Goal: Task Accomplishment & Management: Complete application form

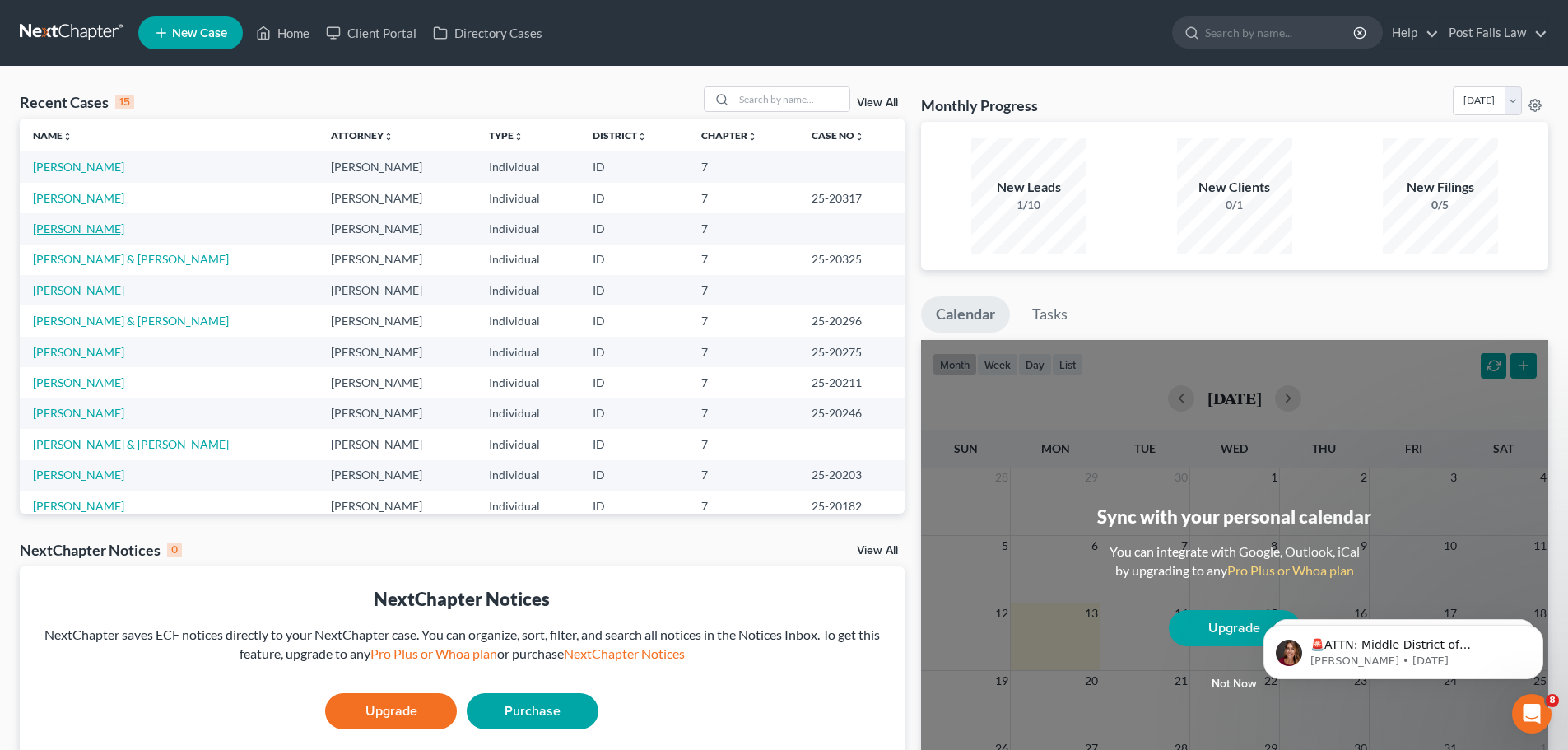
click at [59, 233] on link "[PERSON_NAME]" at bounding box center [78, 228] width 91 height 14
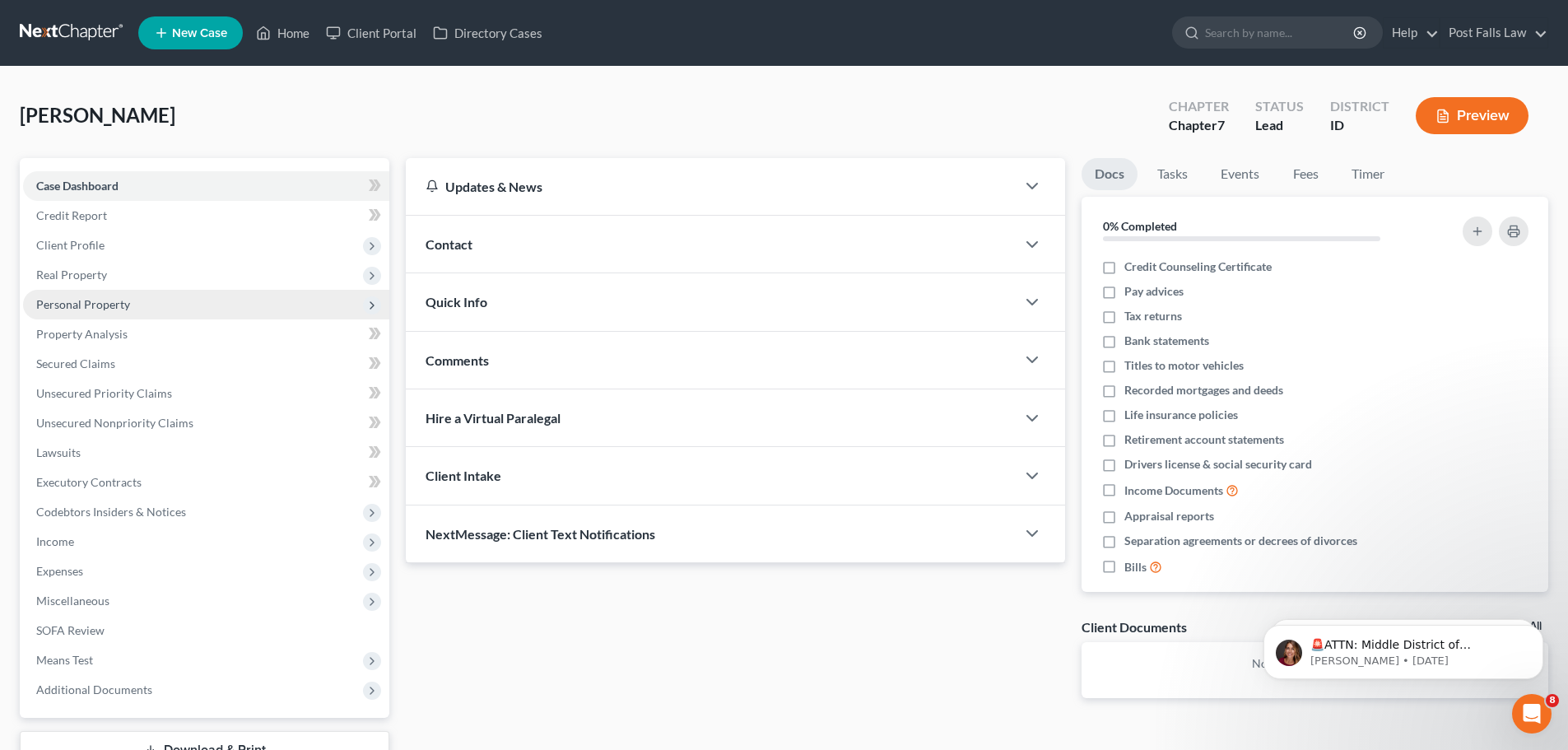
click at [73, 304] on span "Personal Property" at bounding box center [83, 304] width 94 height 14
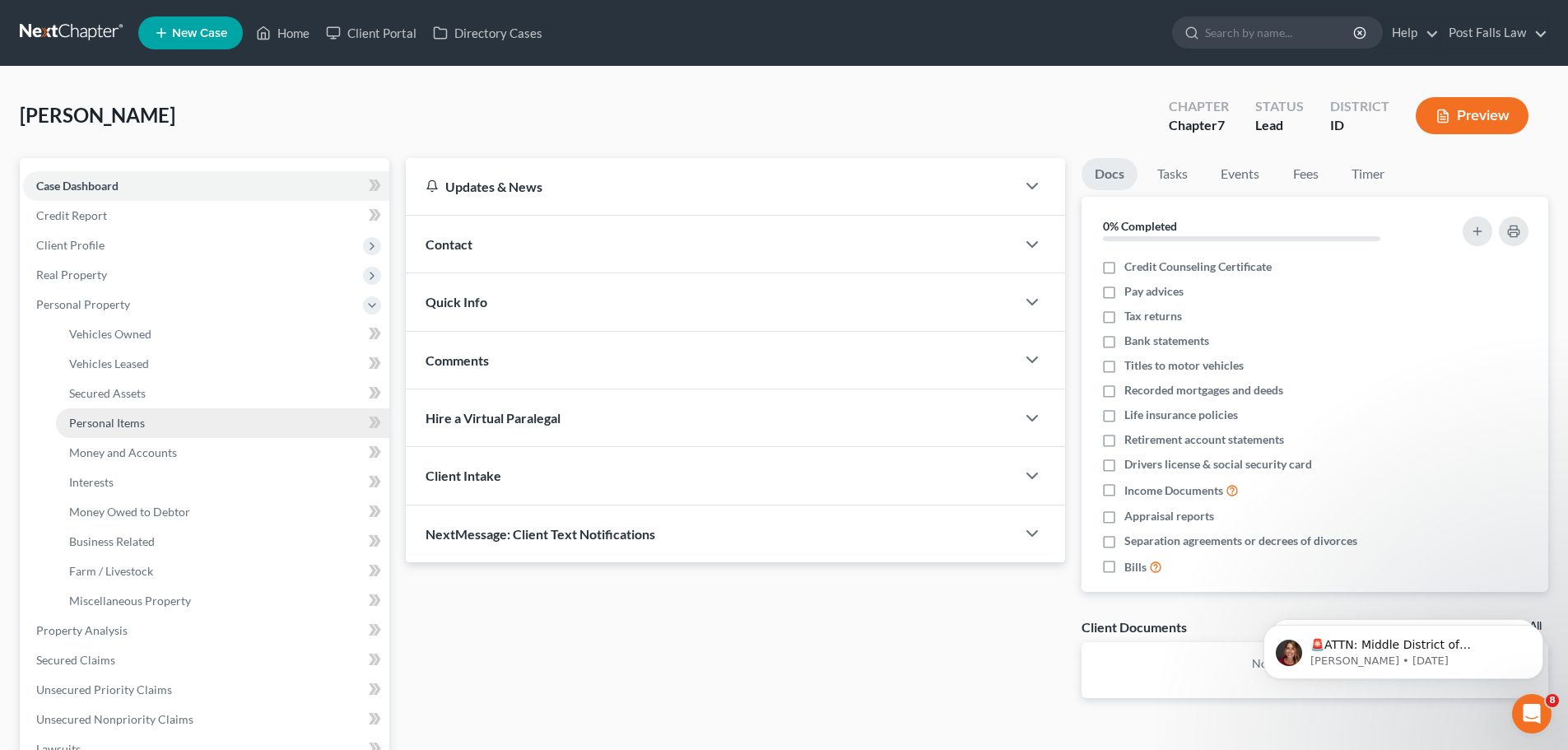
click at [125, 423] on span "Personal Items" at bounding box center [106, 423] width 75 height 14
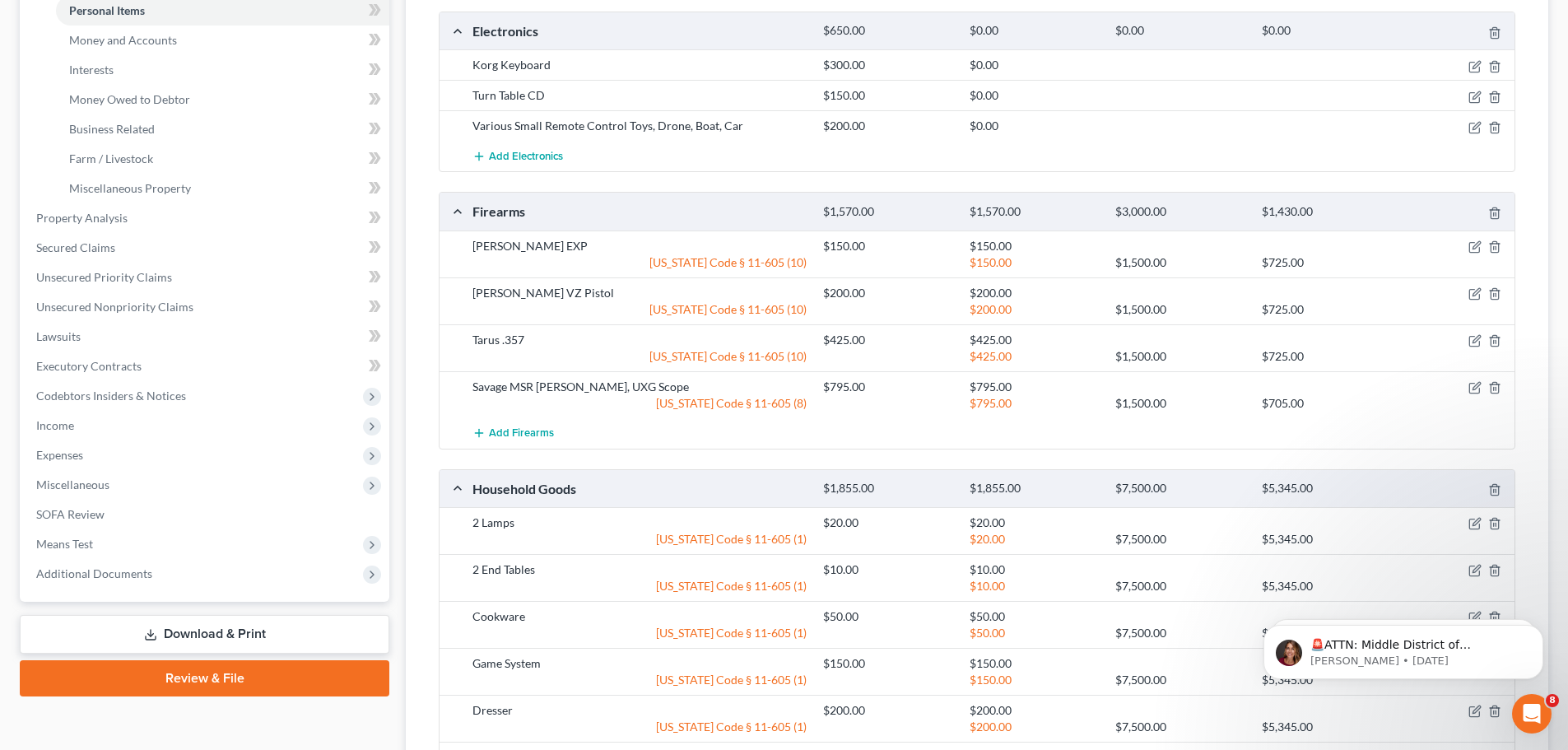
scroll to position [392, 0]
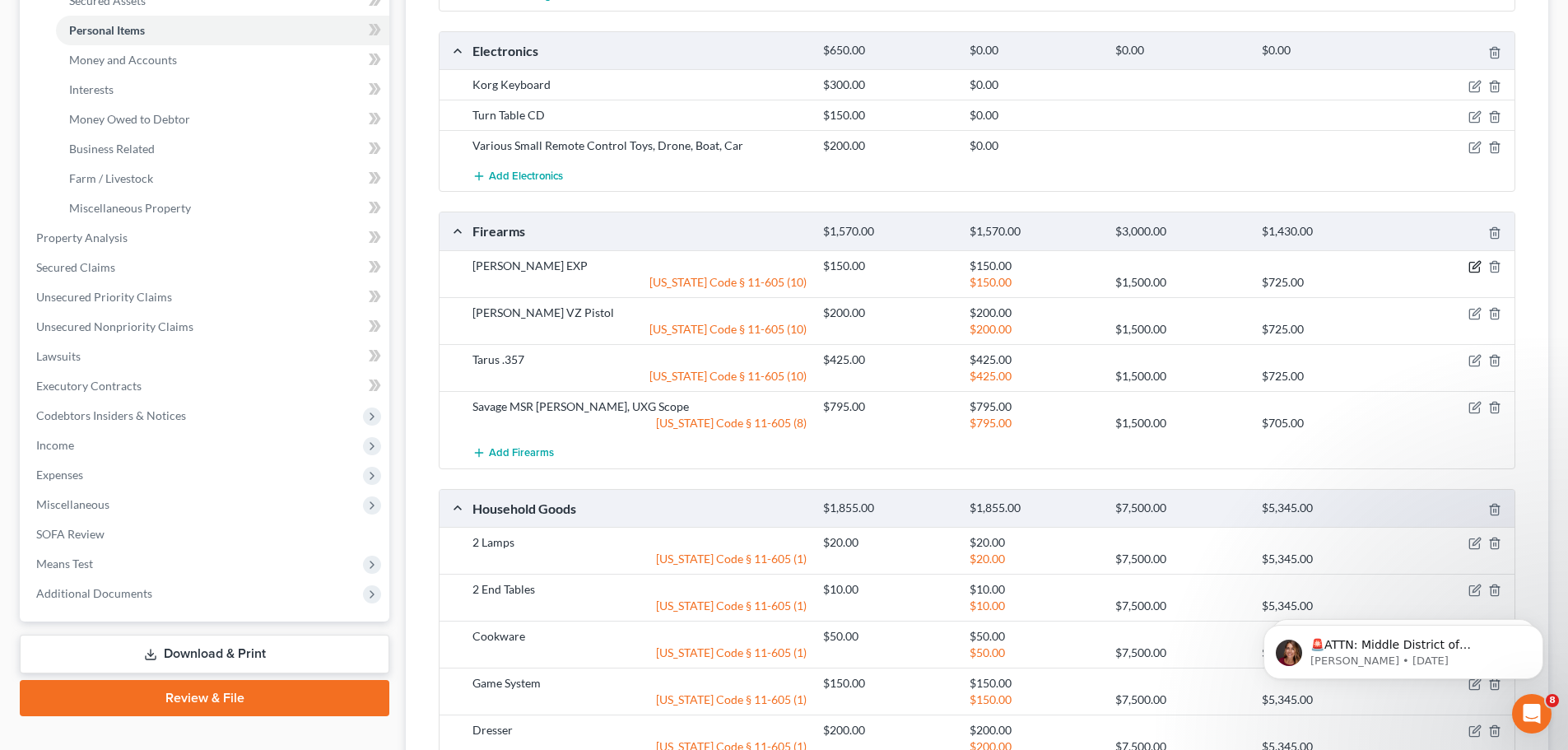
click at [1471, 265] on icon "button" at bounding box center [1475, 266] width 13 height 13
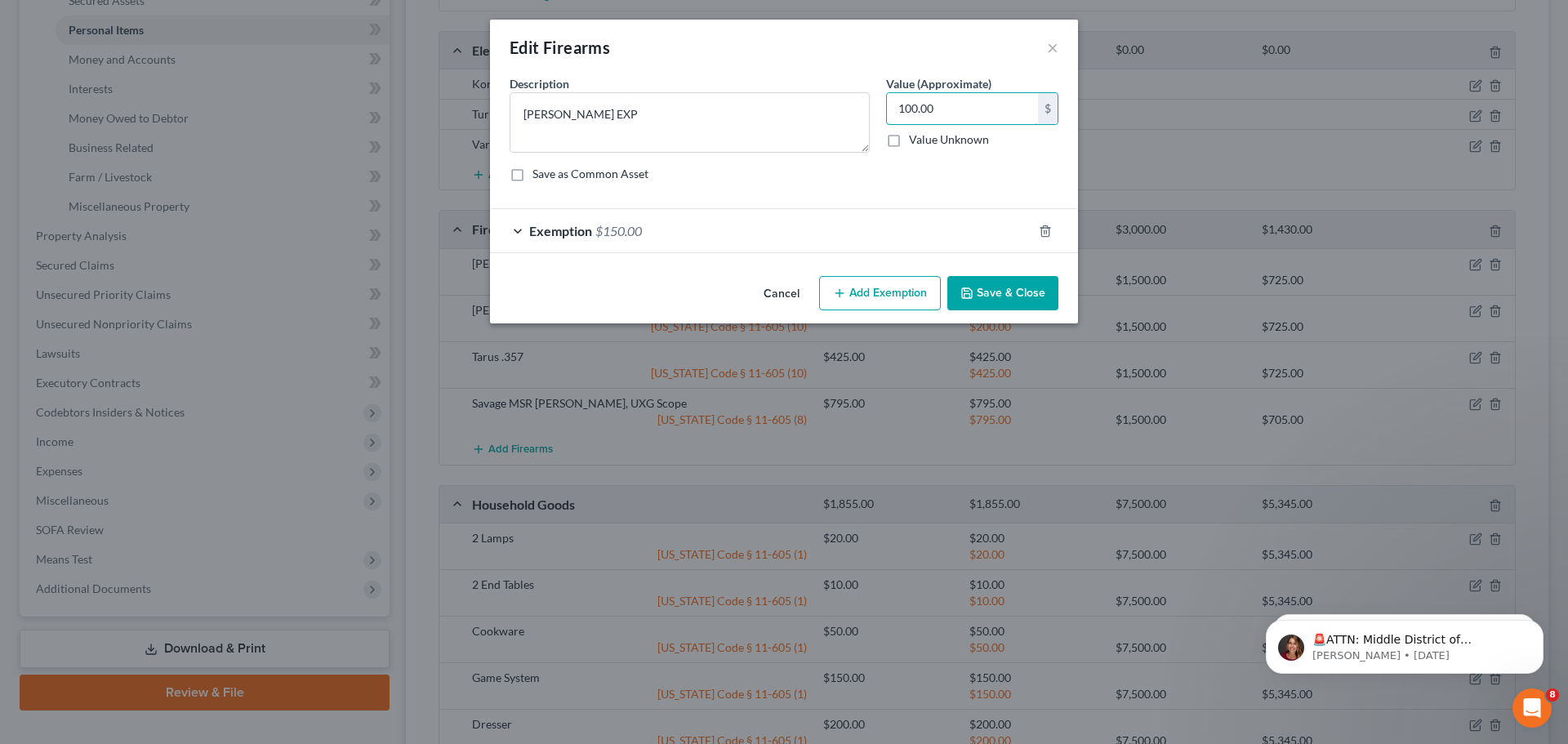
type input "100.00"
click at [560, 232] on span "Exemption" at bounding box center [560, 231] width 63 height 16
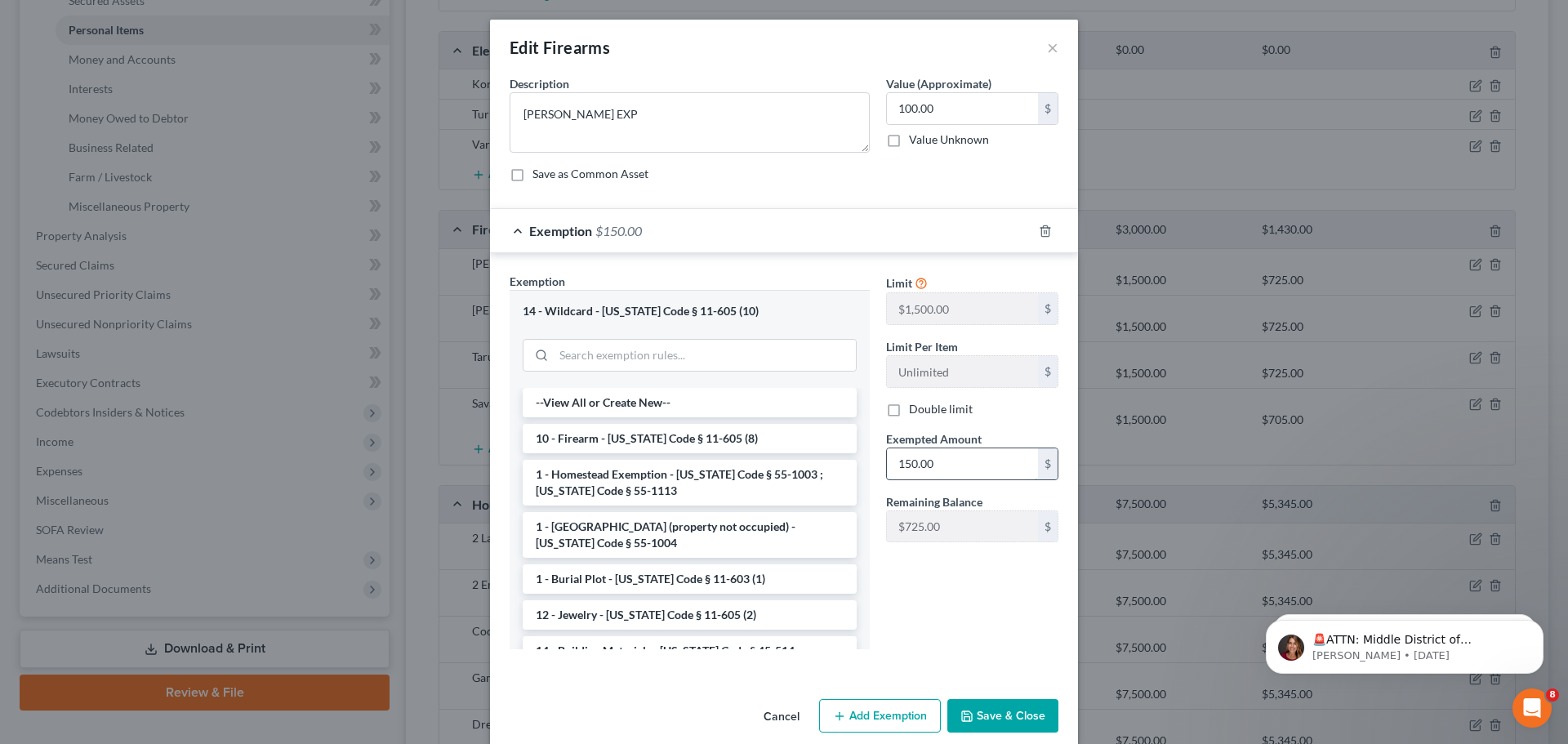
click at [950, 454] on input "150.00" at bounding box center [963, 463] width 151 height 31
type input "100.00"
click at [1000, 699] on button "Save & Close" at bounding box center [1003, 716] width 111 height 35
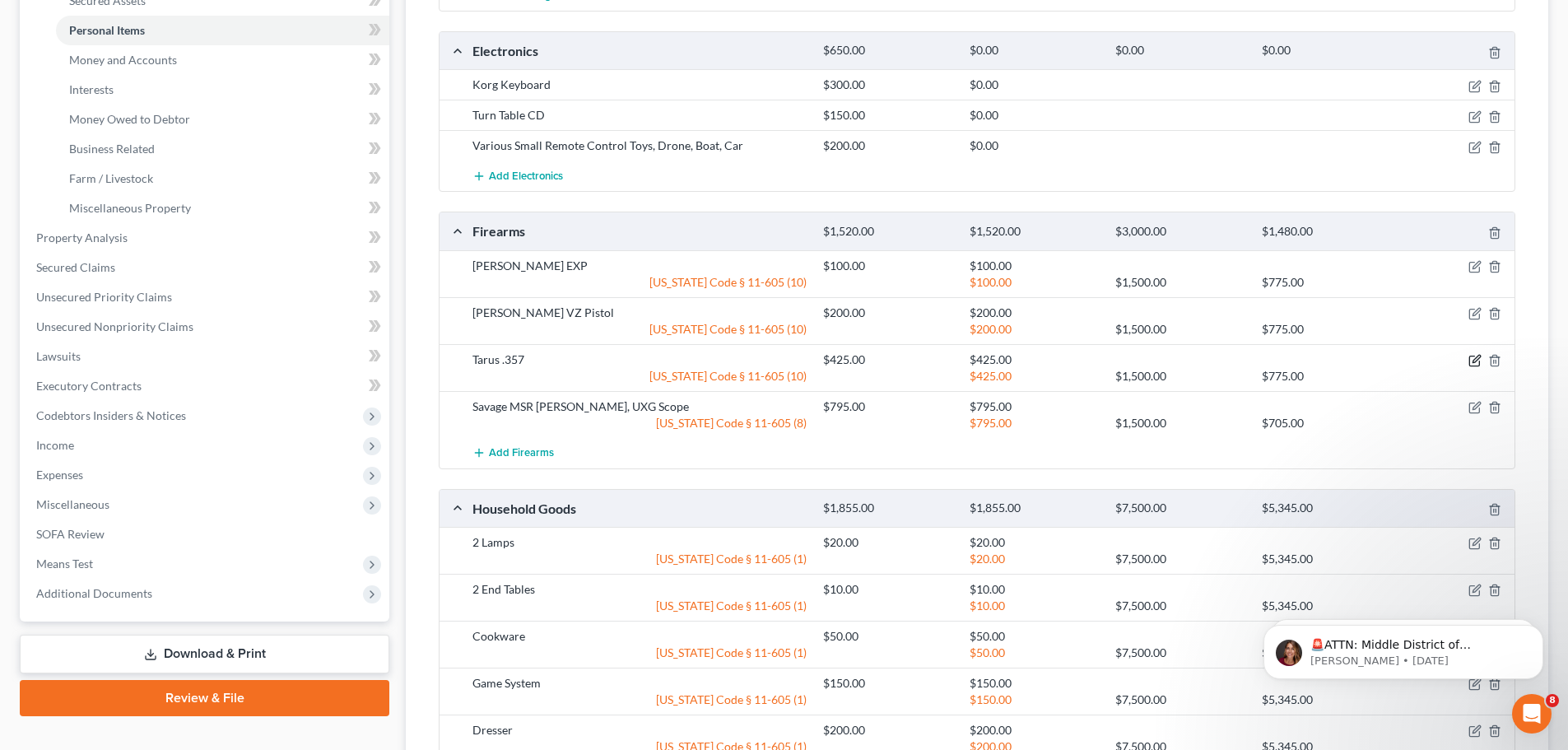
click at [1471, 359] on icon "button" at bounding box center [1475, 360] width 13 height 13
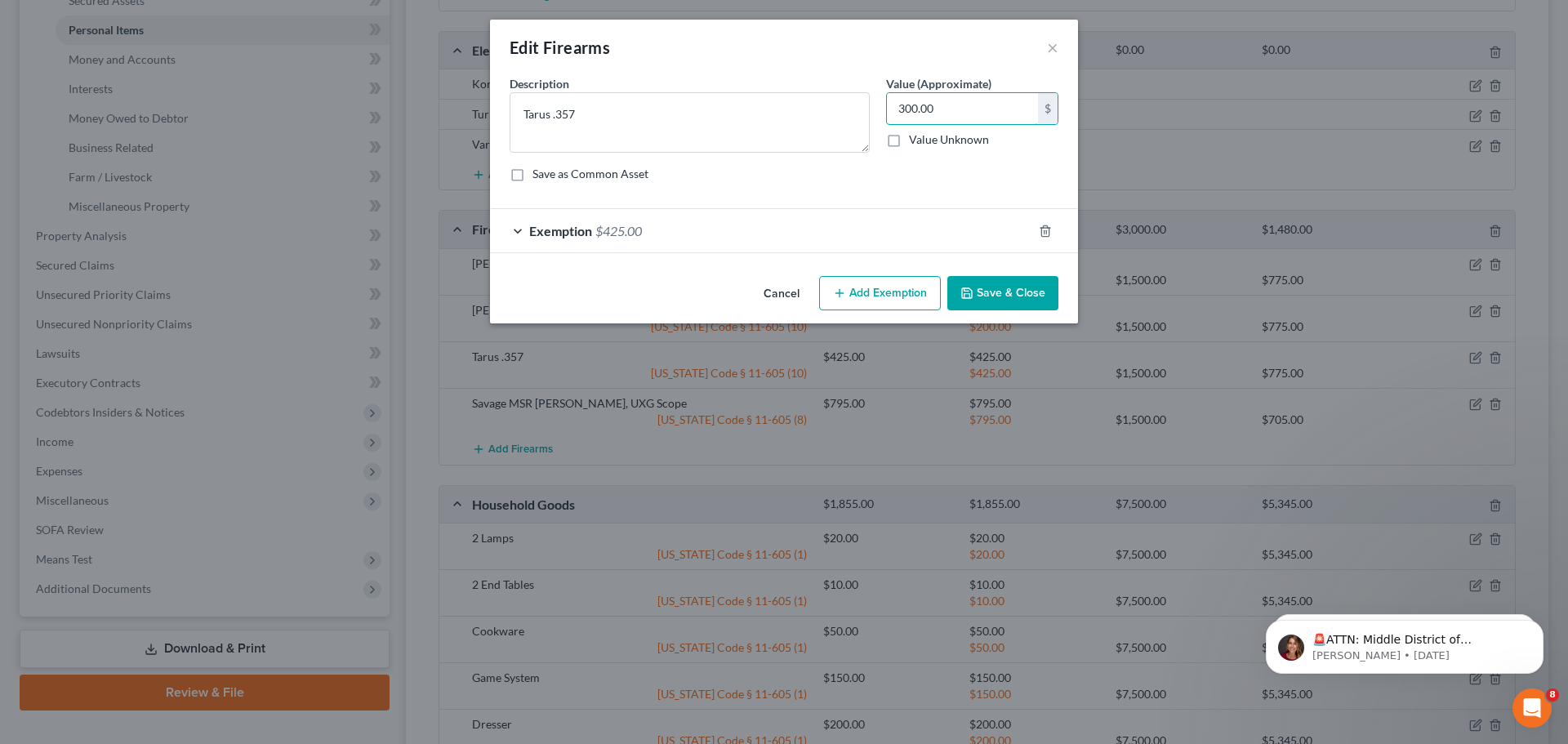
type input "300.00"
click at [677, 226] on div "Exemption $425.00" at bounding box center [761, 231] width 543 height 43
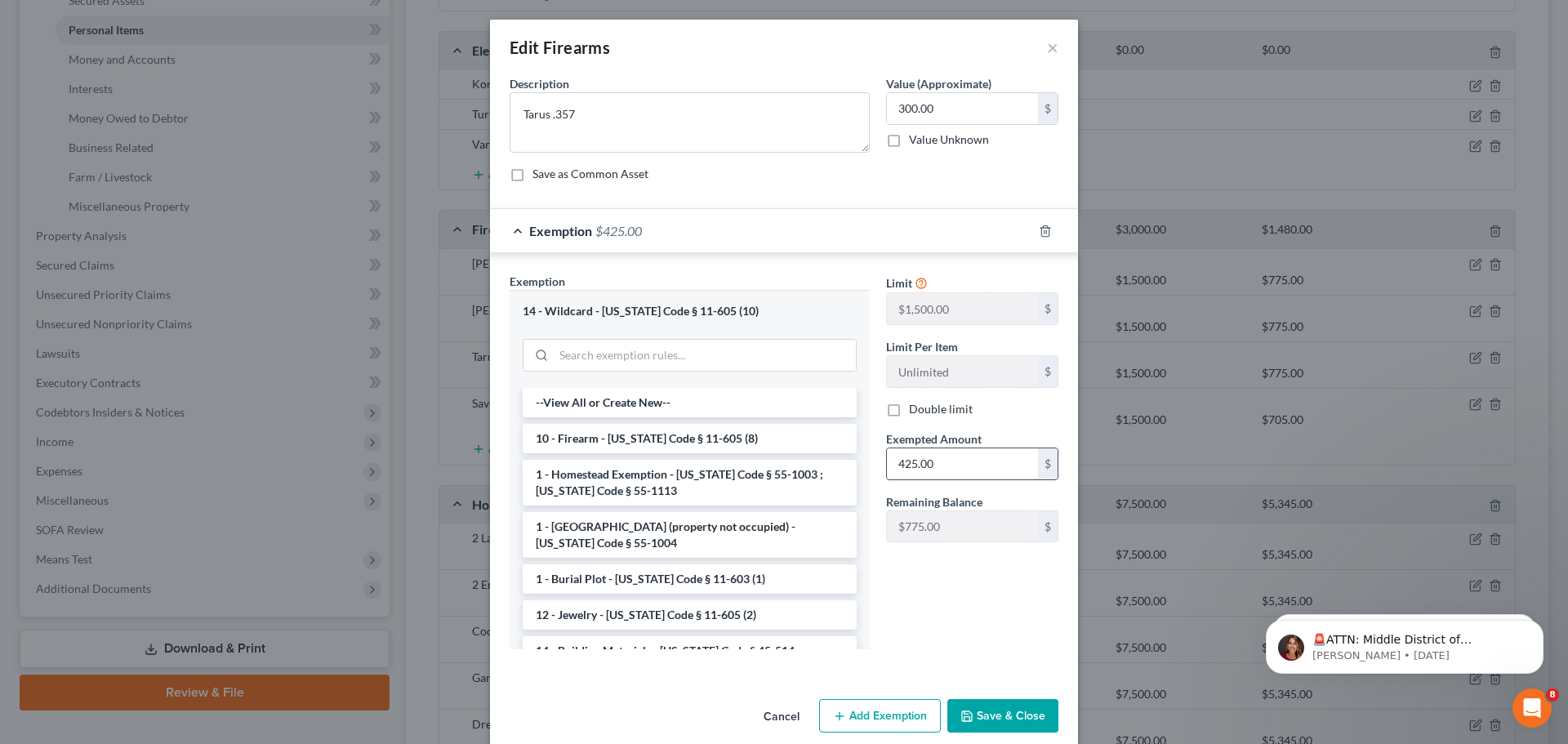
click at [956, 467] on input "425.00" at bounding box center [963, 463] width 151 height 31
type input "300.00"
click at [1003, 712] on button "Save & Close" at bounding box center [1003, 716] width 111 height 35
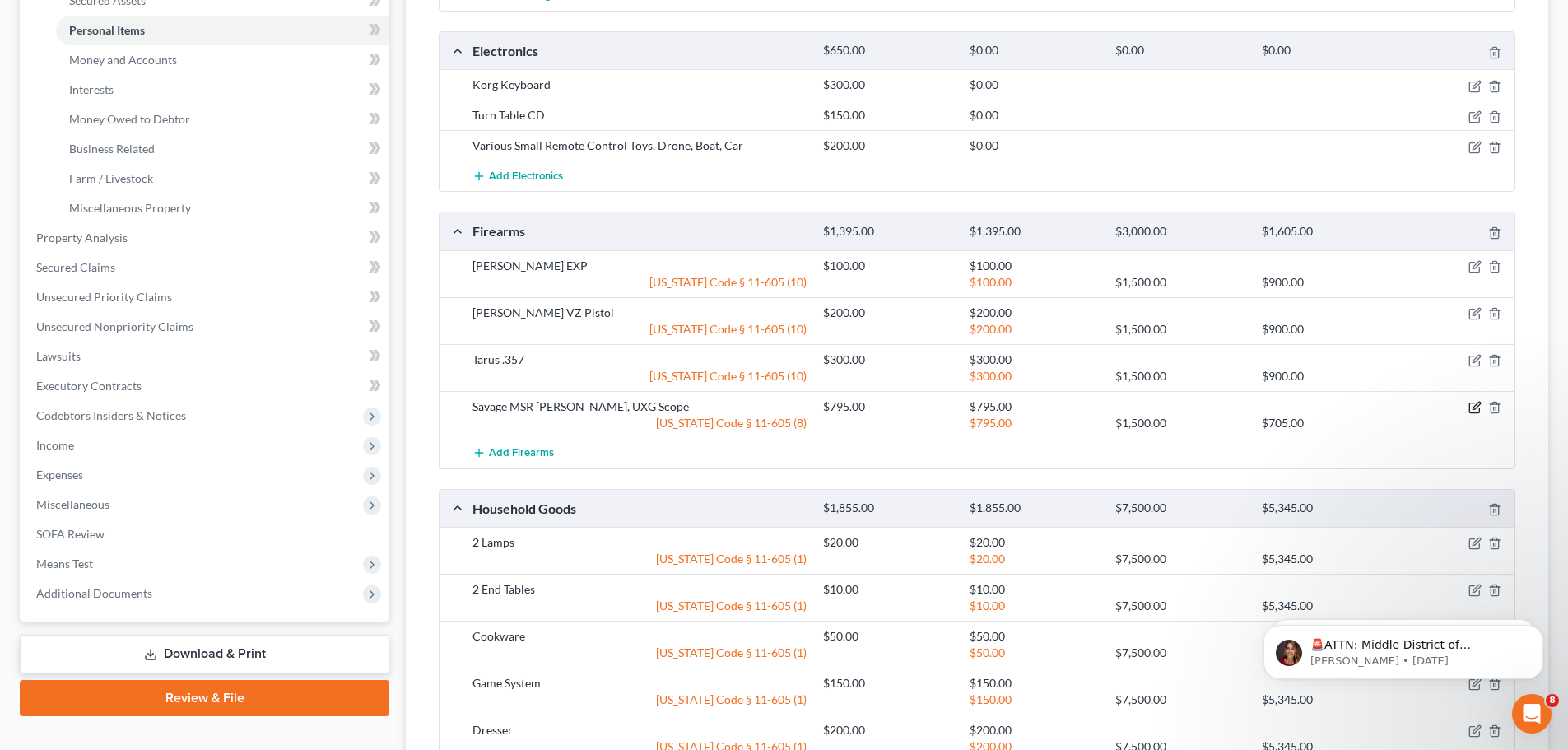
click at [1476, 407] on icon "button" at bounding box center [1475, 407] width 13 height 13
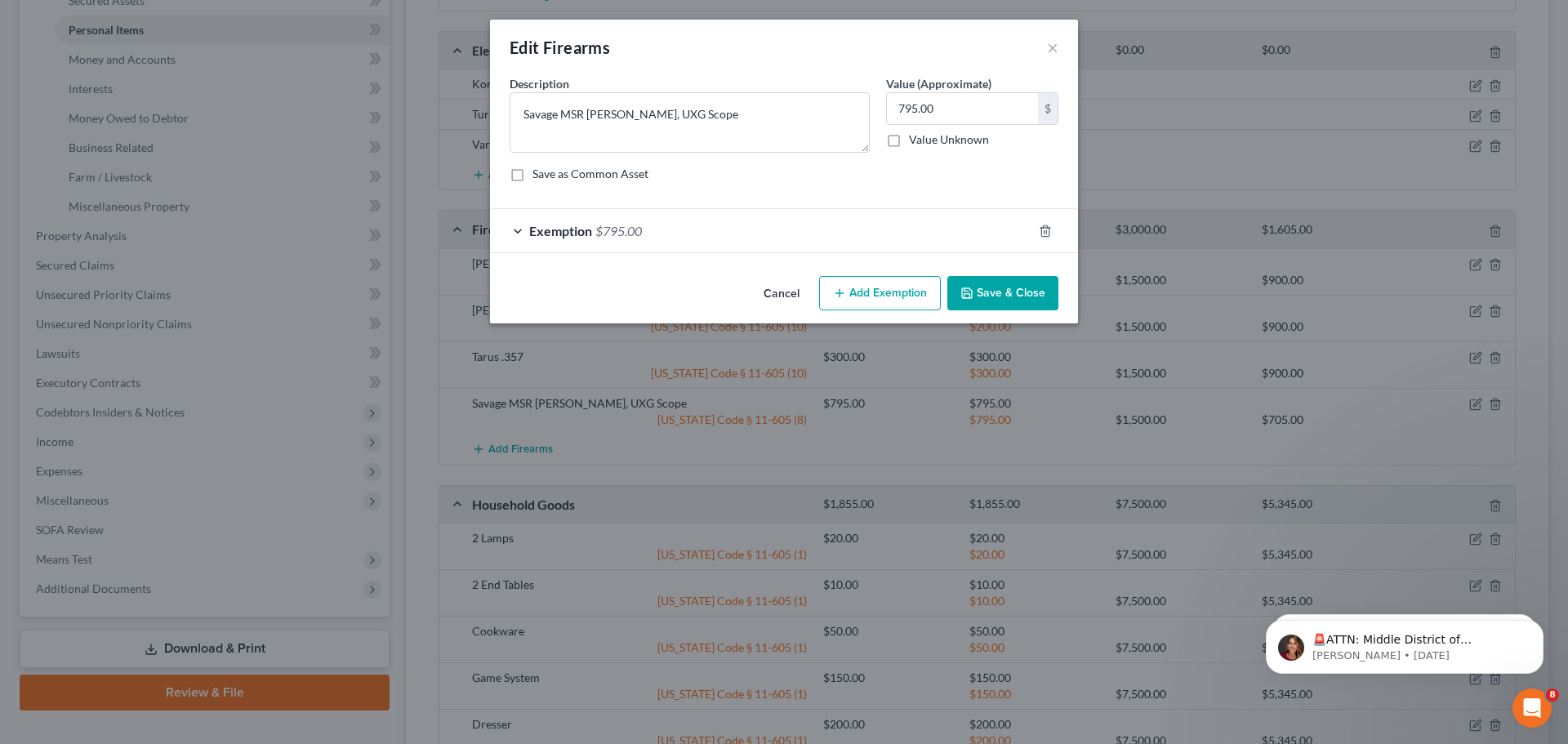
click at [800, 219] on div "Exemption $795.00" at bounding box center [761, 231] width 543 height 43
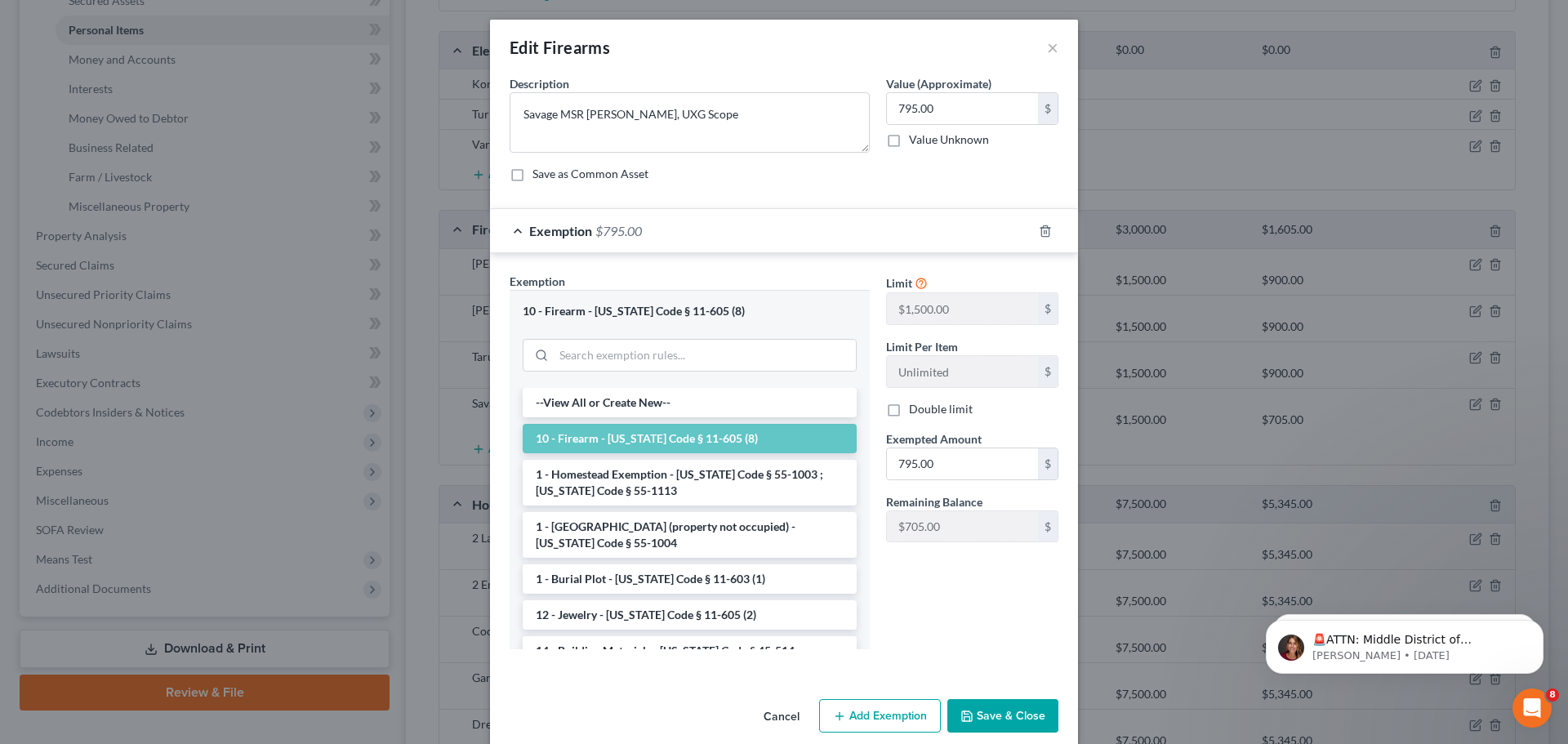
click at [1001, 710] on button "Save & Close" at bounding box center [1003, 716] width 111 height 35
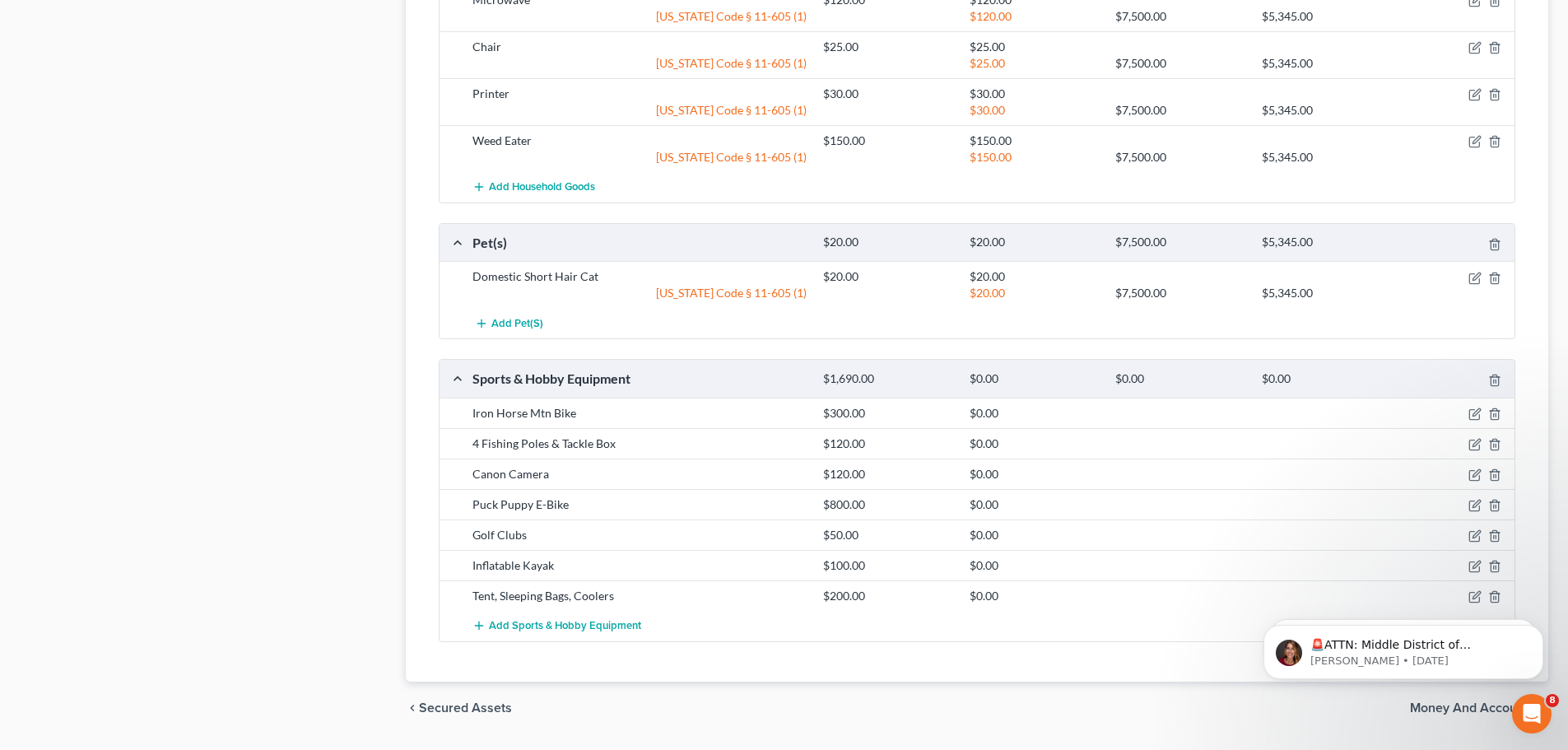
scroll to position [1545, 0]
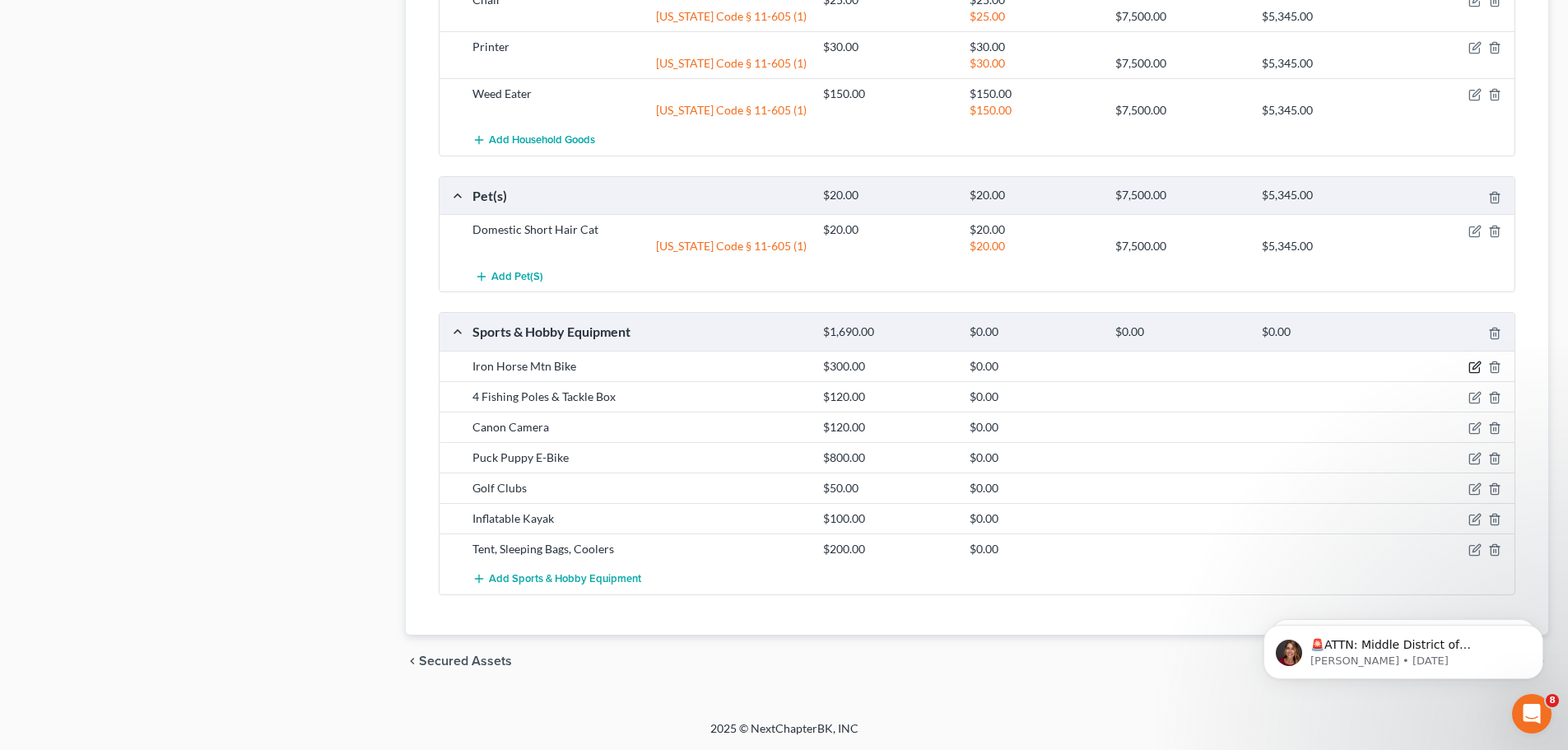
click at [1476, 365] on icon "button" at bounding box center [1475, 367] width 13 height 13
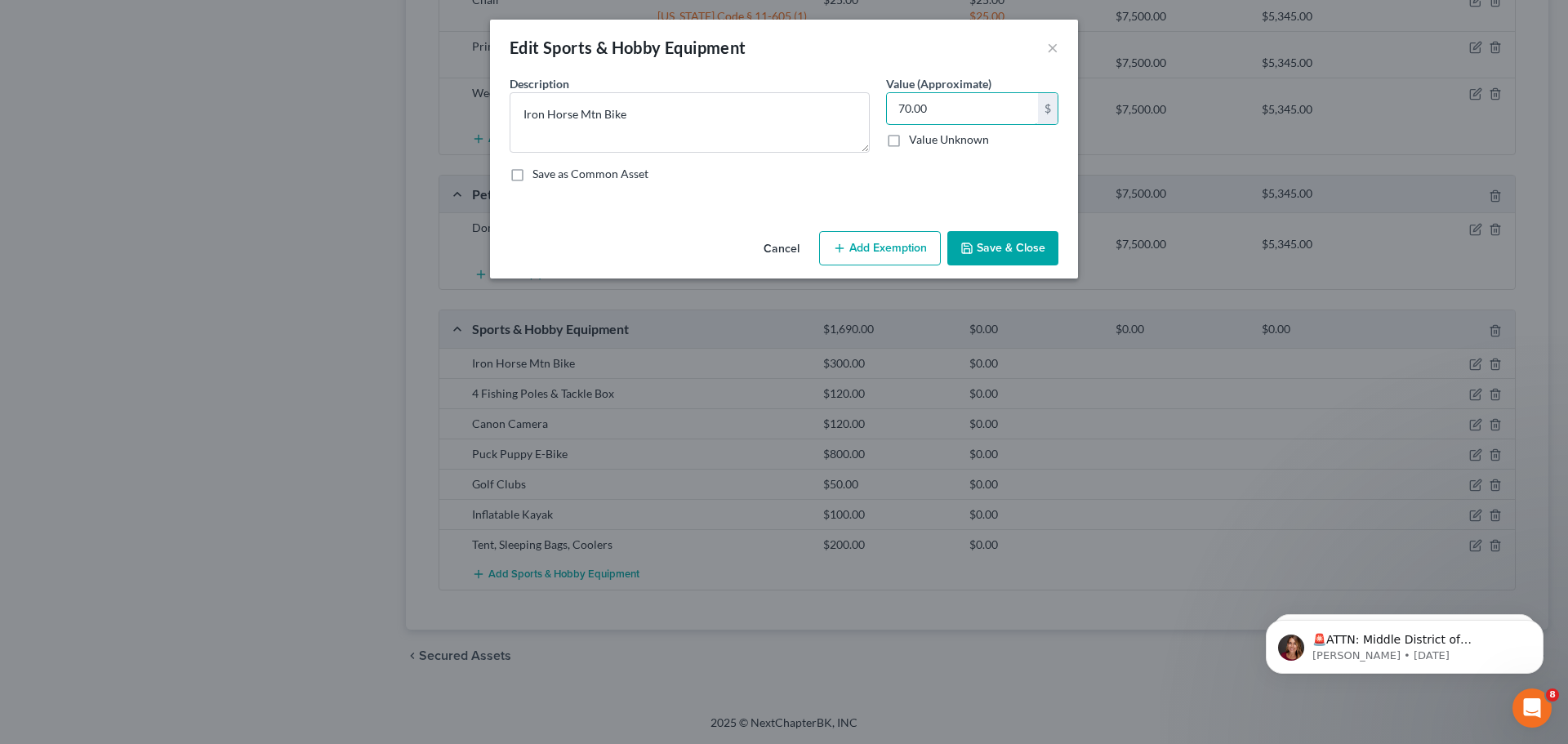
type input "70.00"
click at [890, 260] on button "Add Exemption" at bounding box center [880, 248] width 121 height 35
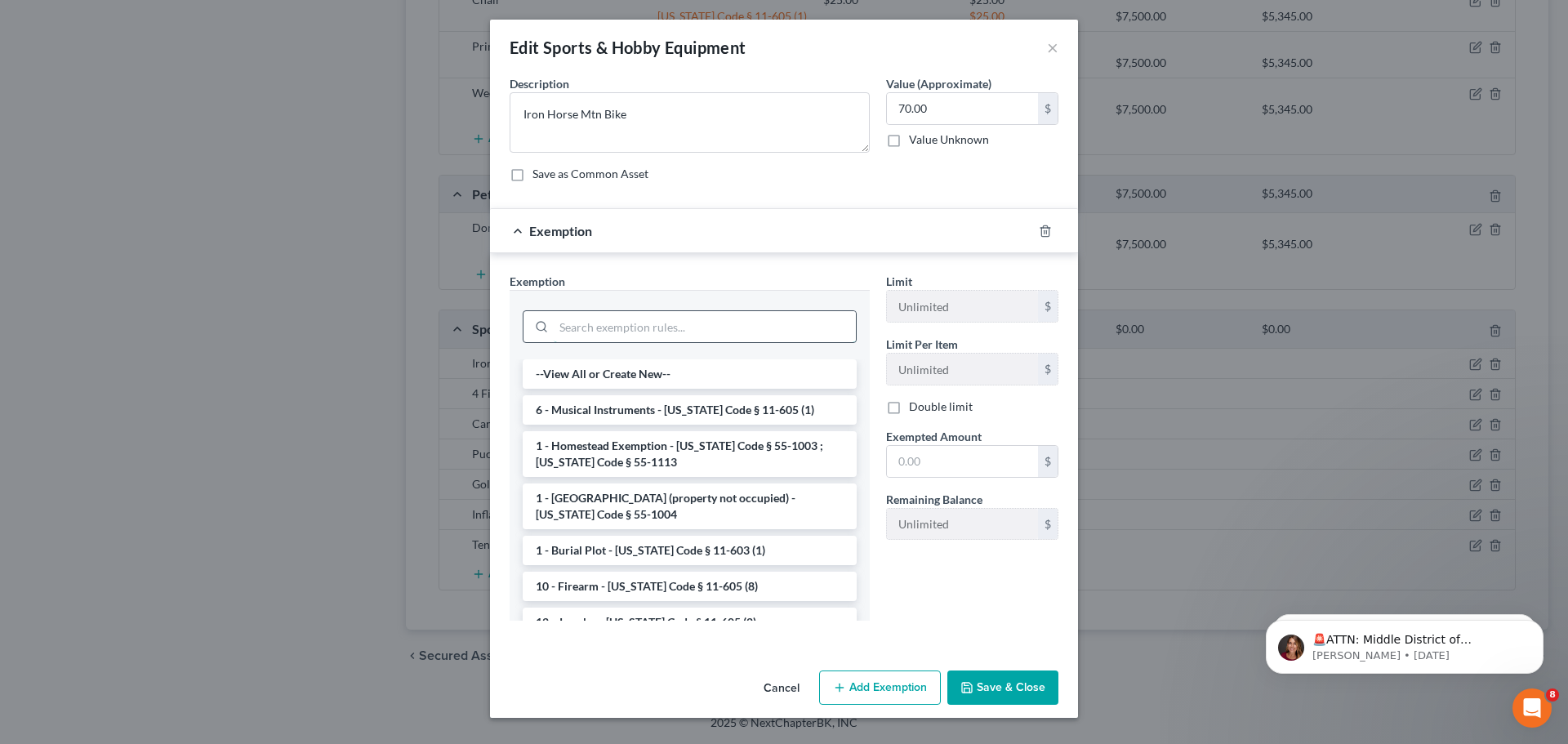
click at [694, 321] on input "search" at bounding box center [705, 326] width 303 height 31
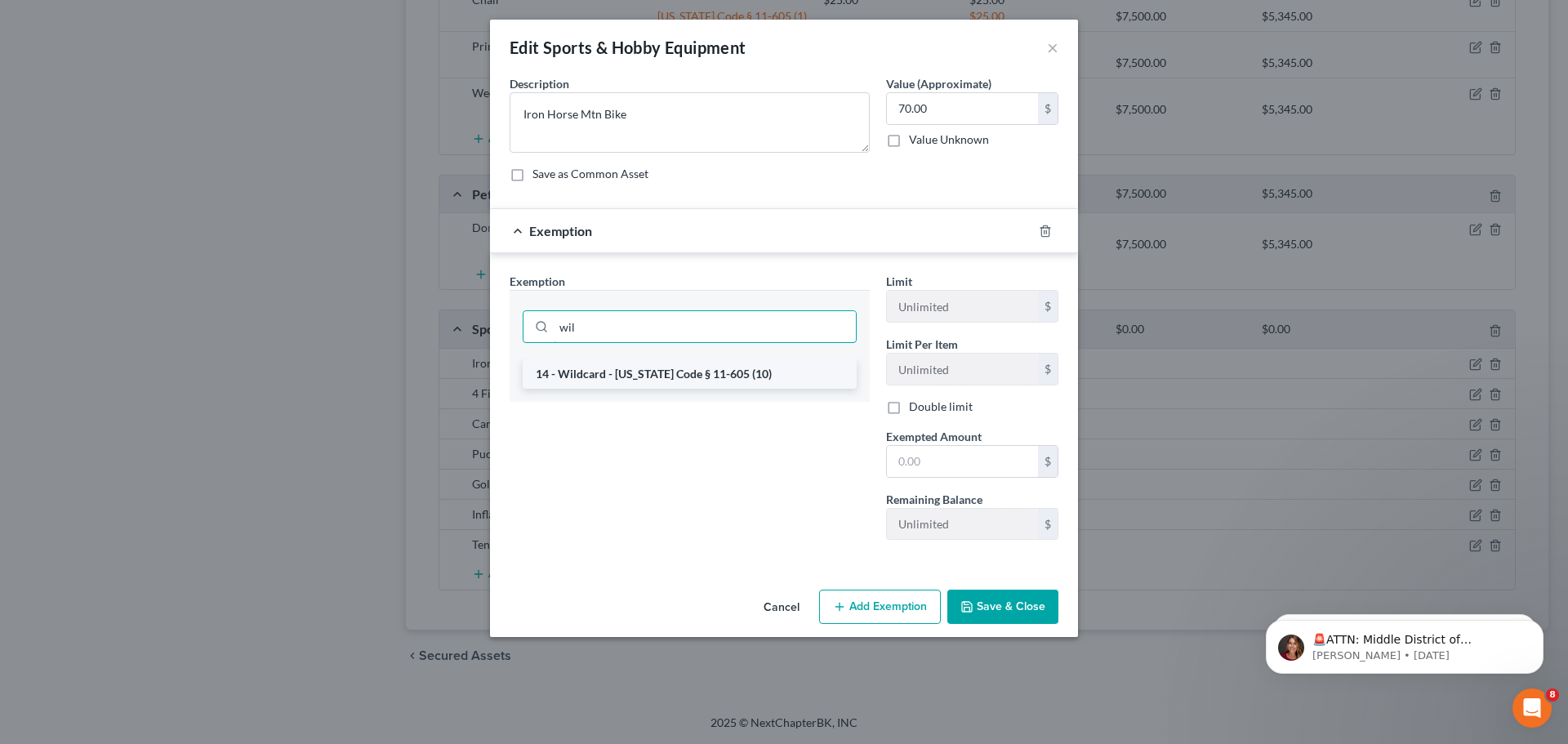
type input "wil"
click at [669, 378] on li "14 - Wildcard - Idaho Code § 11-605 (10)" at bounding box center [690, 373] width 334 height 29
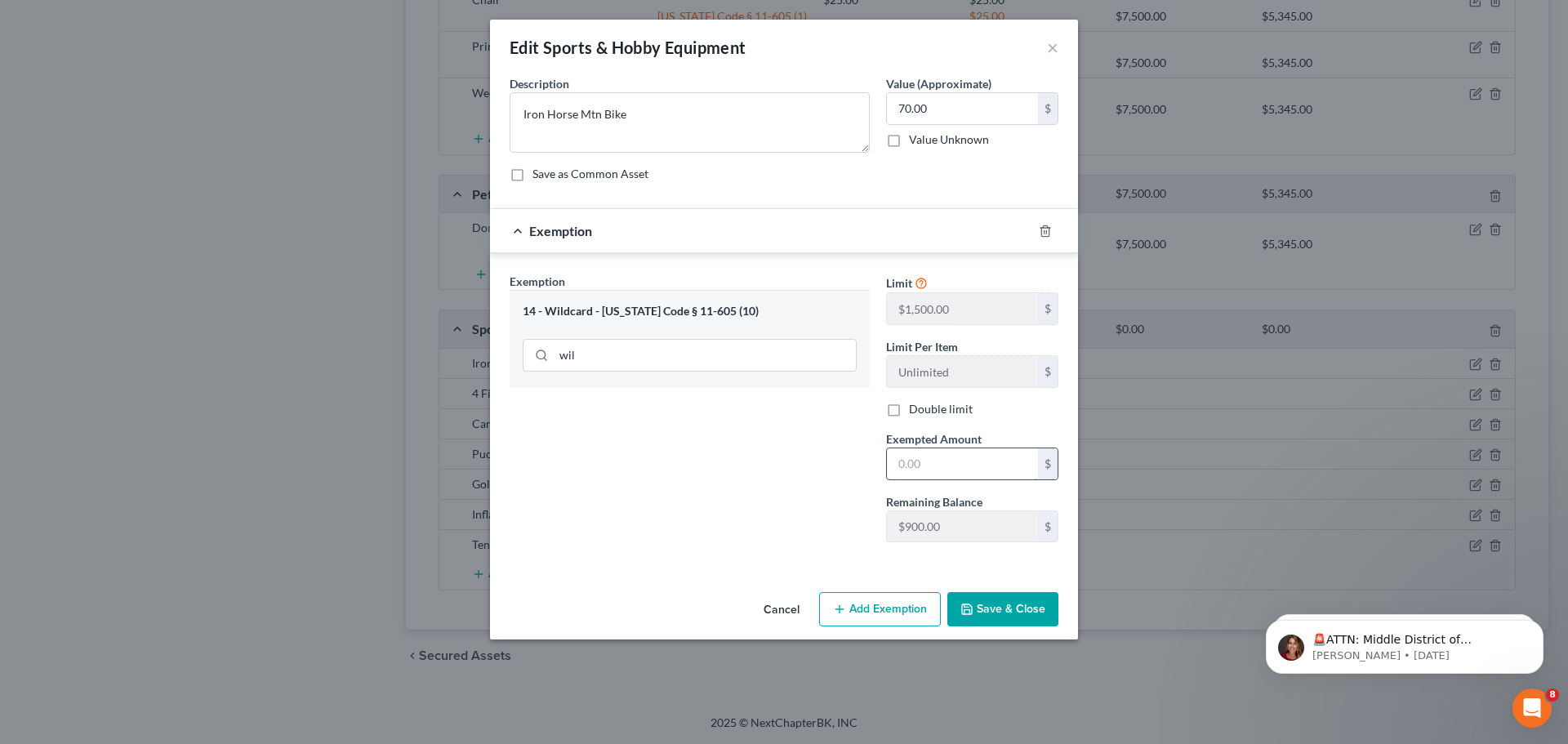
click at [962, 468] on input "text" at bounding box center [963, 463] width 151 height 31
type input "70.00"
click at [1026, 597] on button "Save & Close" at bounding box center [1003, 609] width 111 height 35
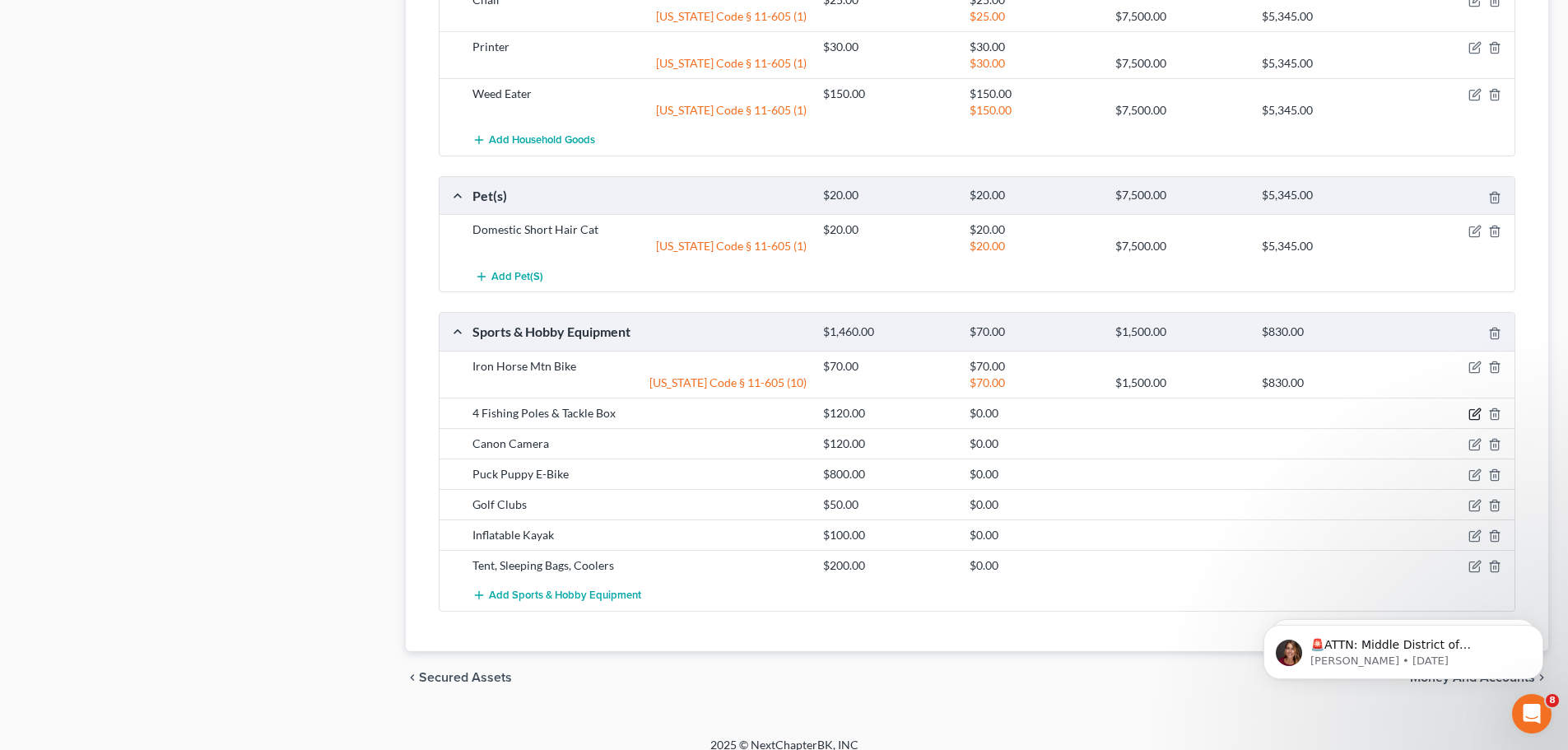
click at [1473, 414] on icon "button" at bounding box center [1475, 414] width 13 height 13
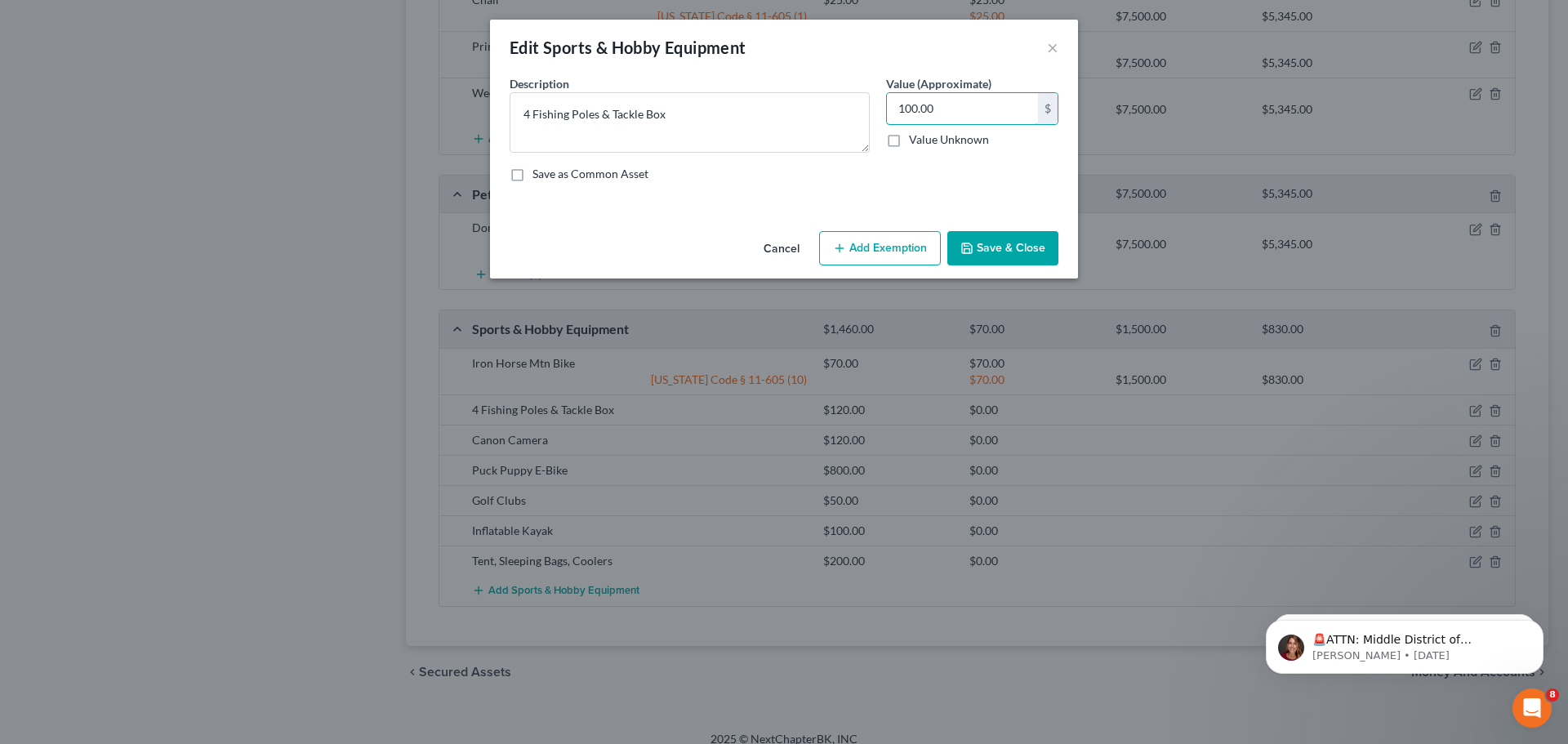
type input "100.00"
click at [874, 240] on button "Add Exemption" at bounding box center [880, 248] width 121 height 35
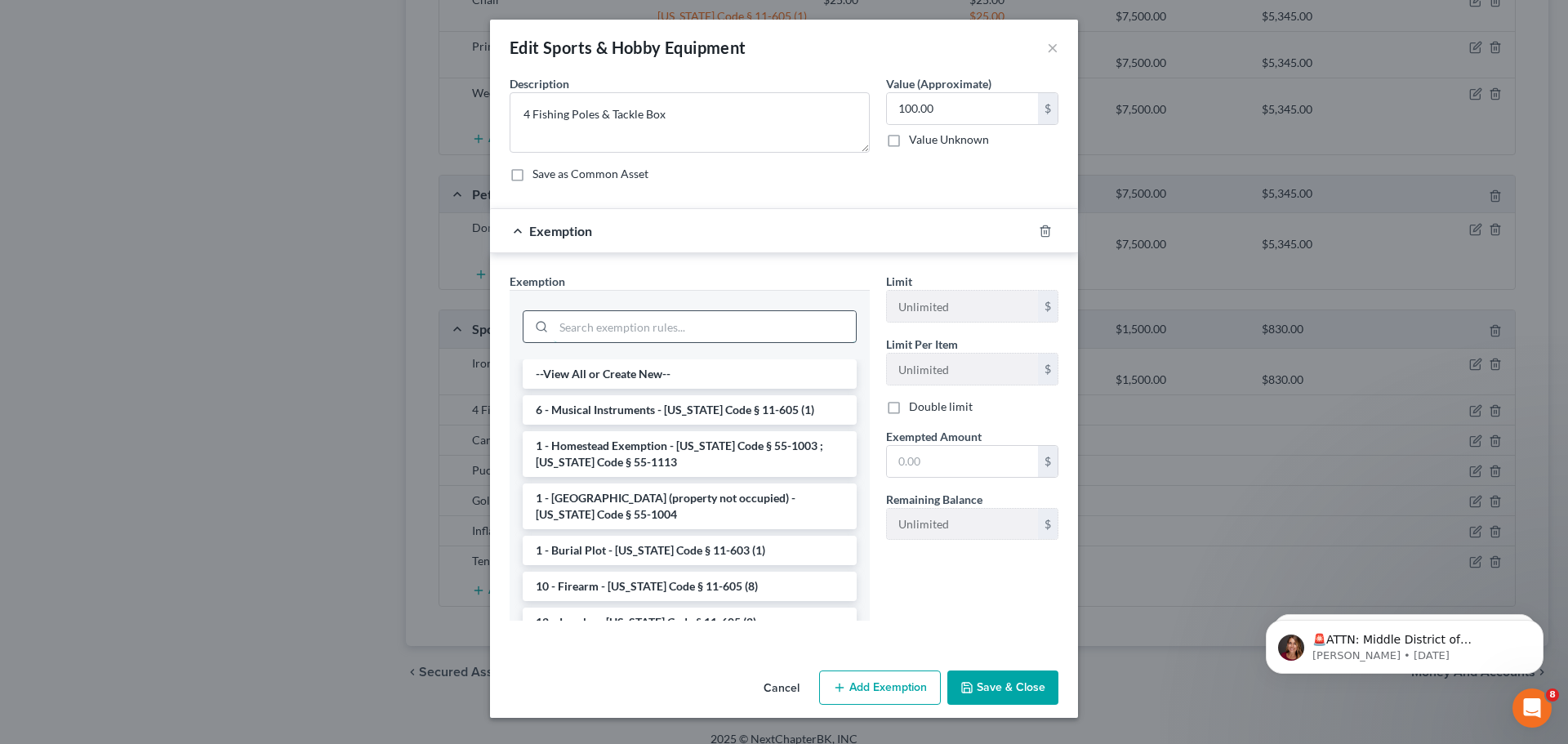
click at [683, 329] on input "search" at bounding box center [705, 326] width 303 height 31
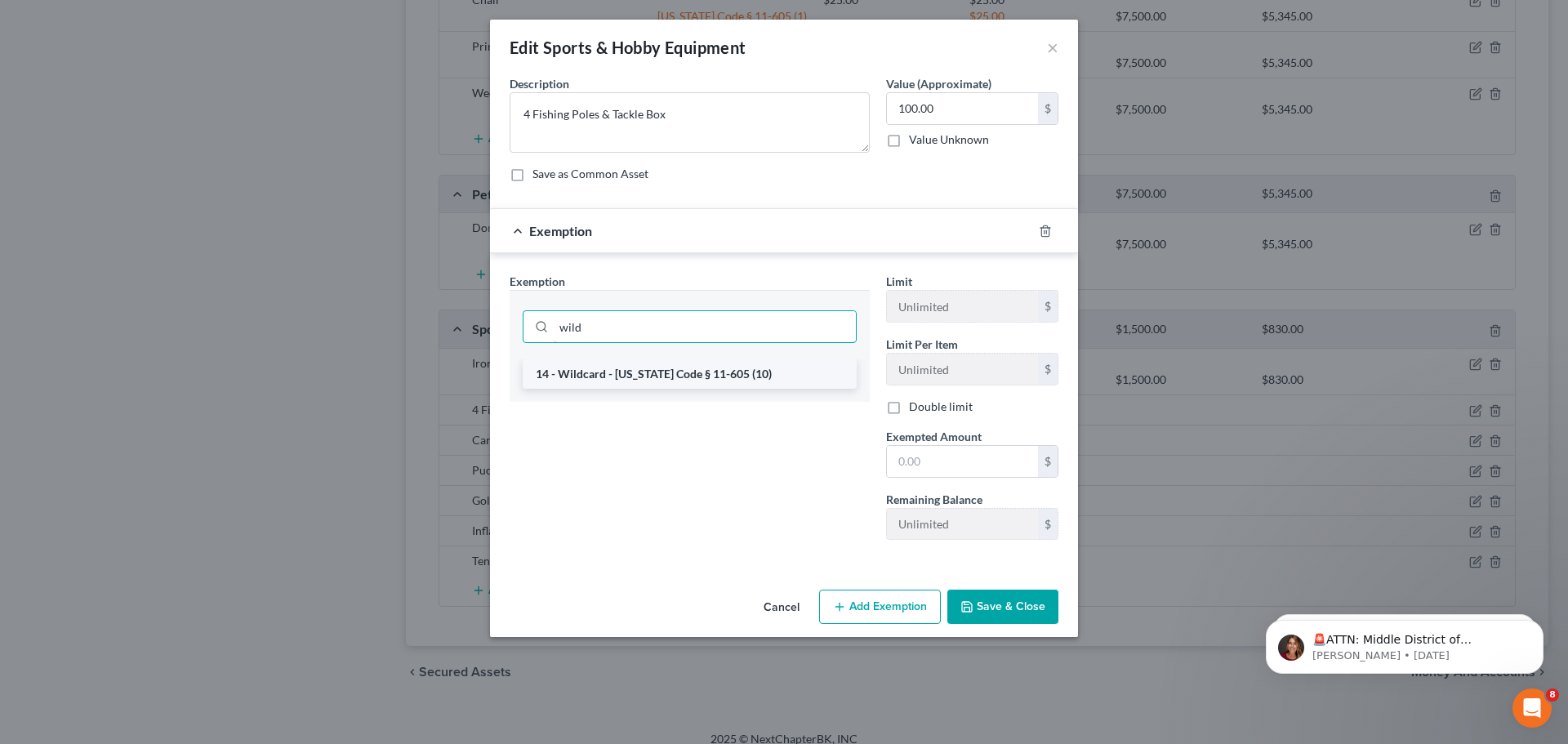
type input "wild"
click at [684, 370] on li "14 - Wildcard - Idaho Code § 11-605 (10)" at bounding box center [690, 373] width 334 height 29
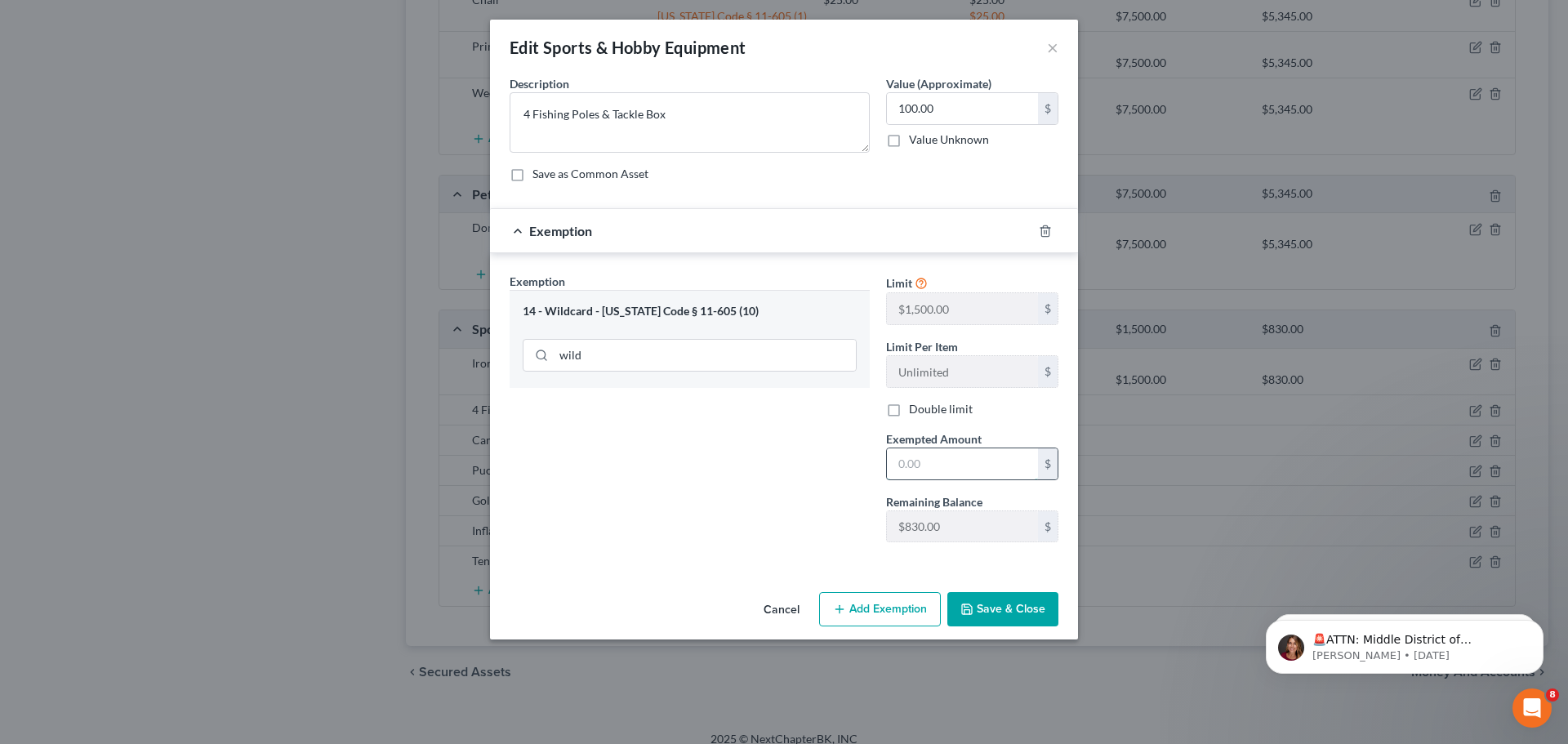
click at [918, 464] on input "text" at bounding box center [963, 463] width 151 height 31
type input "100.00"
click at [996, 630] on div "Cancel Add Exemption Save & Close" at bounding box center [784, 612] width 588 height 54
click at [1000, 620] on button "Save & Close" at bounding box center [1003, 609] width 111 height 35
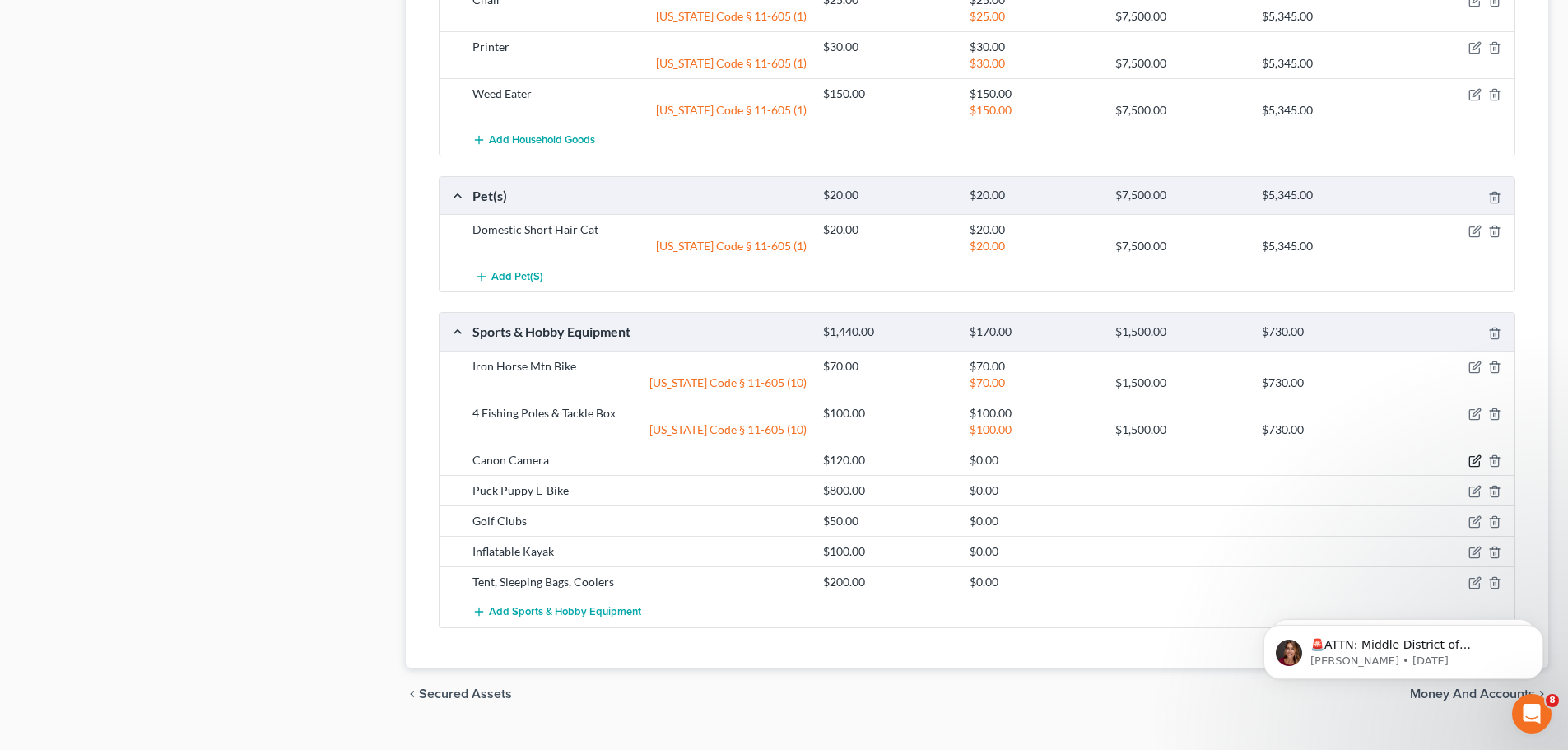
click at [1477, 464] on icon "button" at bounding box center [1475, 461] width 13 height 13
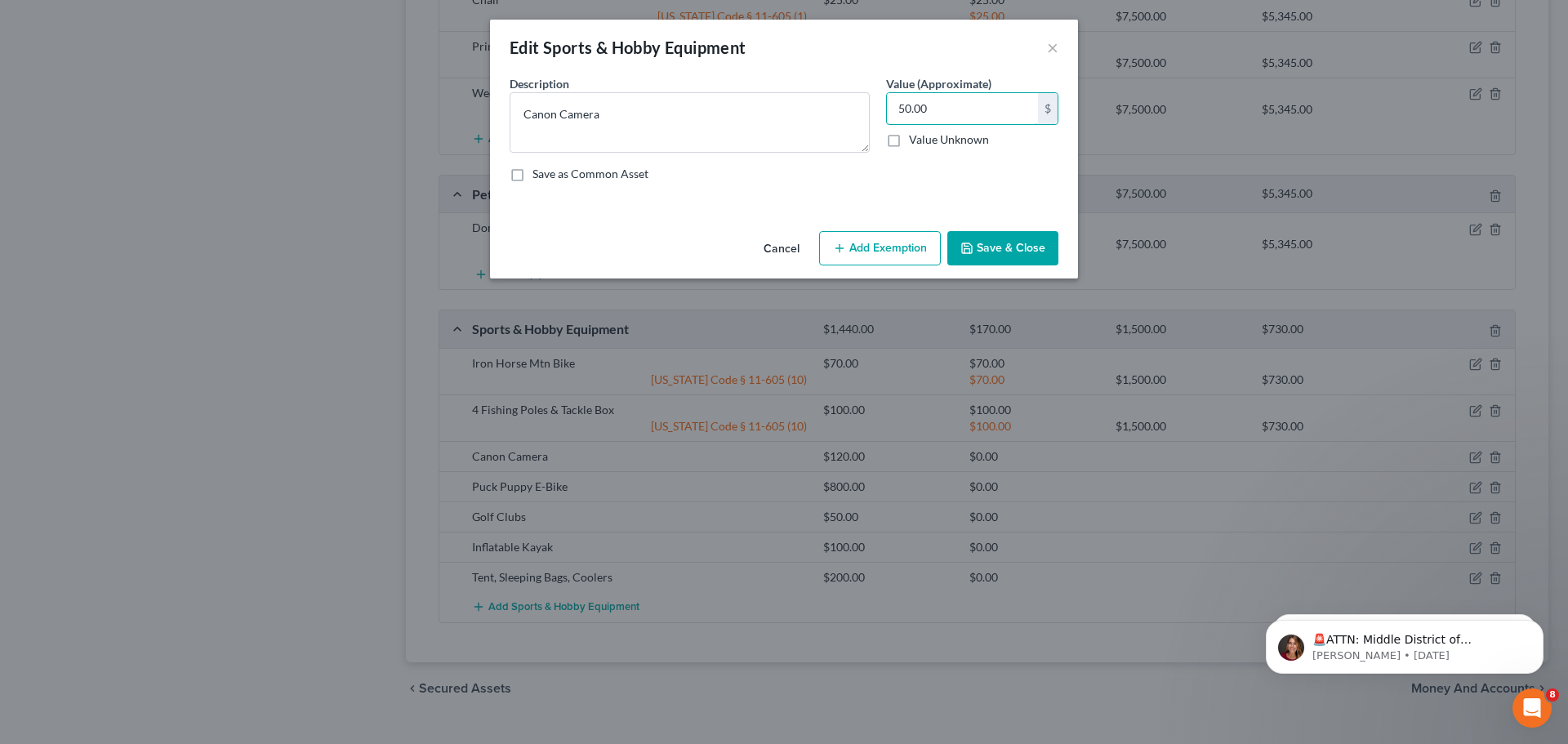
type input "50.00"
click at [851, 243] on button "Add Exemption" at bounding box center [880, 248] width 121 height 35
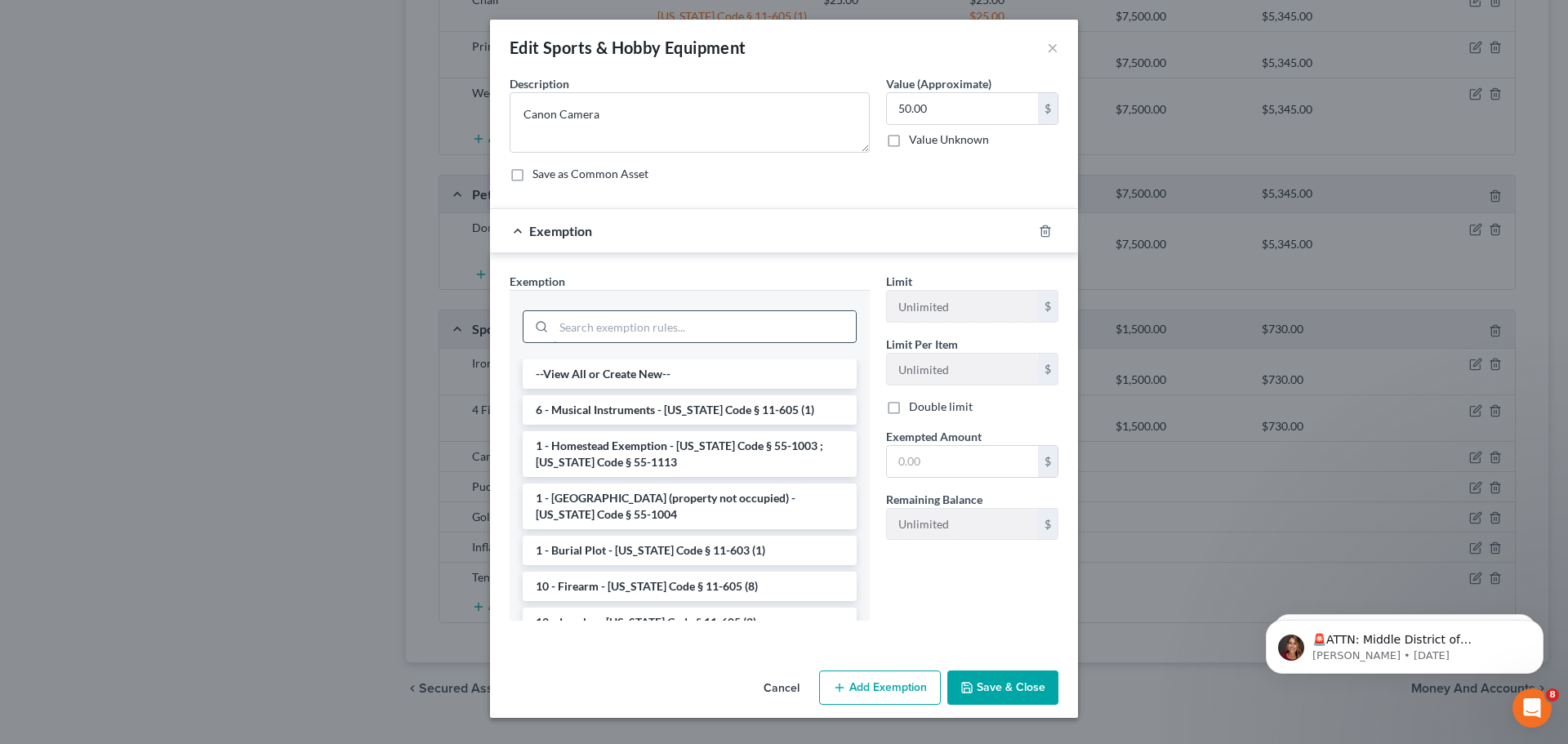
click at [667, 329] on input "search" at bounding box center [705, 326] width 303 height 31
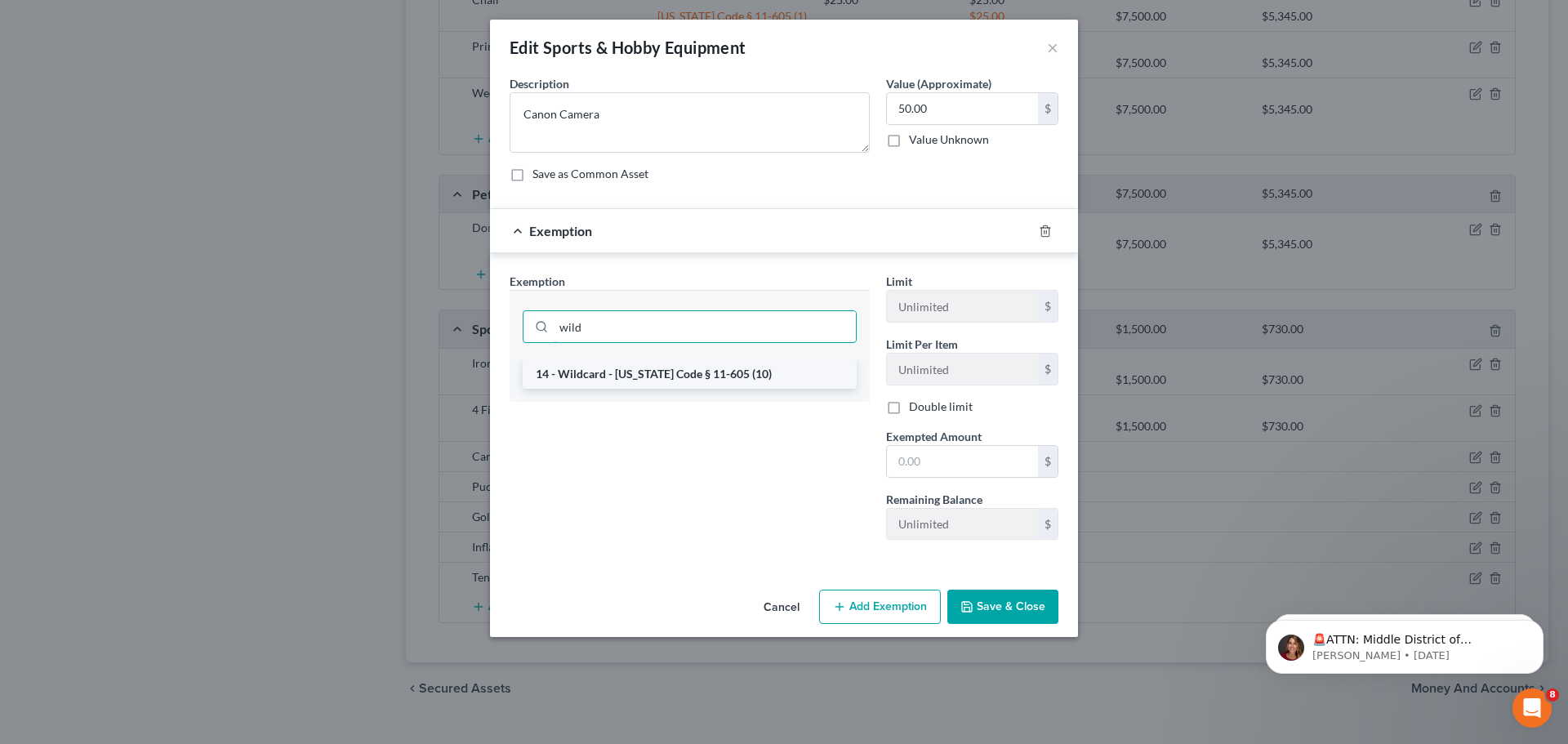
type input "wild"
click at [663, 374] on li "14 - Wildcard - Idaho Code § 11-605 (10)" at bounding box center [690, 373] width 334 height 29
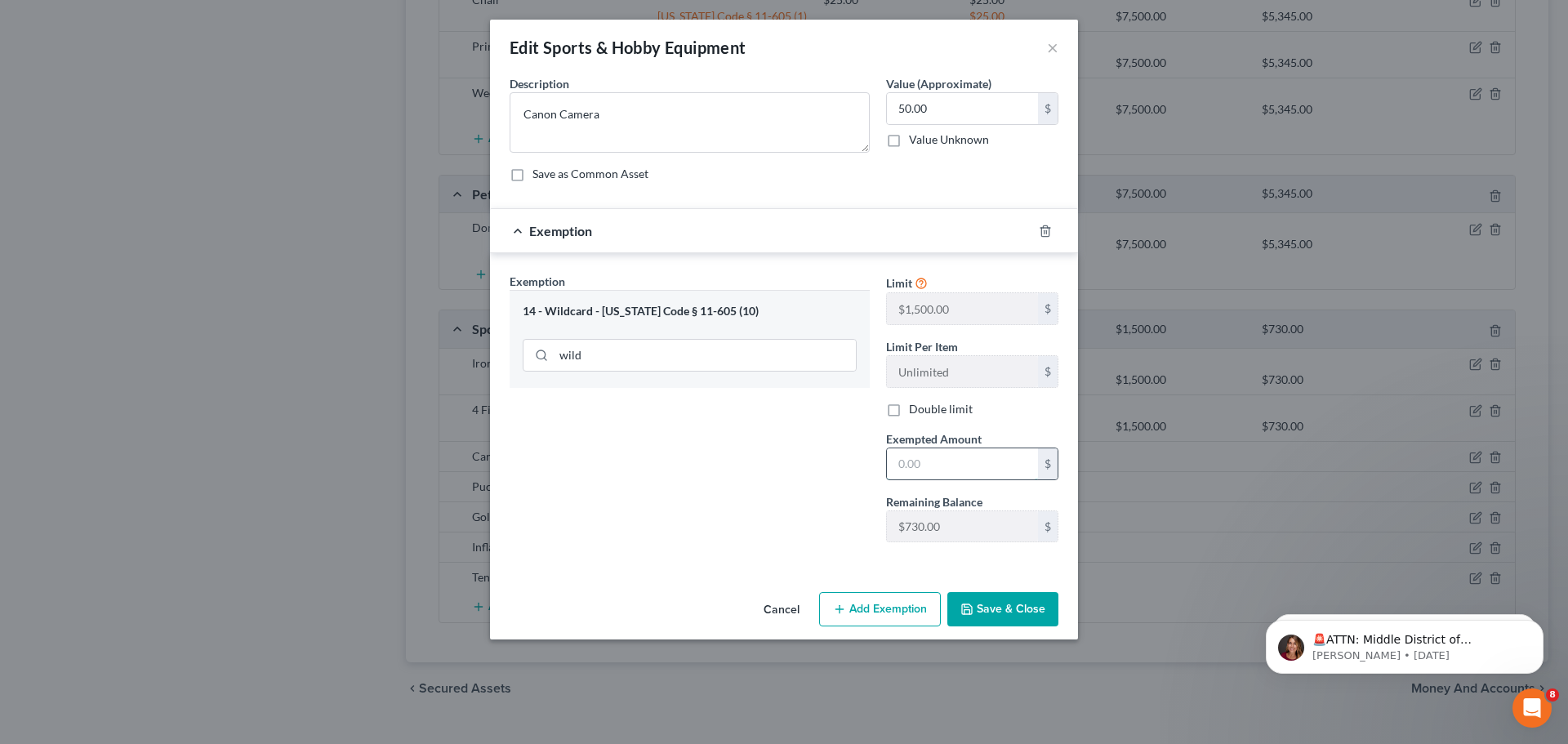
click at [908, 466] on input "text" at bounding box center [963, 463] width 151 height 31
type input "50.00"
click at [990, 613] on button "Save & Close" at bounding box center [1003, 609] width 111 height 35
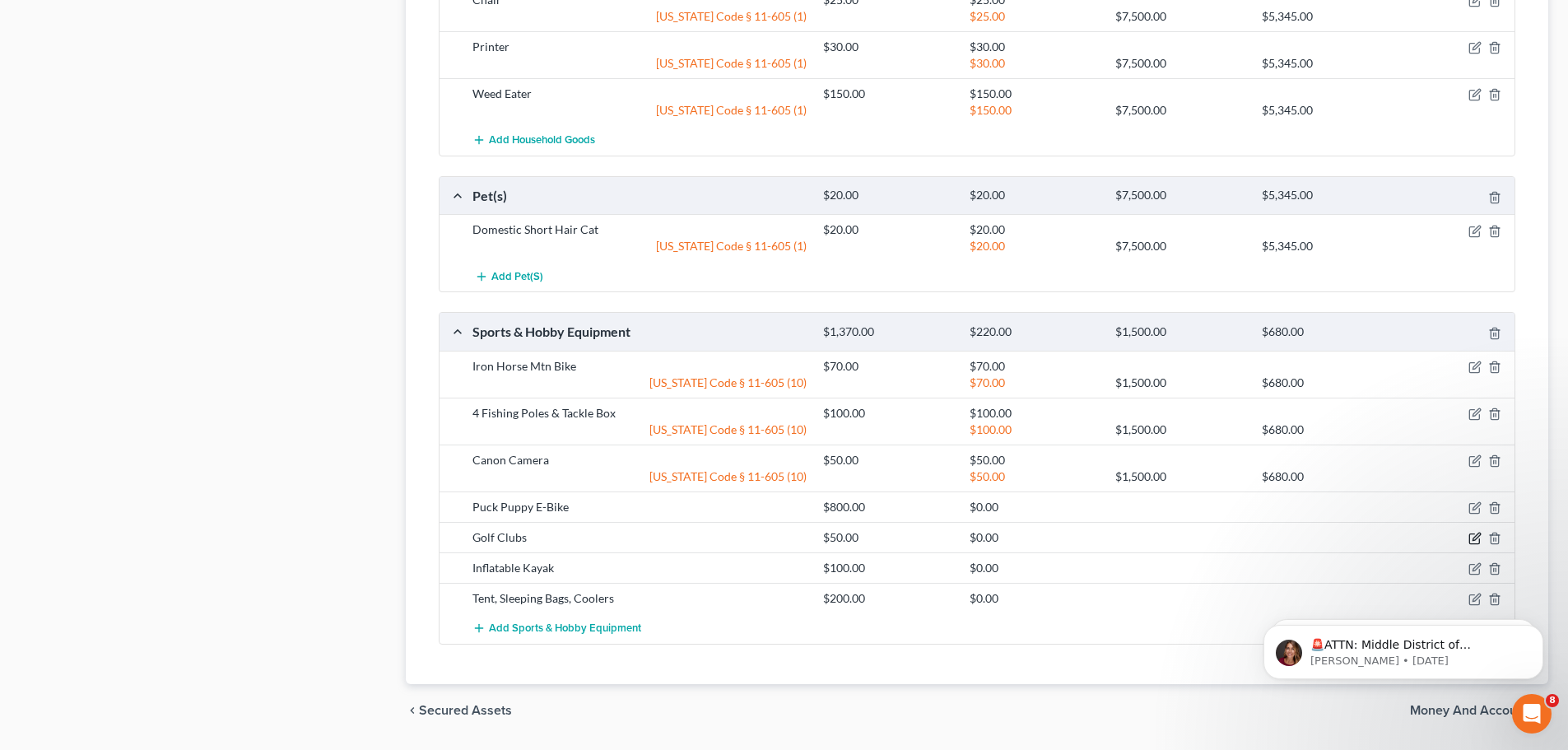
click at [1478, 534] on icon "button" at bounding box center [1475, 538] width 13 height 13
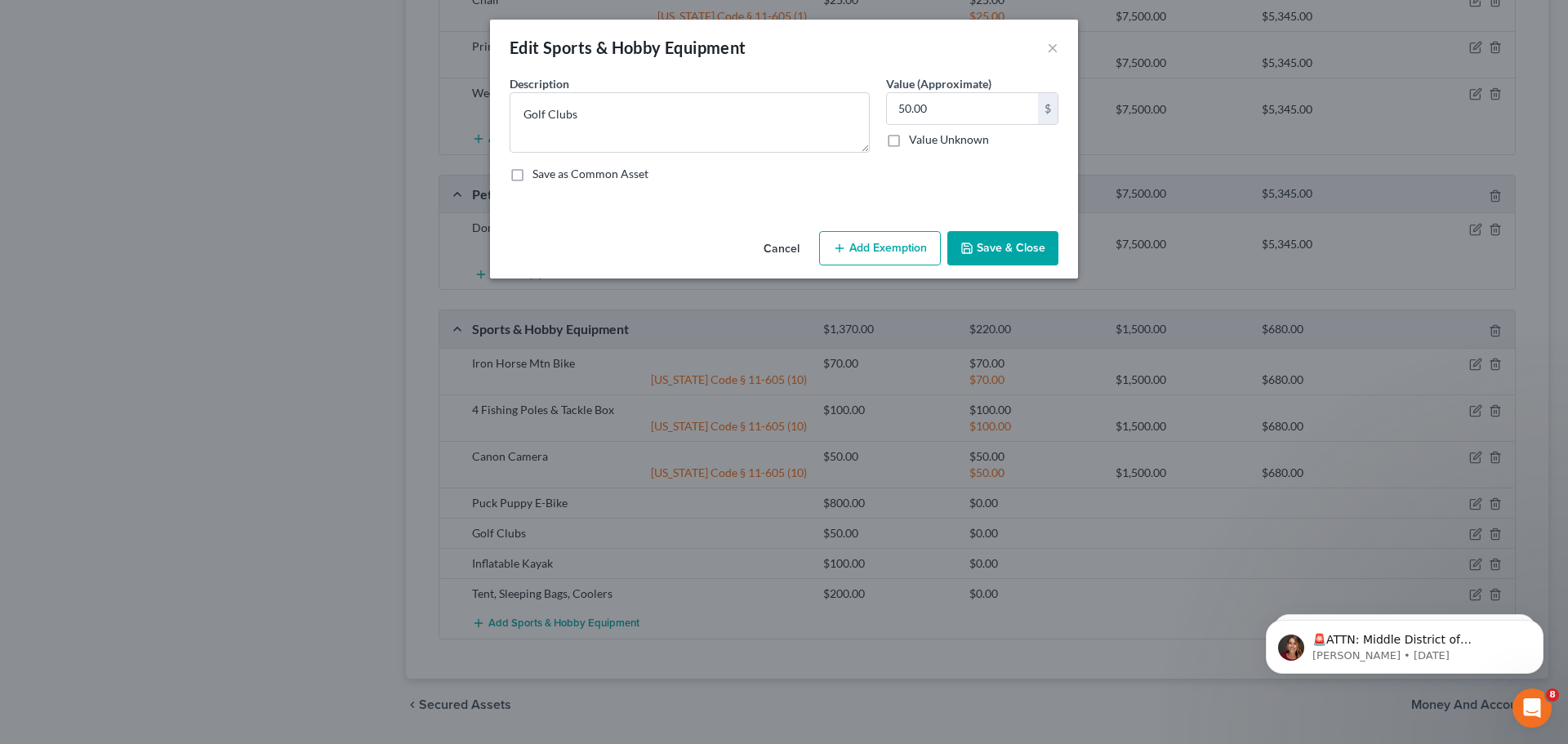
click at [922, 249] on button "Add Exemption" at bounding box center [880, 248] width 121 height 35
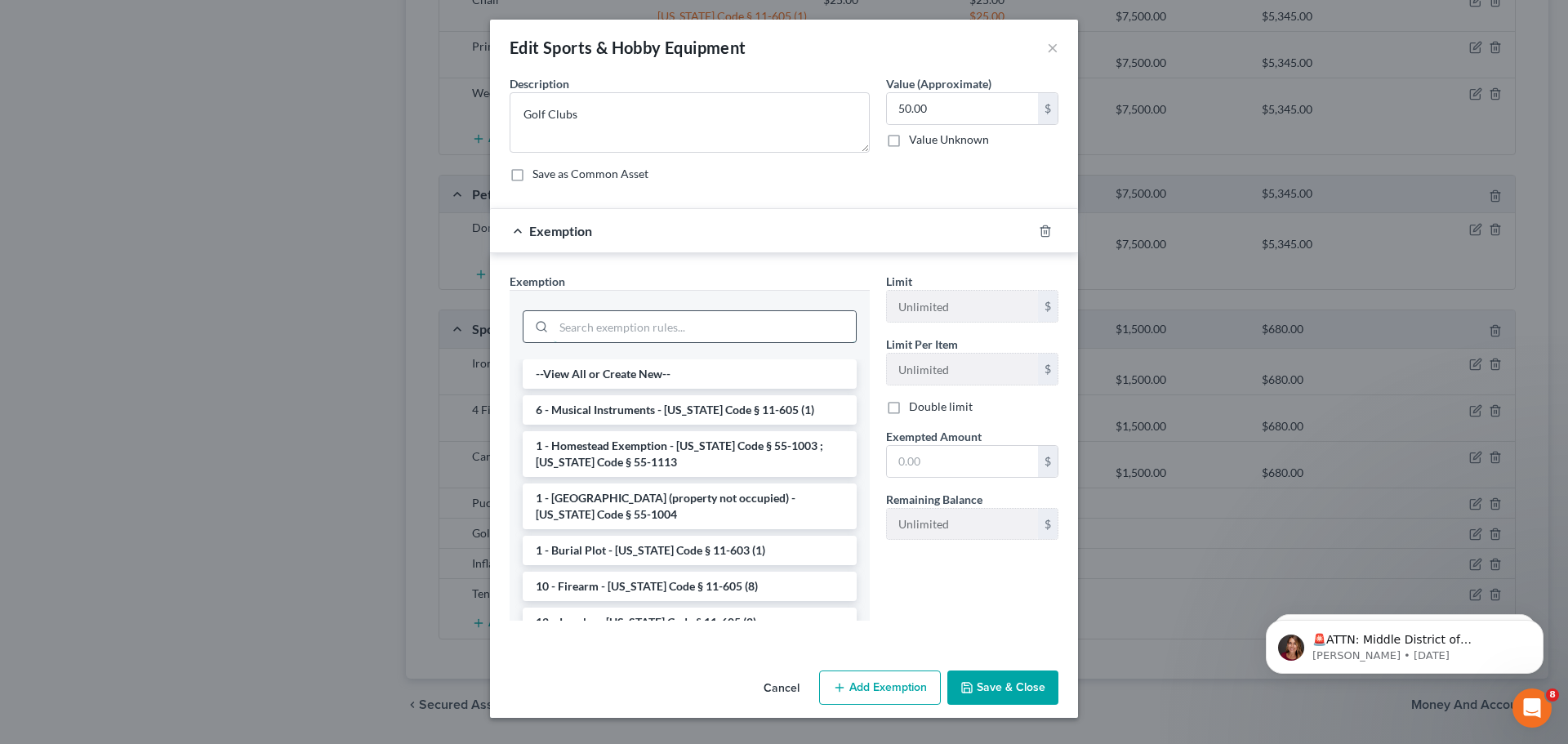
click at [707, 326] on input "search" at bounding box center [705, 326] width 303 height 31
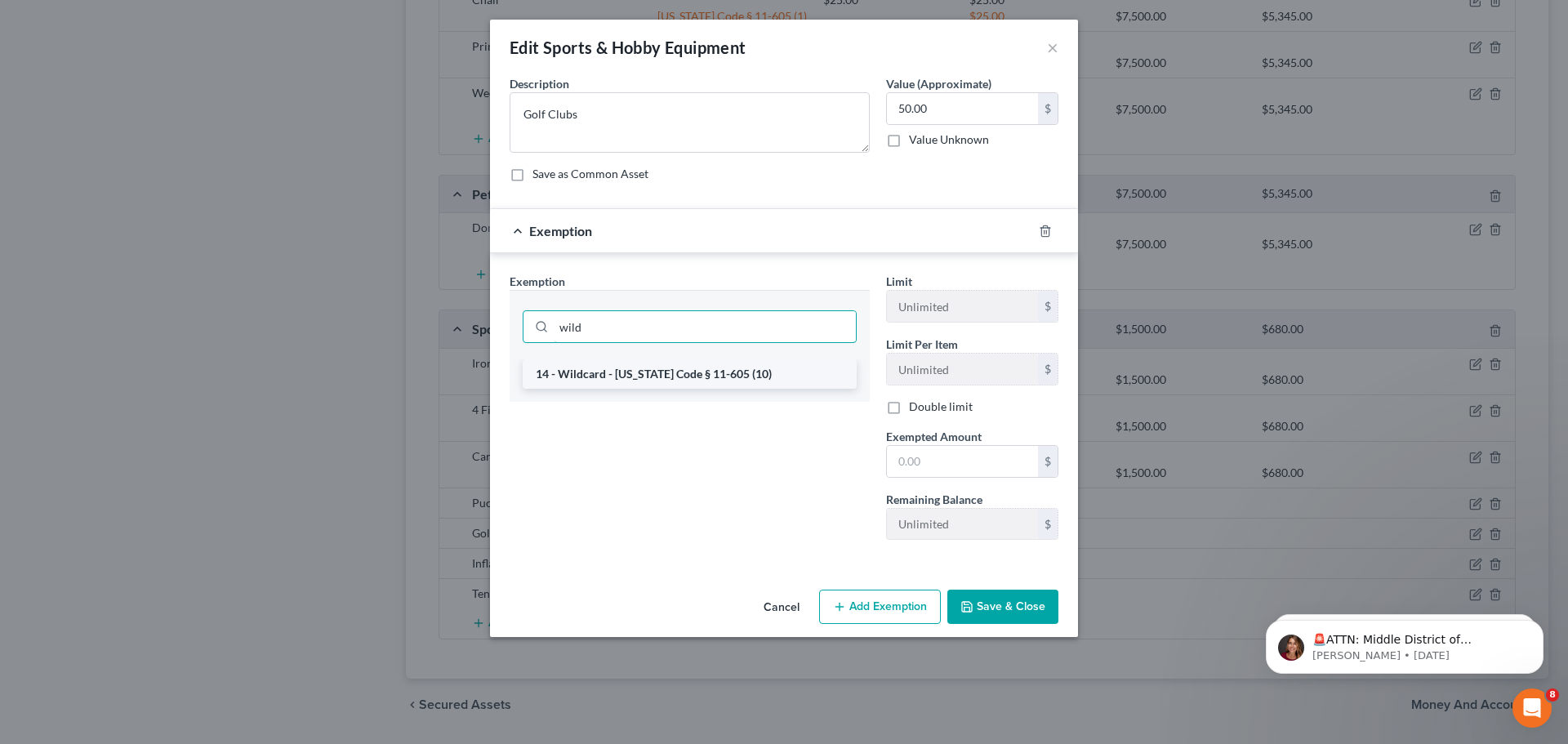
type input "wild"
click at [696, 372] on li "14 - Wildcard - Idaho Code § 11-605 (10)" at bounding box center [690, 373] width 334 height 29
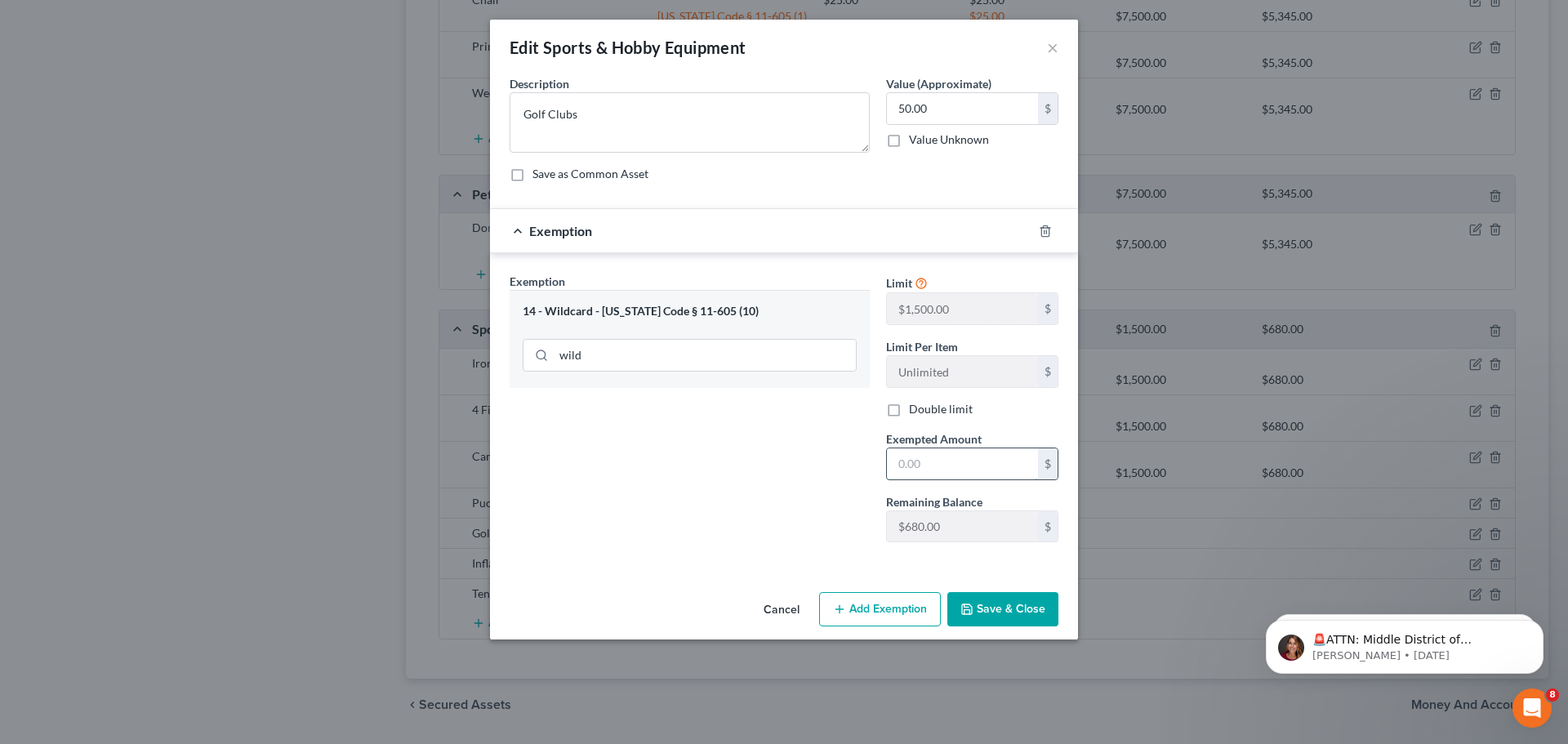
click at [922, 459] on input "text" at bounding box center [963, 463] width 151 height 31
type input "50.00"
click at [997, 607] on button "Save & Close" at bounding box center [1003, 609] width 111 height 35
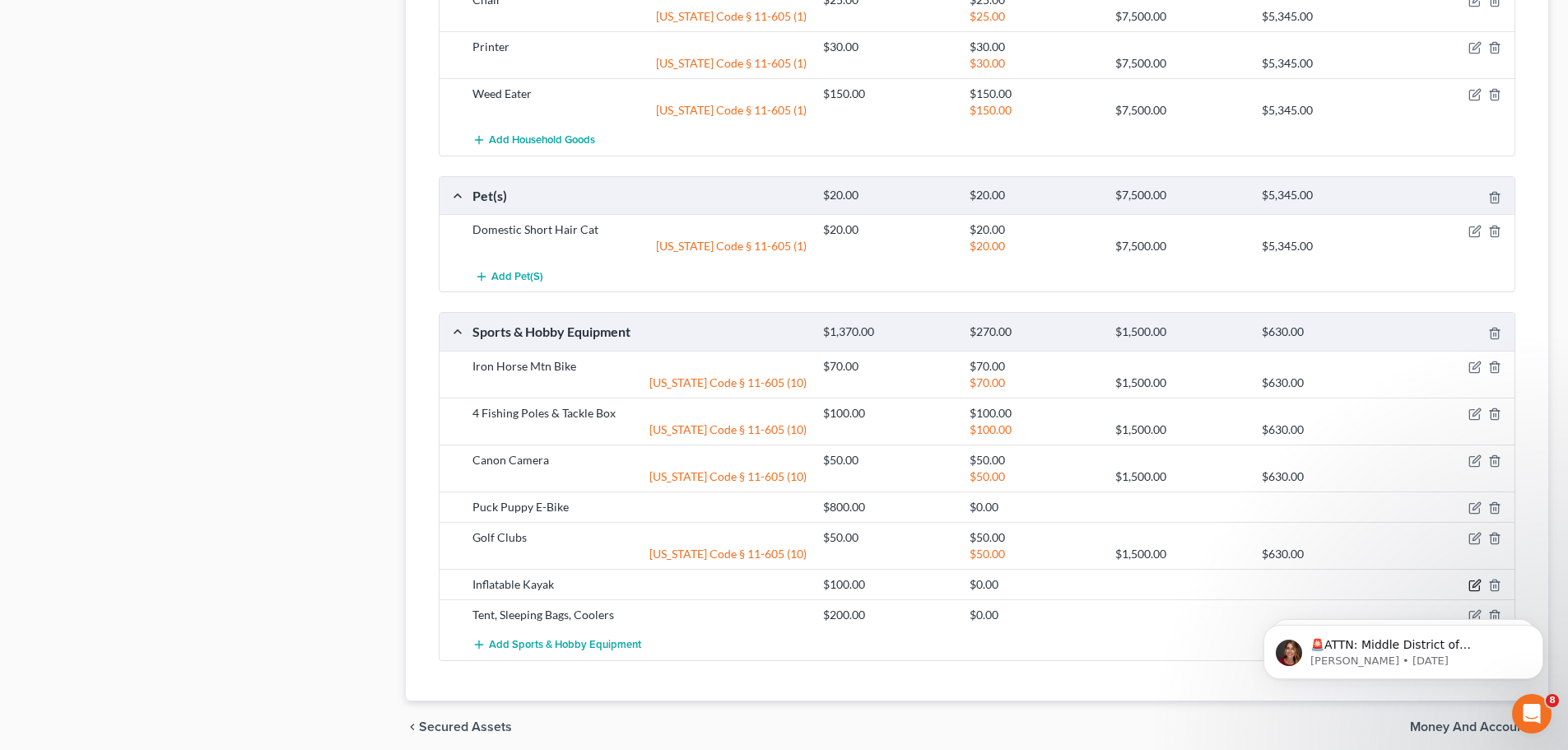
click at [1475, 586] on icon "button" at bounding box center [1475, 585] width 13 height 13
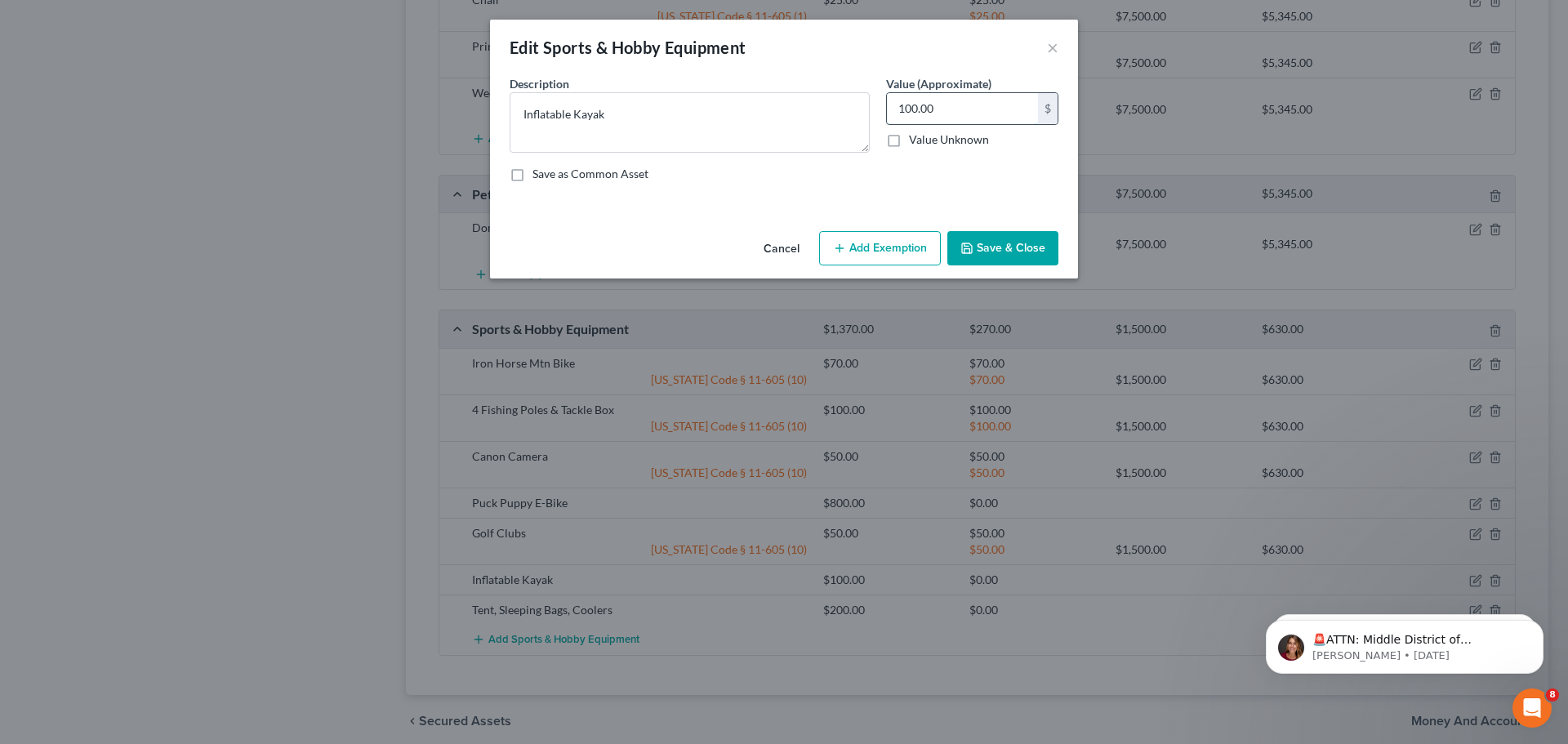
click at [967, 106] on input "100.00" at bounding box center [963, 108] width 151 height 31
type input "50.00"
click at [890, 244] on button "Add Exemption" at bounding box center [880, 248] width 121 height 35
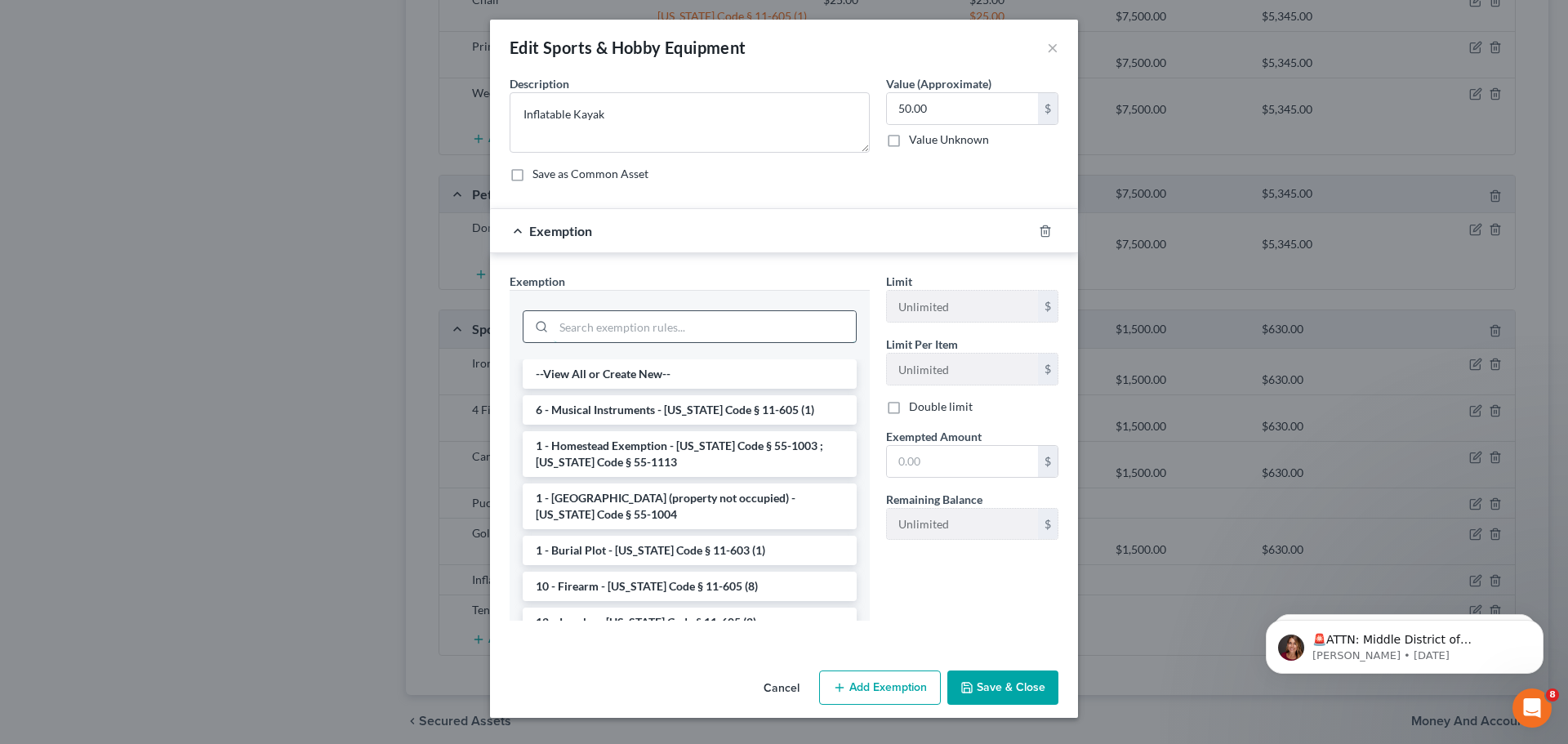
click at [672, 330] on input "search" at bounding box center [705, 326] width 303 height 31
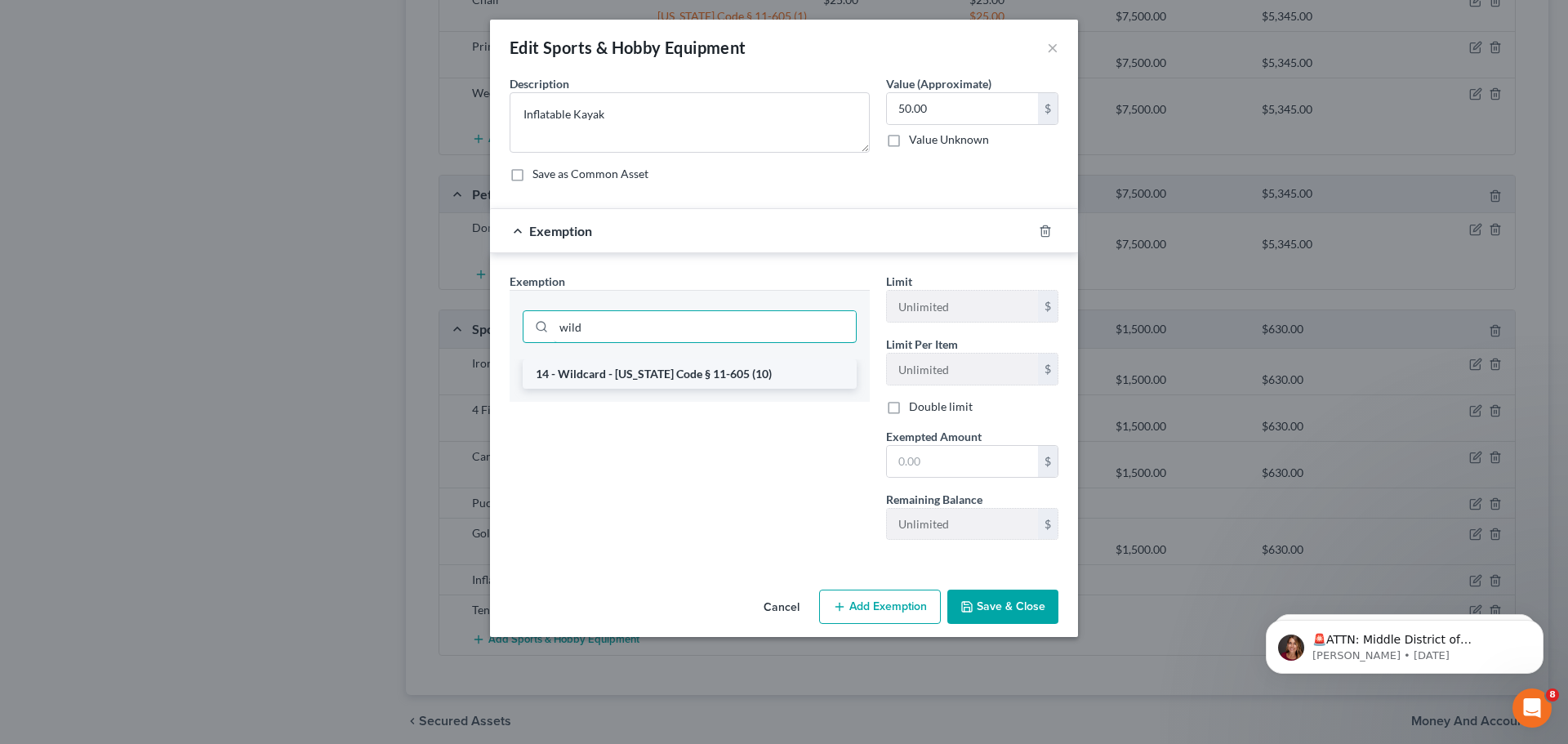
type input "wild"
click at [668, 387] on li "14 - Wildcard - Idaho Code § 11-605 (10)" at bounding box center [690, 373] width 334 height 29
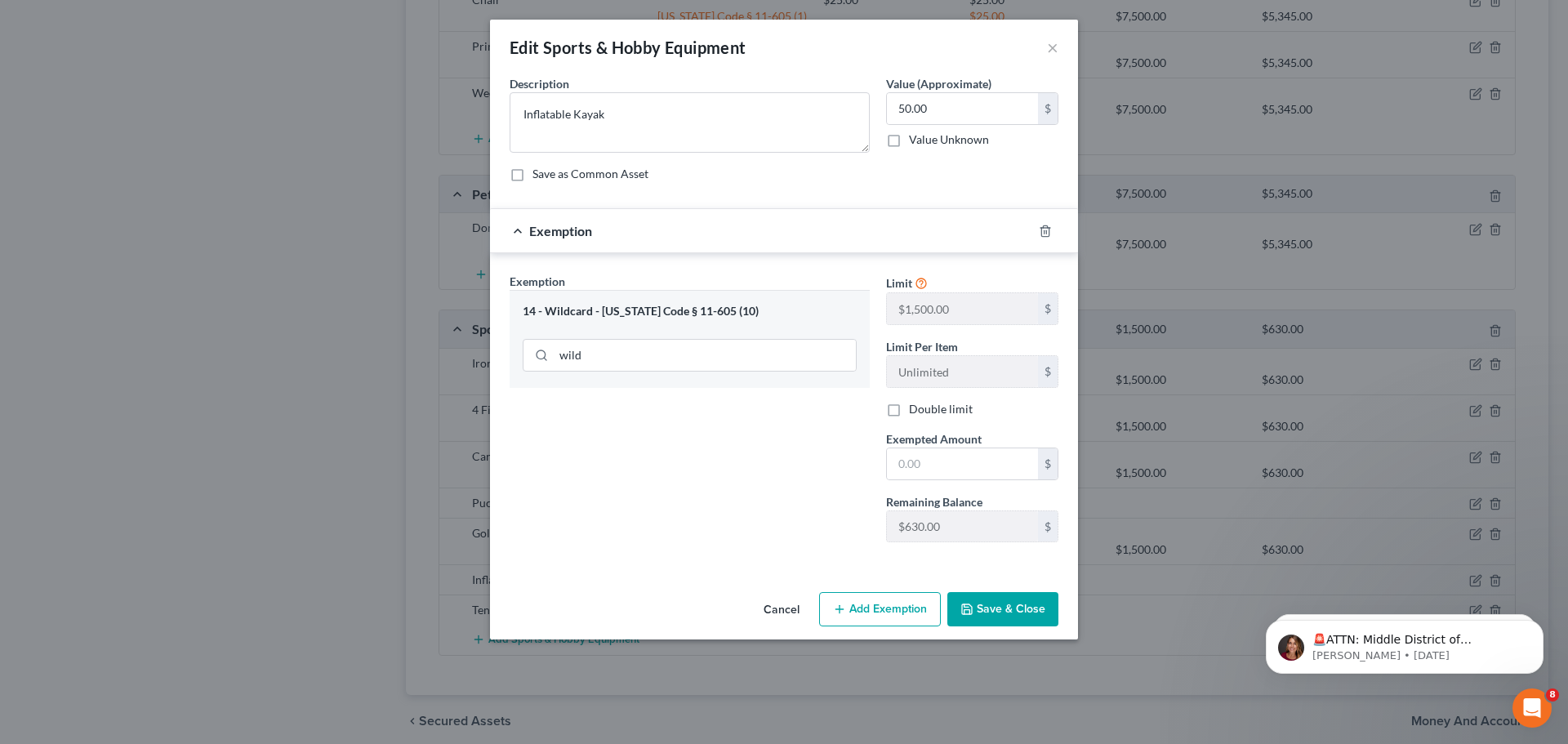
click at [922, 483] on div "Limit $1,500.00 $ Limit Per Item Unlimited $ Double limit Exempted Amount * $ R…" at bounding box center [972, 414] width 189 height 283
click at [926, 472] on input "text" at bounding box center [963, 463] width 151 height 31
type input "50.00"
click at [994, 603] on button "Save & Close" at bounding box center [1003, 609] width 111 height 35
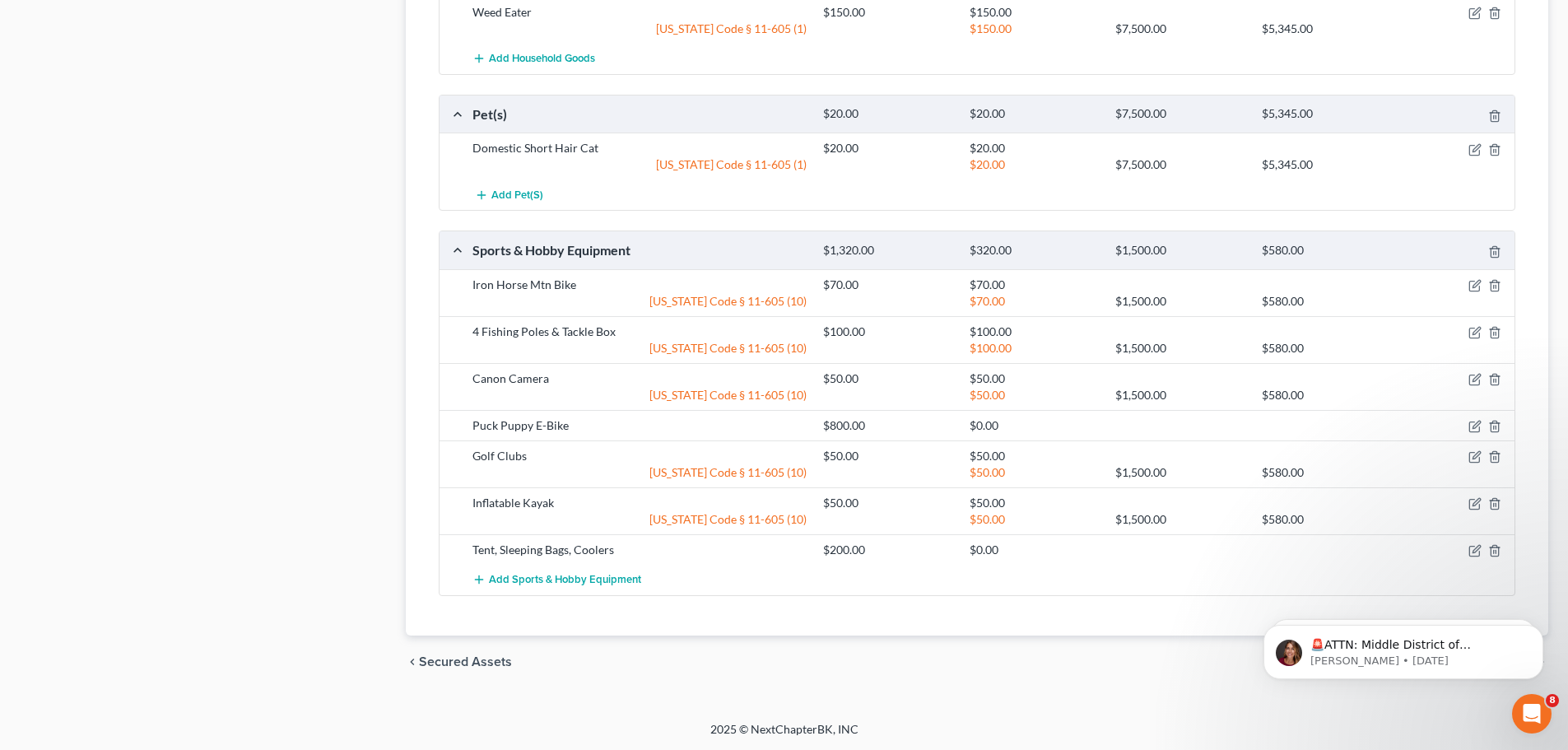
scroll to position [1627, 0]
click at [1470, 551] on icon "button" at bounding box center [1475, 550] width 13 height 13
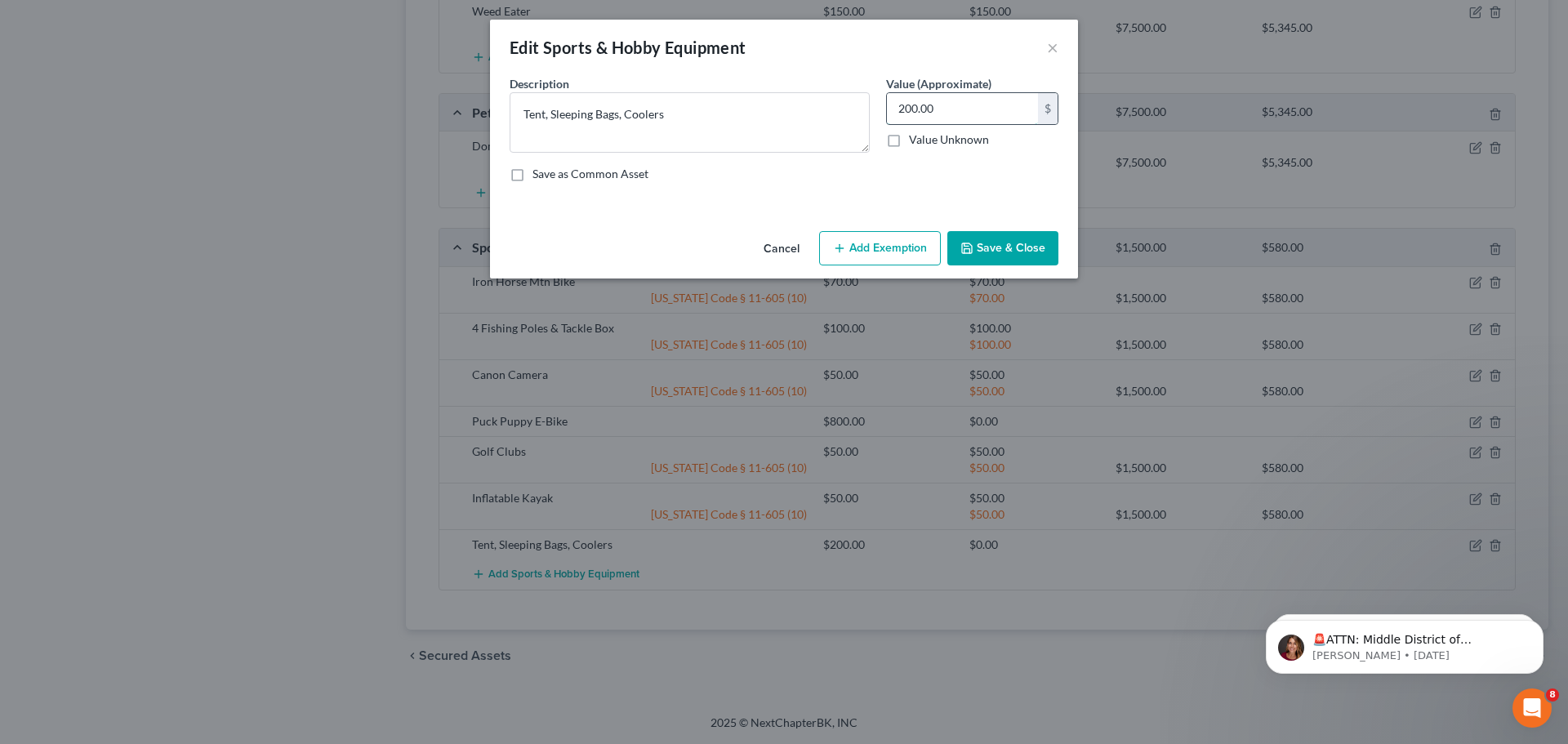
click at [947, 116] on input "200.00" at bounding box center [963, 108] width 151 height 31
type input "100.00"
click at [901, 245] on button "Add Exemption" at bounding box center [880, 248] width 121 height 35
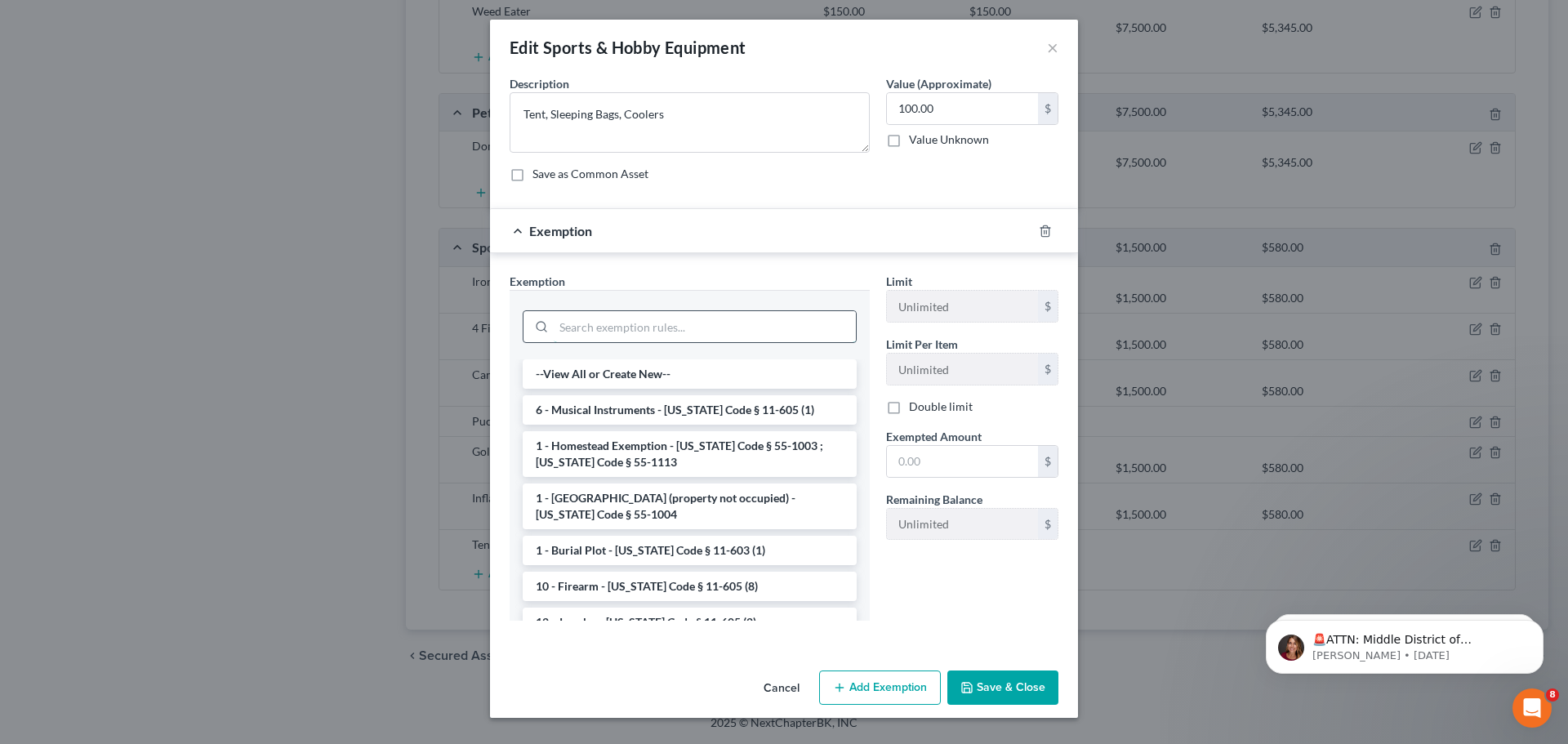
click at [753, 328] on input "search" at bounding box center [705, 326] width 303 height 31
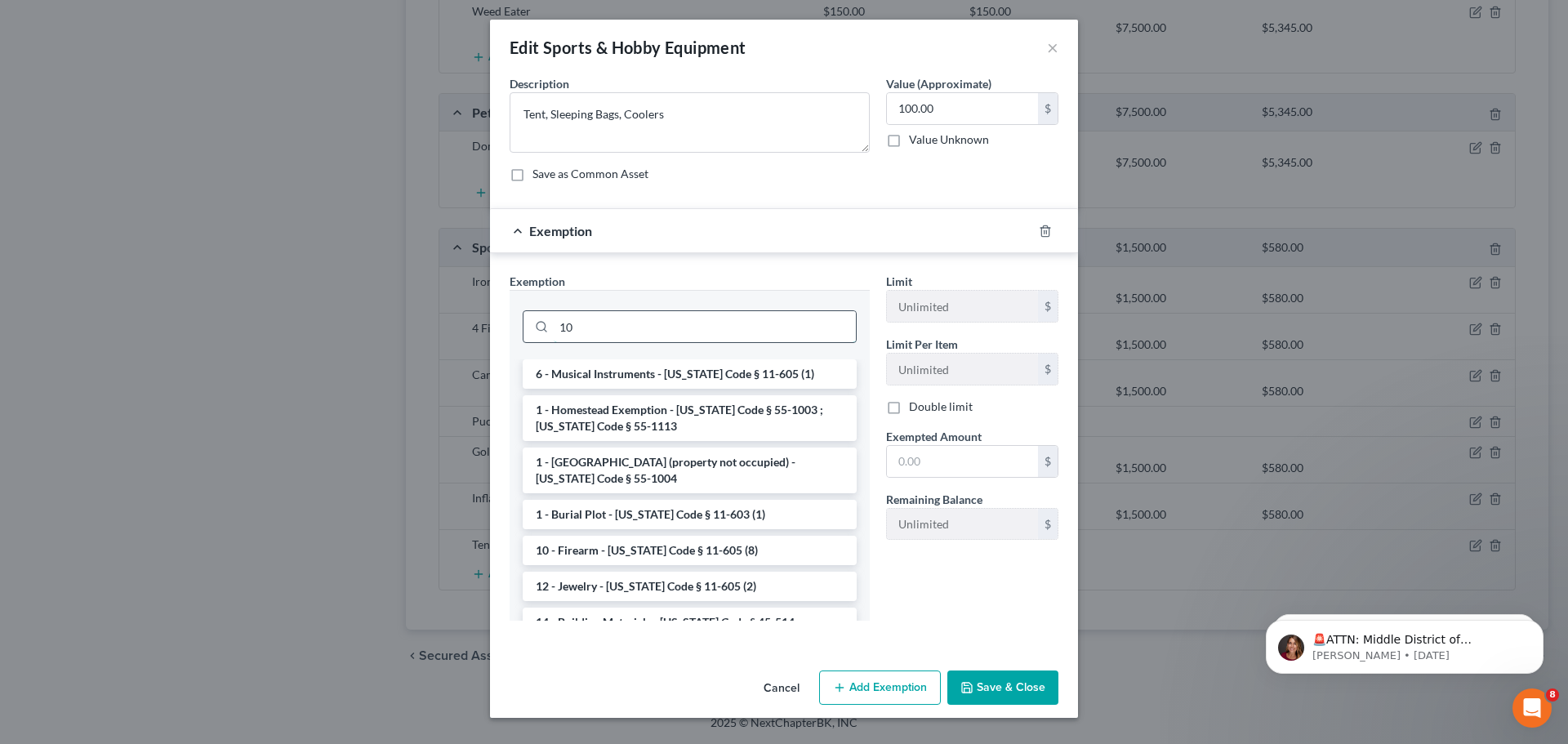
type input "1"
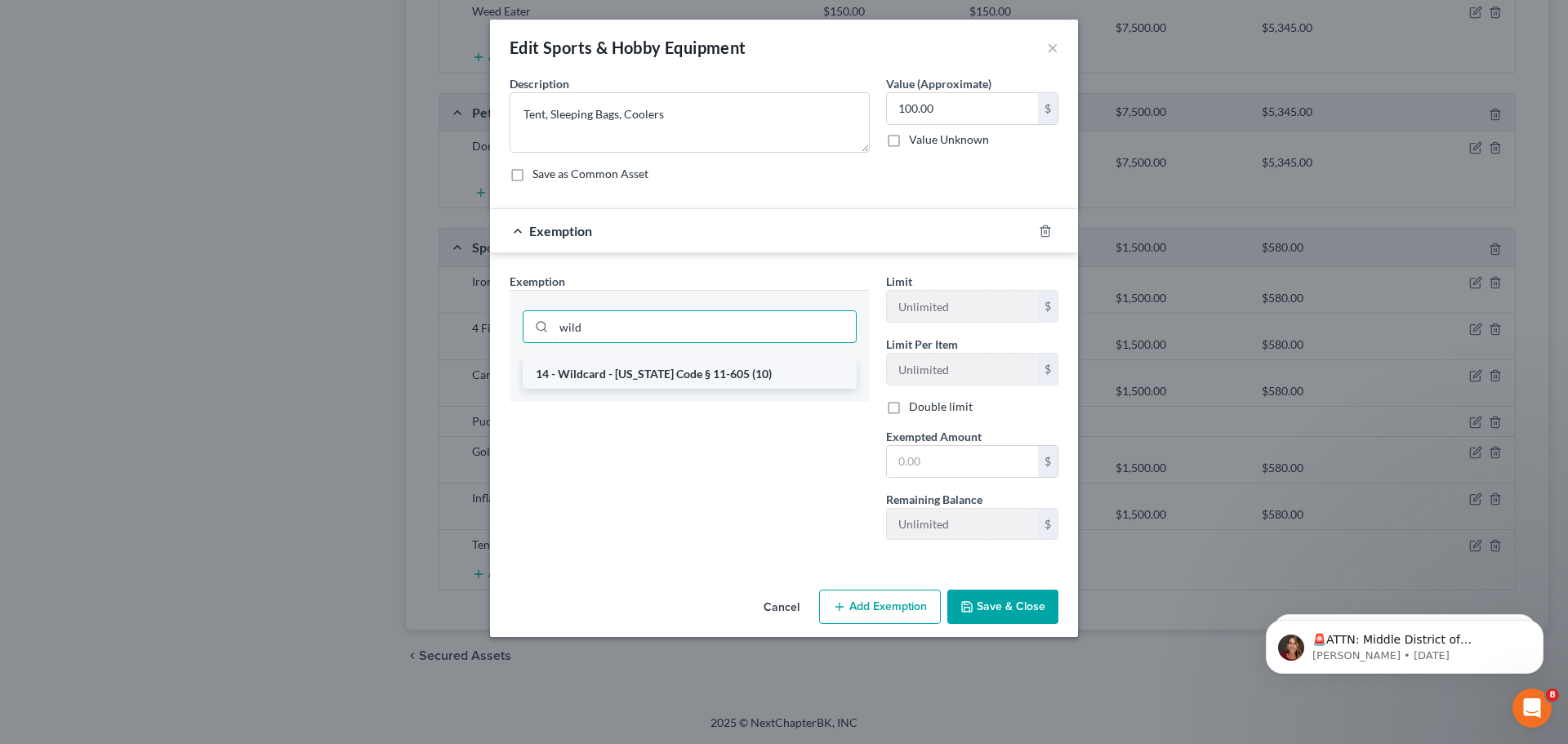
type input "wild"
click at [732, 375] on li "14 - Wildcard - Idaho Code § 11-605 (10)" at bounding box center [690, 373] width 334 height 29
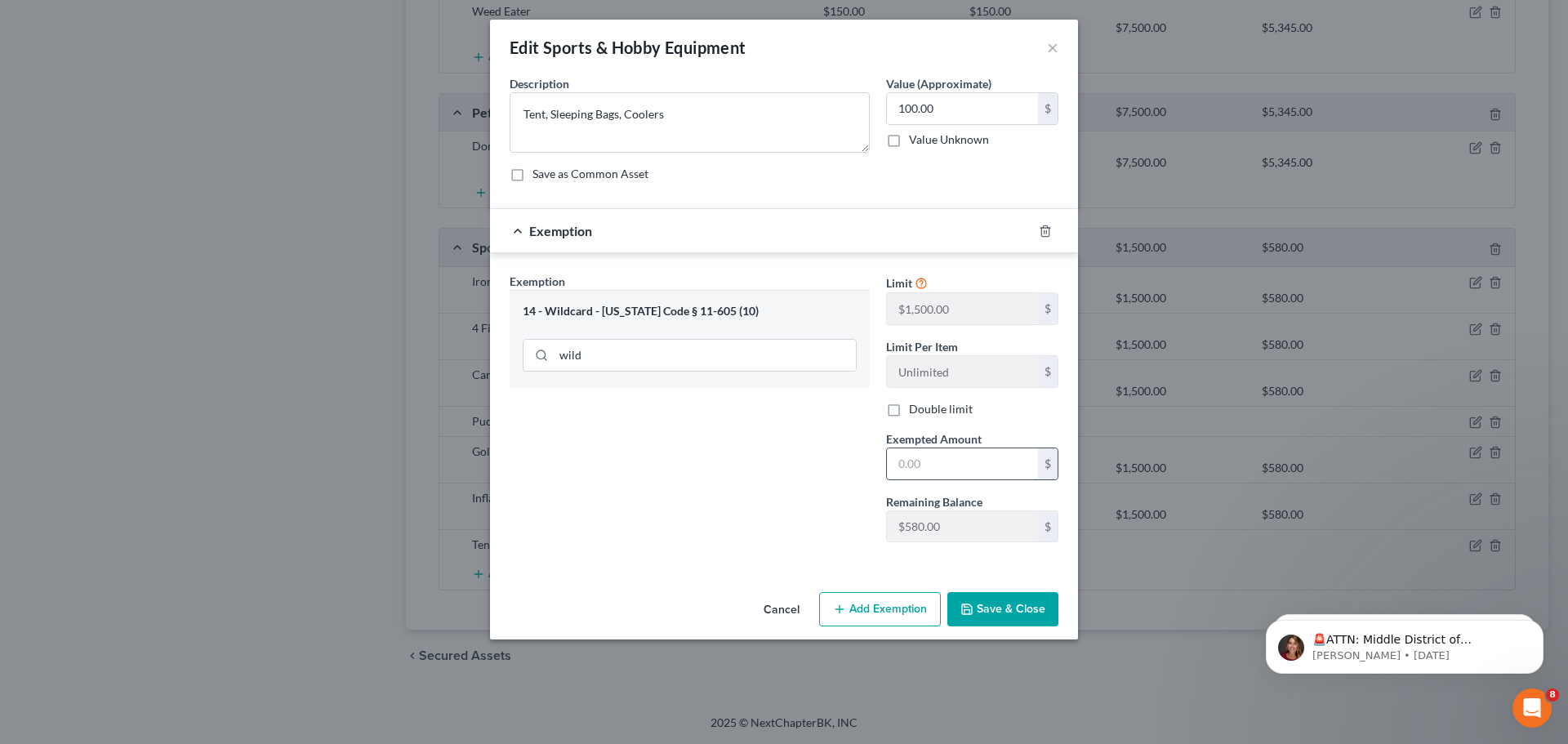
click at [931, 459] on input "text" at bounding box center [963, 463] width 151 height 31
type input "100.00"
click at [1008, 619] on button "Save & Close" at bounding box center [1003, 609] width 111 height 35
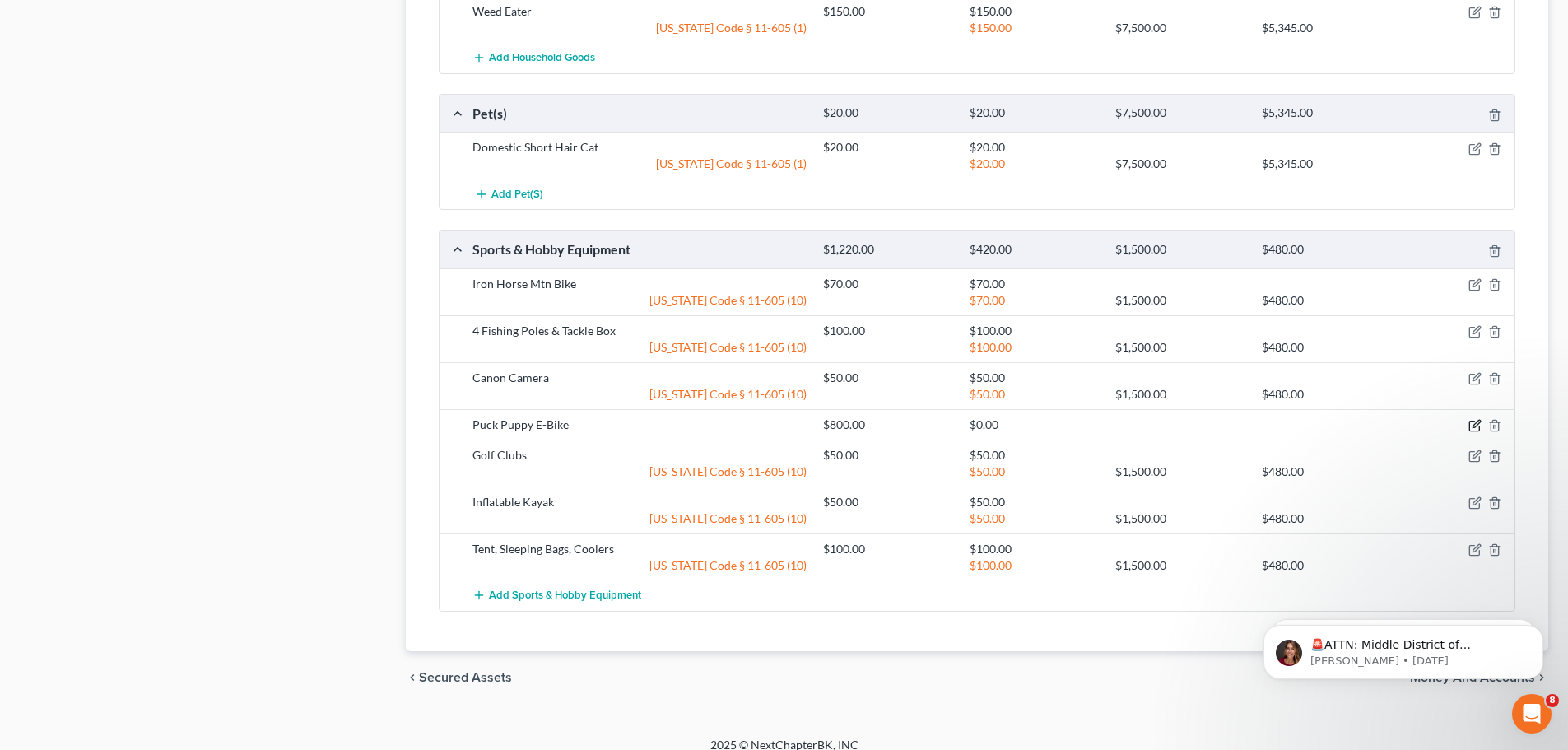
click at [1470, 423] on icon "button" at bounding box center [1475, 425] width 13 height 13
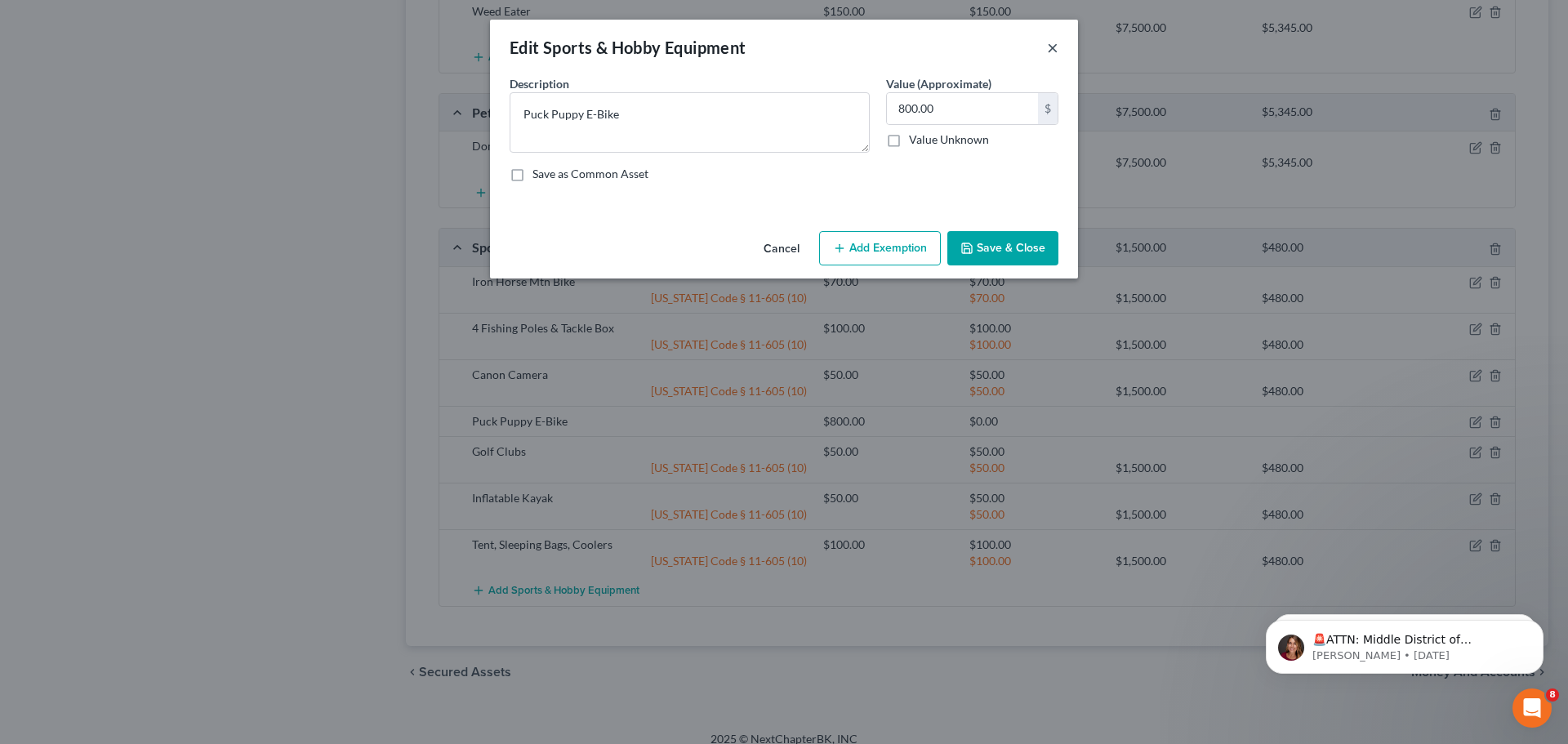
click at [1052, 47] on button "×" at bounding box center [1052, 47] width 11 height 20
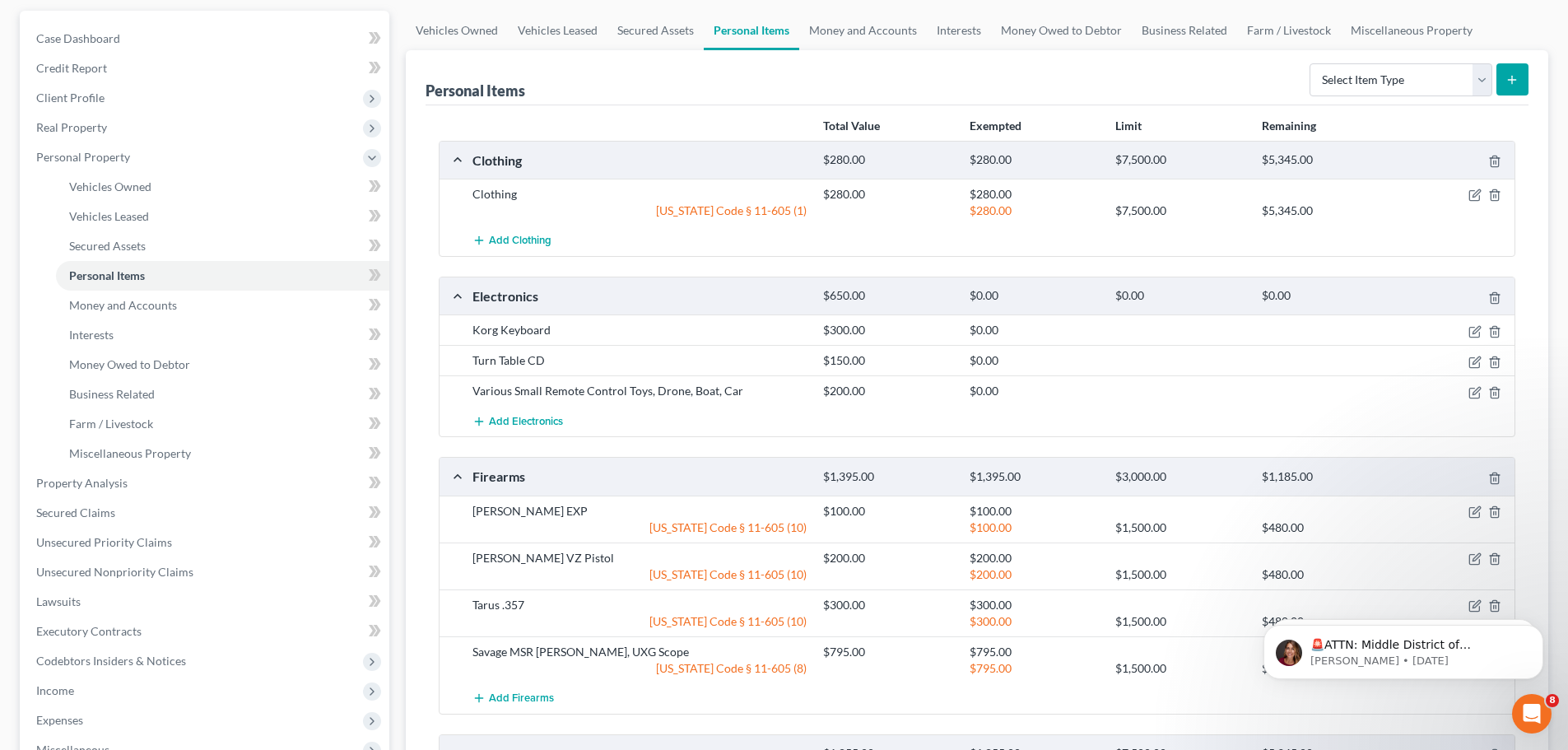
scroll to position [146, 0]
click at [1473, 364] on icon "button" at bounding box center [1477, 361] width 8 height 8
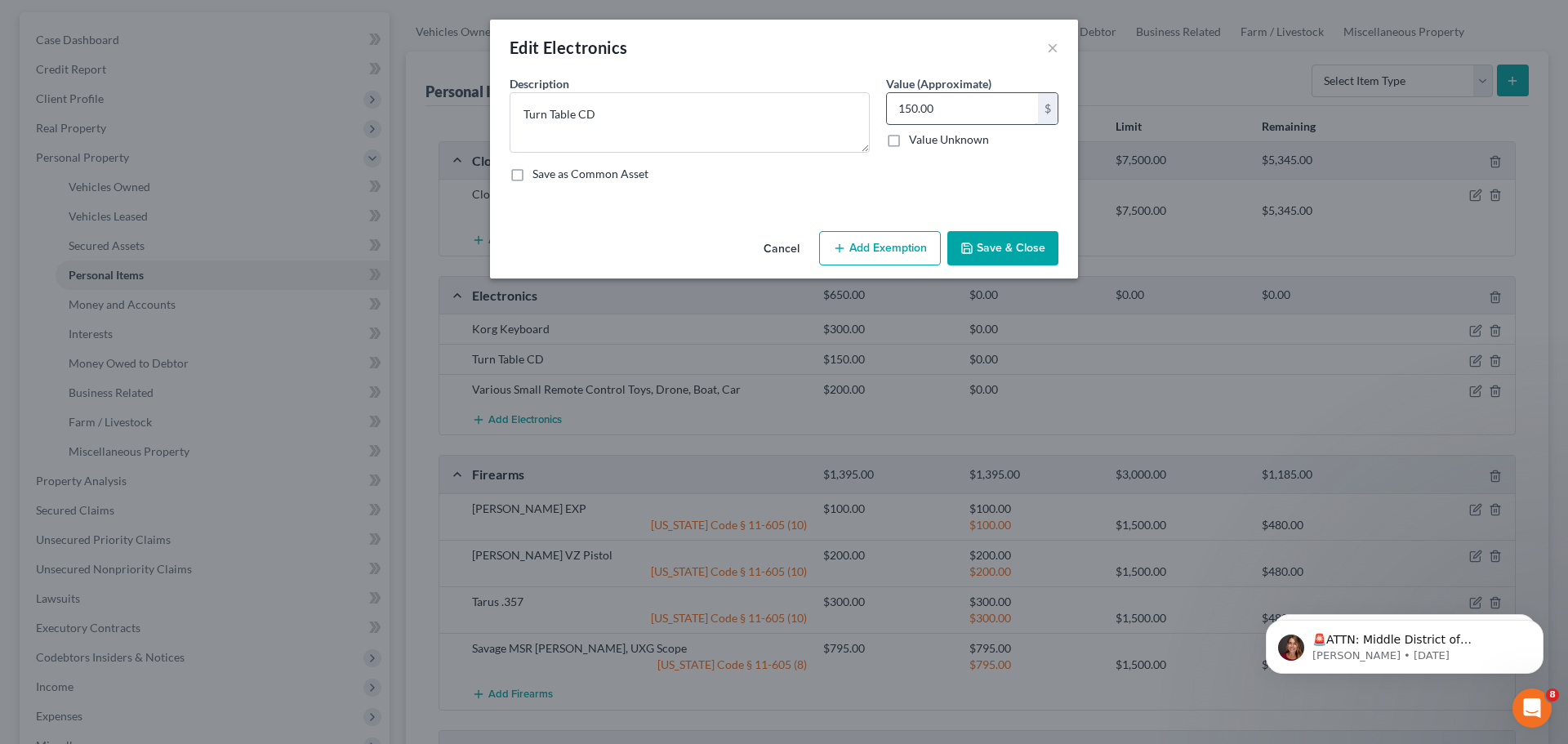
click at [960, 109] on input "150.00" at bounding box center [963, 108] width 151 height 31
type input "50.00"
click at [979, 242] on button "Save & Close" at bounding box center [1003, 248] width 111 height 35
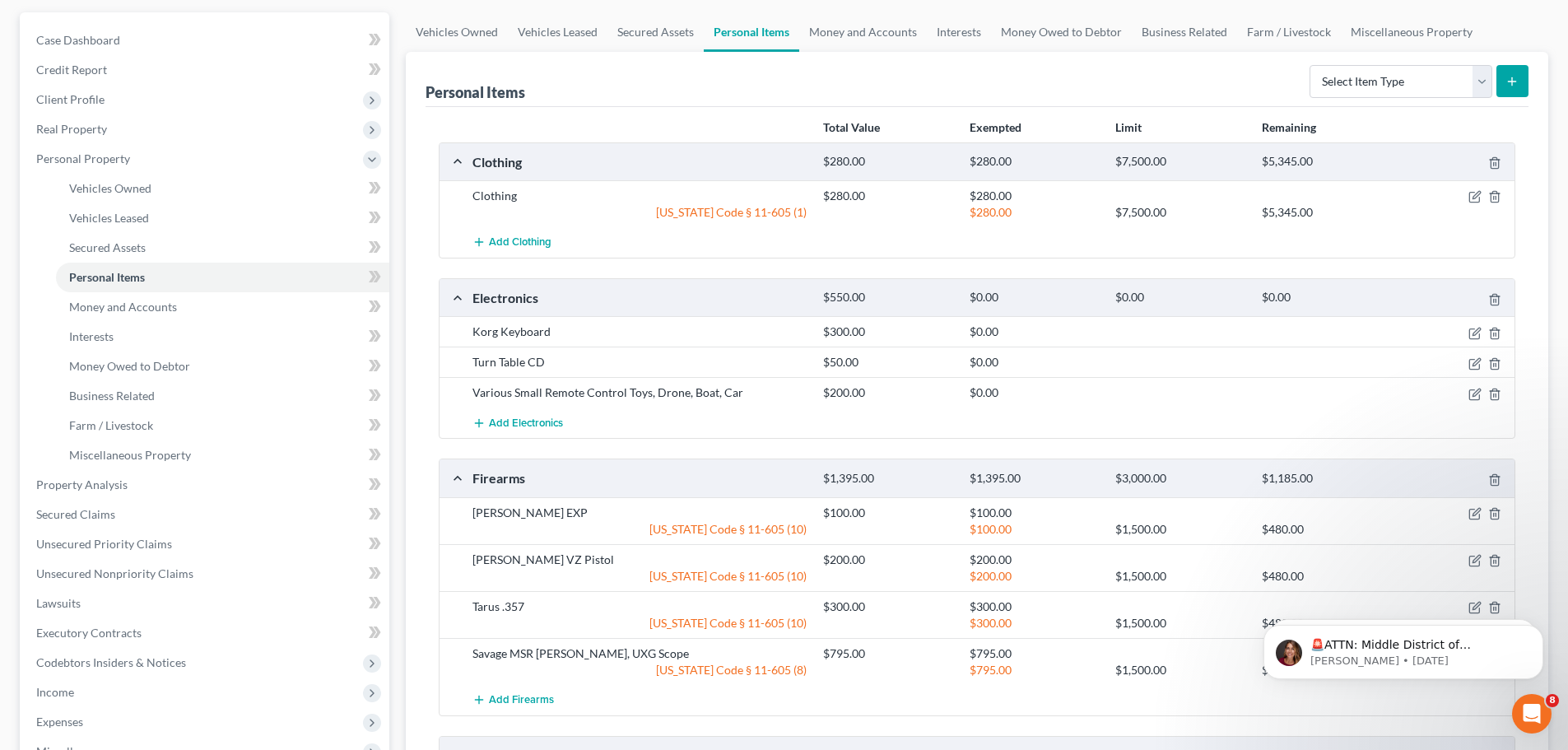
click at [1481, 397] on div at bounding box center [1458, 391] width 117 height 16
click at [1475, 393] on icon "button" at bounding box center [1475, 394] width 13 height 13
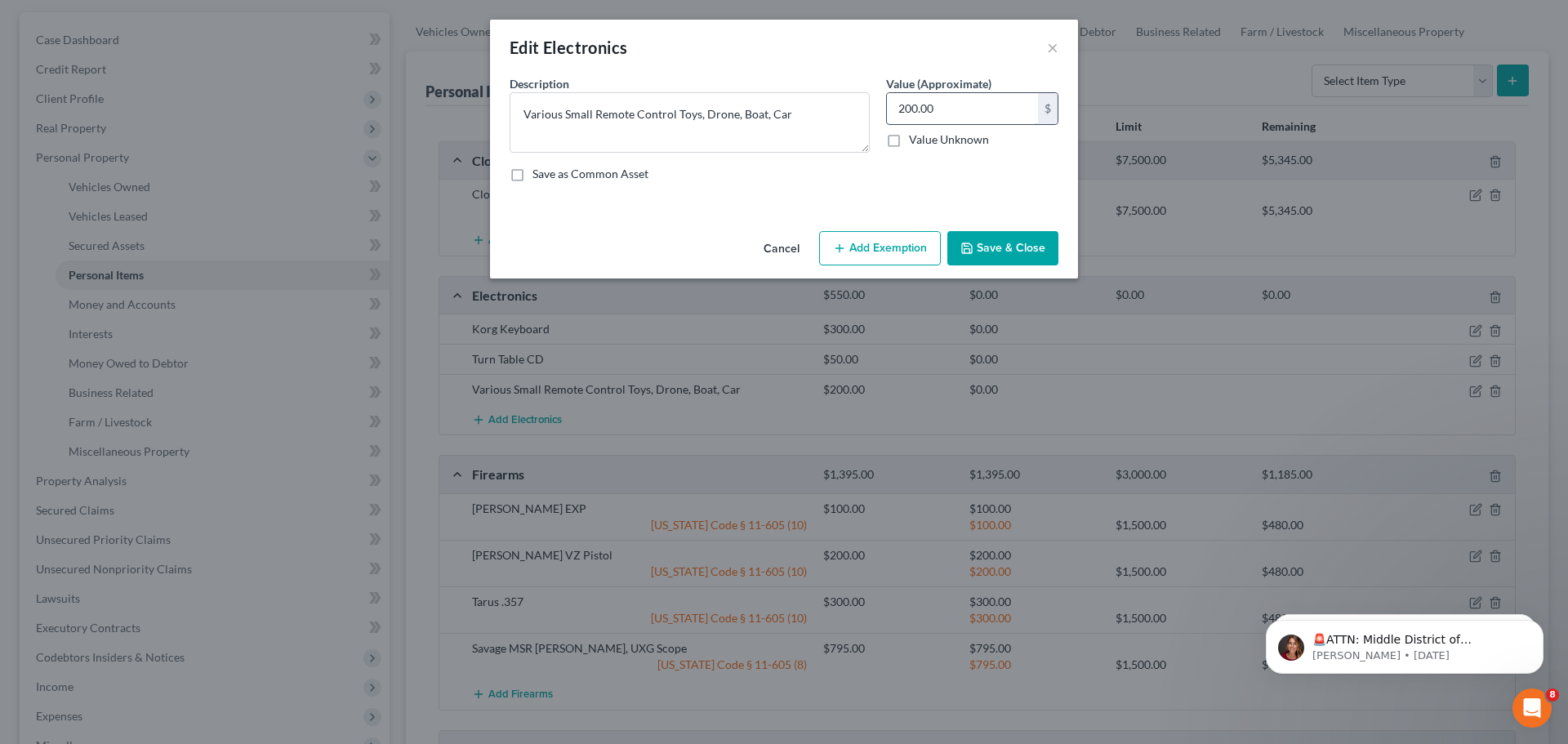
click at [1010, 105] on input "200.00" at bounding box center [963, 108] width 151 height 31
type input "100.00"
click at [1000, 245] on button "Save & Close" at bounding box center [1003, 248] width 111 height 35
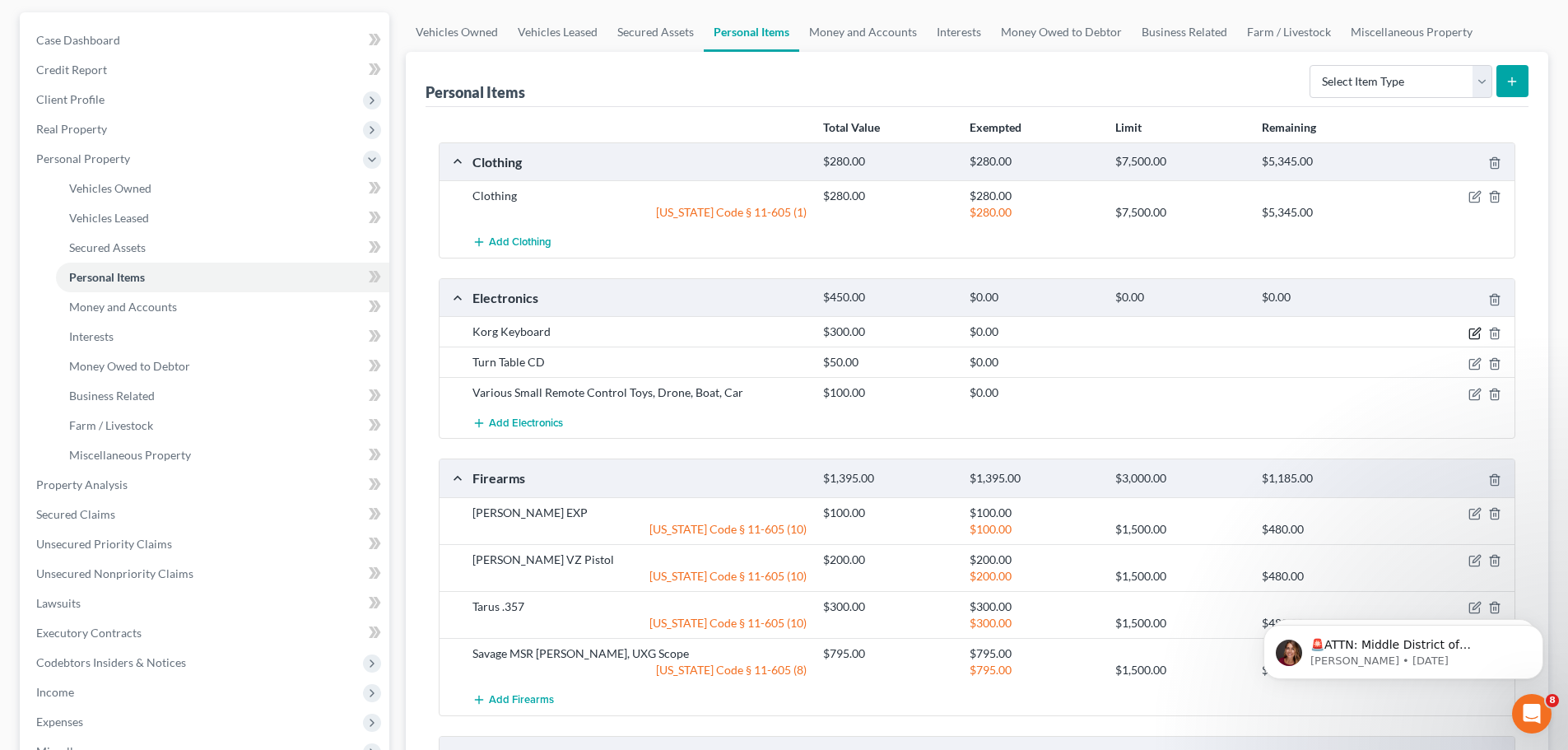
click at [1472, 333] on icon "button" at bounding box center [1475, 333] width 13 height 13
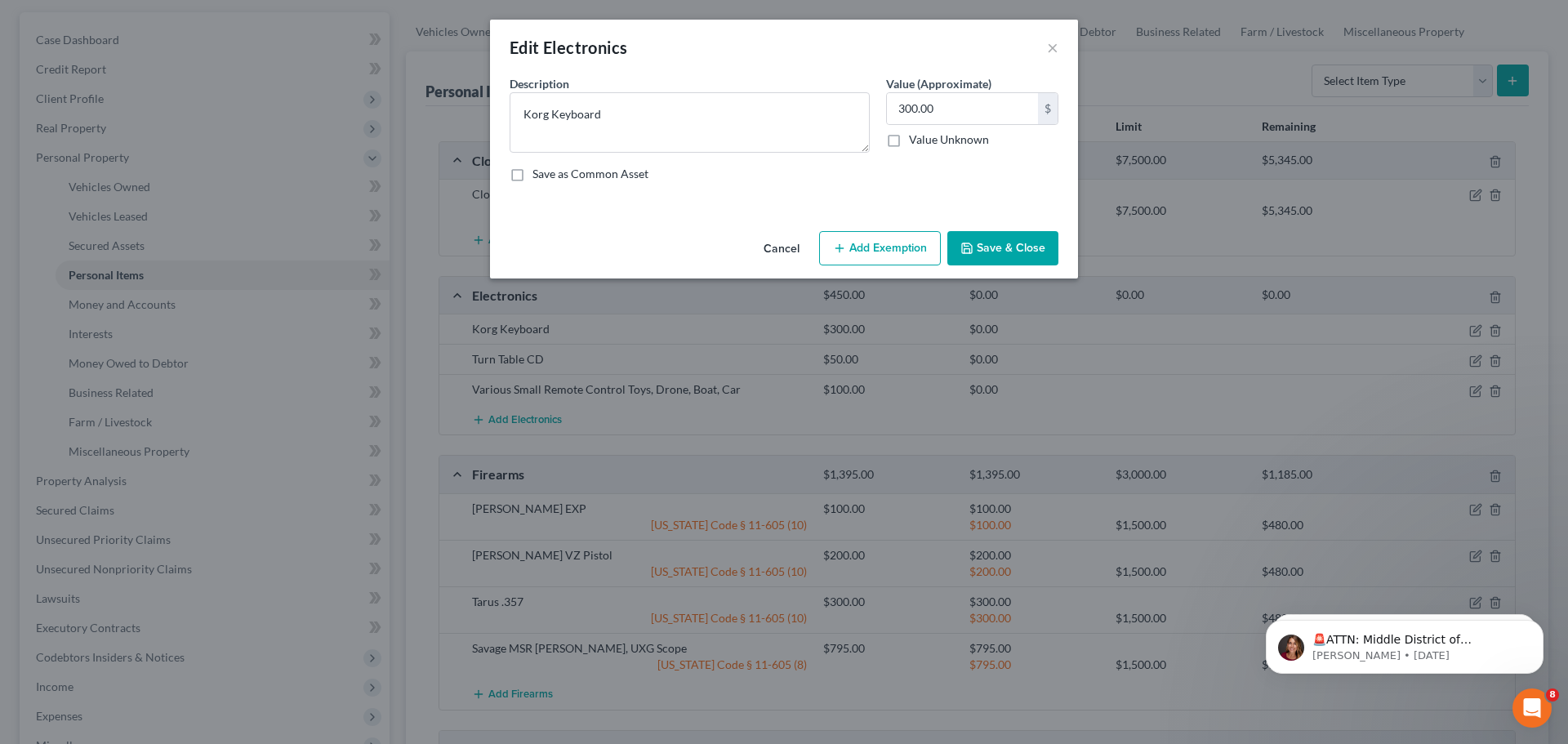
click at [908, 260] on button "Add Exemption" at bounding box center [880, 248] width 121 height 35
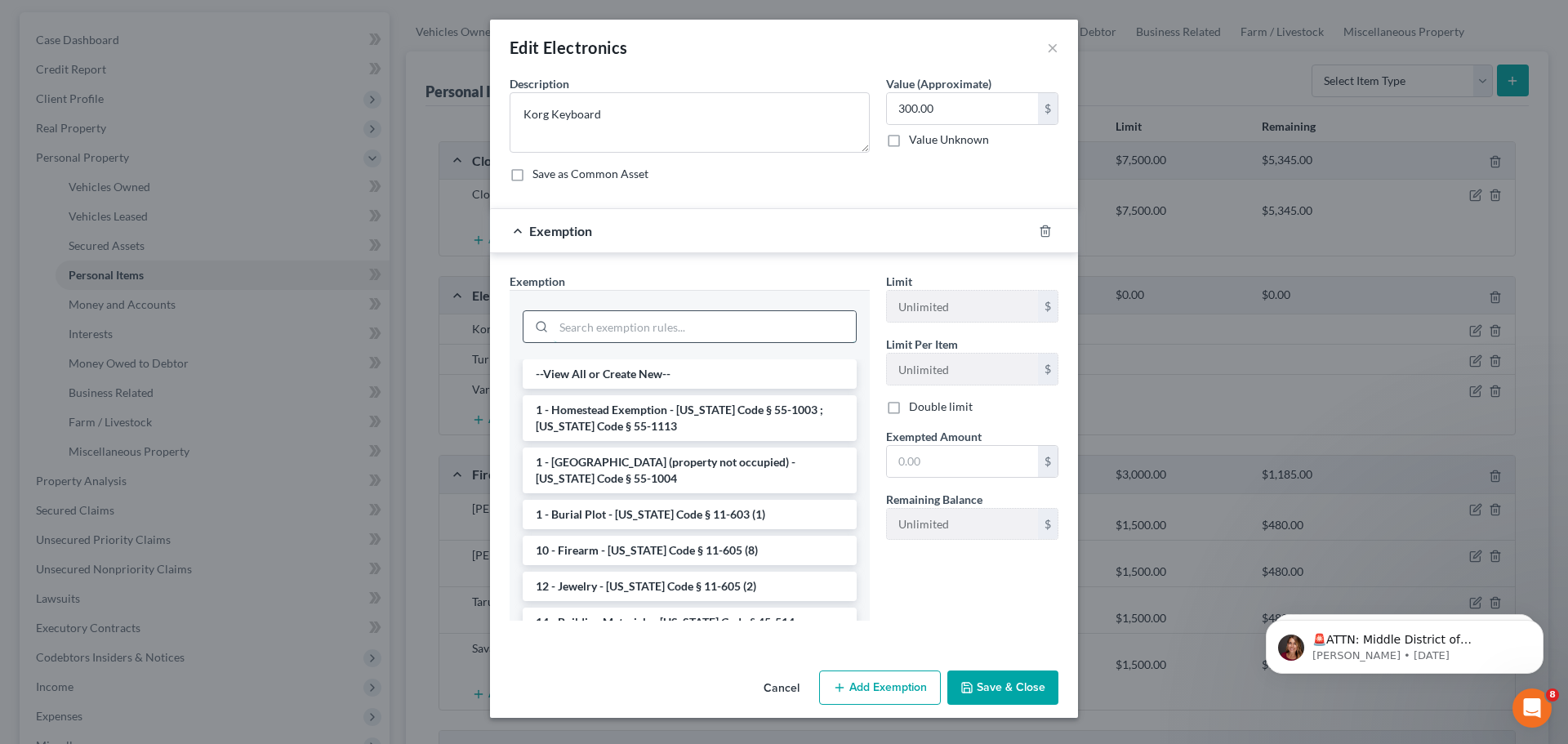
click at [772, 314] on input "search" at bounding box center [705, 326] width 303 height 31
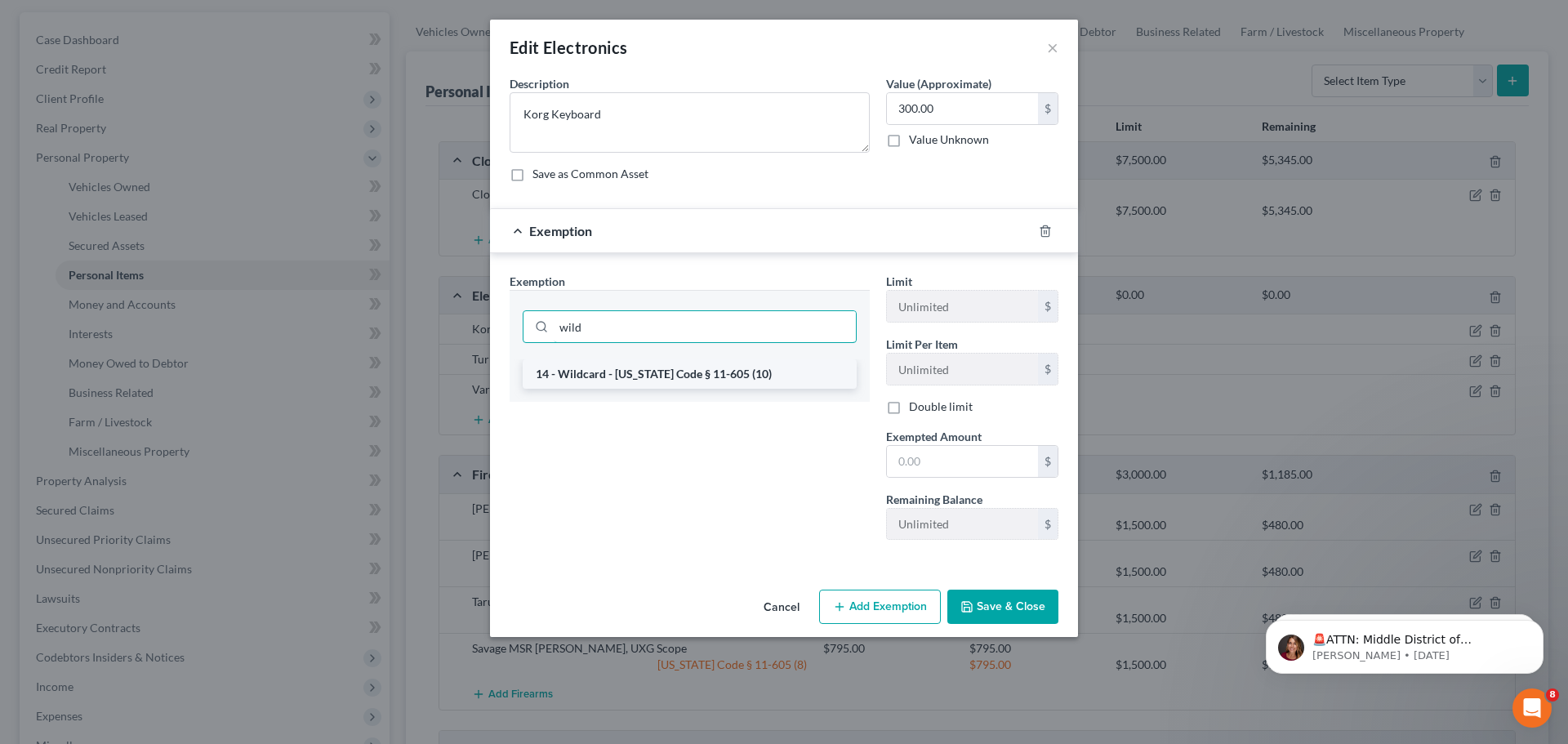
type input "wild"
click at [743, 380] on li "14 - Wildcard - Idaho Code § 11-605 (10)" at bounding box center [690, 373] width 334 height 29
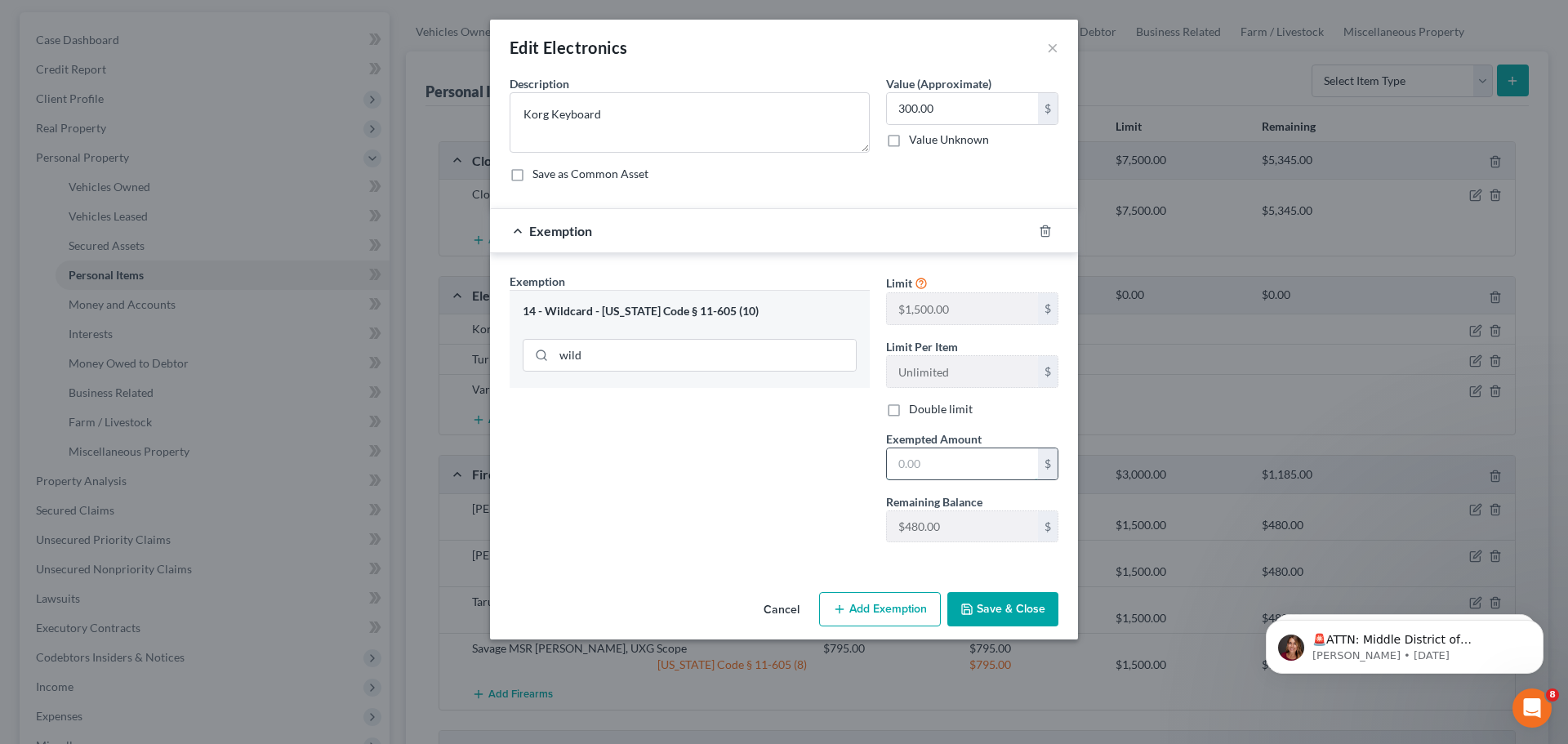
click at [937, 468] on input "text" at bounding box center [963, 463] width 151 height 31
type input "300.00"
click at [1029, 602] on button "Save & Close" at bounding box center [1003, 609] width 111 height 35
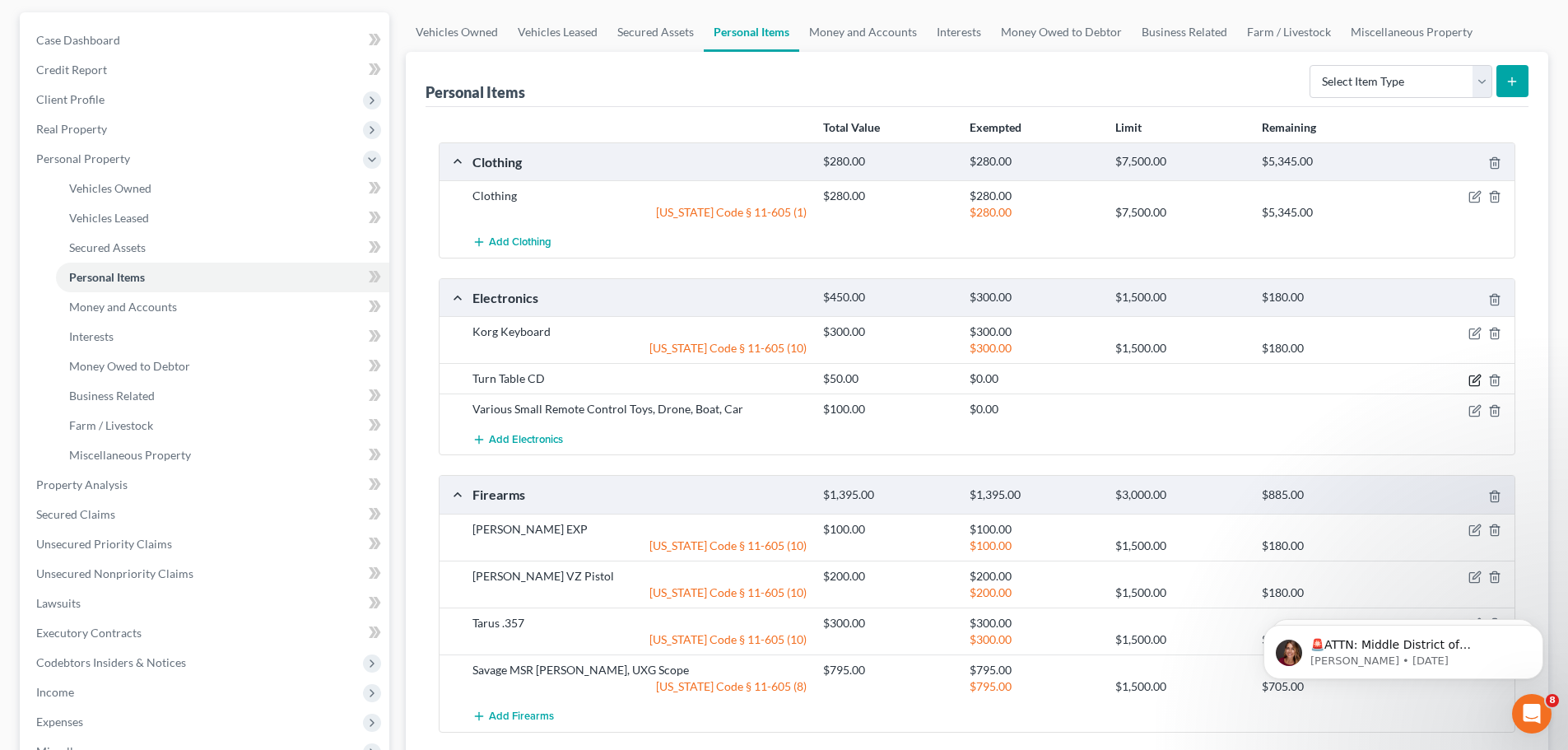
click at [1474, 379] on icon "button" at bounding box center [1475, 380] width 13 height 13
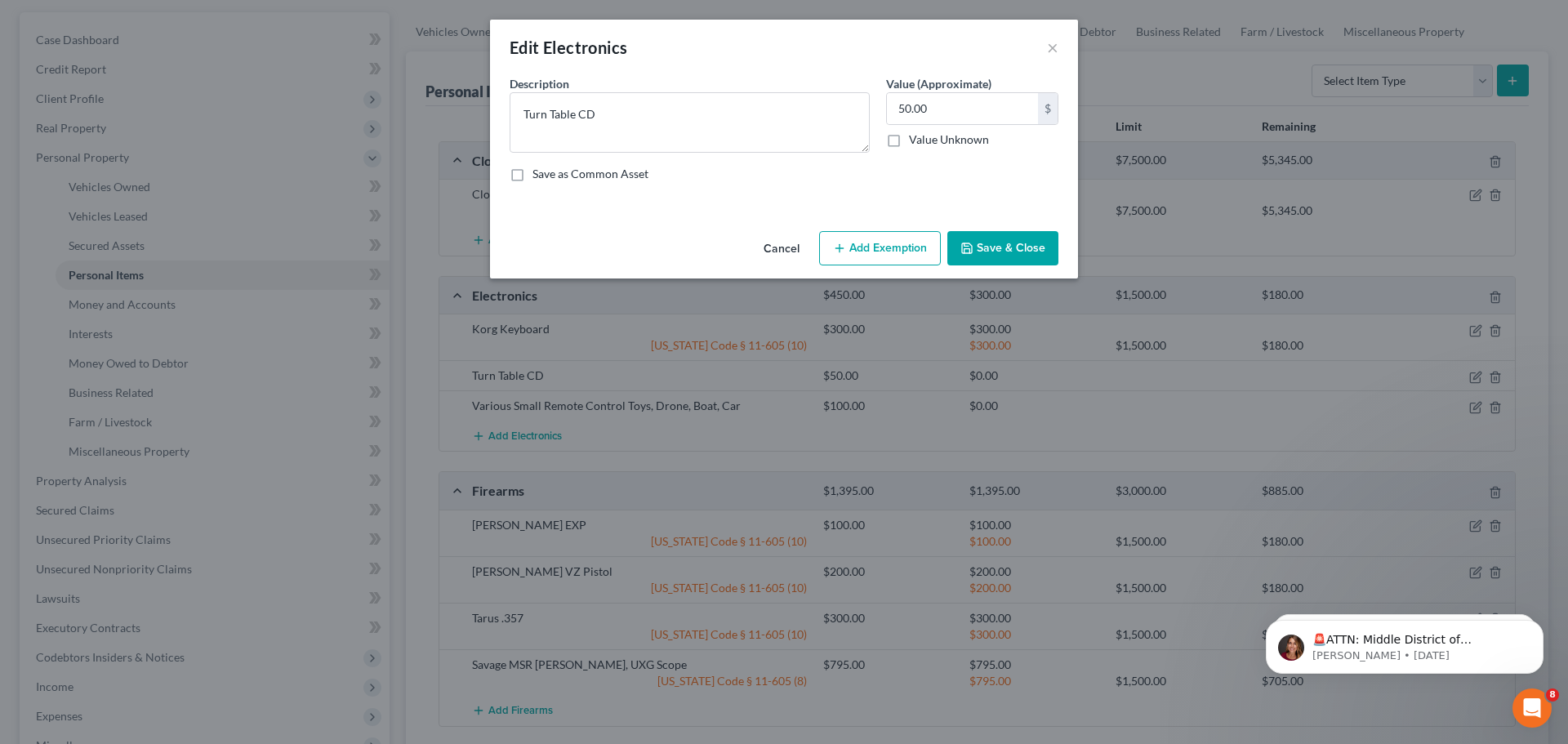
click at [865, 237] on button "Add Exemption" at bounding box center [880, 248] width 121 height 35
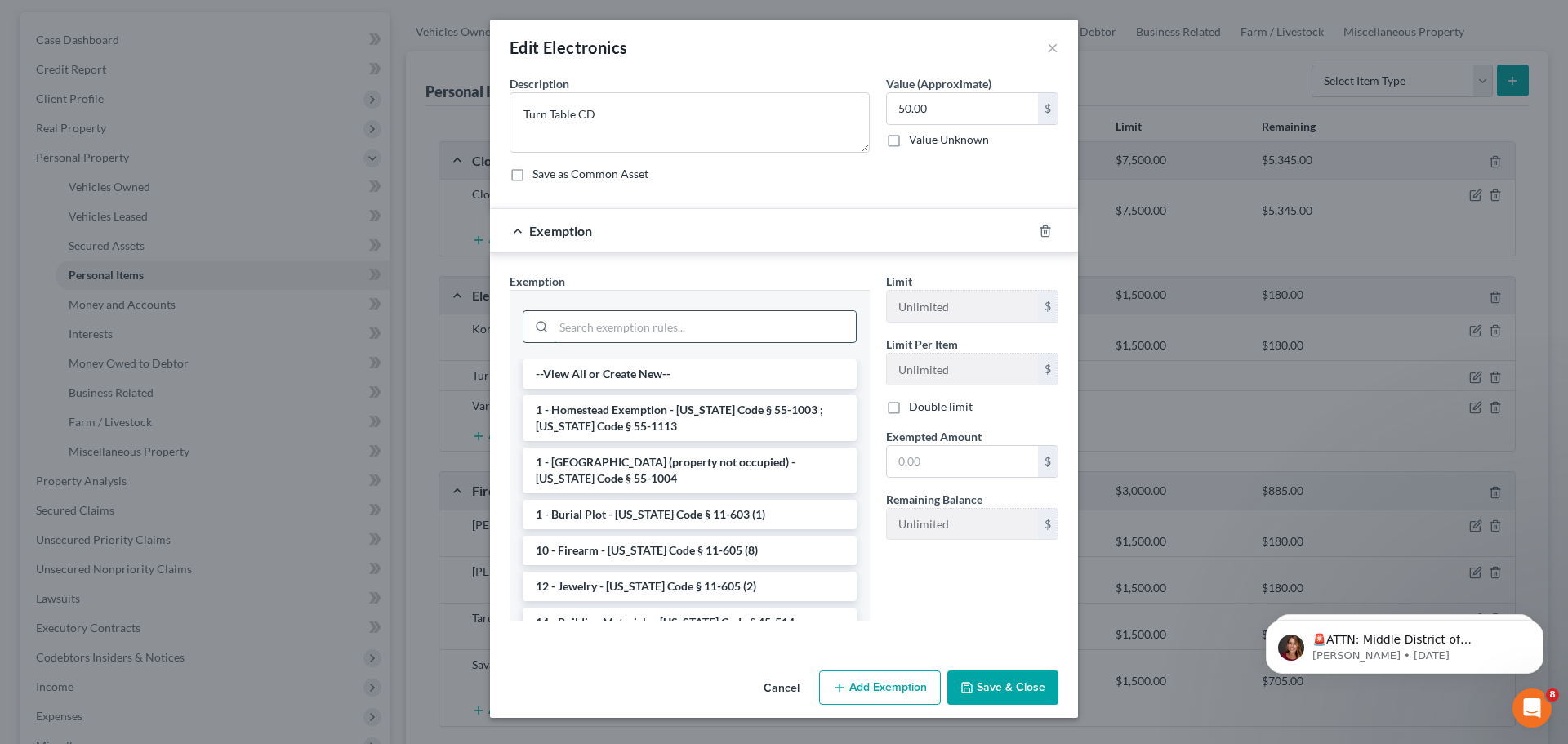
click at [681, 321] on input "search" at bounding box center [705, 326] width 303 height 31
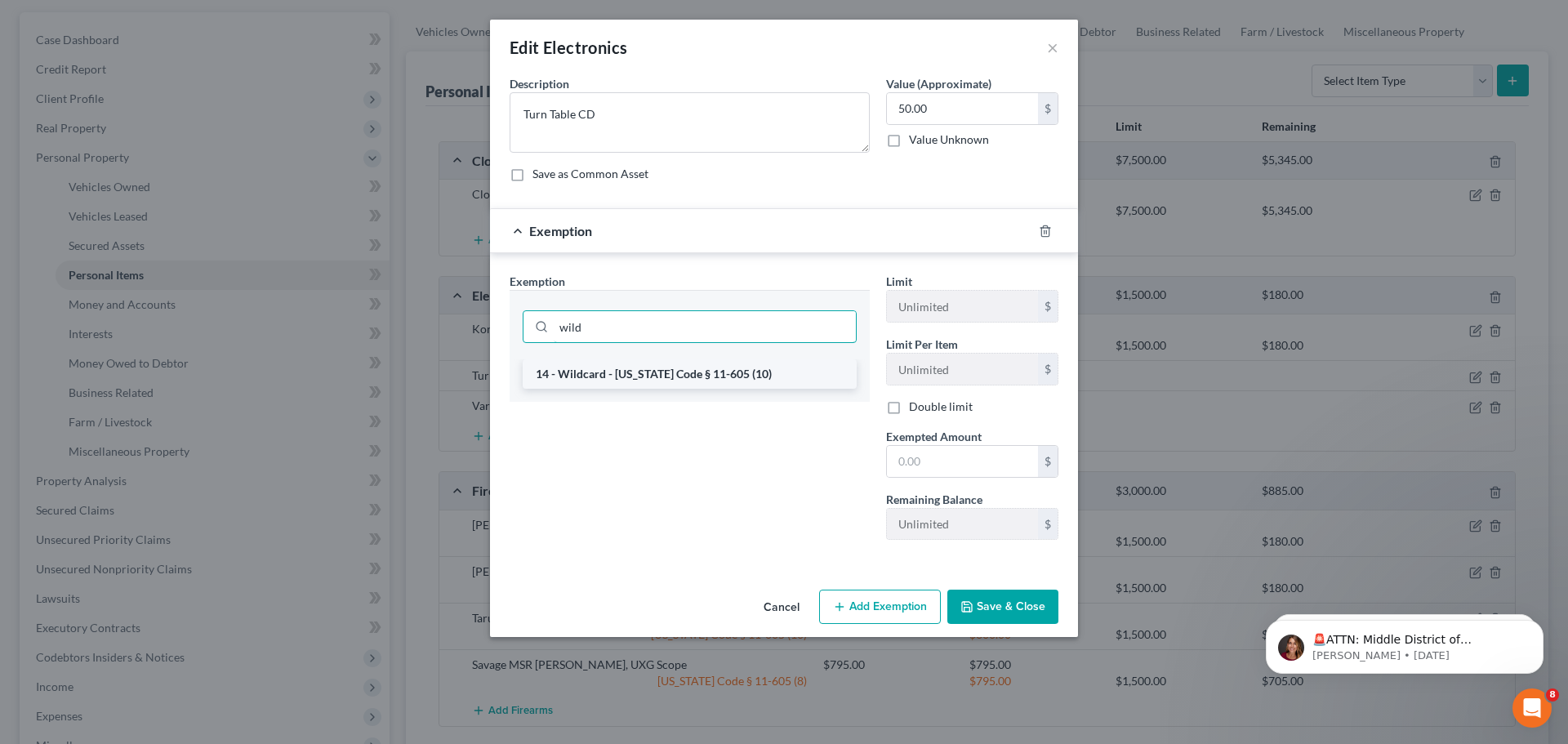
type input "wild"
click at [673, 366] on li "14 - Wildcard - Idaho Code § 11-605 (10)" at bounding box center [690, 373] width 334 height 29
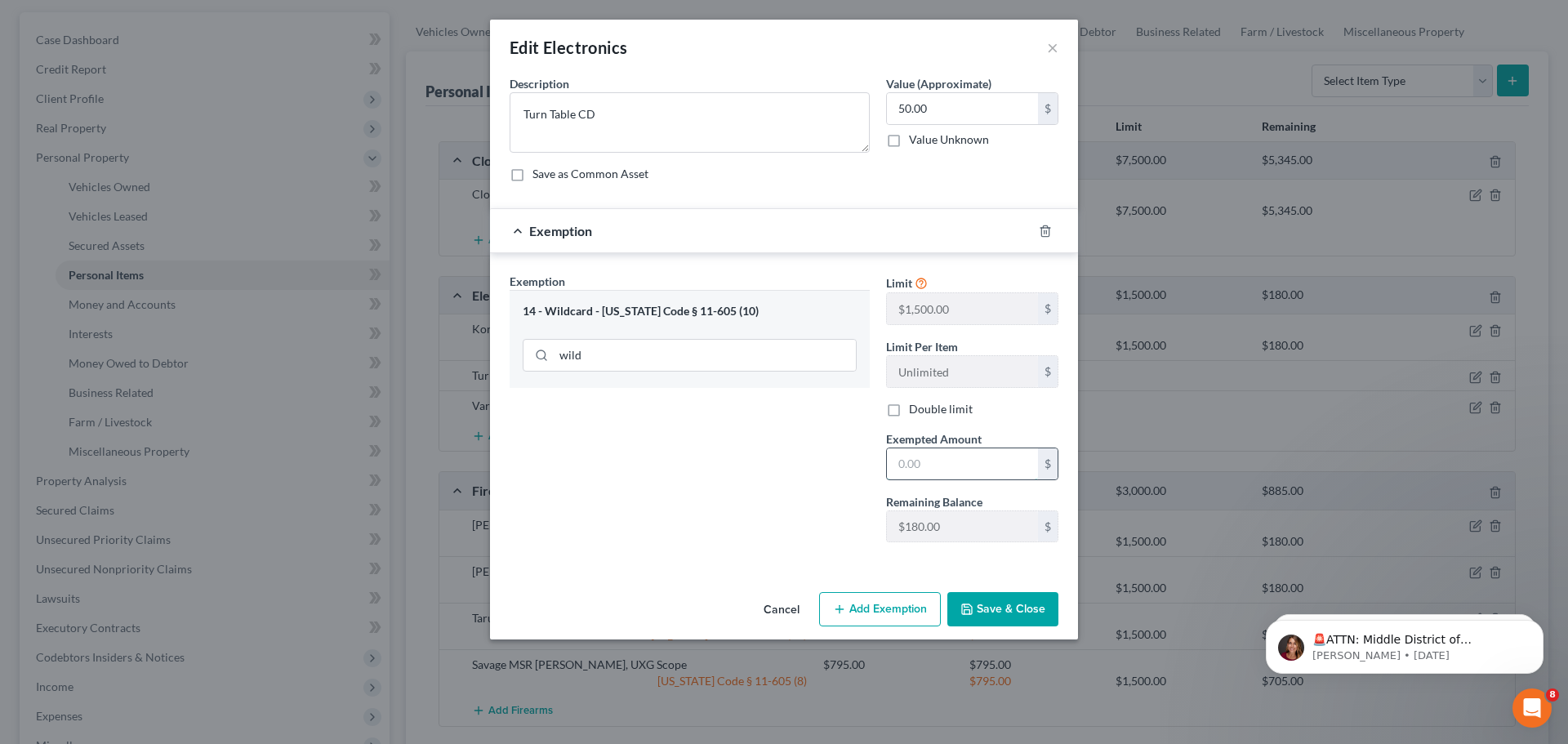
click at [942, 459] on input "text" at bounding box center [963, 463] width 151 height 31
type input "50.00"
click at [995, 610] on button "Save & Close" at bounding box center [1003, 609] width 111 height 35
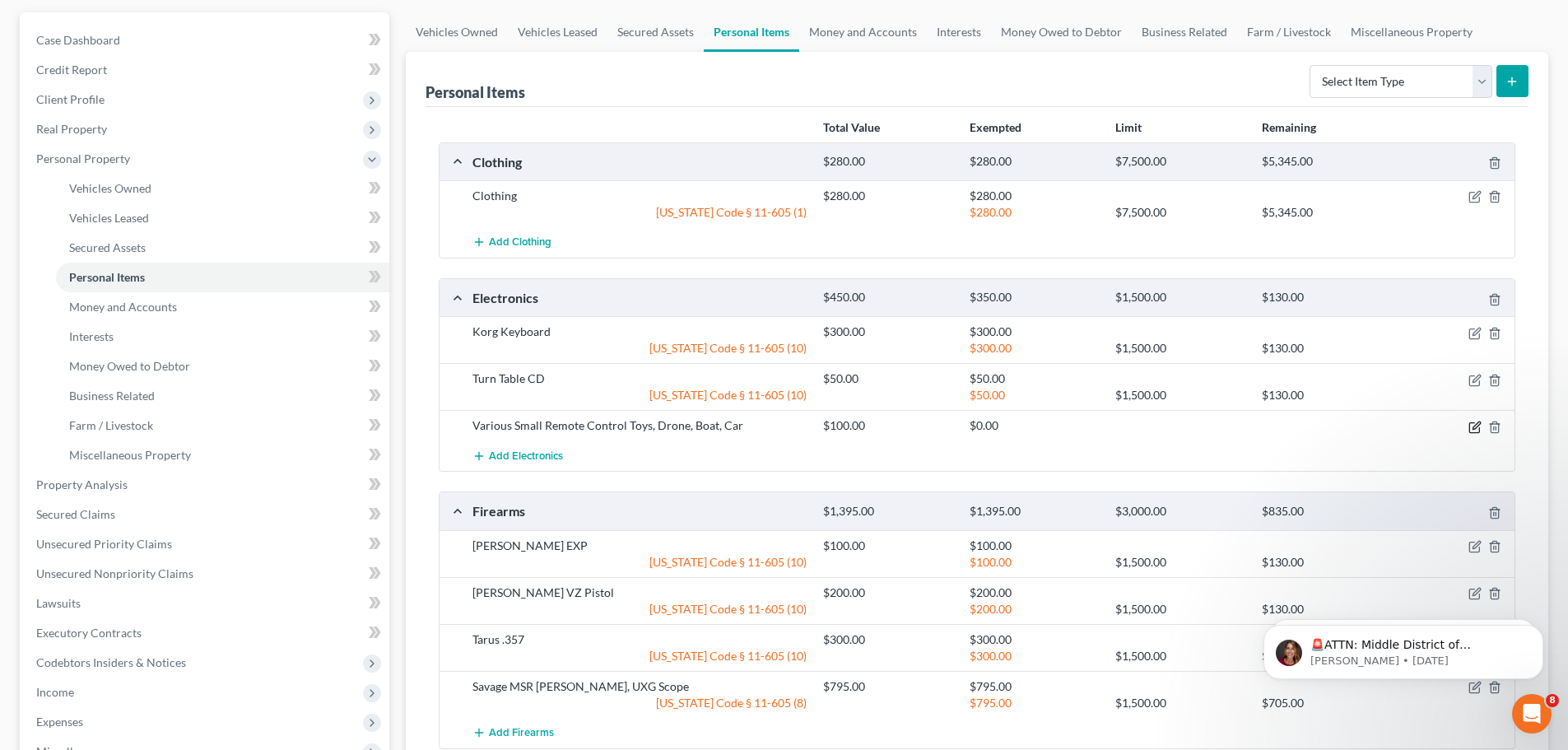
click at [1478, 430] on icon "button" at bounding box center [1475, 427] width 13 height 13
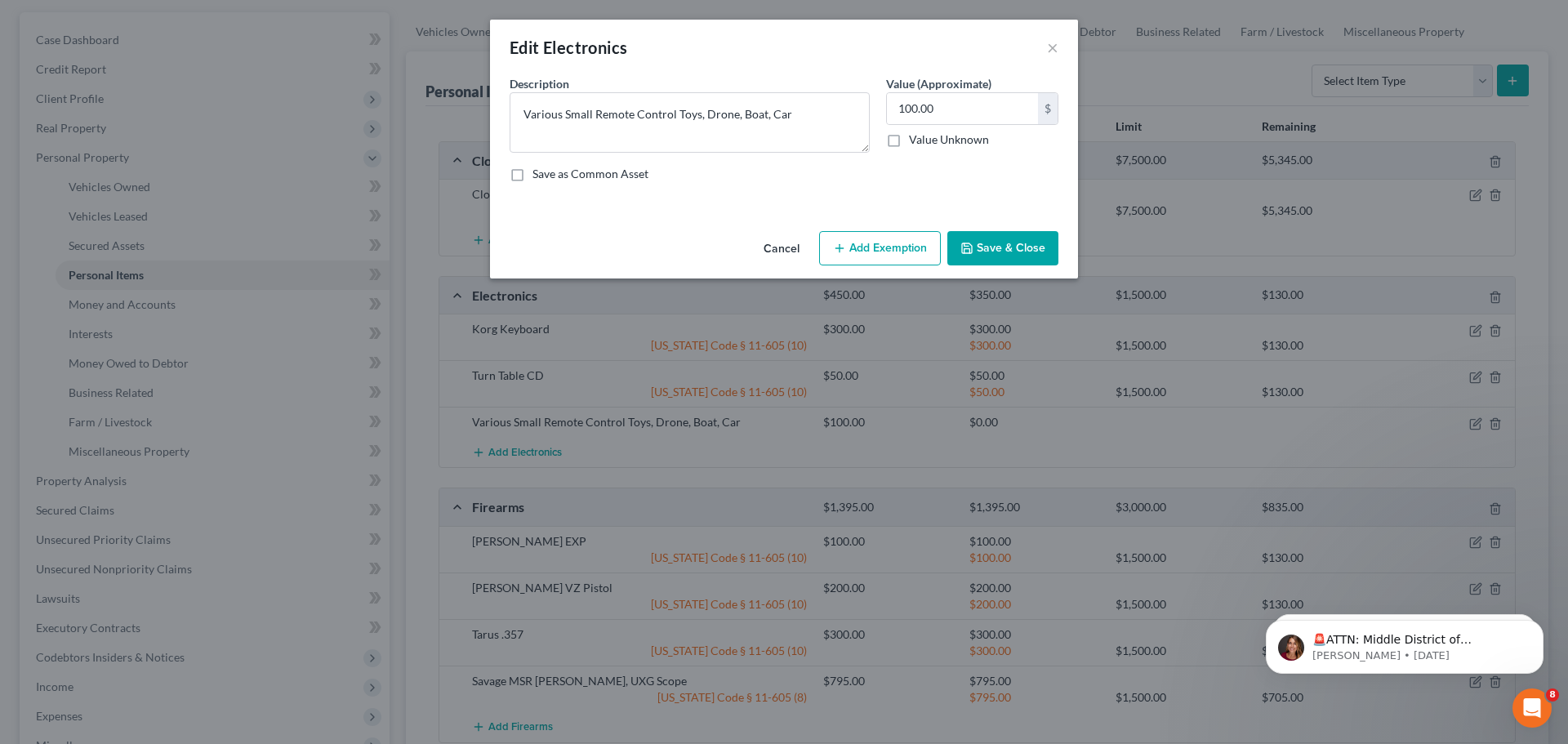
click at [903, 246] on button "Add Exemption" at bounding box center [880, 248] width 121 height 35
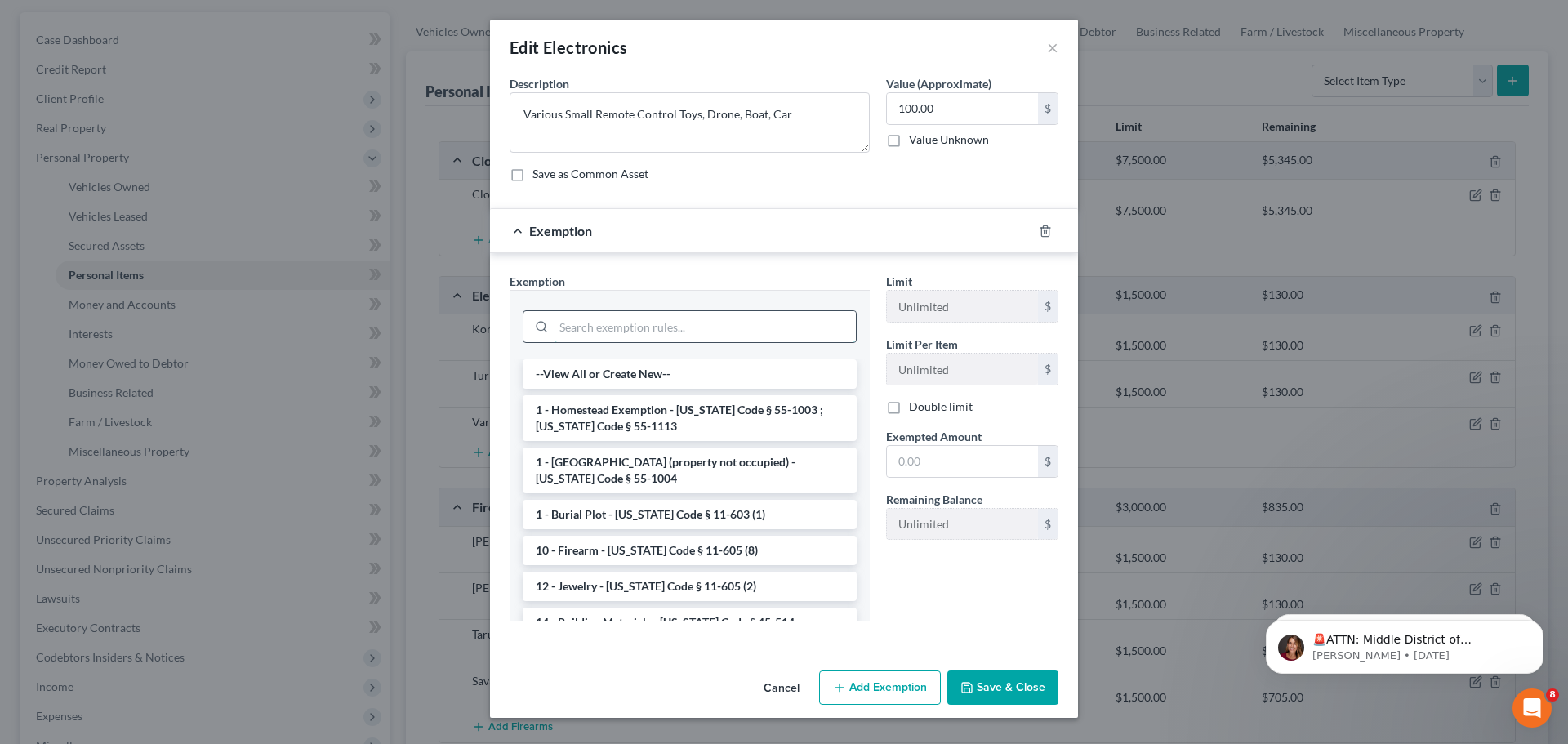
click at [697, 328] on input "search" at bounding box center [705, 326] width 303 height 31
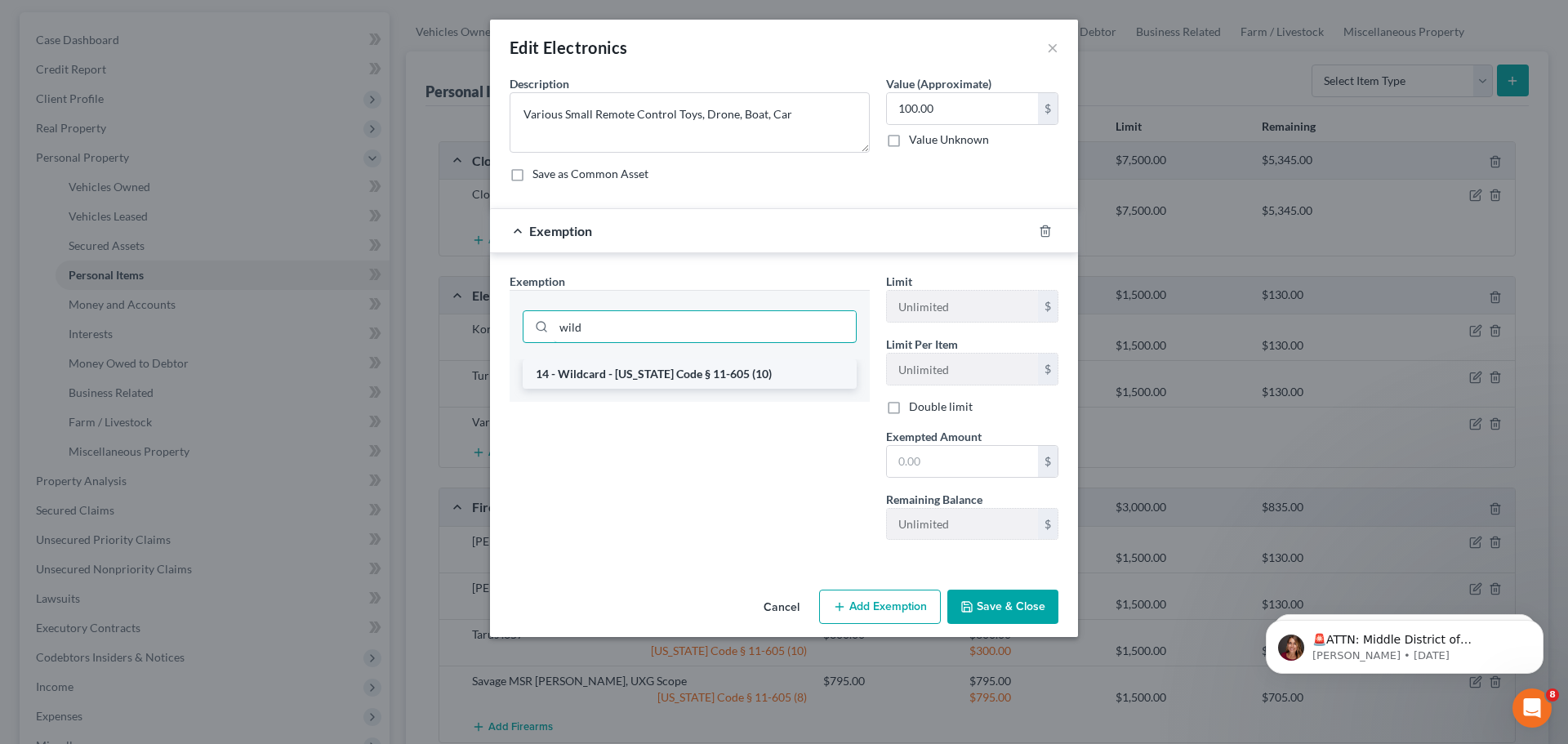
type input "wild"
click at [700, 379] on li "14 - Wildcard - Idaho Code § 11-605 (10)" at bounding box center [690, 373] width 334 height 29
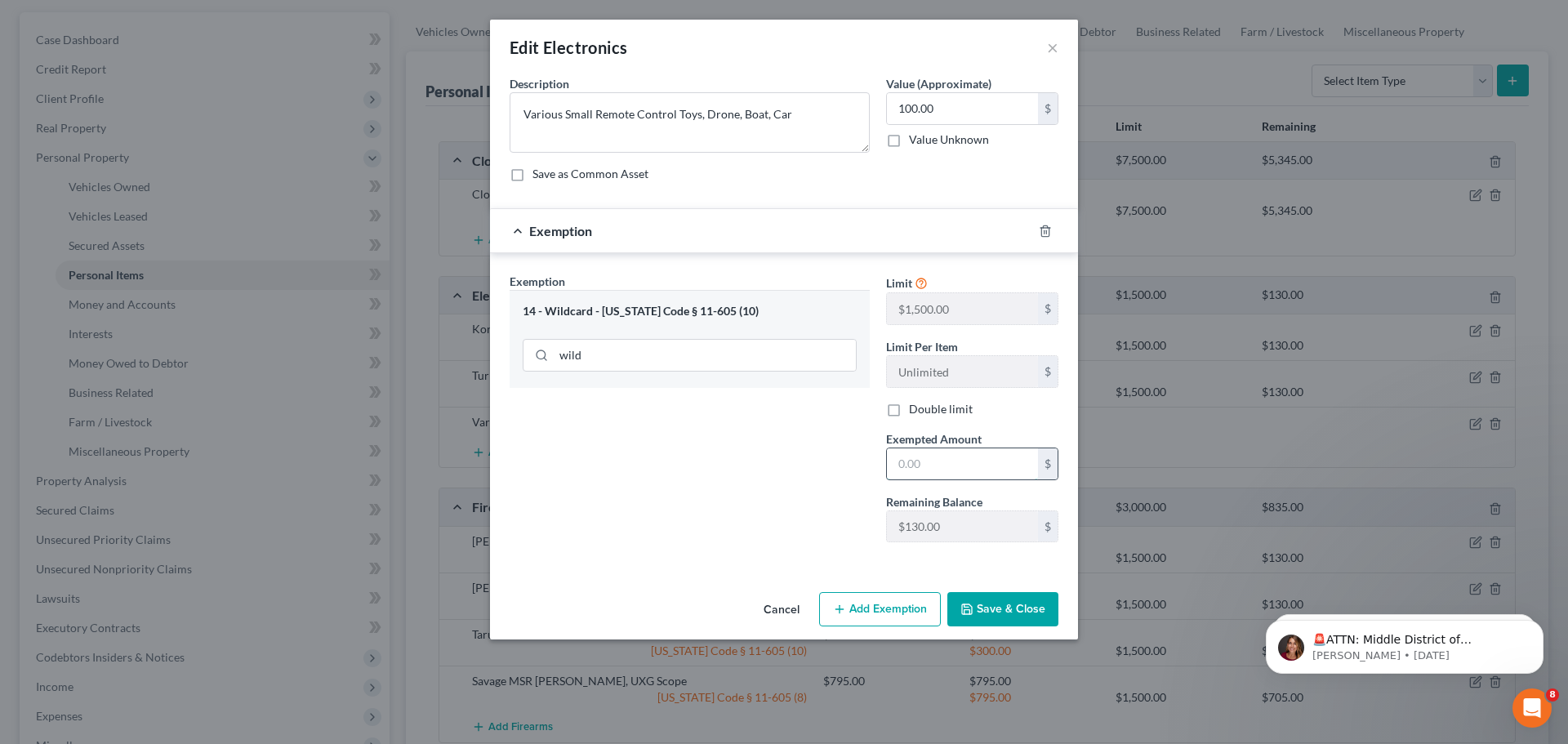
click at [927, 460] on input "text" at bounding box center [963, 463] width 151 height 31
type input "100.00"
click at [982, 601] on button "Save & Close" at bounding box center [1003, 609] width 111 height 35
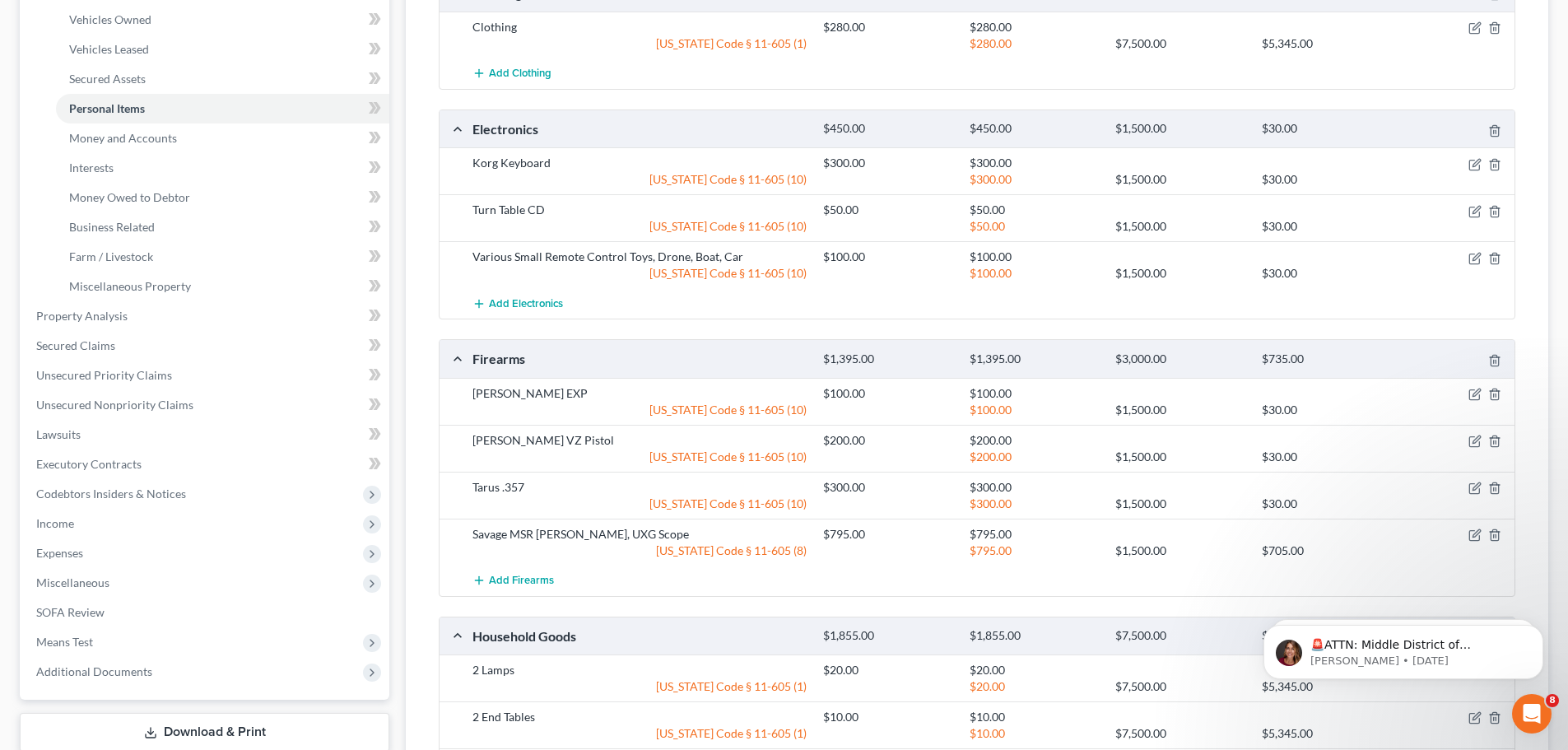
scroll to position [0, 0]
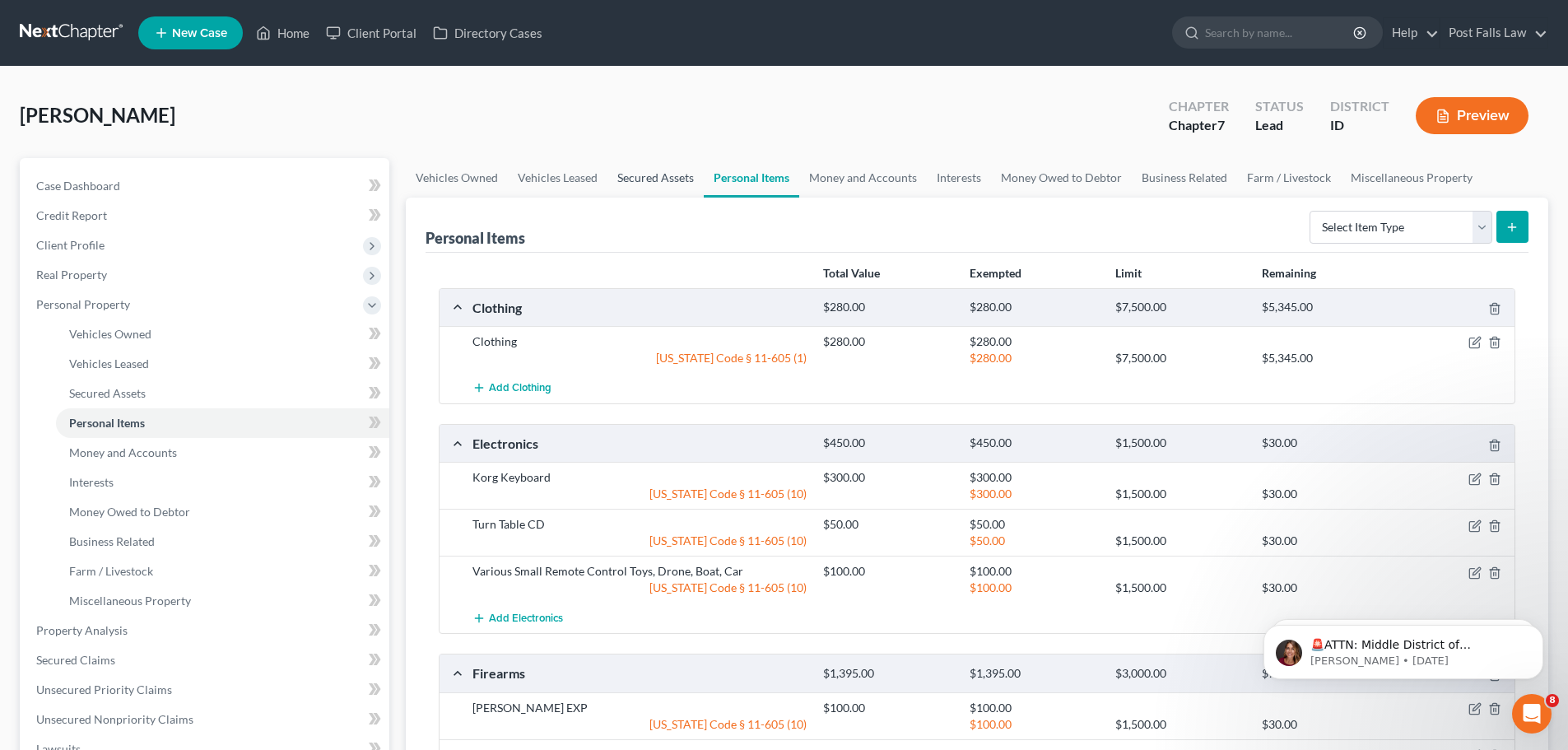
click at [646, 181] on link "Secured Assets" at bounding box center [656, 178] width 96 height 40
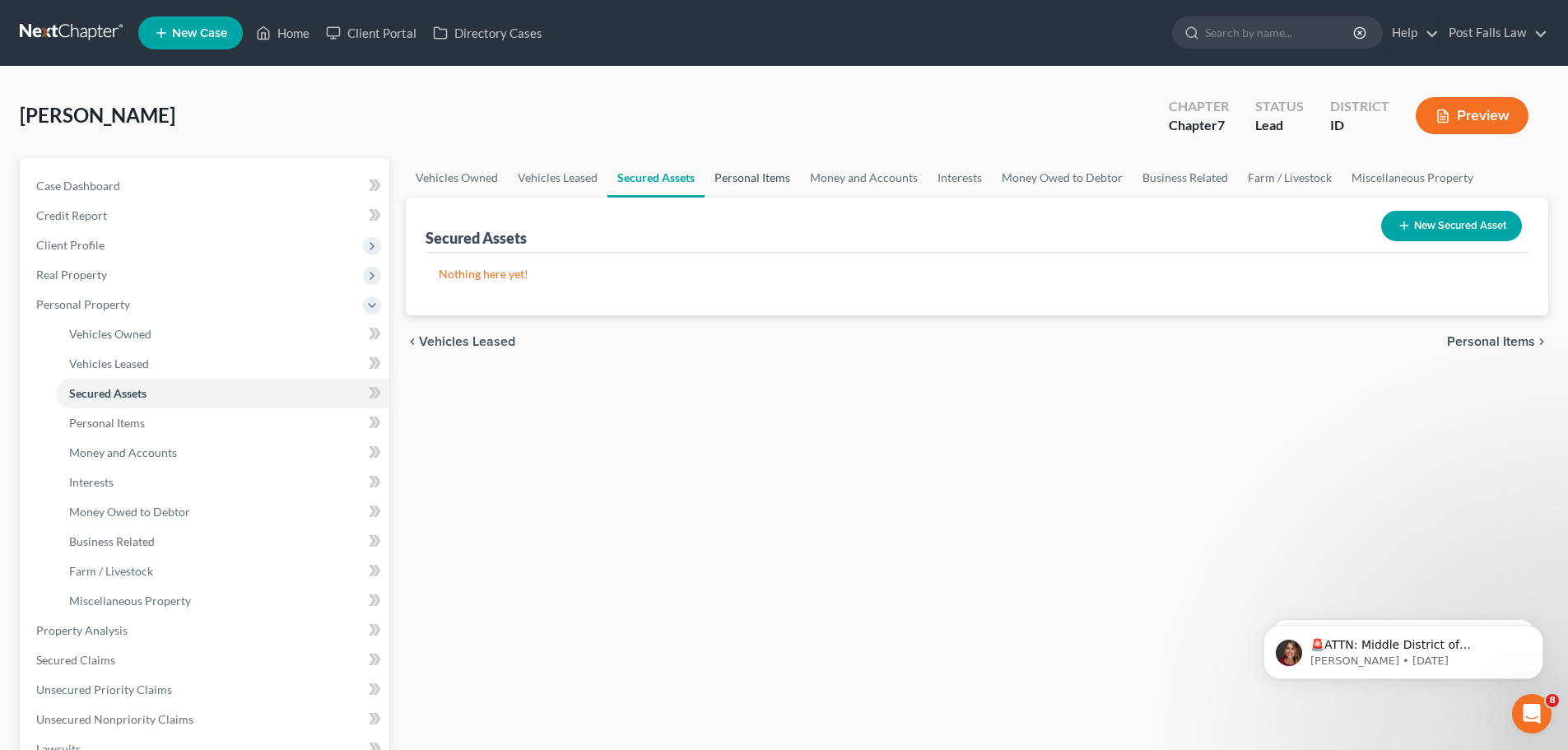
click at [719, 178] on link "Personal Items" at bounding box center [752, 178] width 95 height 40
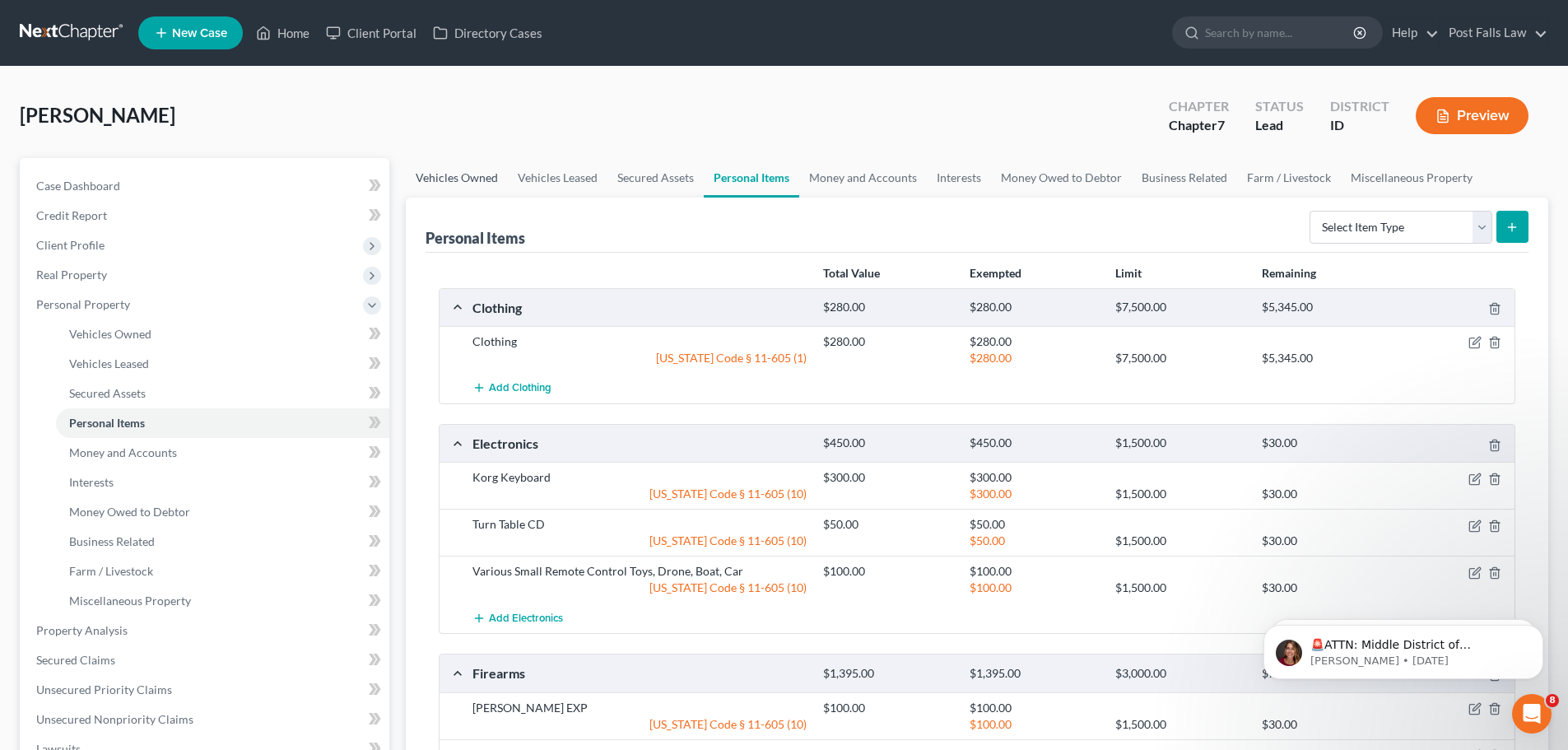
click at [450, 182] on link "Vehicles Owned" at bounding box center [456, 178] width 102 height 40
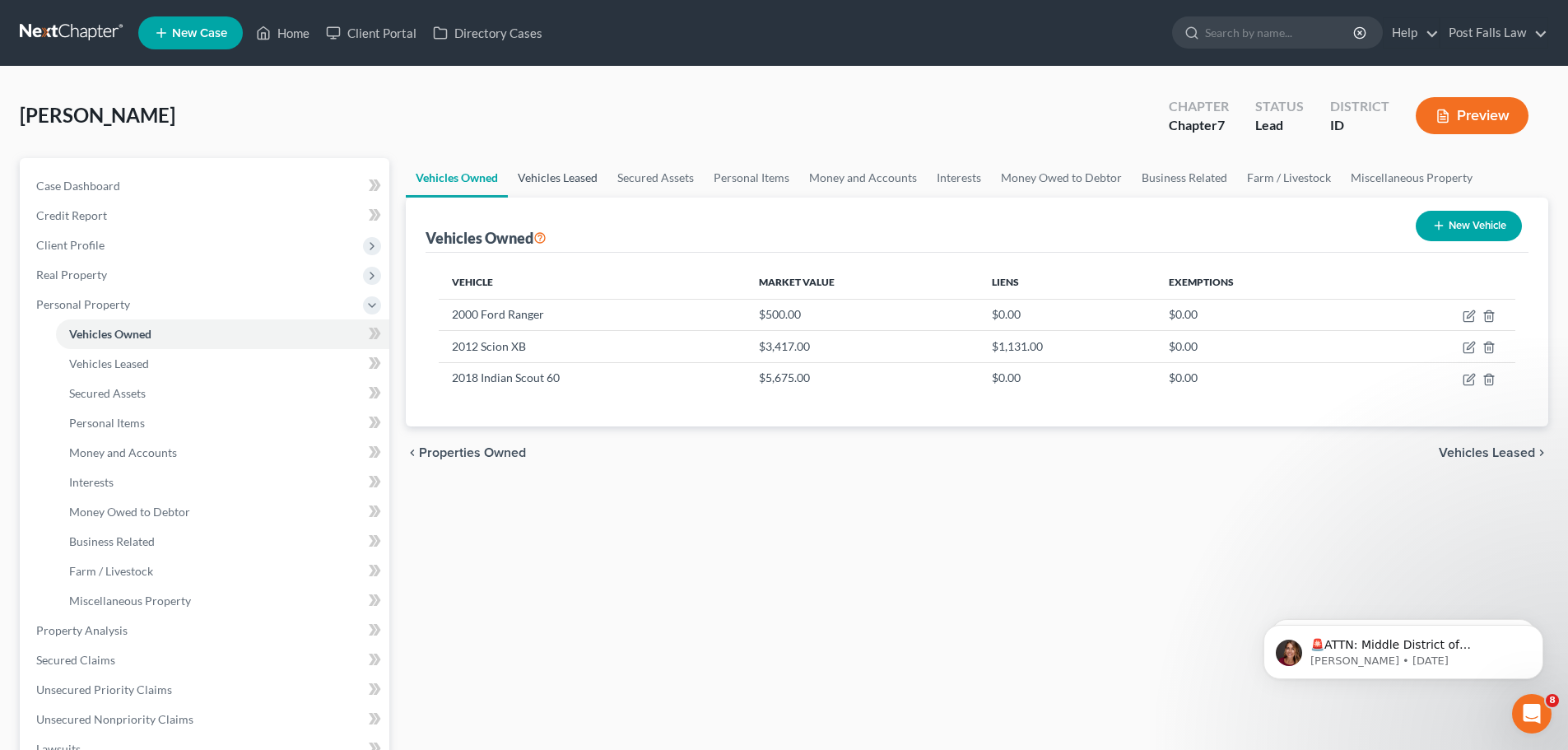
click at [543, 170] on link "Vehicles Leased" at bounding box center [558, 178] width 100 height 40
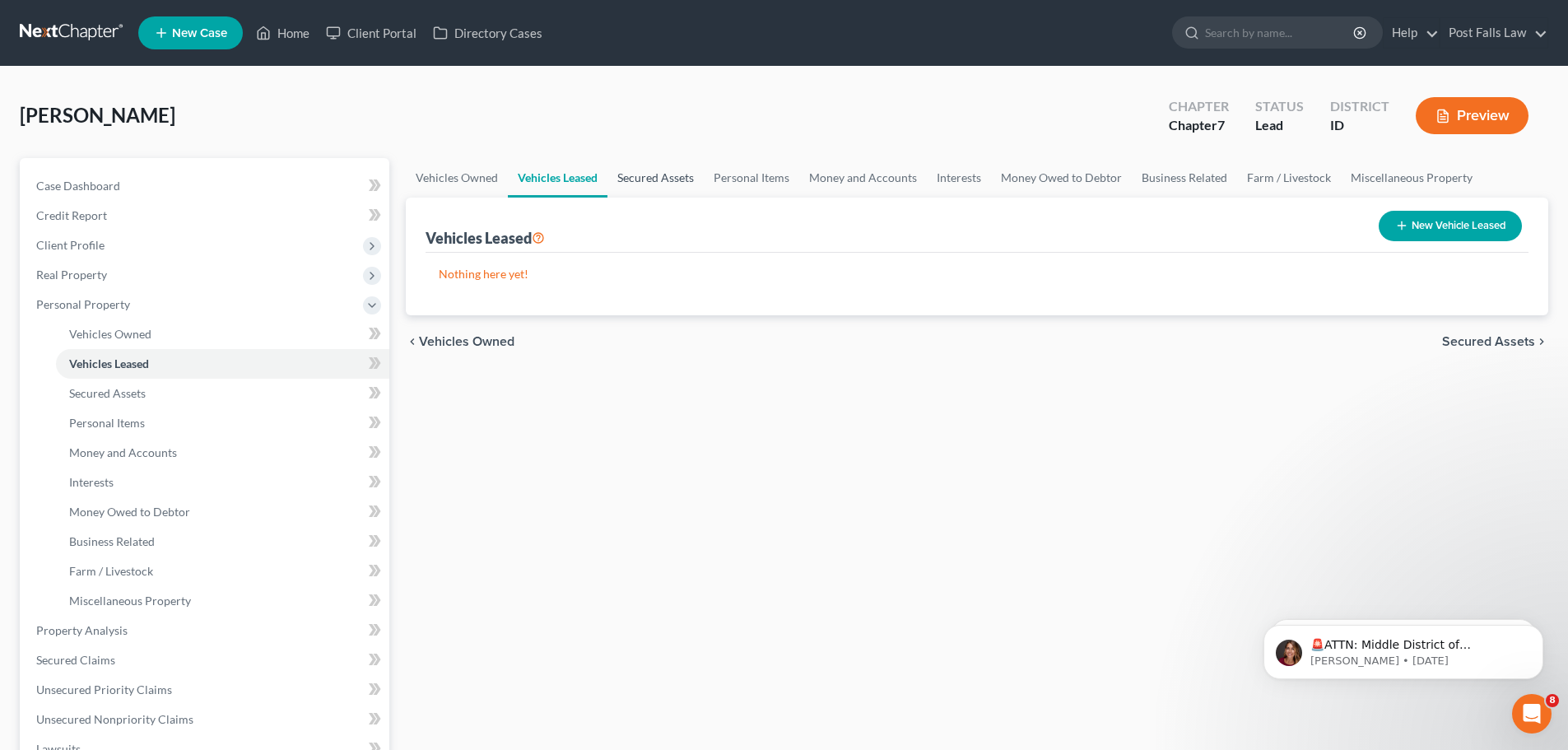
click at [654, 175] on link "Secured Assets" at bounding box center [656, 178] width 96 height 40
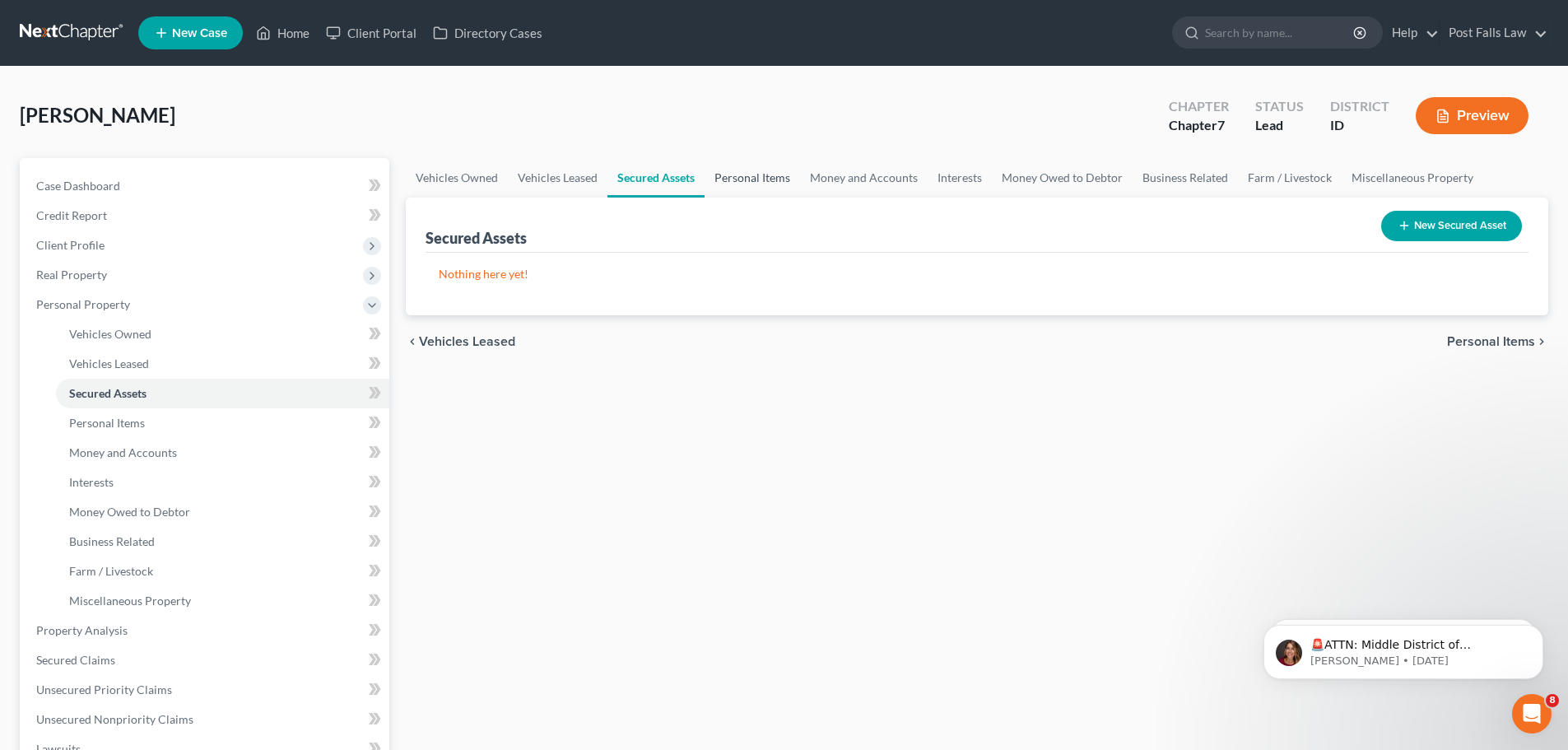
click at [745, 181] on link "Personal Items" at bounding box center [752, 178] width 95 height 40
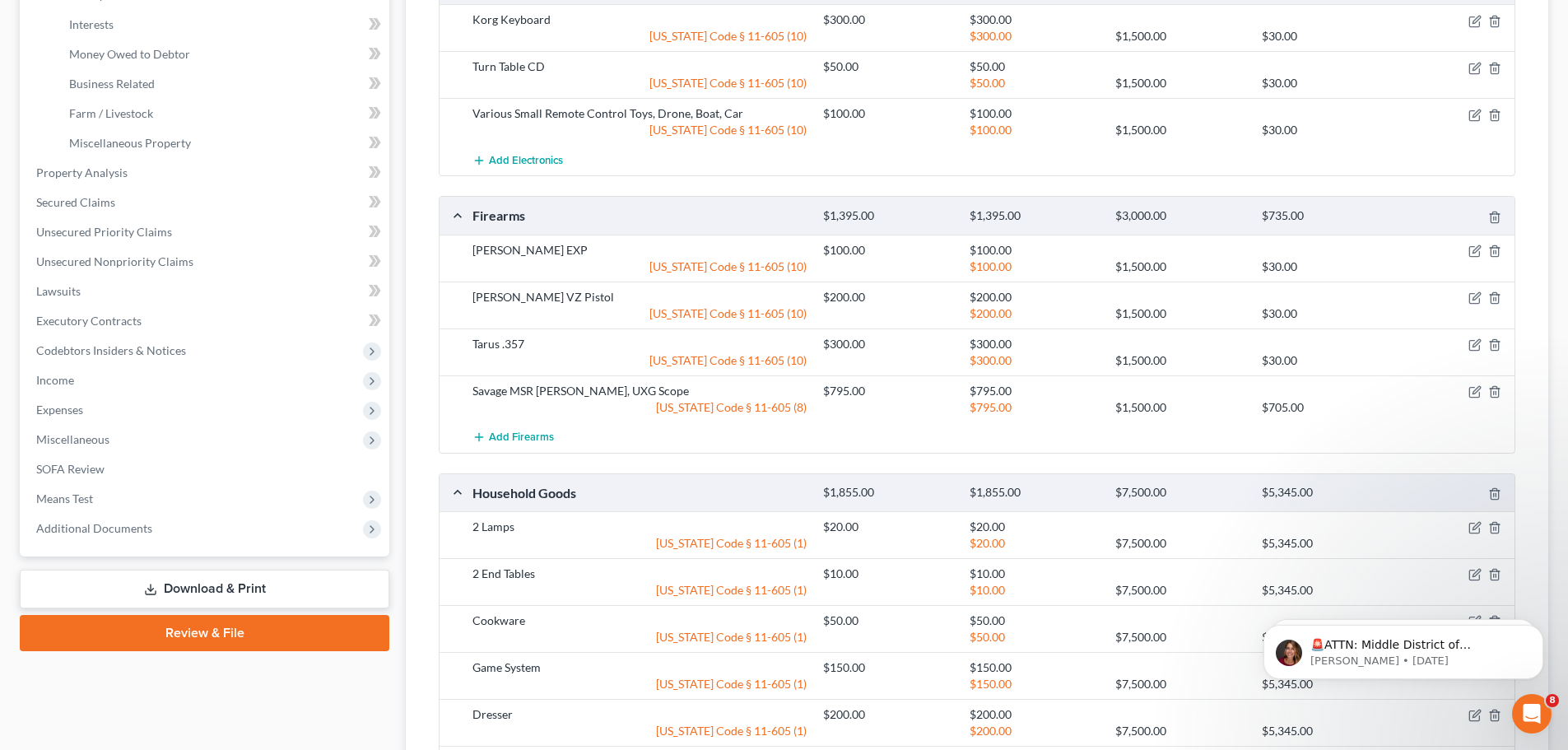
scroll to position [1693, 0]
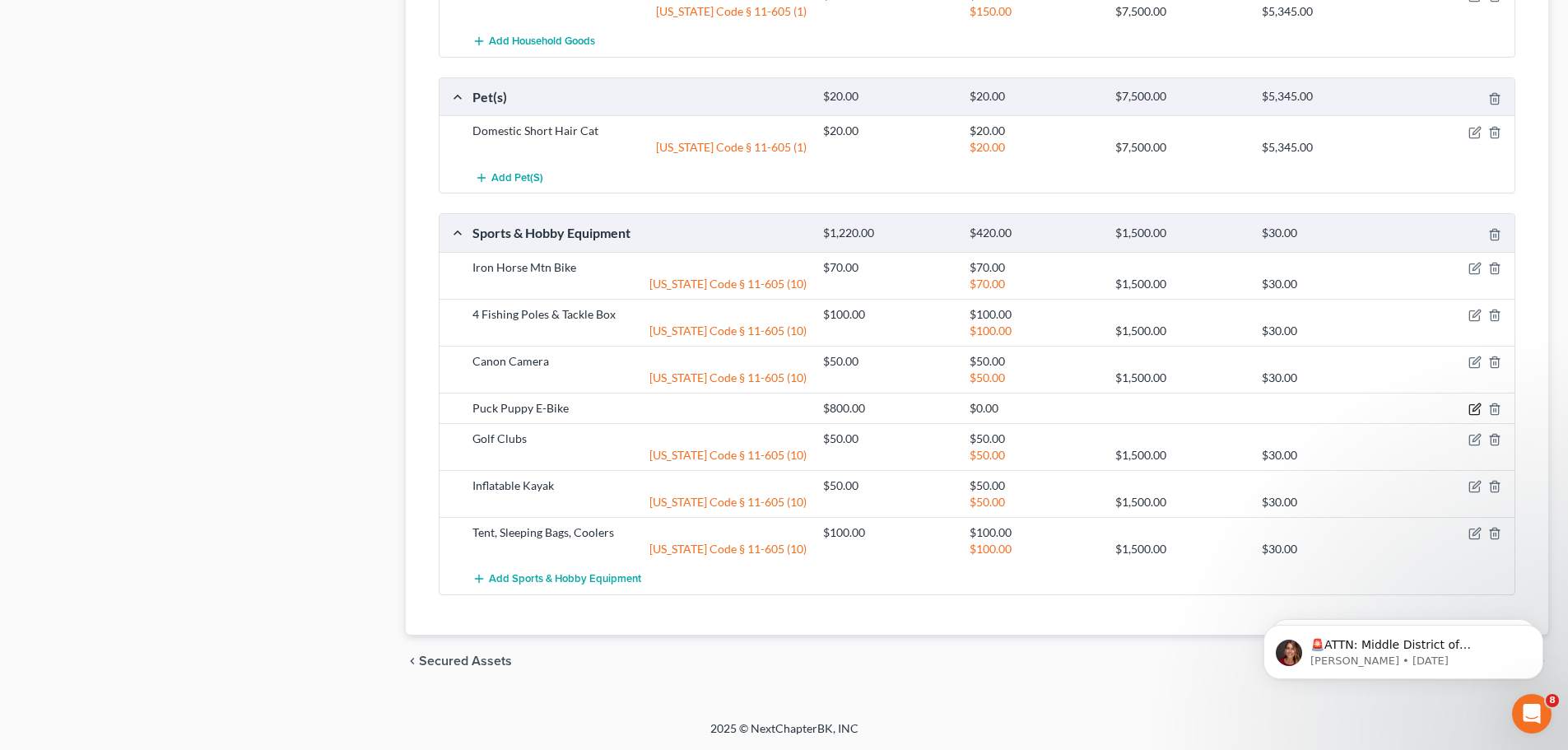
click at [1478, 407] on icon "button" at bounding box center [1475, 409] width 13 height 13
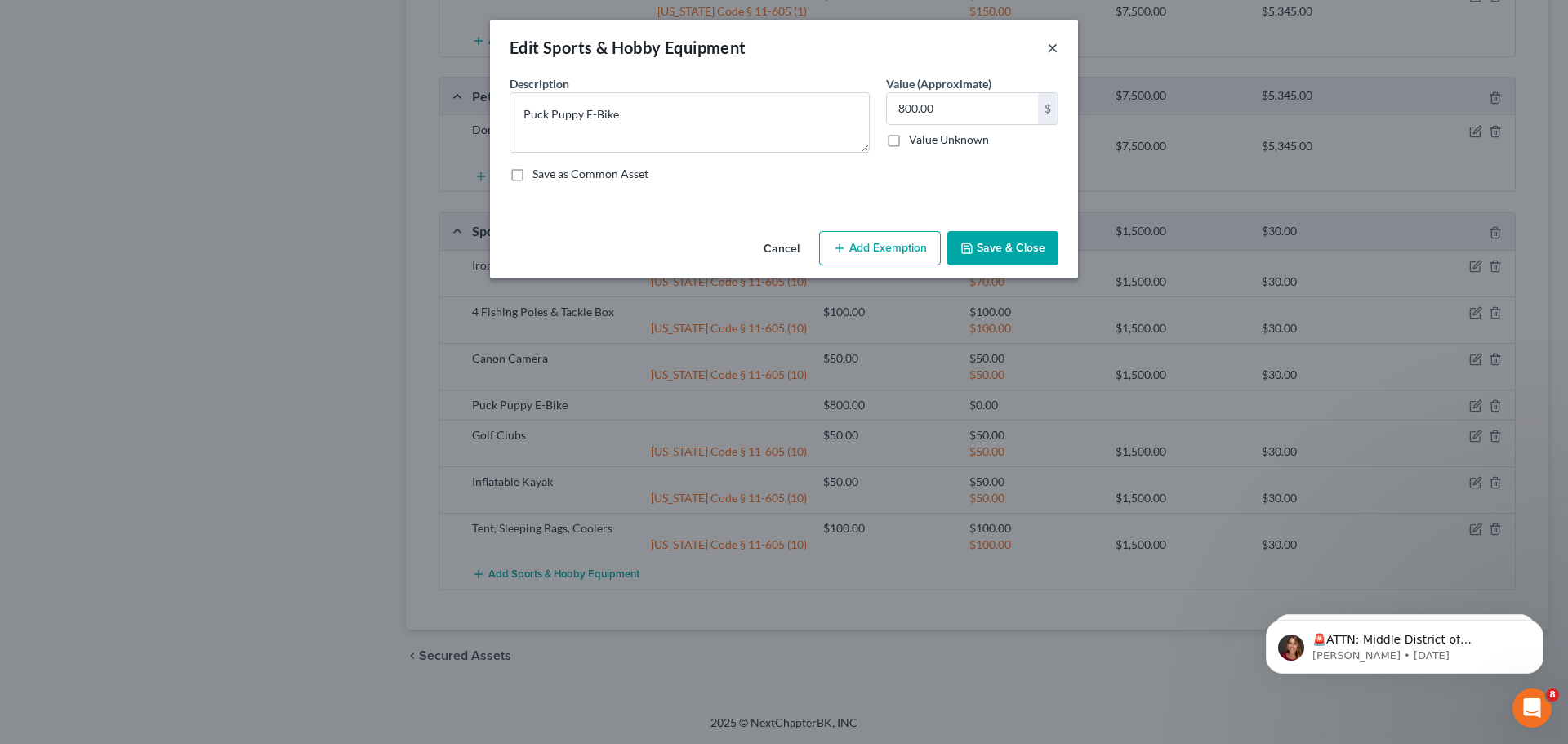
click at [1052, 50] on button "×" at bounding box center [1052, 47] width 11 height 20
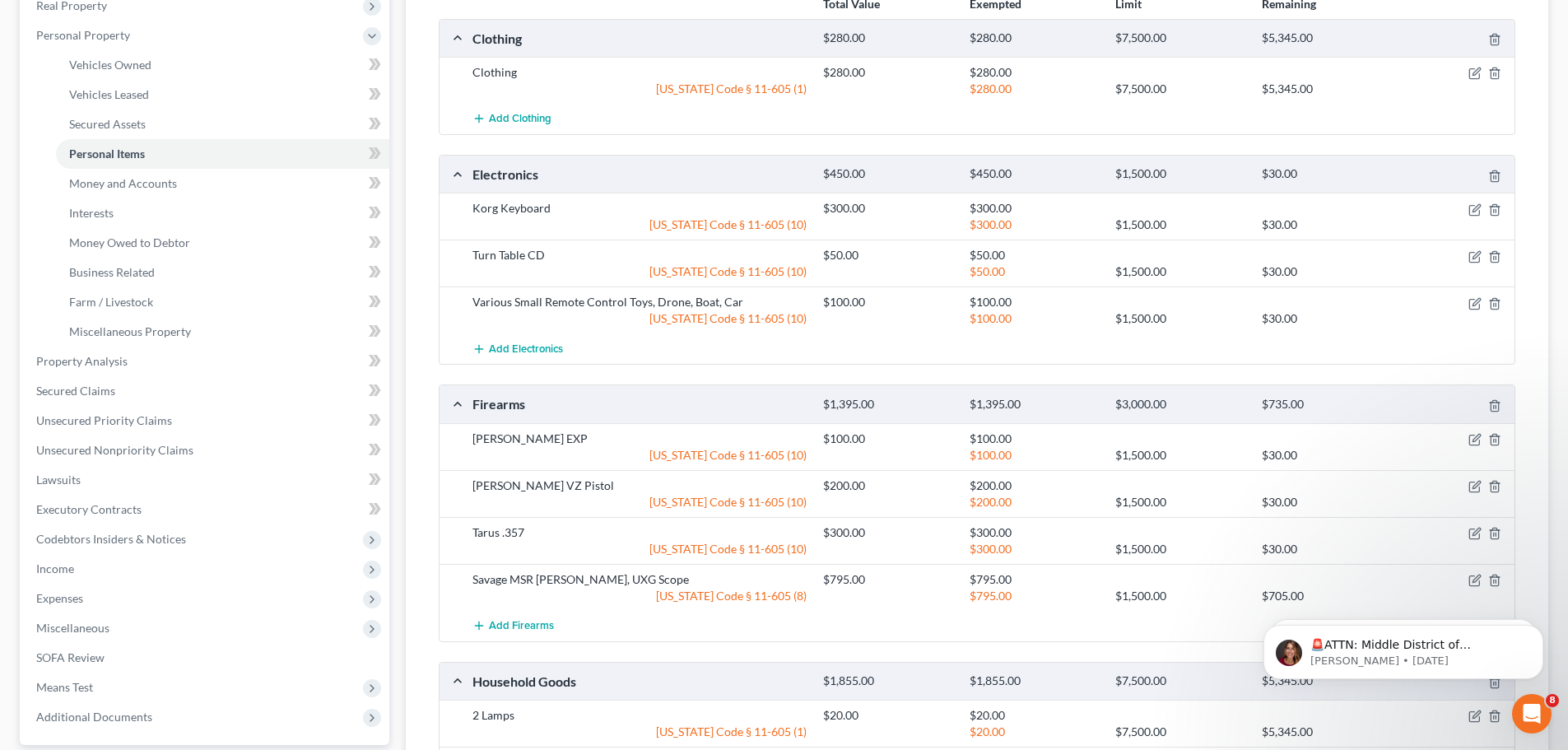
scroll to position [0, 0]
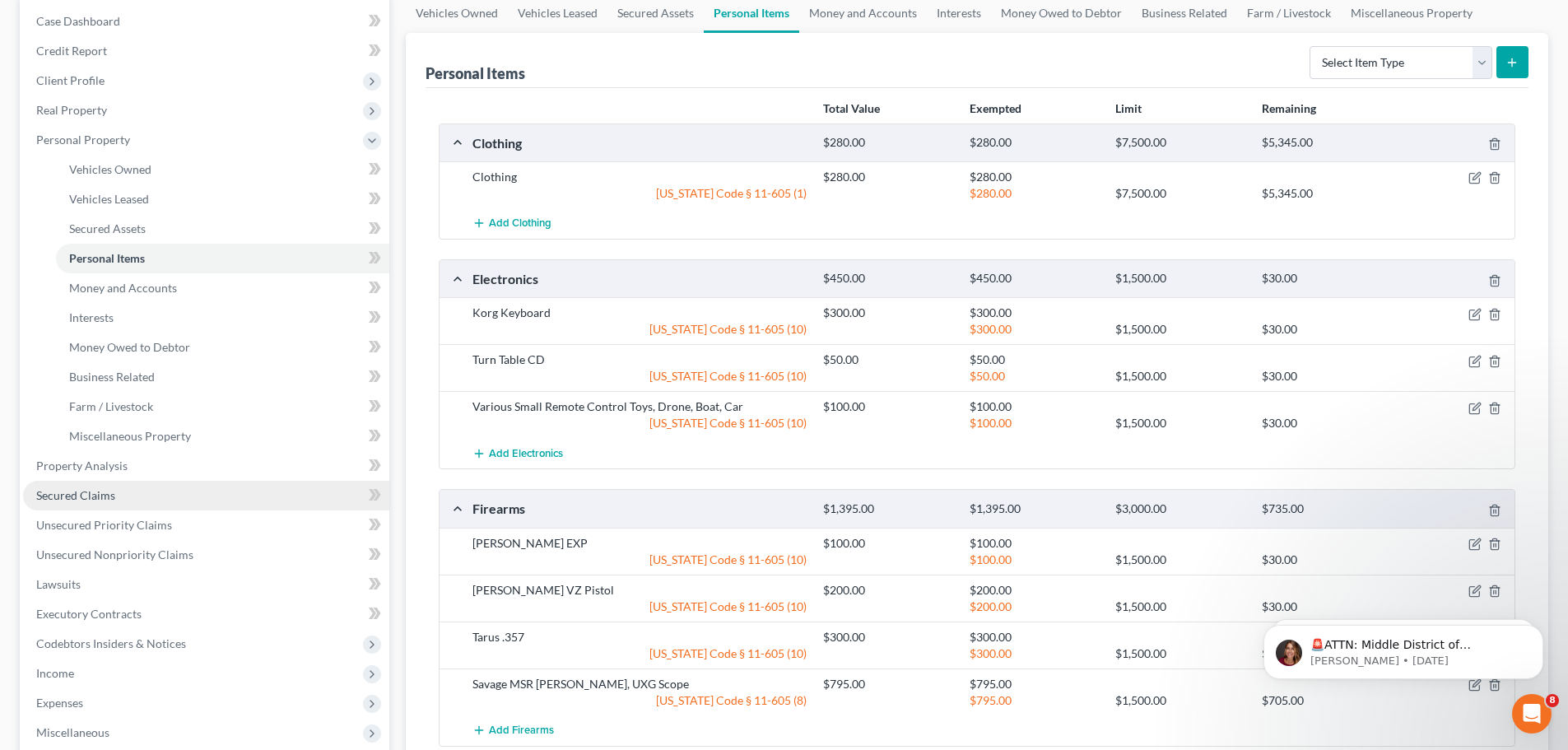
click at [110, 496] on span "Secured Claims" at bounding box center [75, 495] width 79 height 14
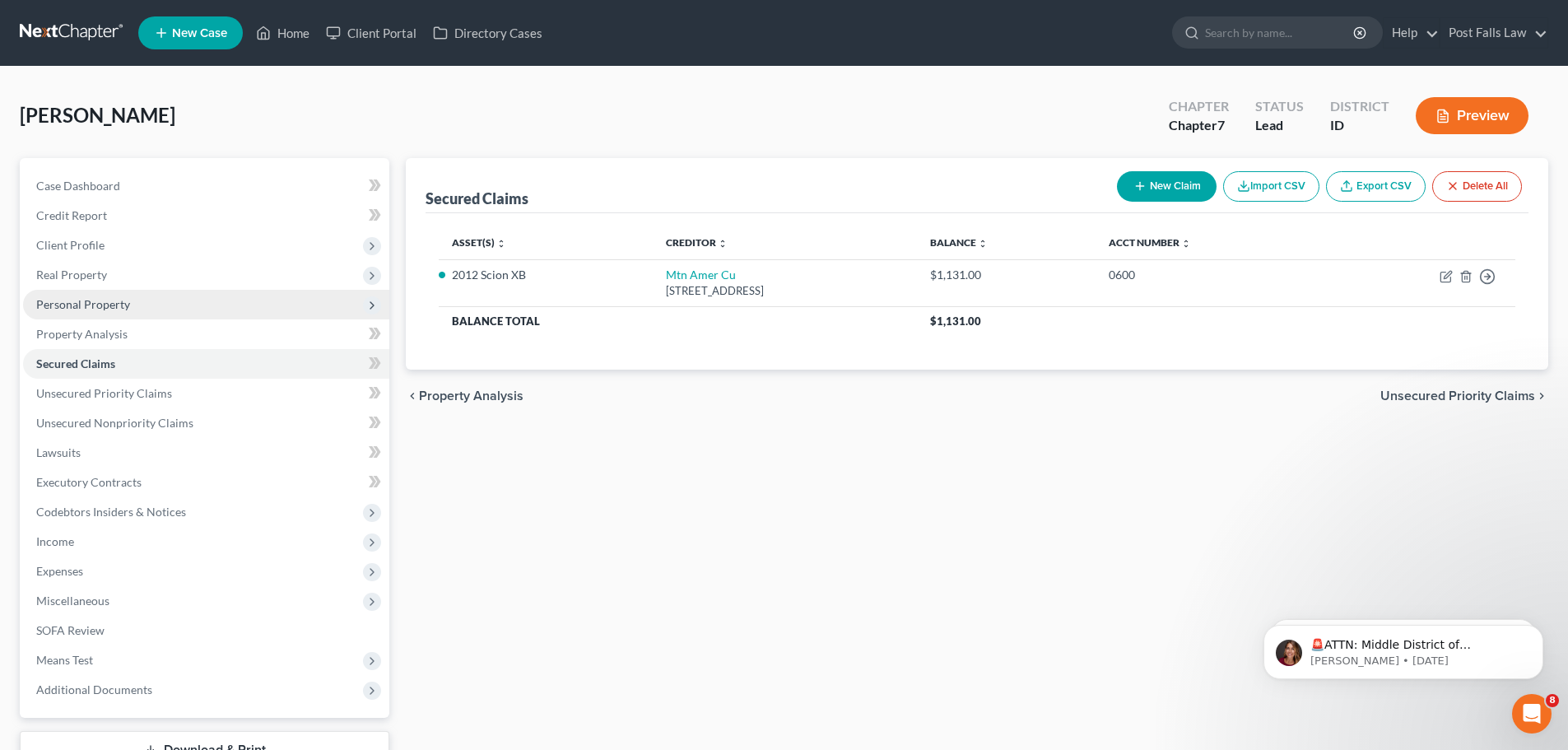
click at [91, 311] on span "Personal Property" at bounding box center [205, 304] width 366 height 29
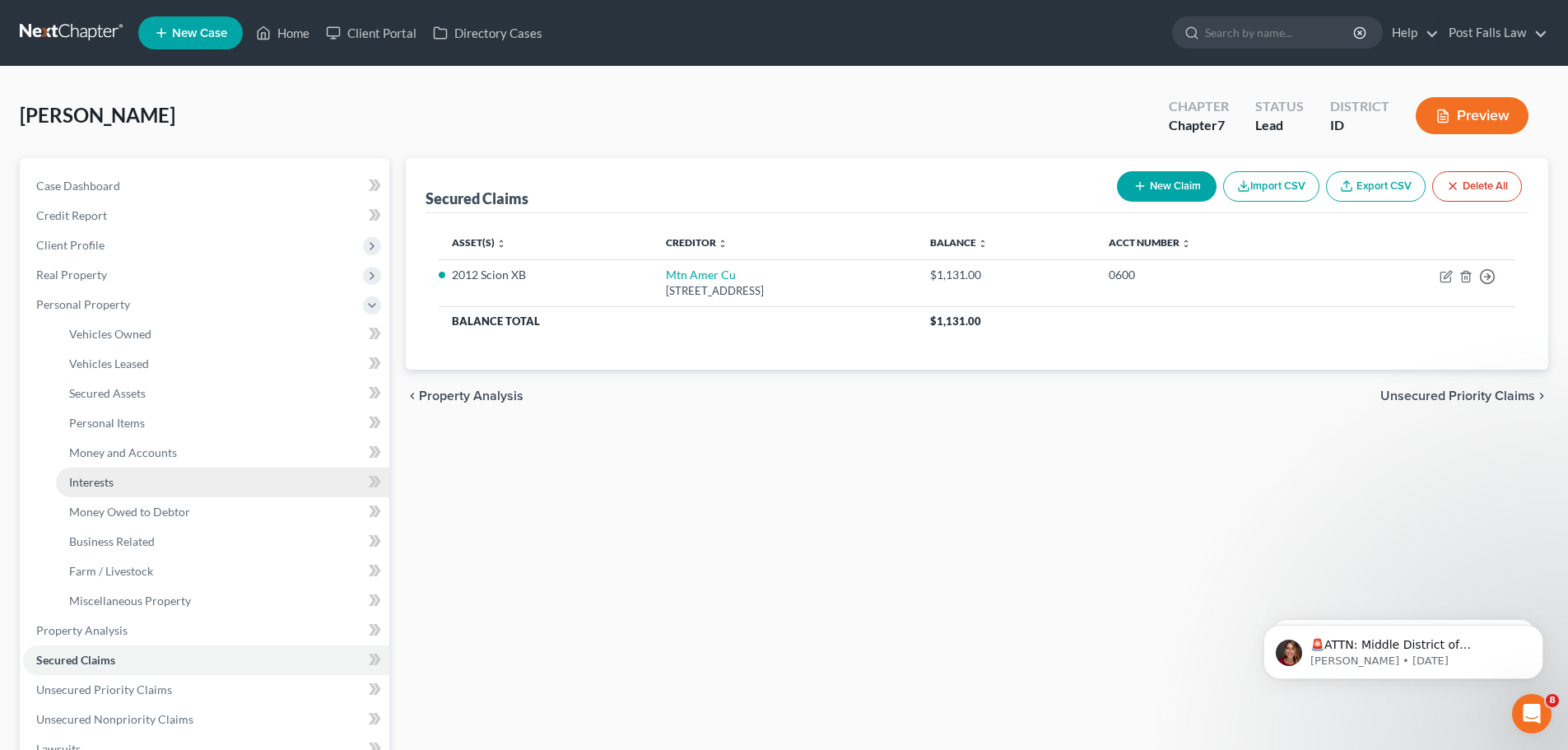
click at [94, 480] on span "Interests" at bounding box center [90, 482] width 44 height 14
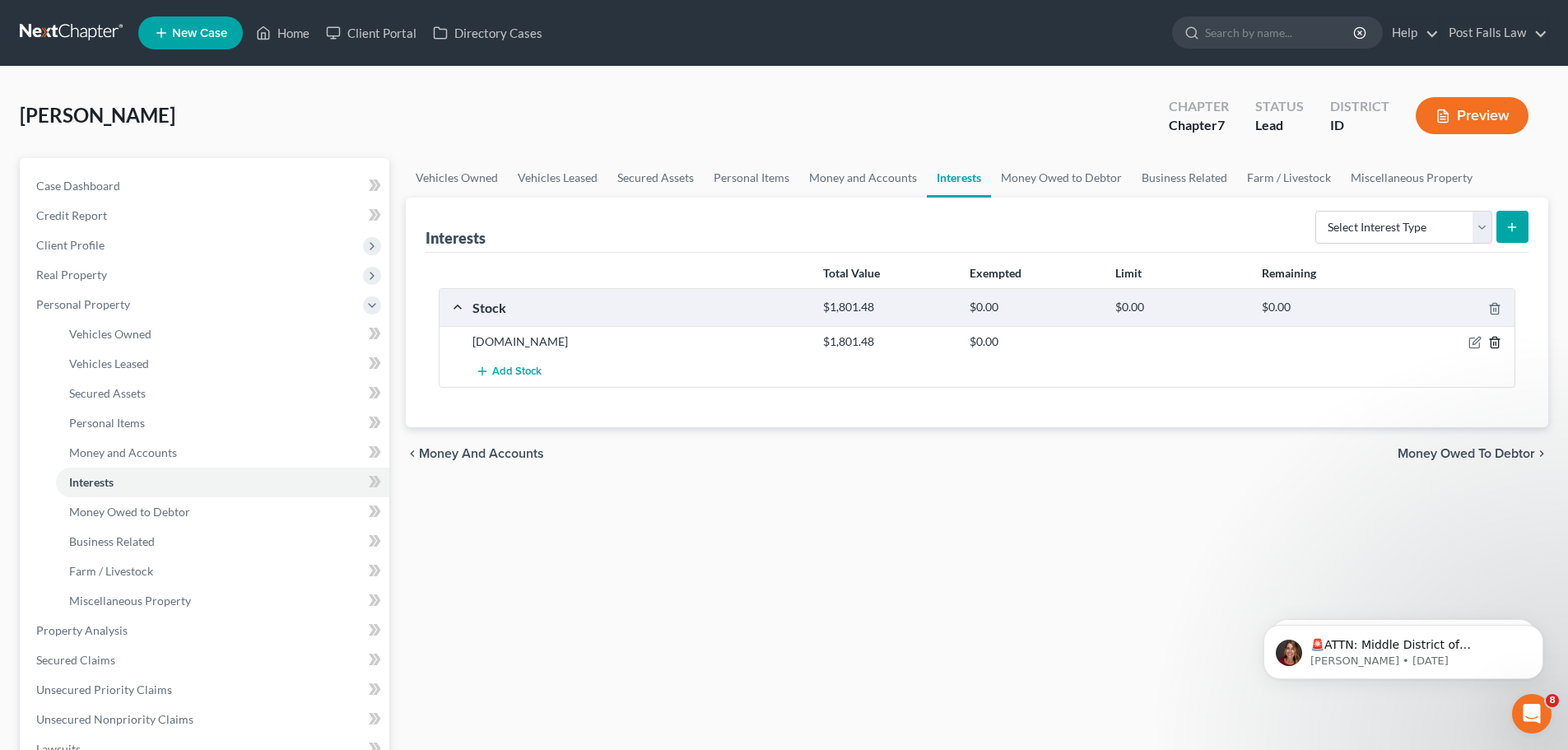
click at [1492, 343] on icon "button" at bounding box center [1495, 343] width 13 height 13
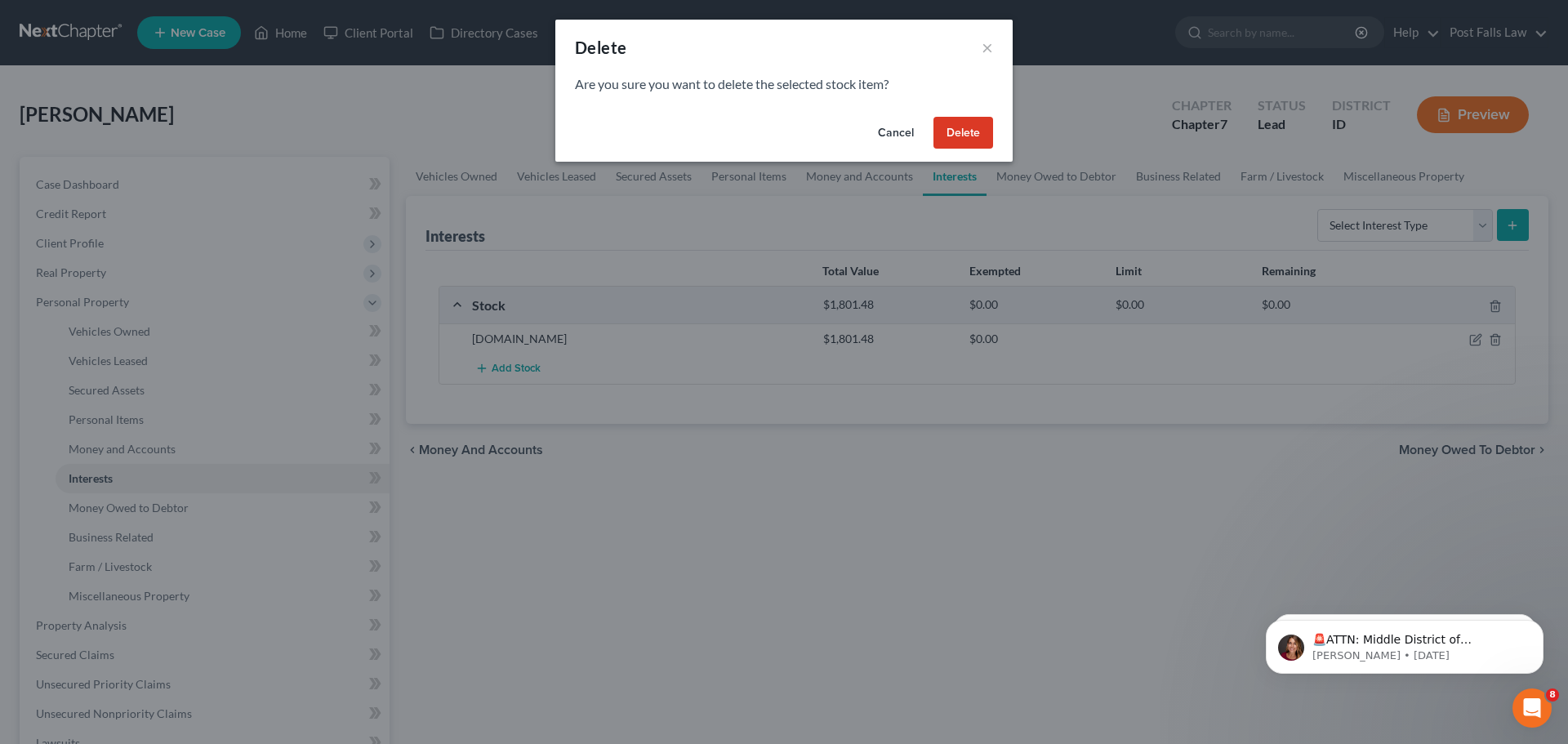
click at [936, 137] on button "Delete" at bounding box center [964, 133] width 60 height 33
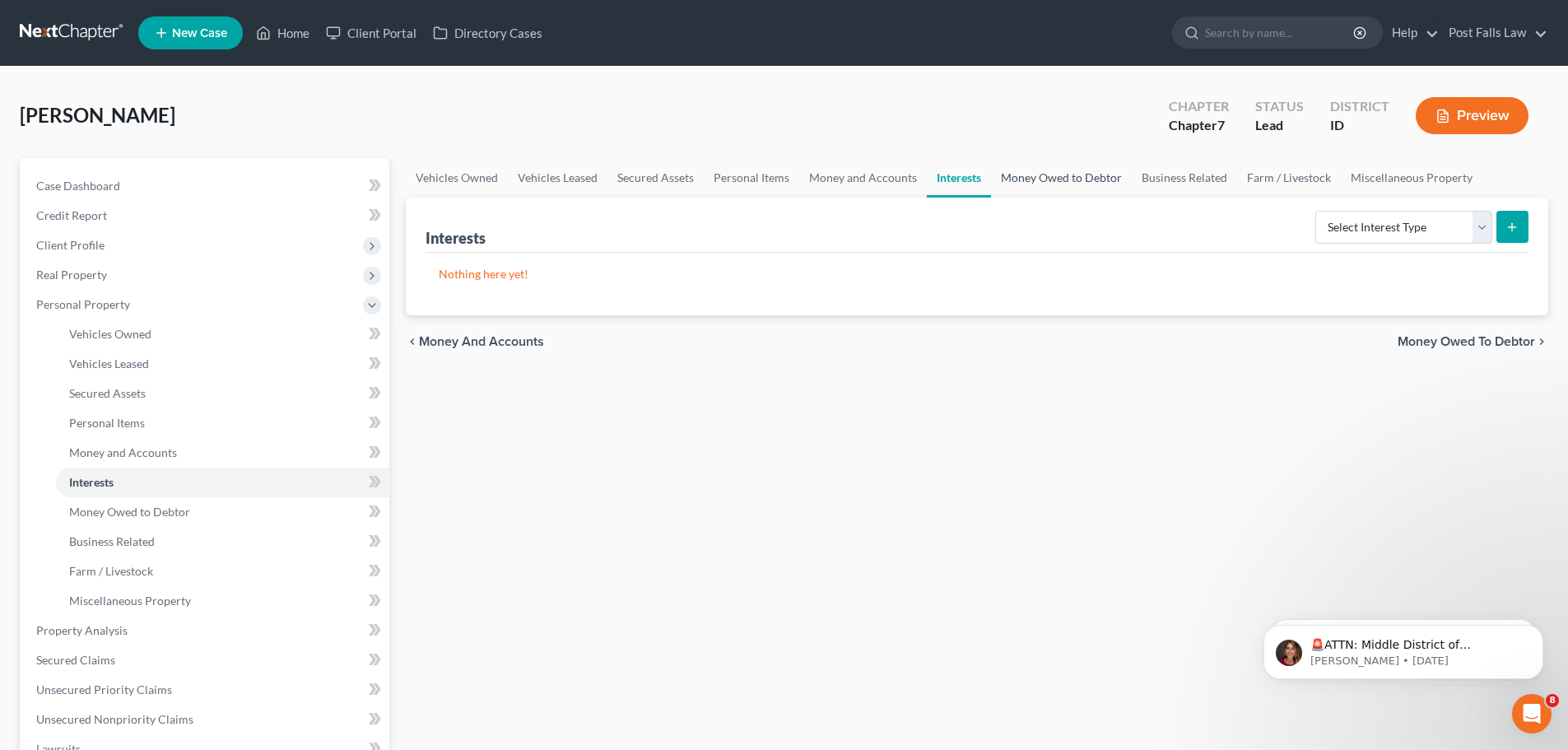
click at [1016, 170] on link "Money Owed to Debtor" at bounding box center [1062, 178] width 141 height 40
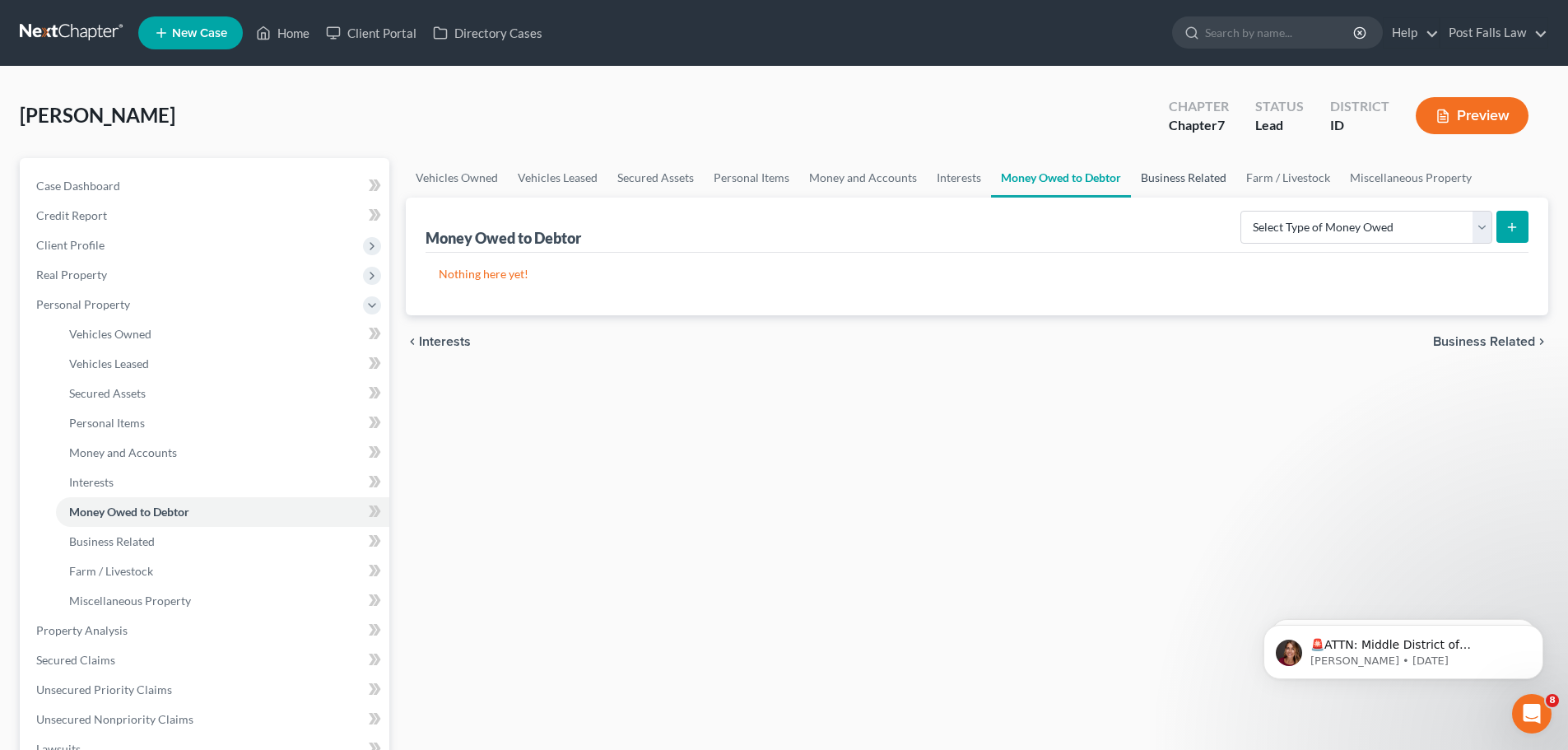
click at [1148, 179] on link "Business Related" at bounding box center [1184, 178] width 105 height 40
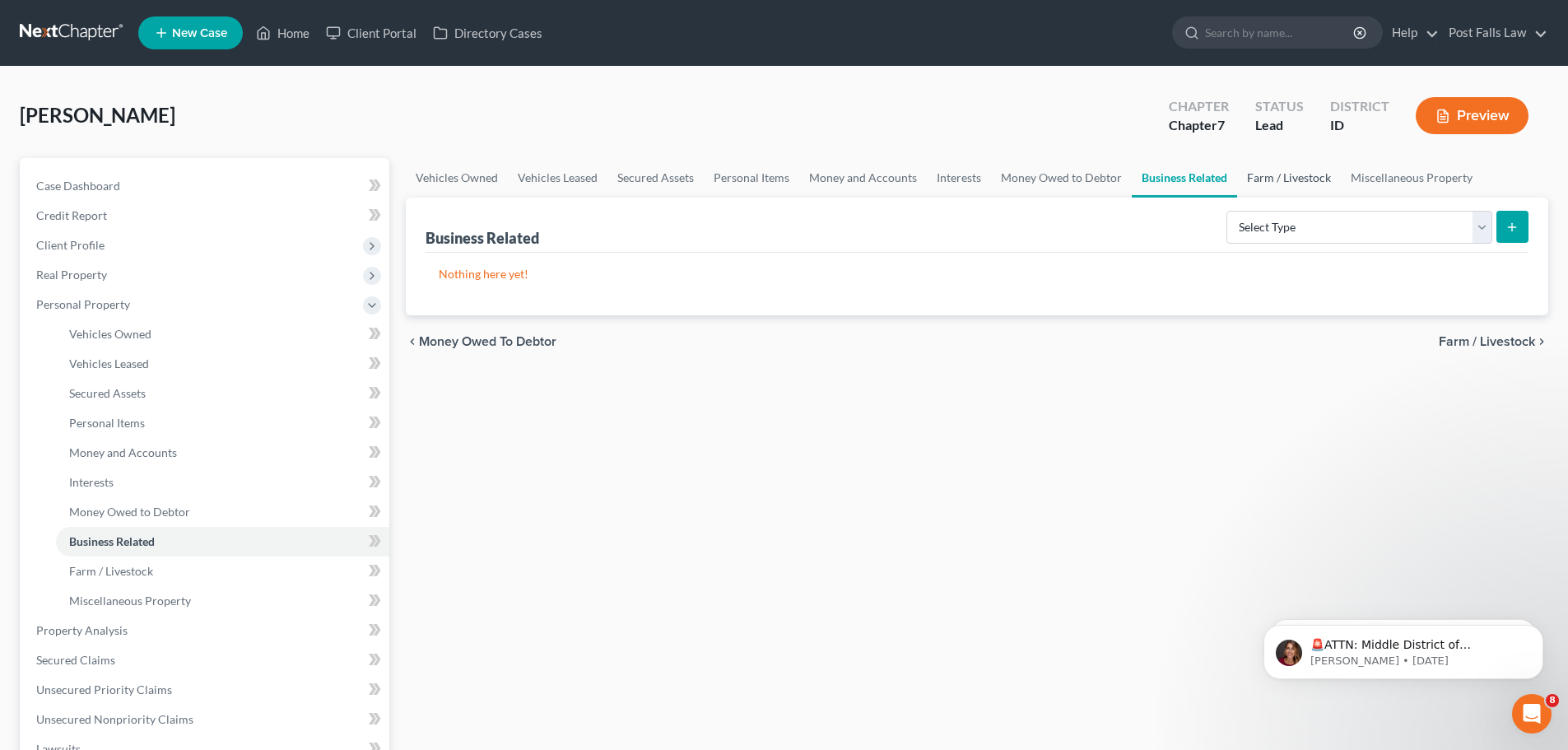
click at [1256, 170] on link "Farm / Livestock" at bounding box center [1289, 178] width 104 height 40
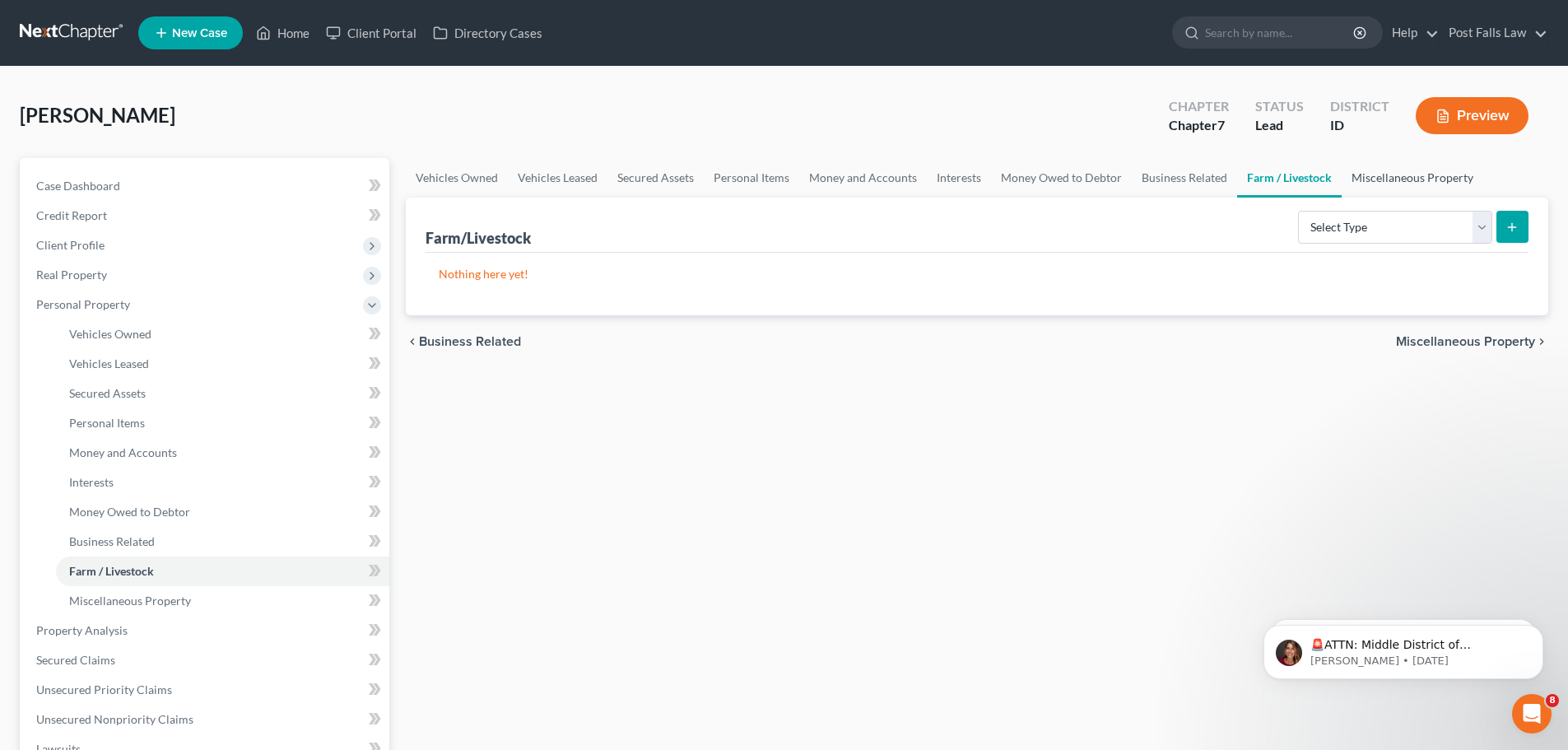
click at [1368, 181] on link "Miscellaneous Property" at bounding box center [1413, 178] width 141 height 40
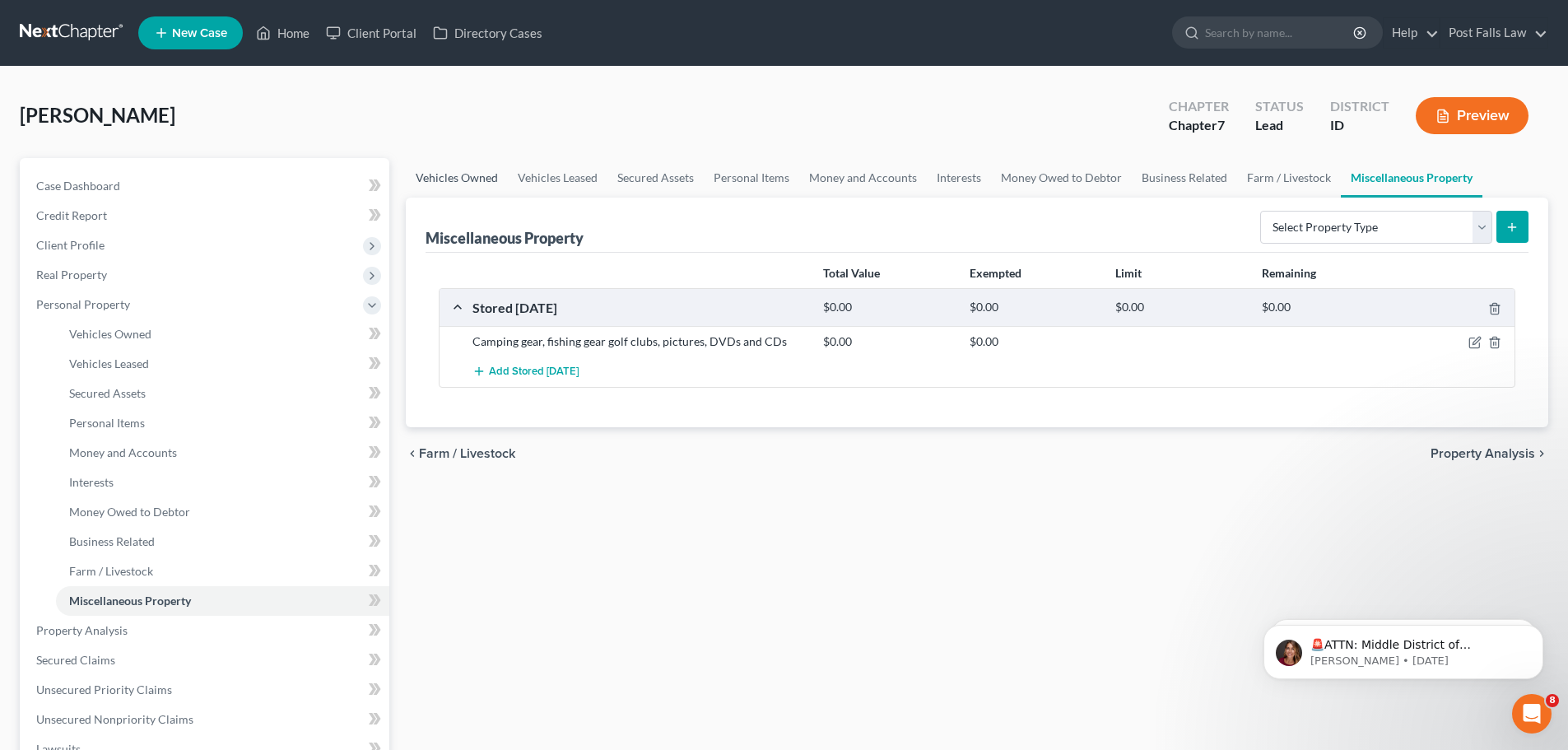
click at [477, 180] on link "Vehicles Owned" at bounding box center [456, 178] width 102 height 40
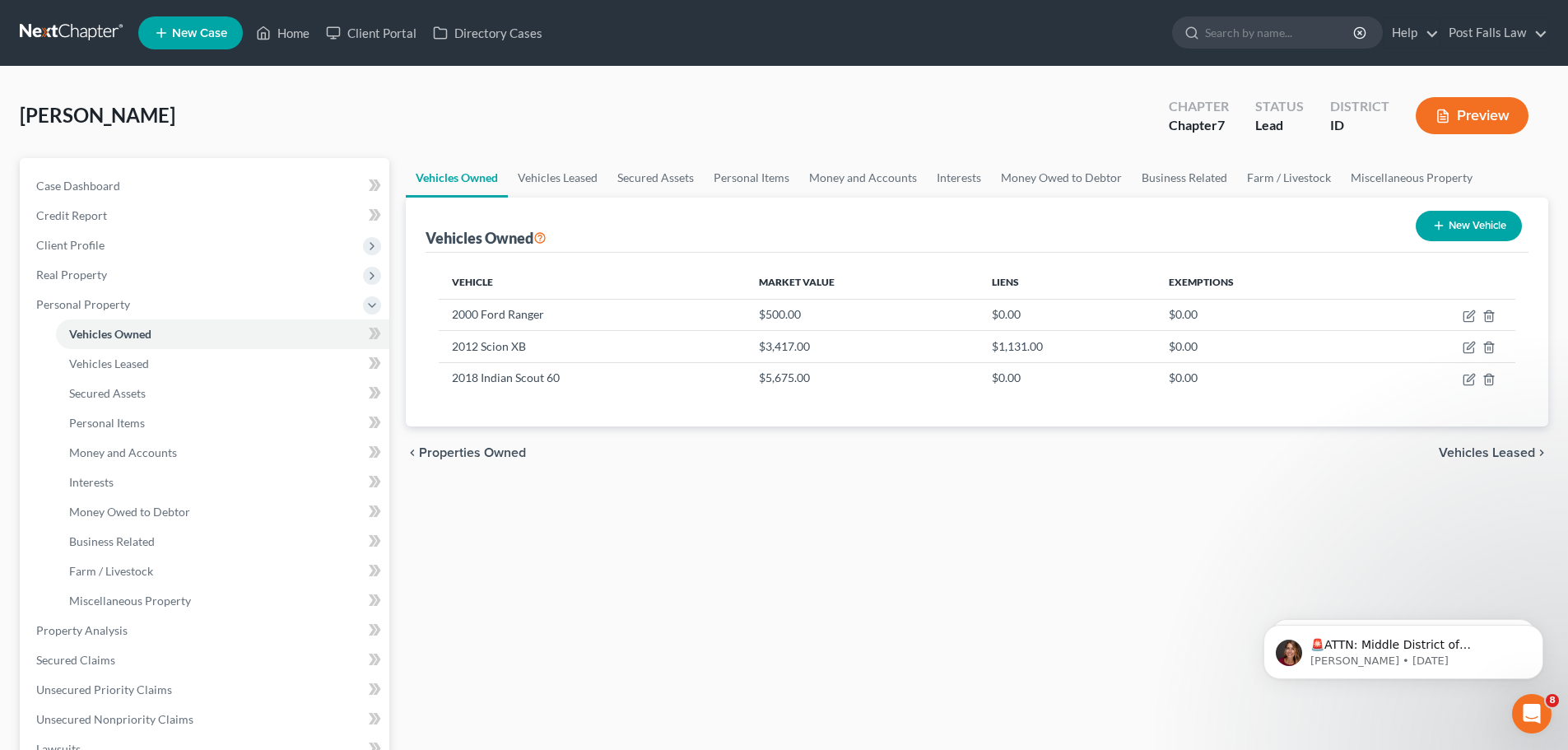
click at [1458, 120] on button "Preview" at bounding box center [1472, 115] width 113 height 37
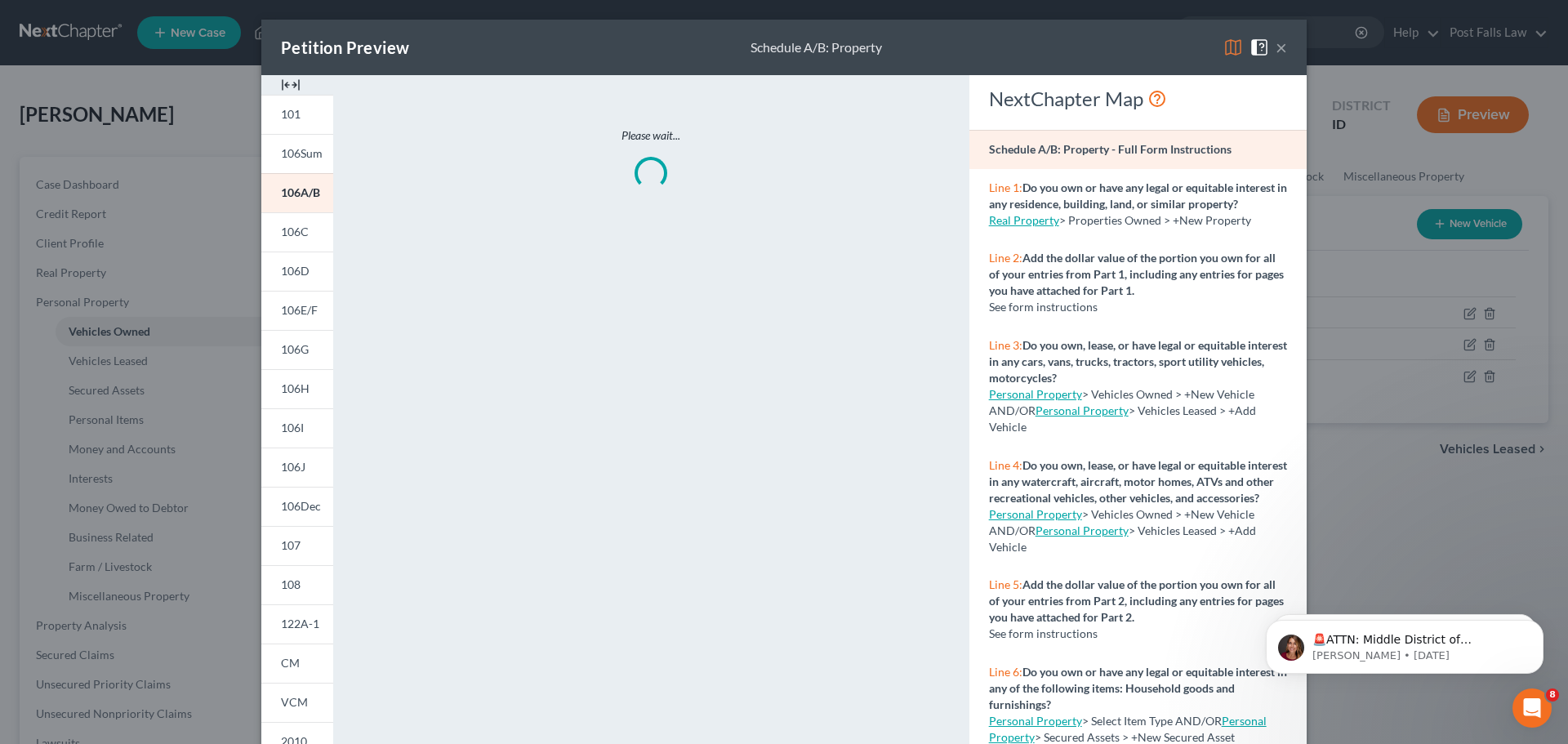
click at [286, 86] on img at bounding box center [290, 84] width 20 height 20
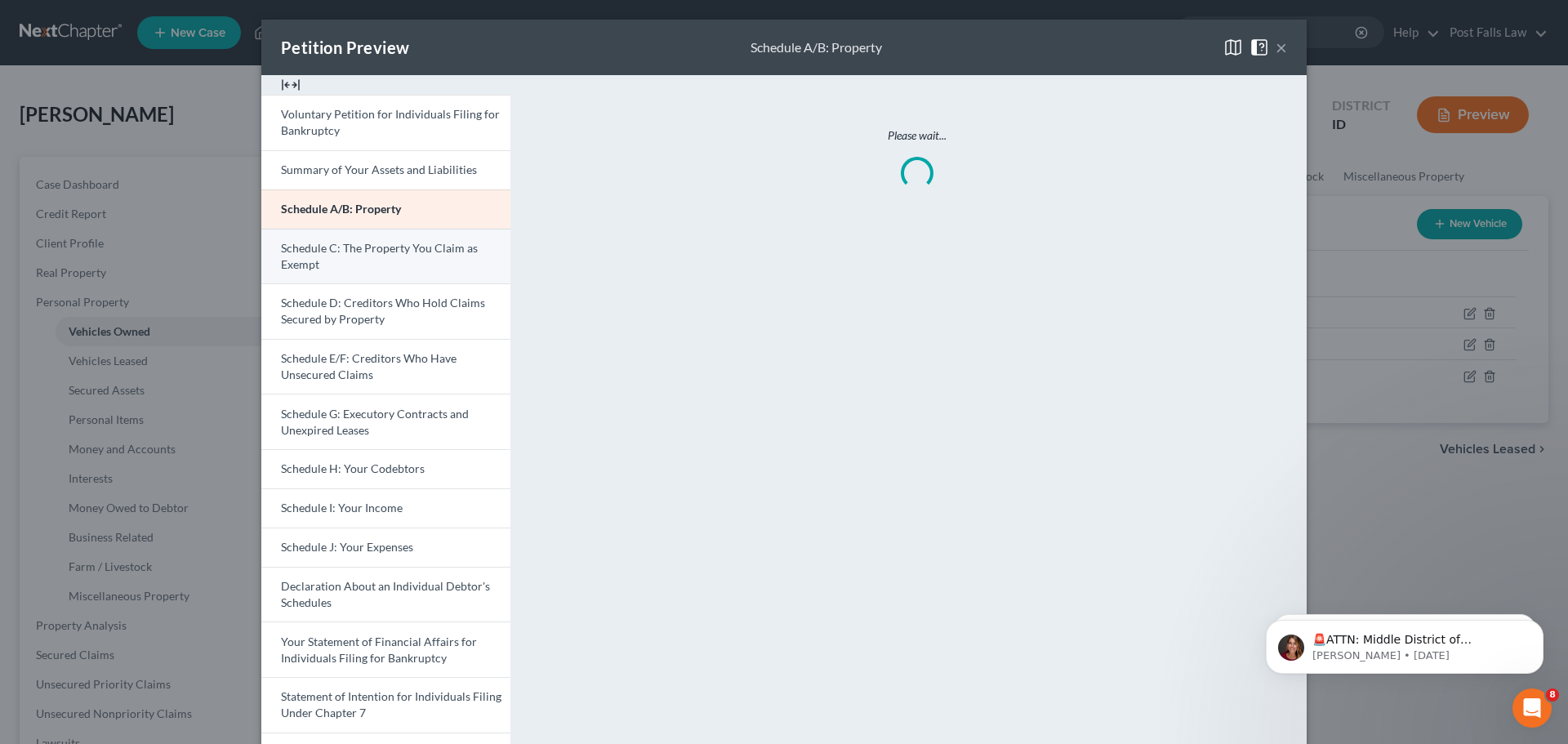
click at [339, 246] on span "Schedule C: The Property You Claim as Exempt" at bounding box center [379, 256] width 197 height 30
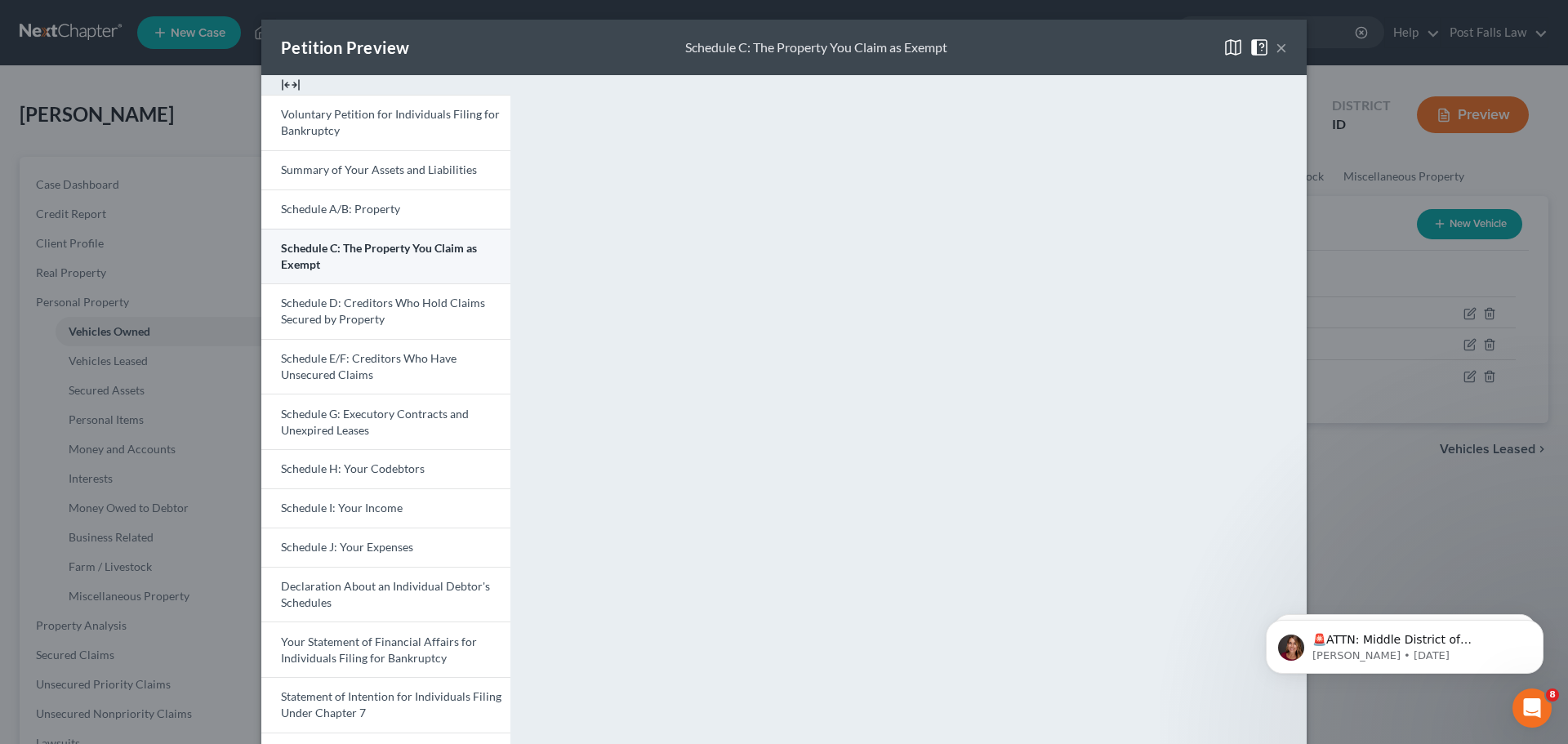
click at [440, 281] on link "Schedule C: The Property You Claim as Exempt" at bounding box center [386, 256] width 249 height 55
click at [1279, 50] on button "×" at bounding box center [1281, 47] width 11 height 20
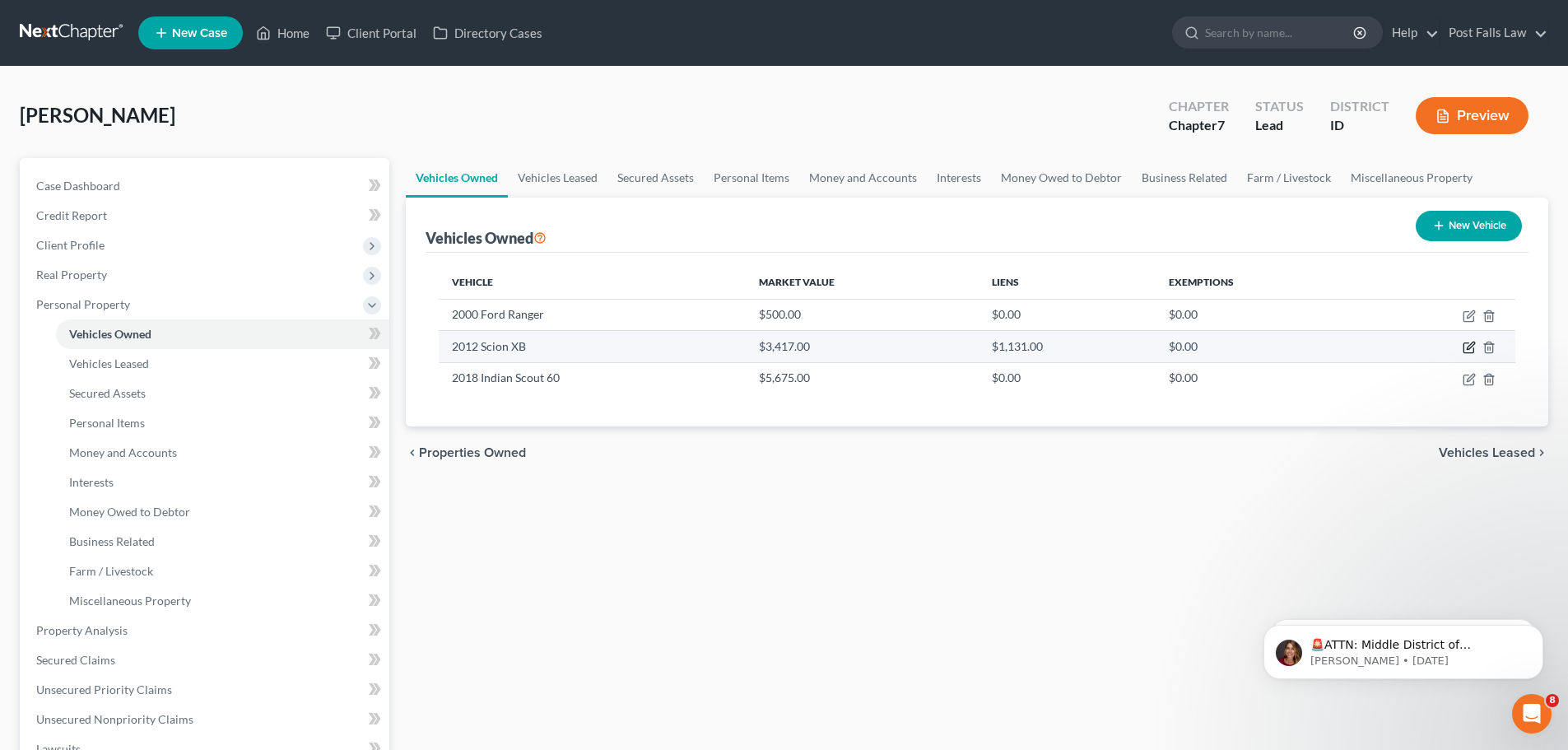
click at [1464, 348] on icon "button" at bounding box center [1468, 348] width 9 height 9
select select "7"
select select "14"
select select "2"
select select "0"
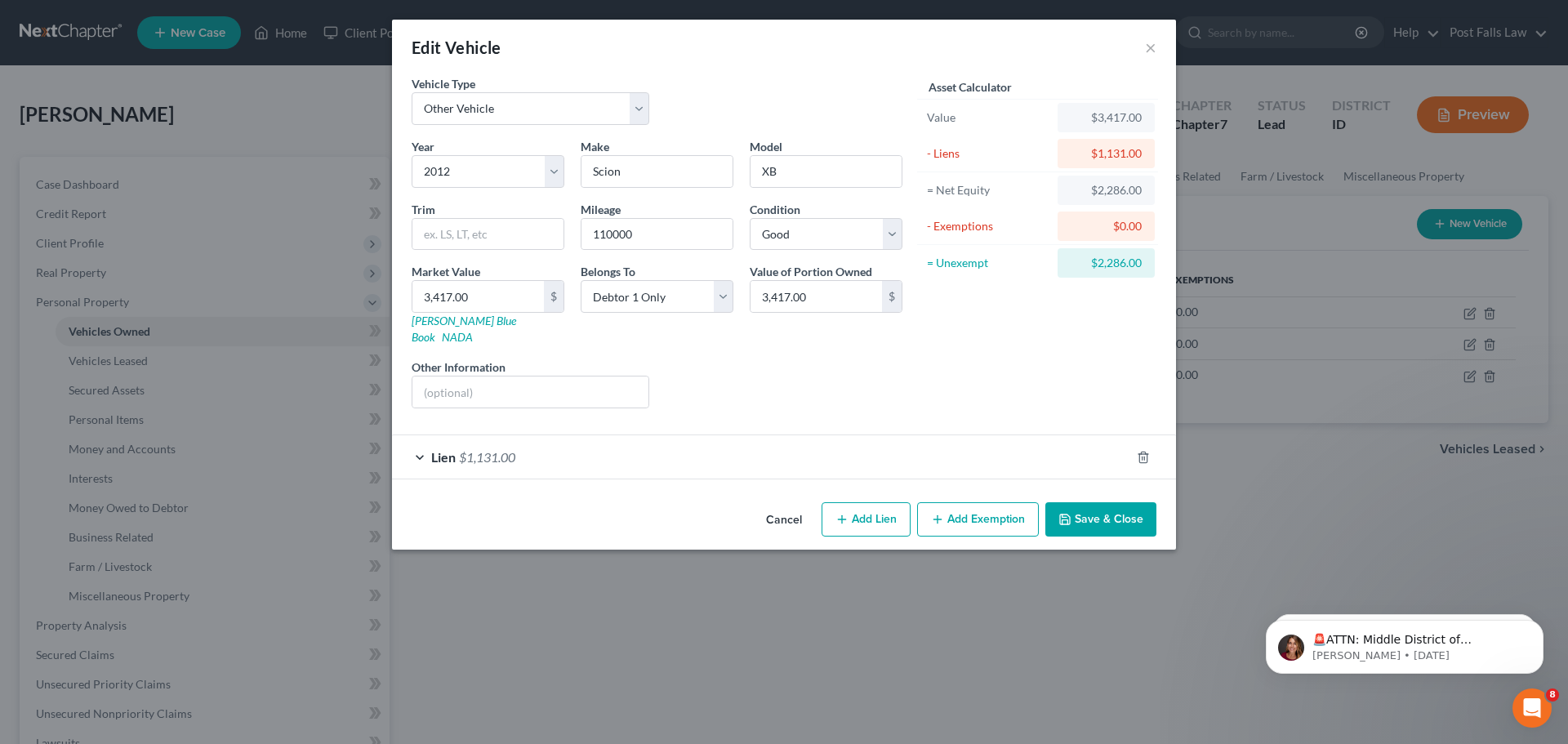
click at [999, 505] on button "Add Exemption" at bounding box center [978, 519] width 121 height 35
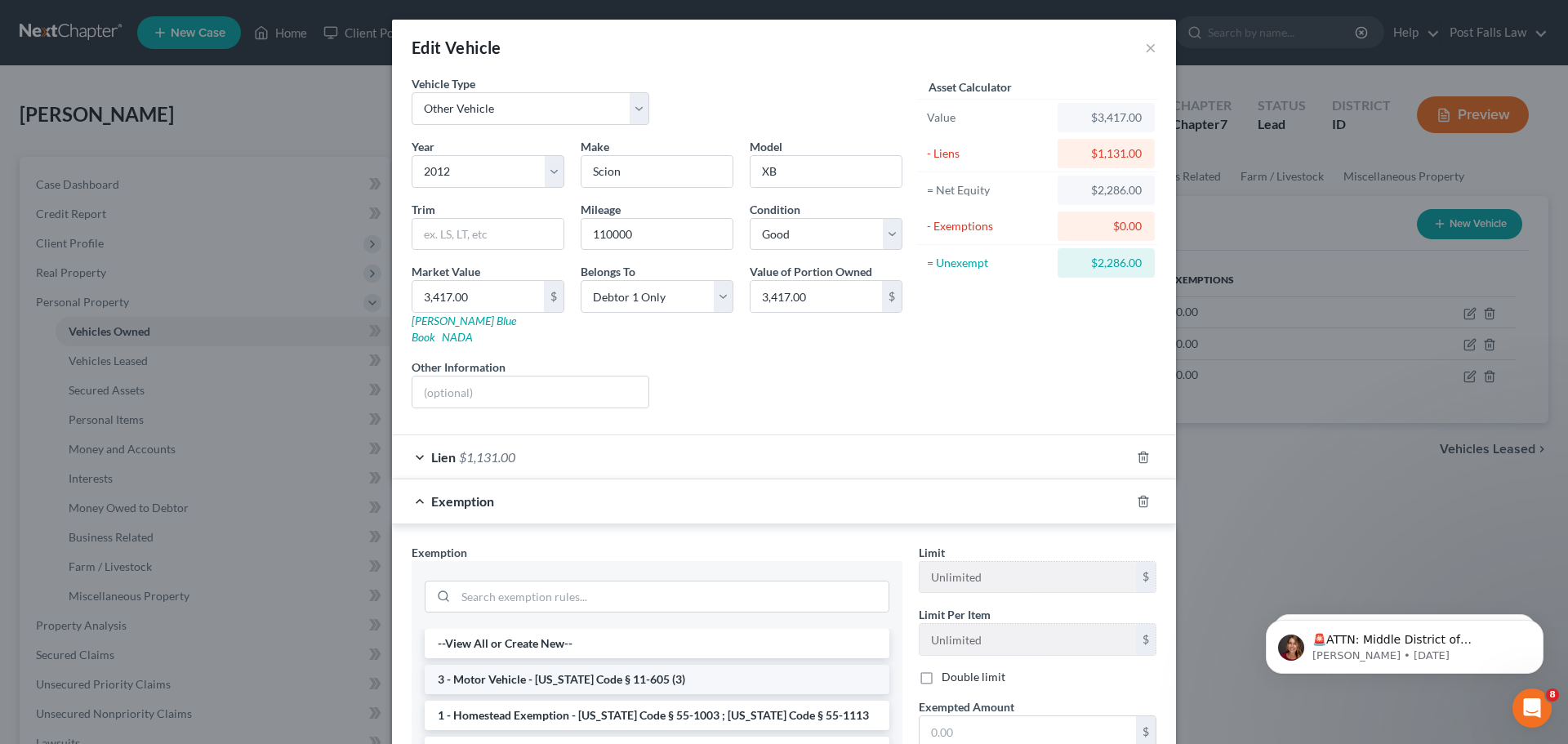
click at [593, 665] on li "3 - Motor Vehicle - Idaho Code § 11-605 (3)" at bounding box center [657, 679] width 465 height 29
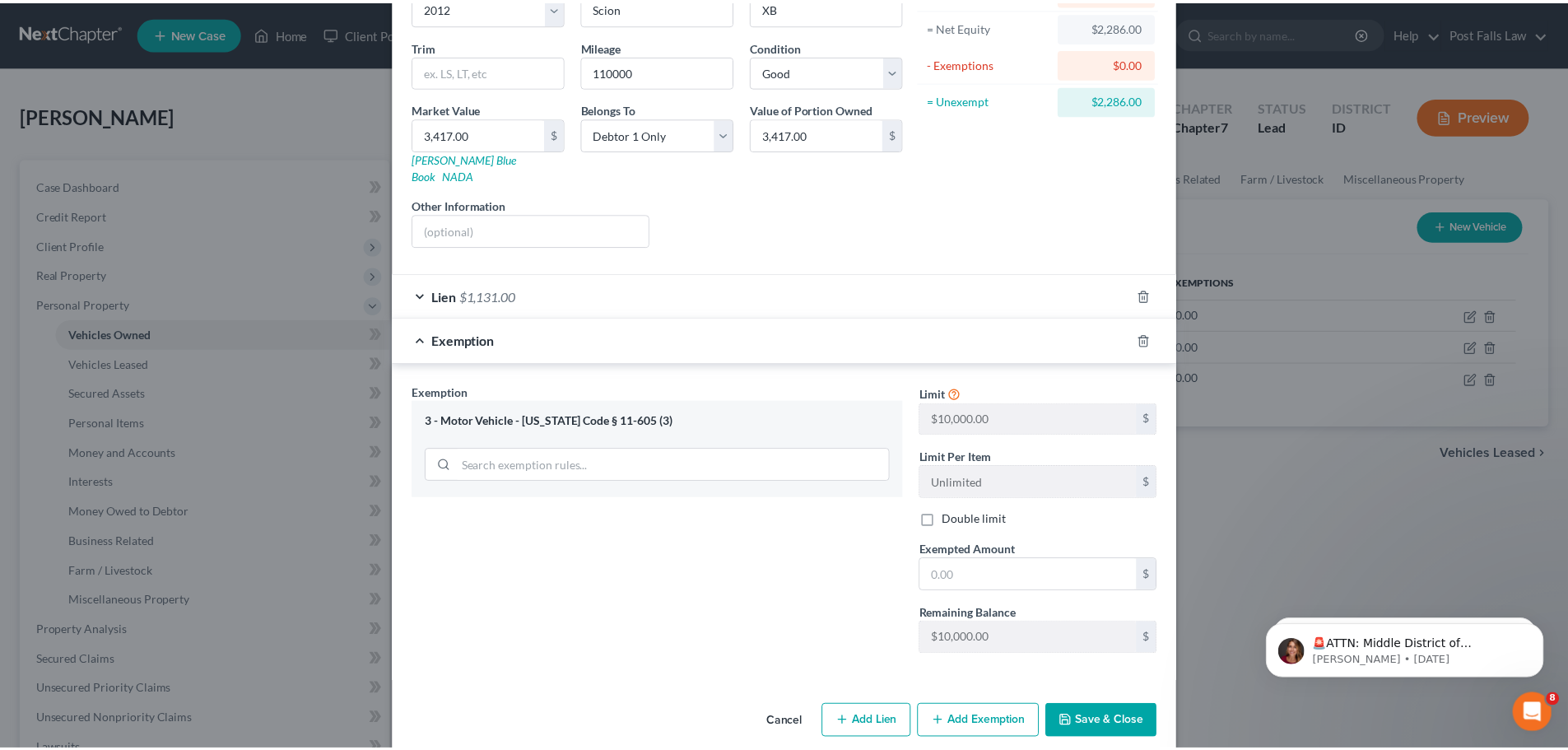
scroll to position [170, 0]
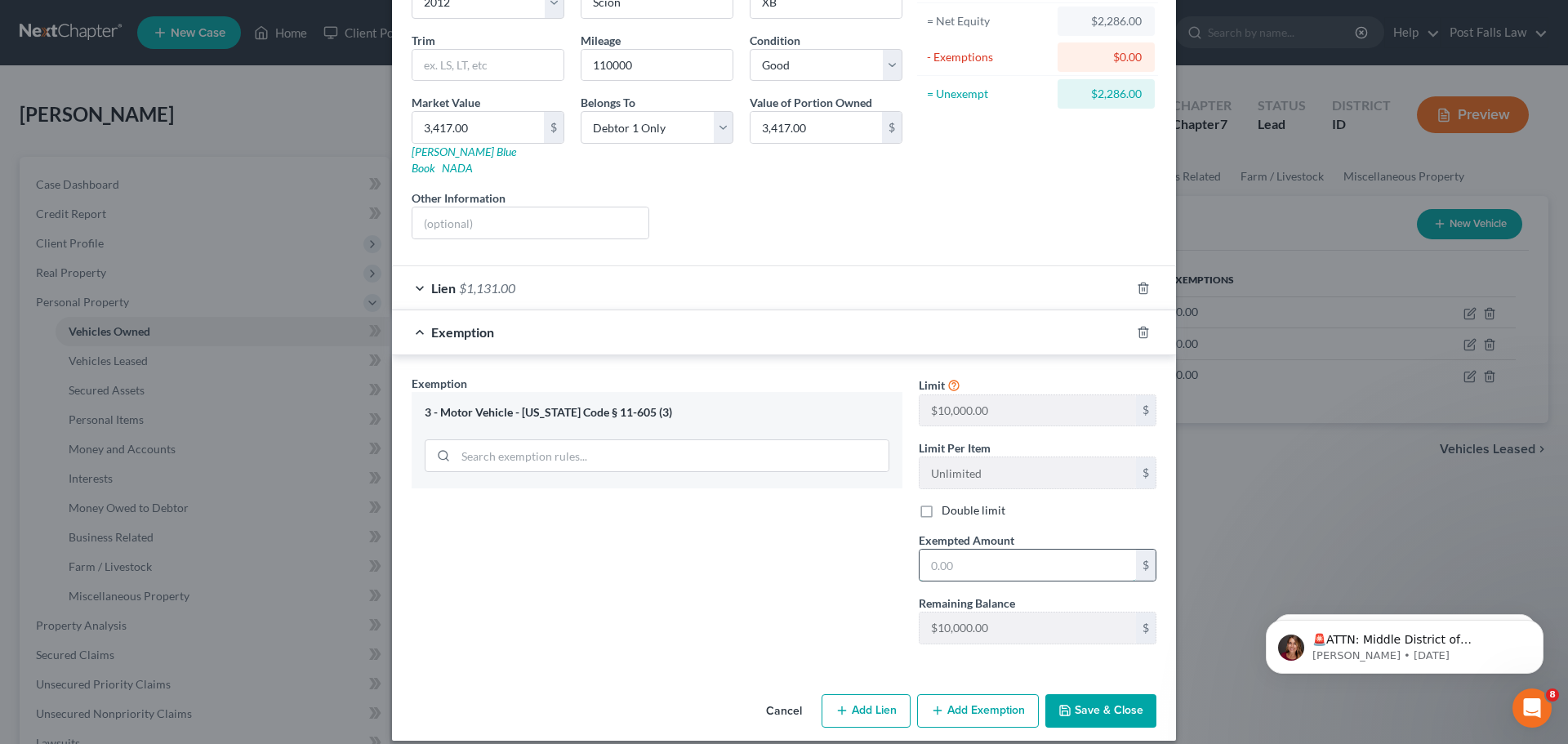
click at [941, 560] on input "text" at bounding box center [1028, 565] width 217 height 31
type input "2,286.00"
click at [1081, 694] on button "Save & Close" at bounding box center [1101, 710] width 111 height 35
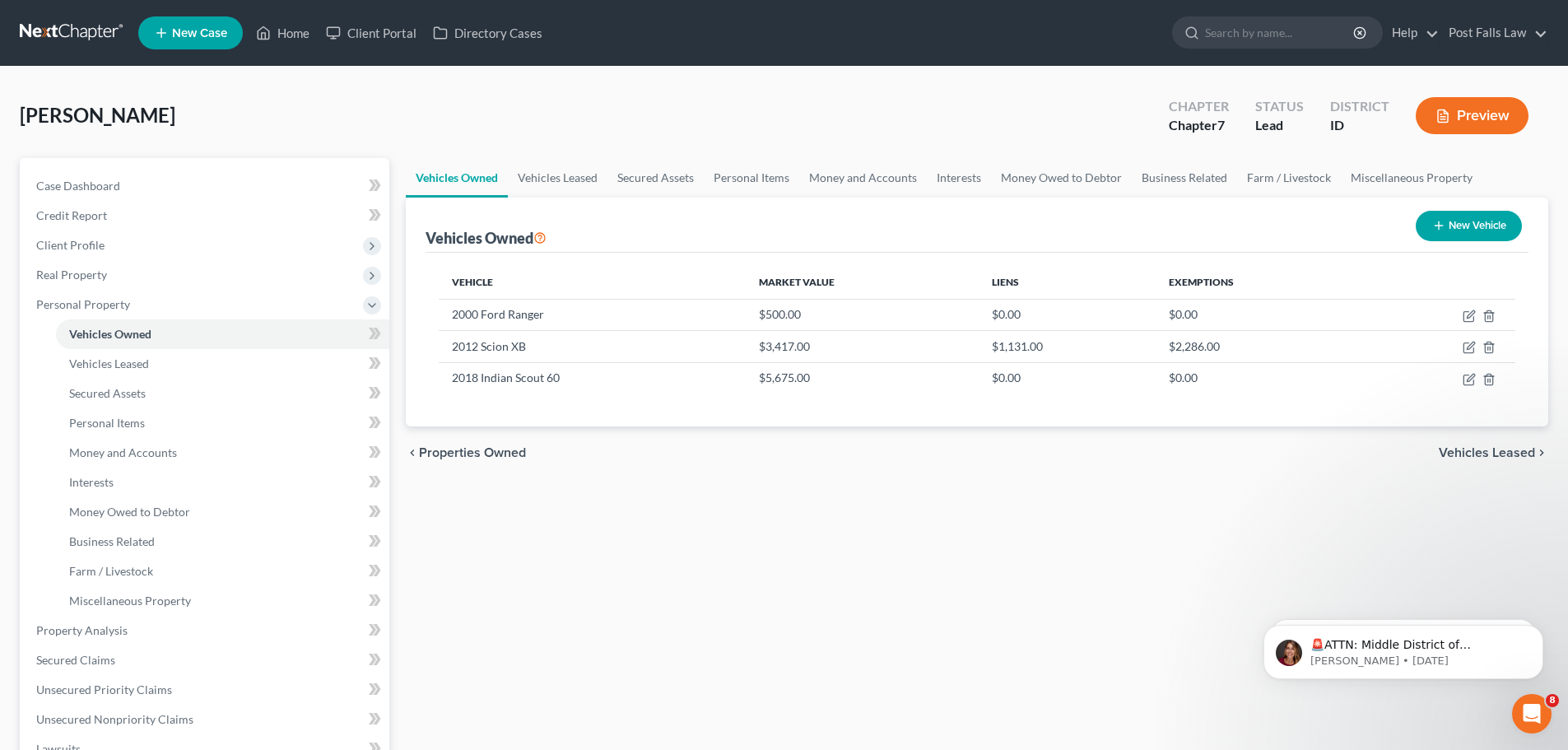
click at [79, 24] on link at bounding box center [72, 32] width 105 height 29
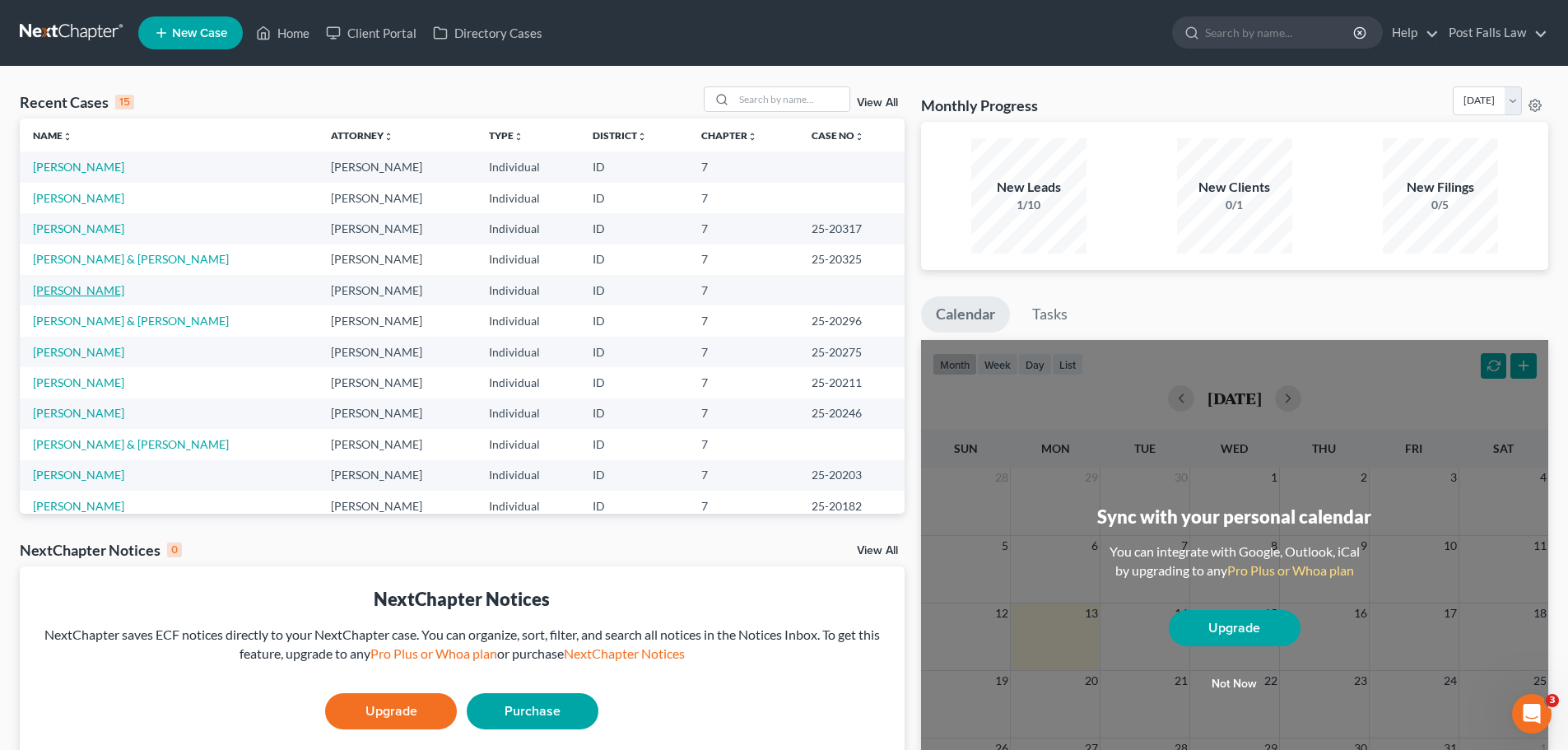
click at [82, 286] on link "[PERSON_NAME]" at bounding box center [78, 290] width 91 height 14
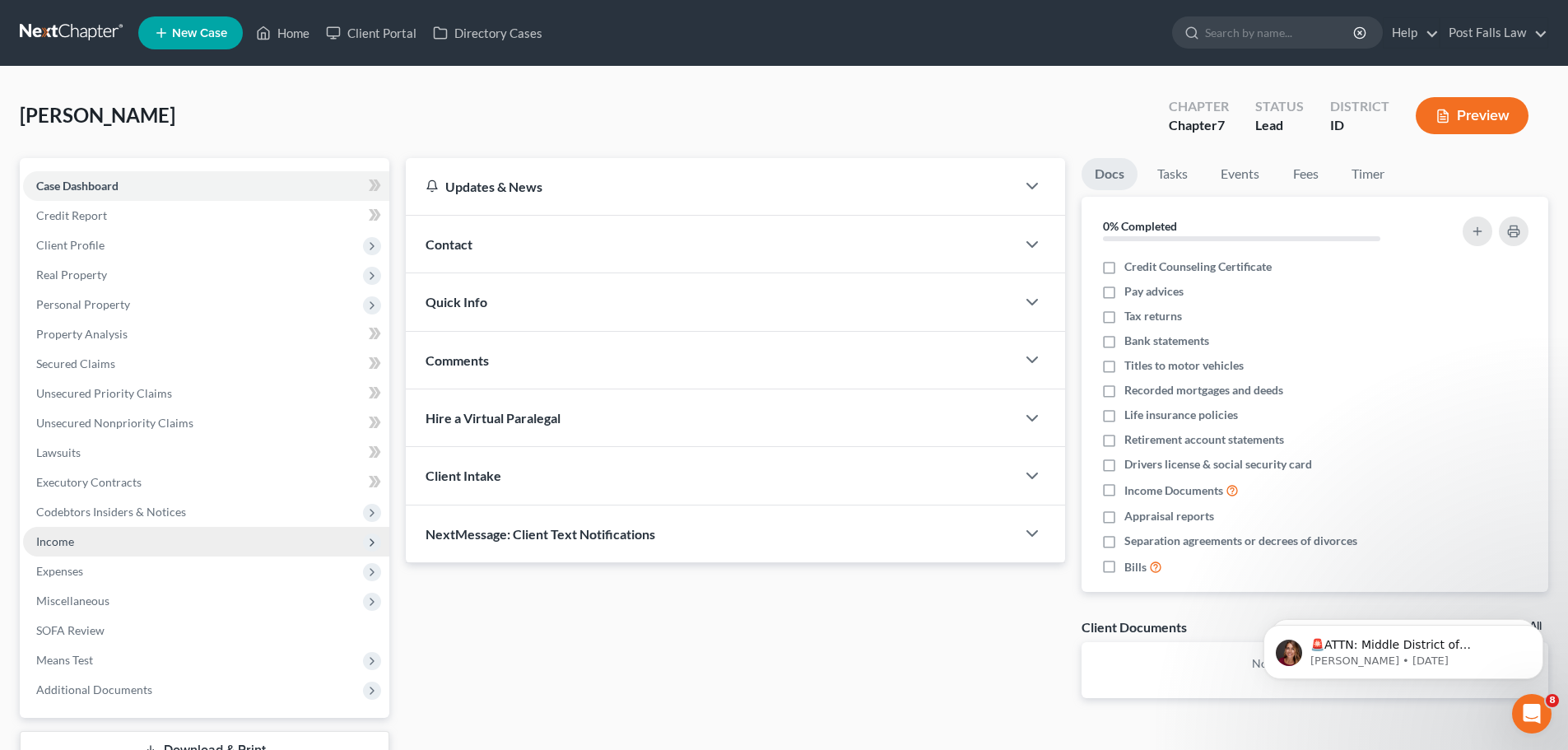
click at [66, 540] on span "Income" at bounding box center [55, 541] width 38 height 14
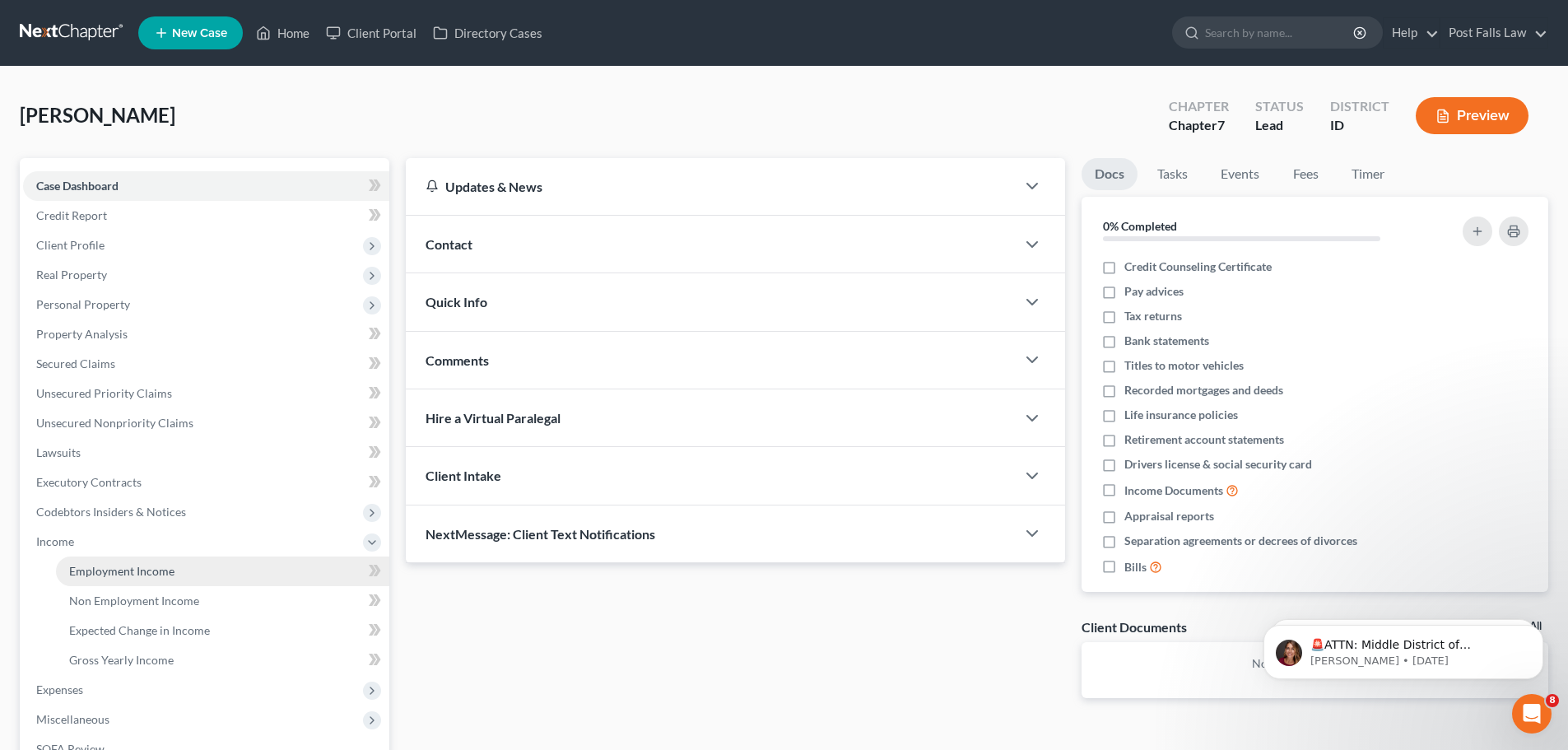
click at [93, 570] on span "Employment Income" at bounding box center [121, 570] width 105 height 14
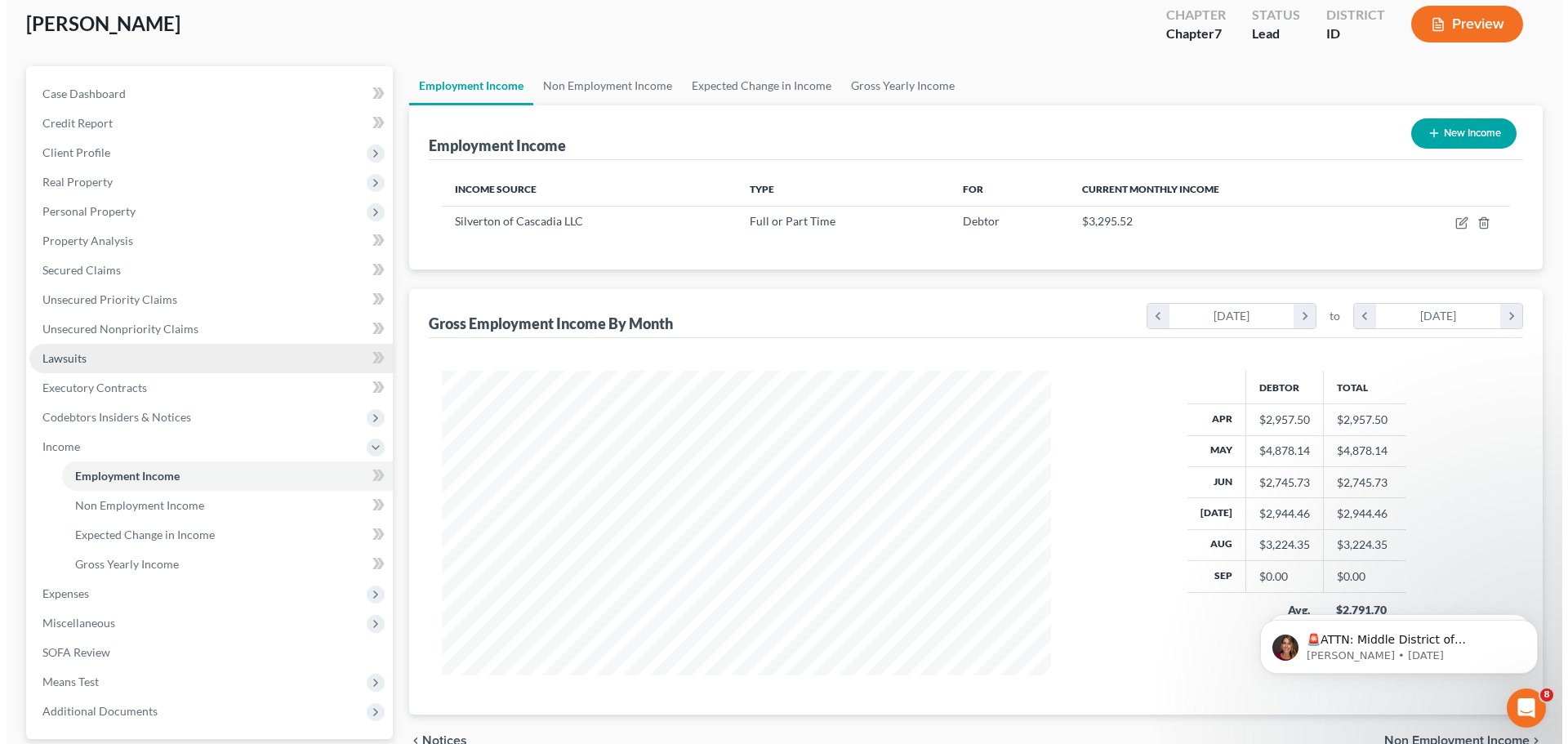
scroll to position [78, 0]
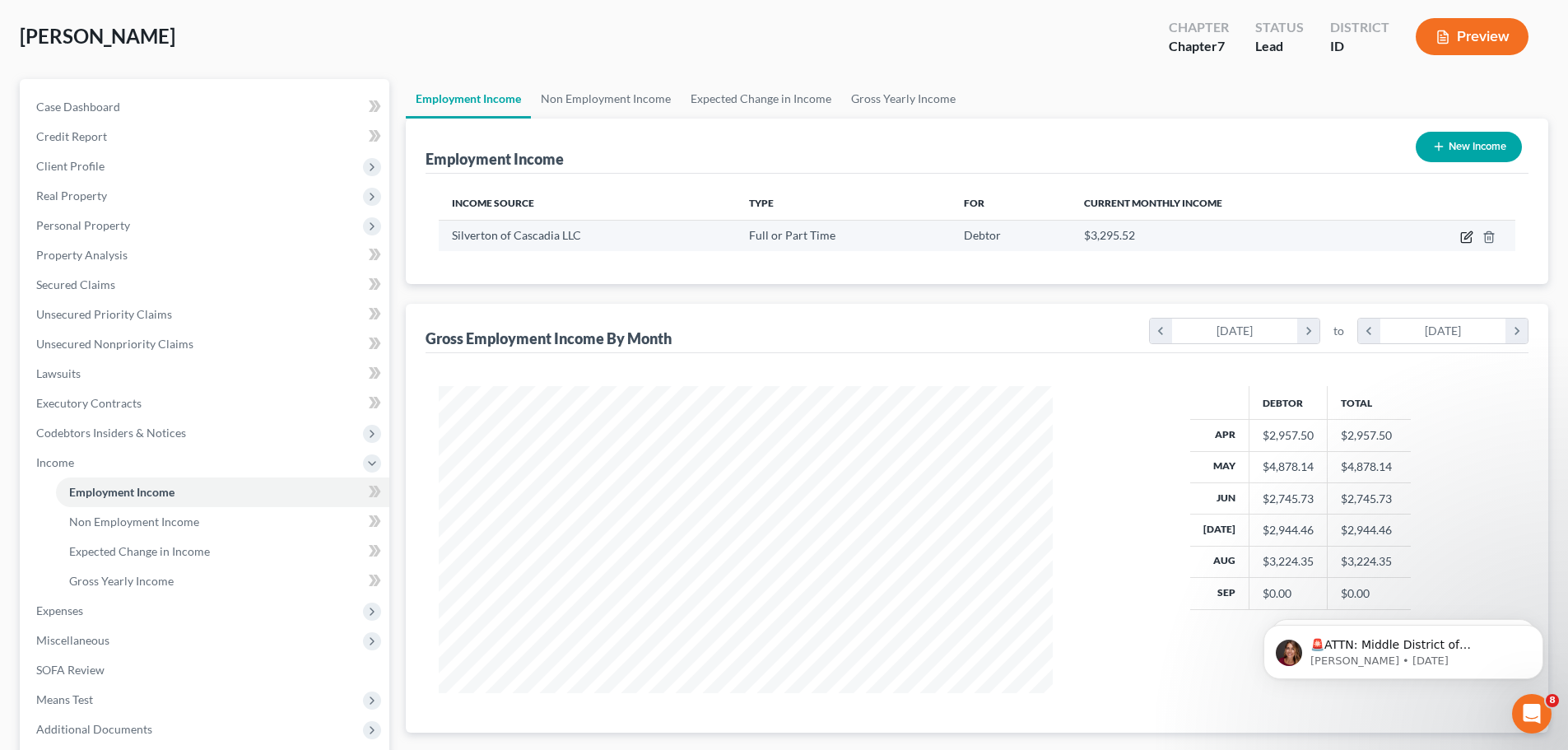
click at [1464, 237] on icon "button" at bounding box center [1467, 237] width 13 height 13
select select "0"
select select "13"
select select "2"
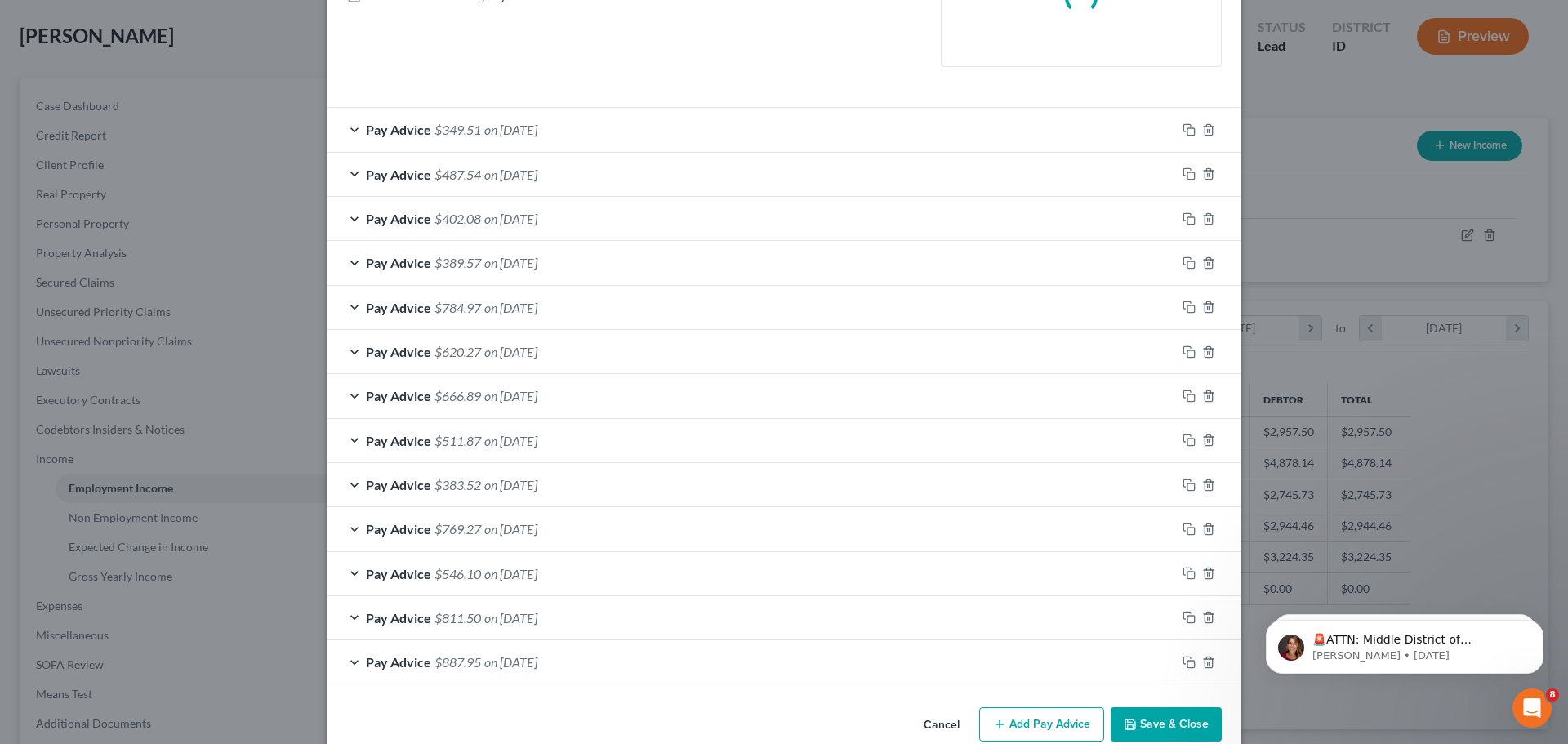
scroll to position [408, 0]
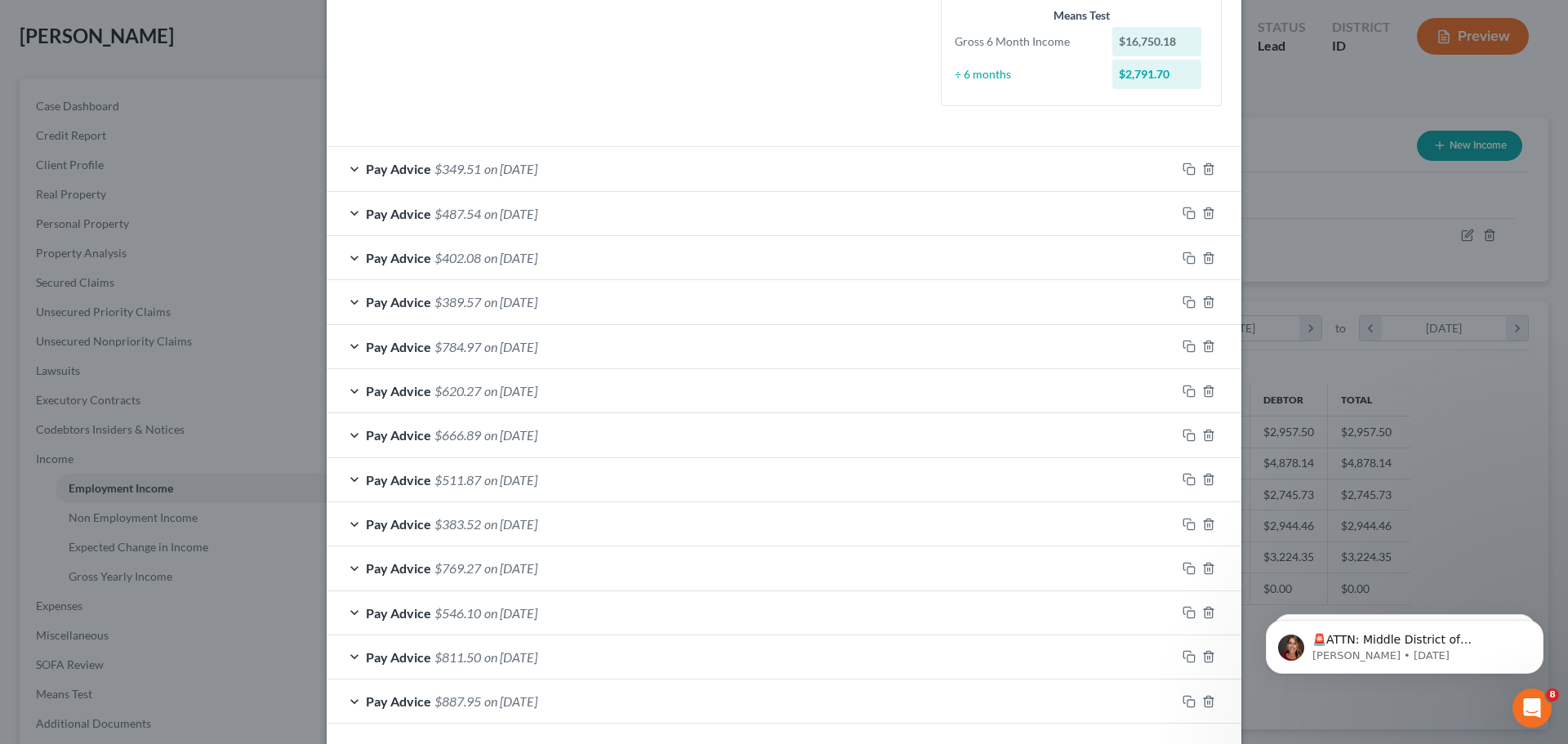
click at [968, 173] on div "Pay Advice $349.51 on [DATE]" at bounding box center [752, 168] width 850 height 43
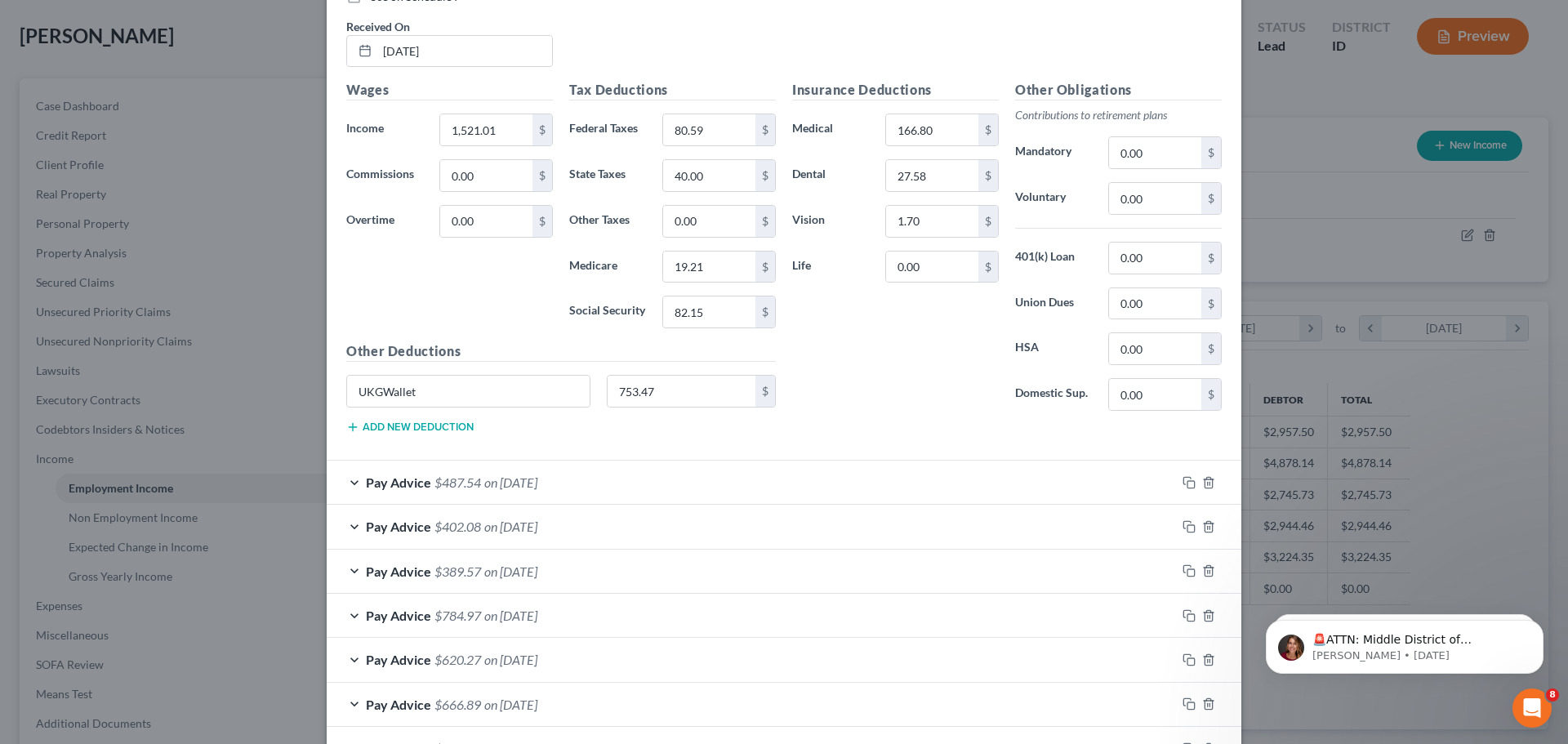
scroll to position [735, 0]
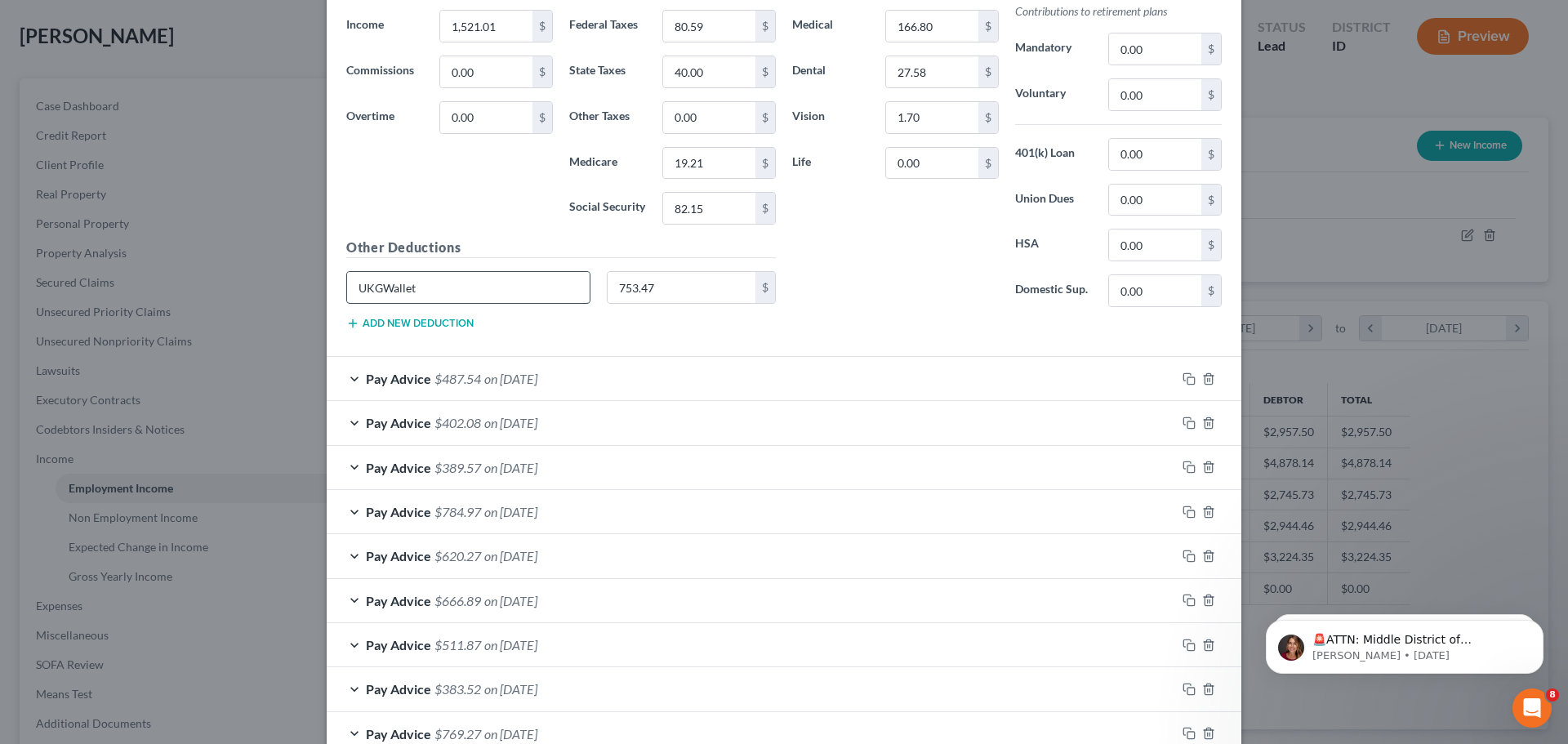
click at [512, 297] on input "UKGWallet" at bounding box center [469, 287] width 243 height 31
type input "U"
click at [653, 288] on input "753.47" at bounding box center [682, 287] width 148 height 31
click at [672, 380] on div "Pay Advice $487.54 on [DATE]" at bounding box center [752, 378] width 850 height 43
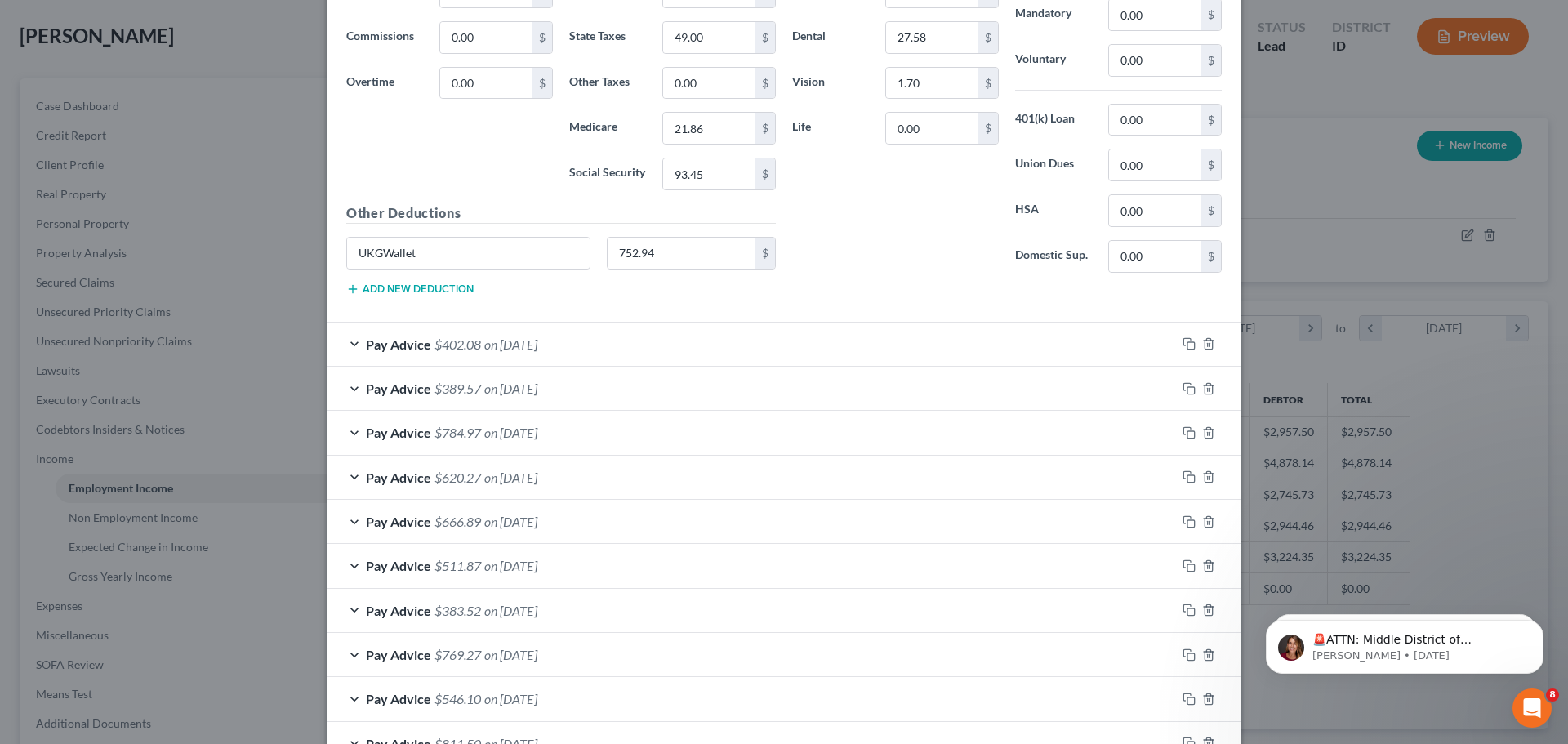
scroll to position [1307, 0]
click at [496, 250] on input "UKGWallet" at bounding box center [469, 252] width 243 height 31
type input "U"
click at [671, 253] on input "752.94" at bounding box center [682, 252] width 148 height 31
click at [584, 336] on div "Pay Advice $402.08 on [DATE]" at bounding box center [752, 344] width 850 height 43
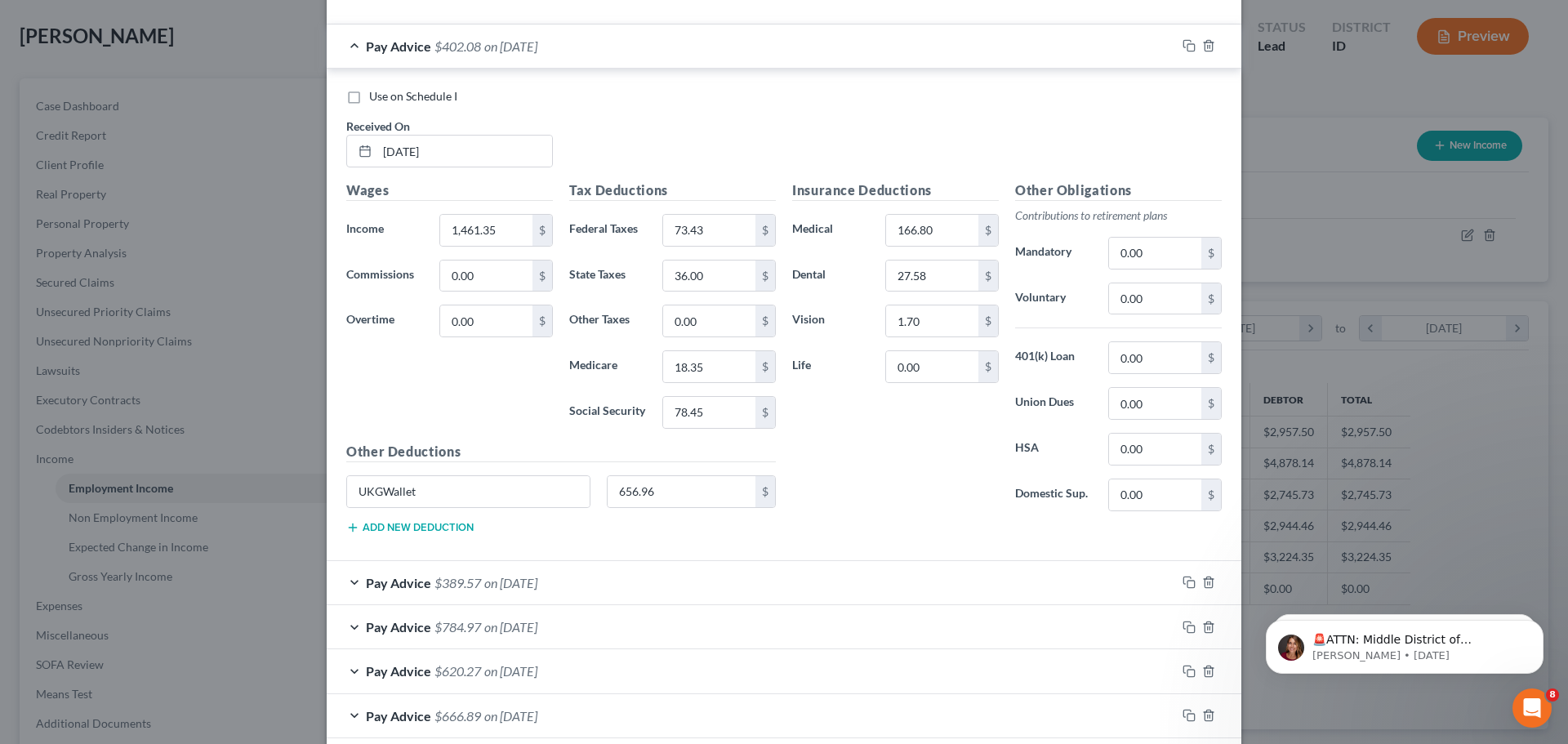
scroll to position [1633, 0]
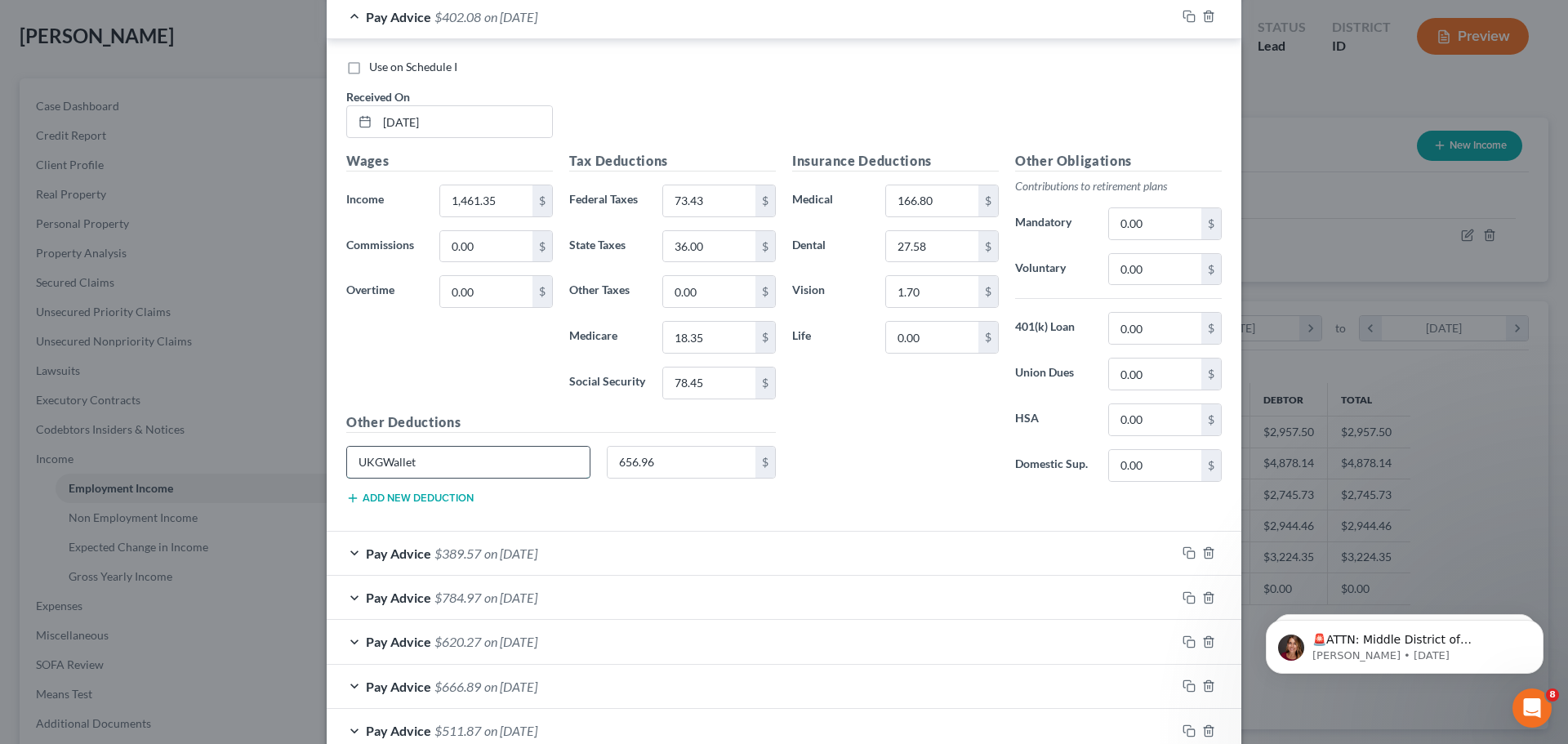
click at [538, 454] on input "UKGWallet" at bounding box center [469, 461] width 243 height 31
type input "U"
click at [677, 465] on input "656.96" at bounding box center [682, 461] width 148 height 31
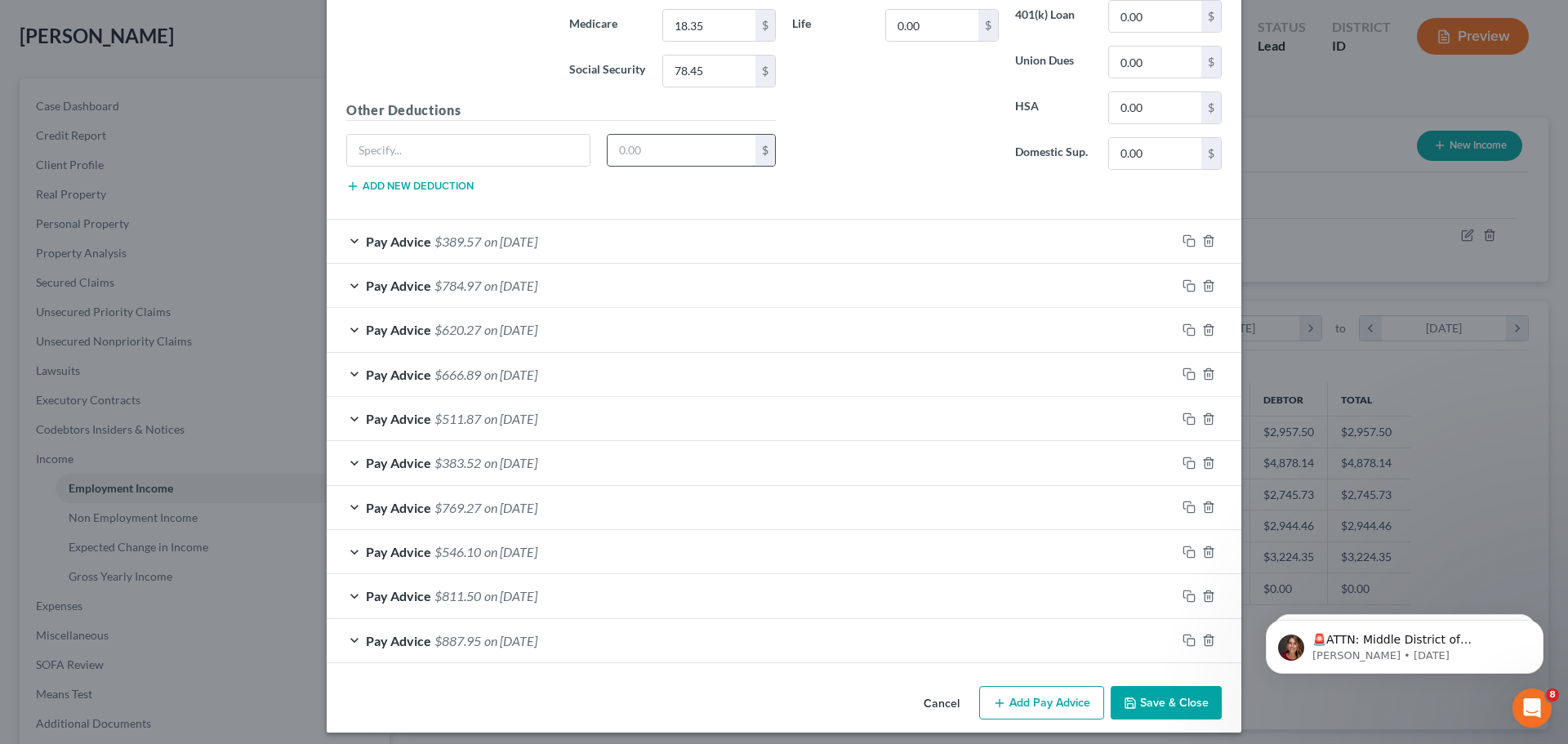
scroll to position [1953, 0]
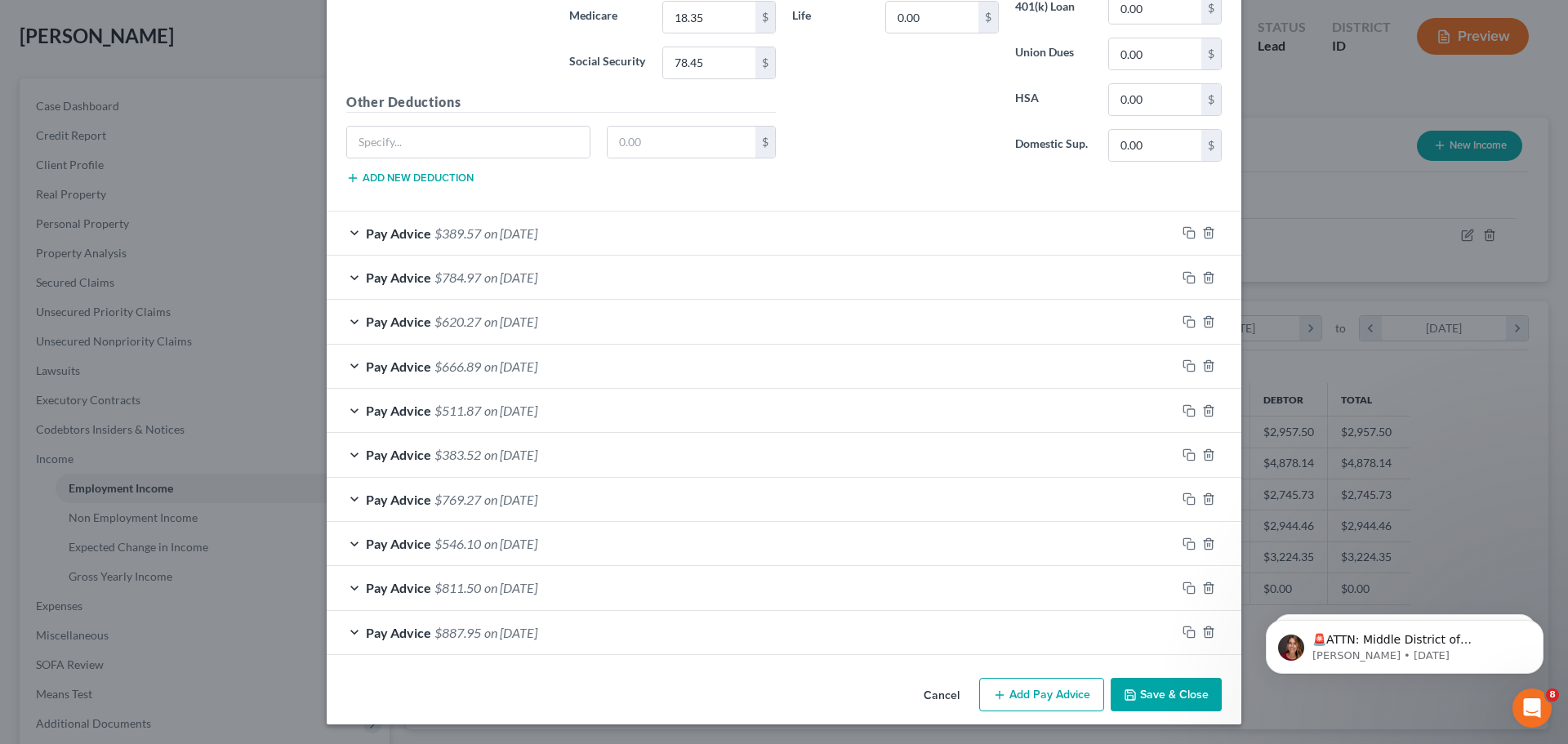
click at [538, 238] on span "on [DATE]" at bounding box center [511, 232] width 53 height 16
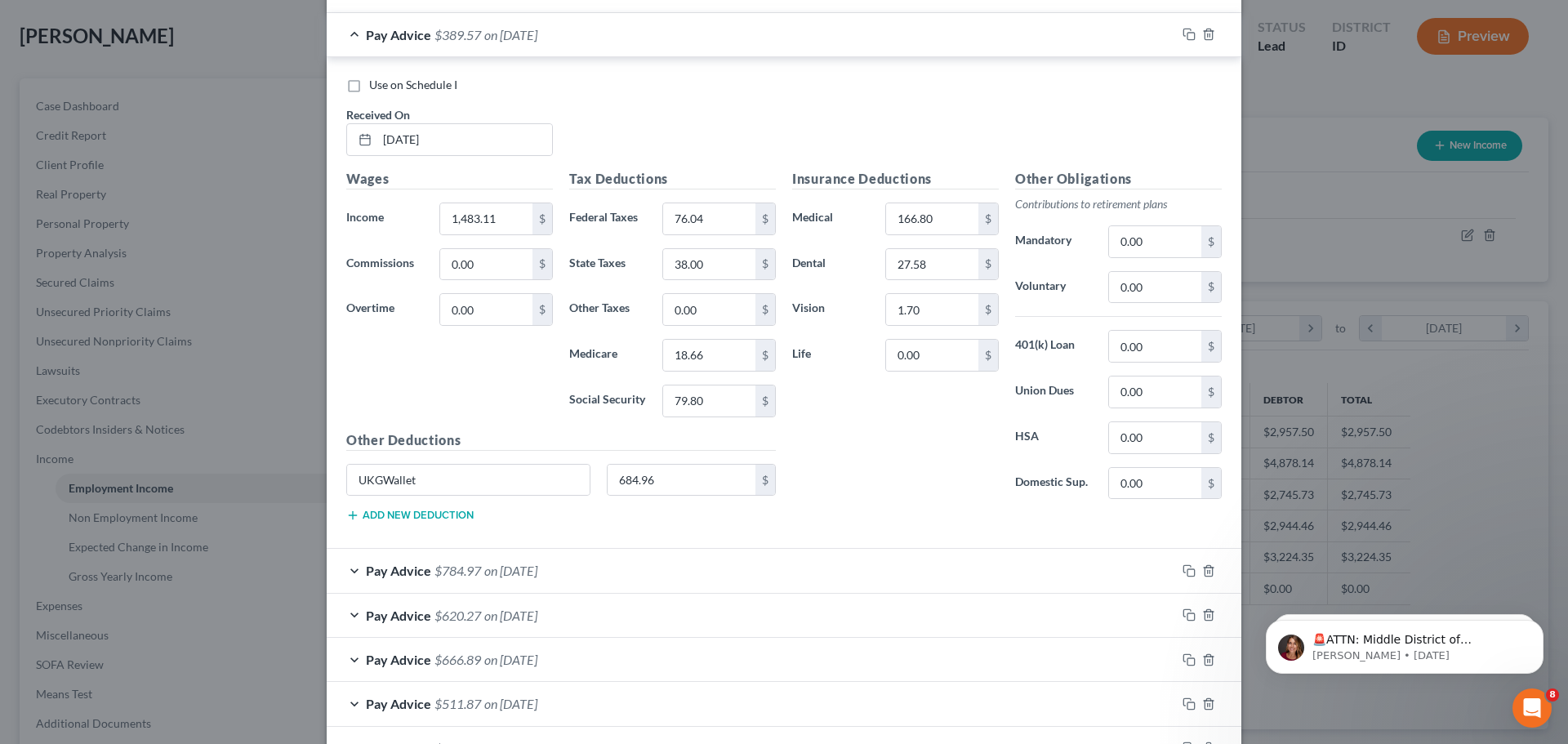
scroll to position [2198, 0]
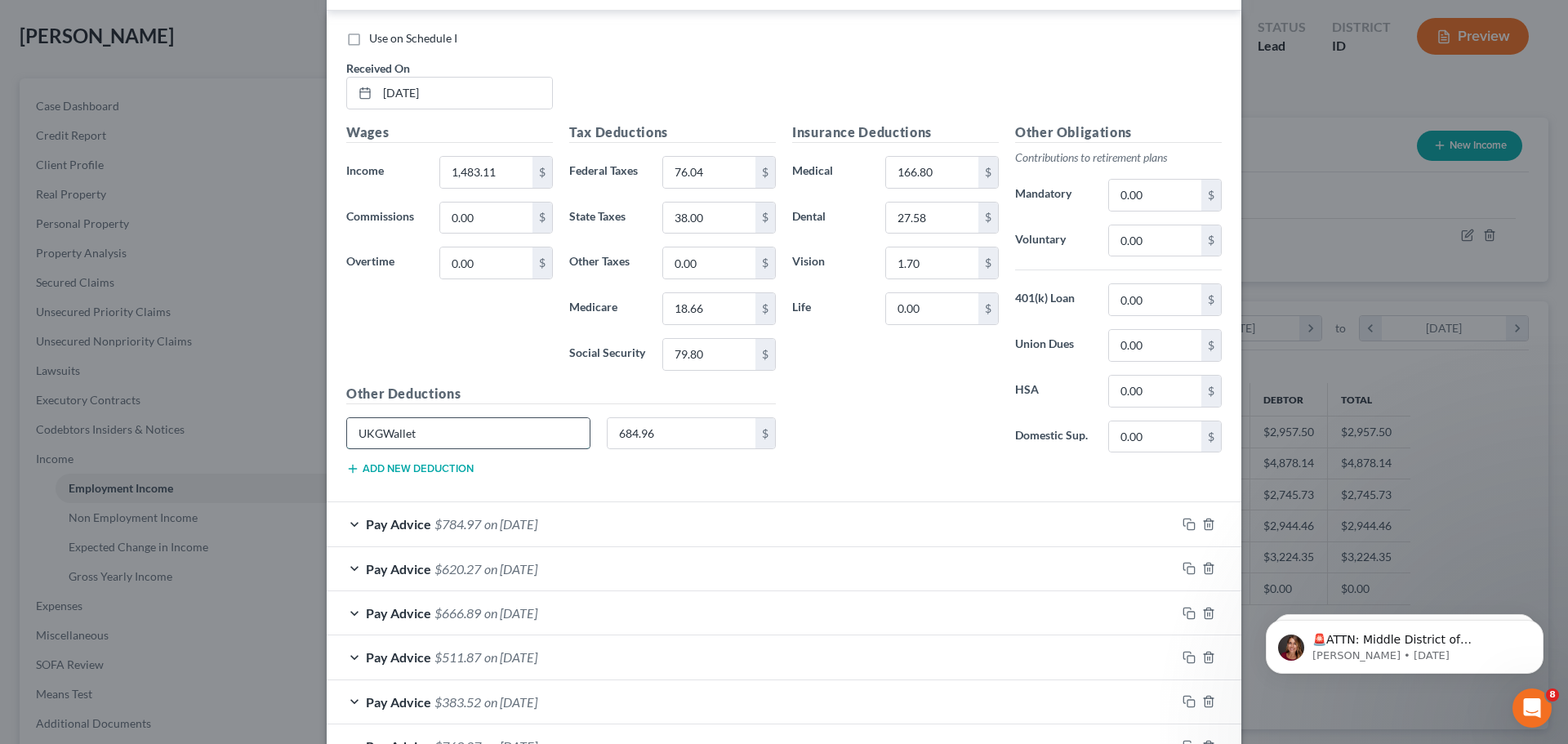
click at [494, 438] on input "UKGWallet" at bounding box center [469, 433] width 243 height 31
type input "U"
click at [676, 438] on input "684.96" at bounding box center [682, 433] width 148 height 31
click at [600, 517] on div "Pay Advice $784.97 on [DATE]" at bounding box center [752, 524] width 850 height 43
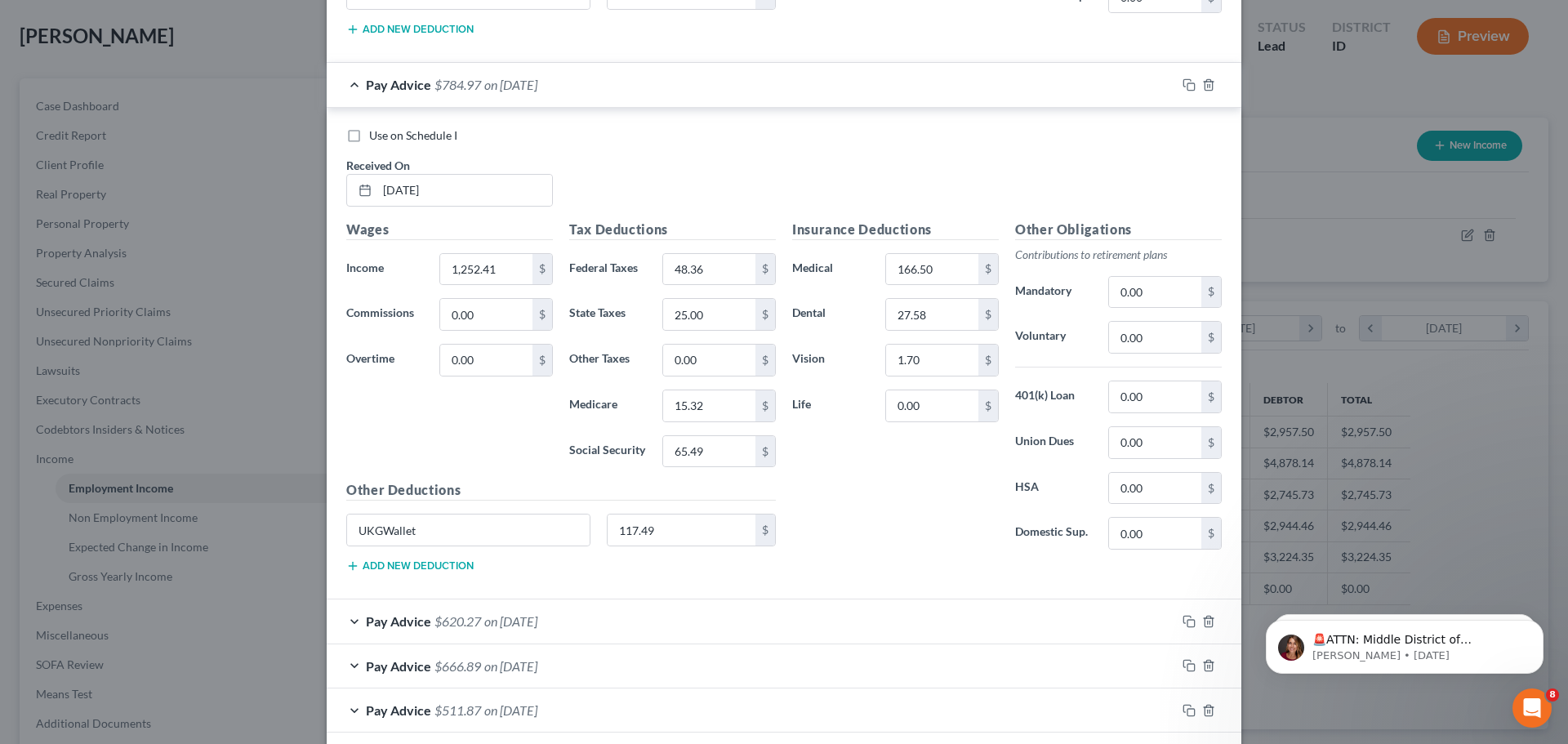
scroll to position [2688, 0]
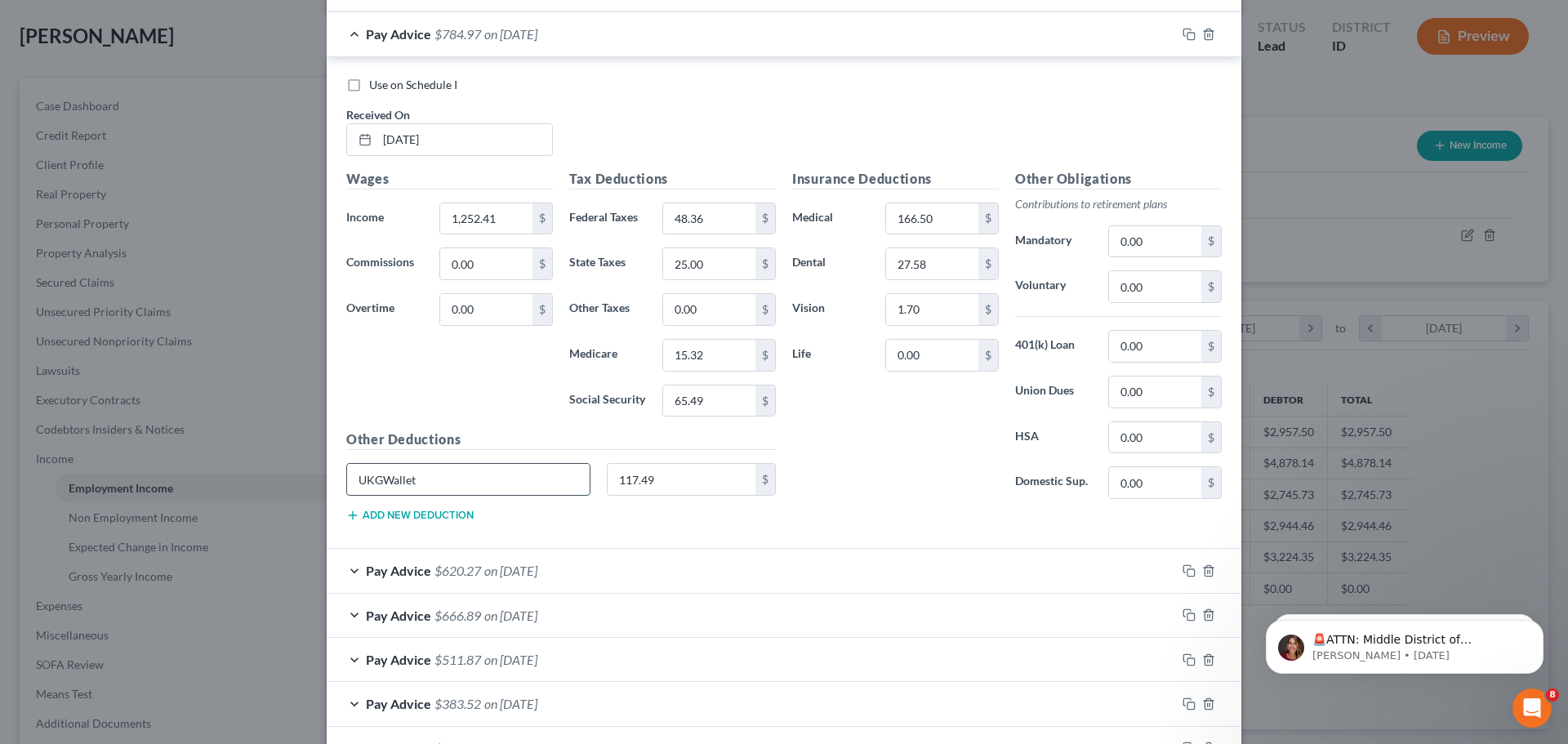
click at [545, 470] on input "UKGWallet" at bounding box center [469, 479] width 243 height 31
type input "U"
click at [663, 472] on input "117.49" at bounding box center [682, 479] width 148 height 31
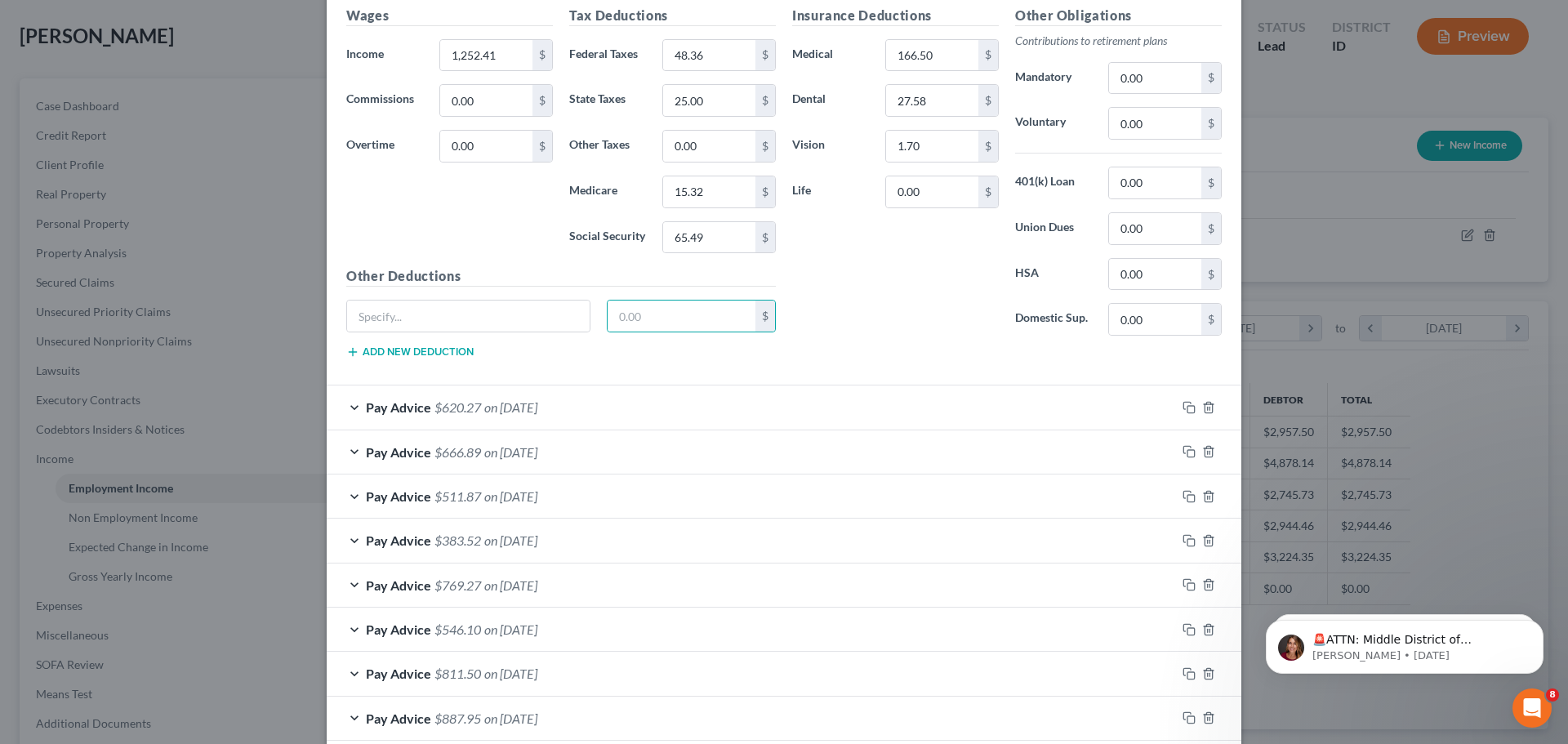
click at [586, 400] on div "Pay Advice $620.27 on [DATE]" at bounding box center [752, 407] width 850 height 43
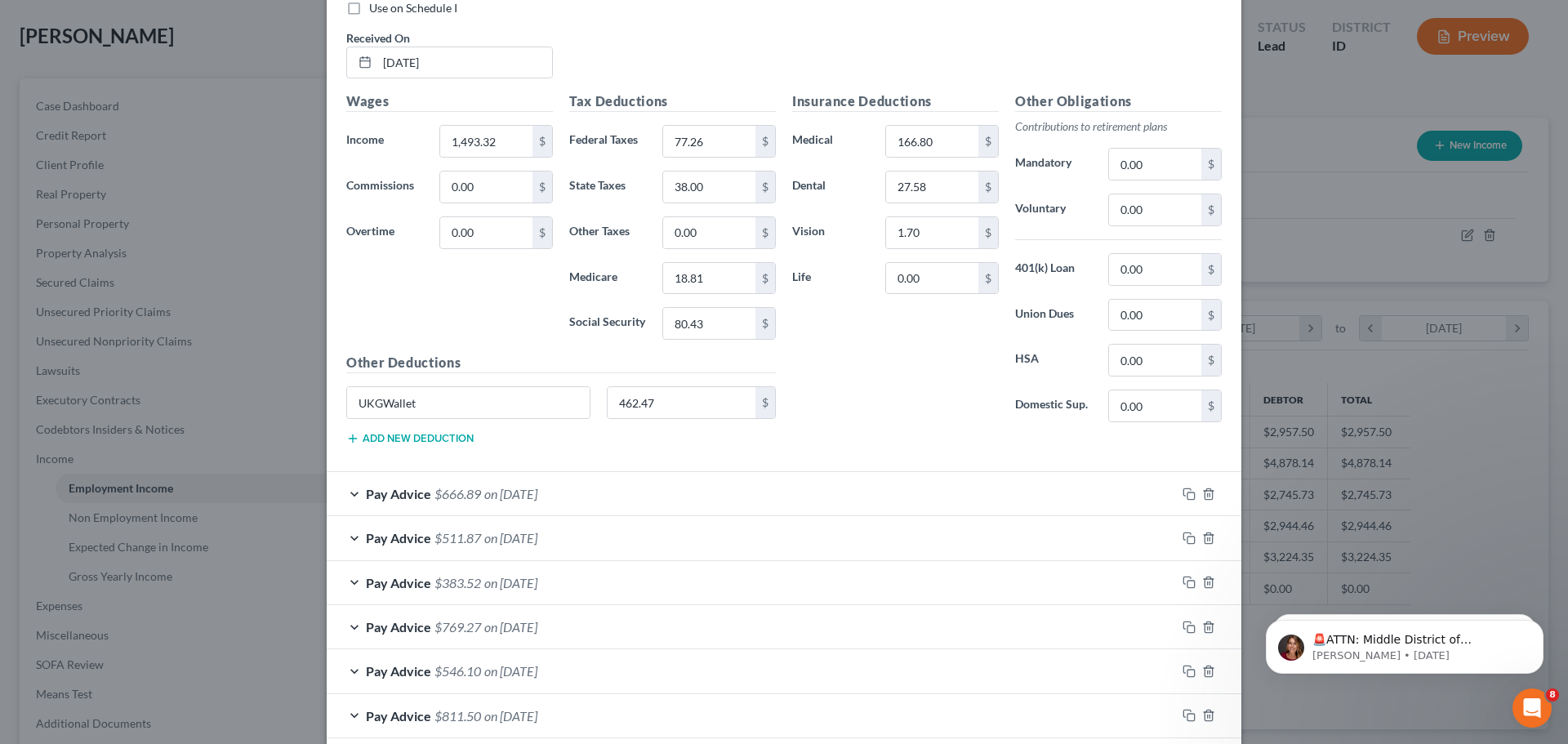
scroll to position [3341, 0]
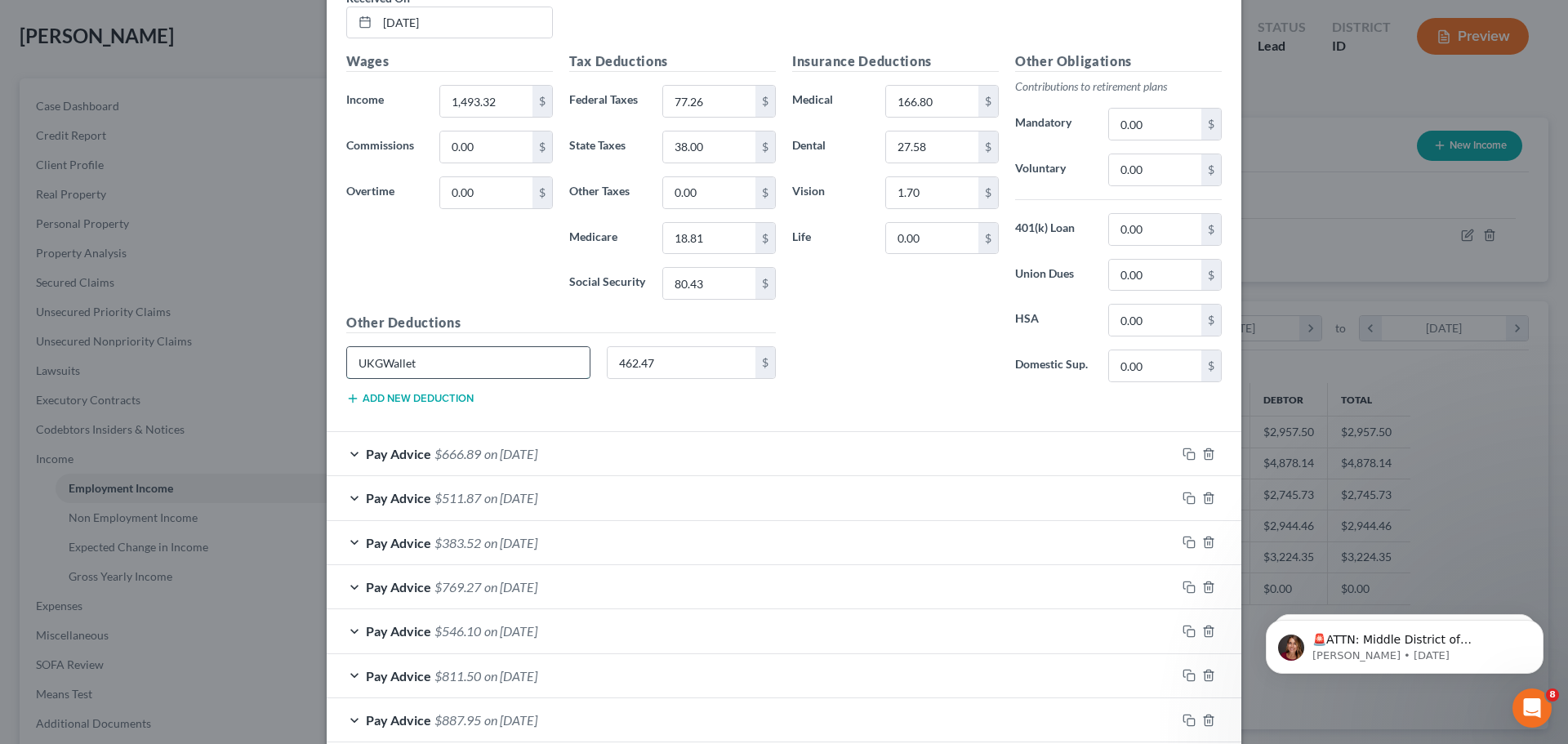
click at [550, 360] on input "UKGWallet" at bounding box center [469, 362] width 243 height 31
type input "U"
click at [661, 364] on input "462.47" at bounding box center [682, 362] width 148 height 31
click at [618, 451] on div "Pay Advice $666.89 on [DATE]" at bounding box center [752, 454] width 850 height 43
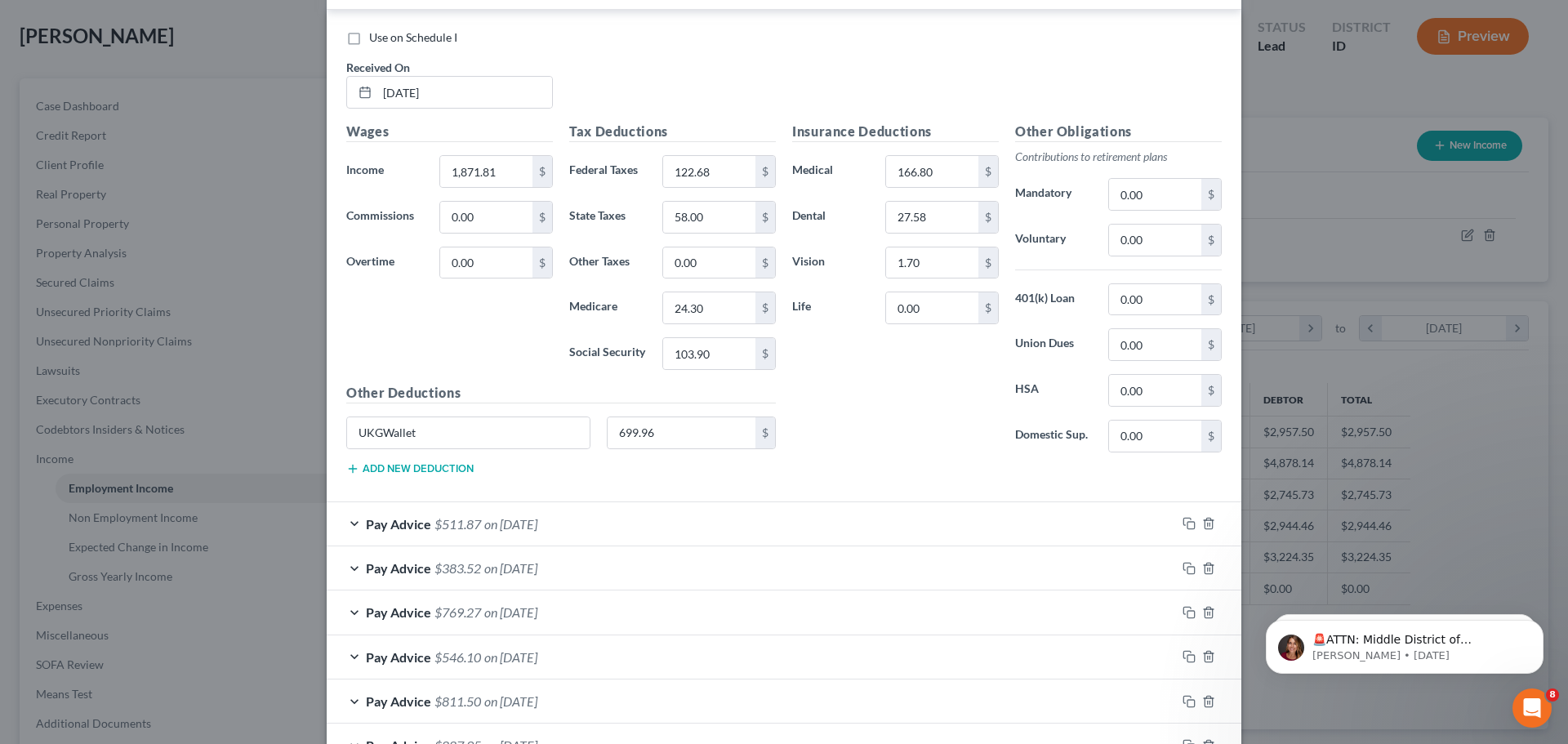
scroll to position [3831, 0]
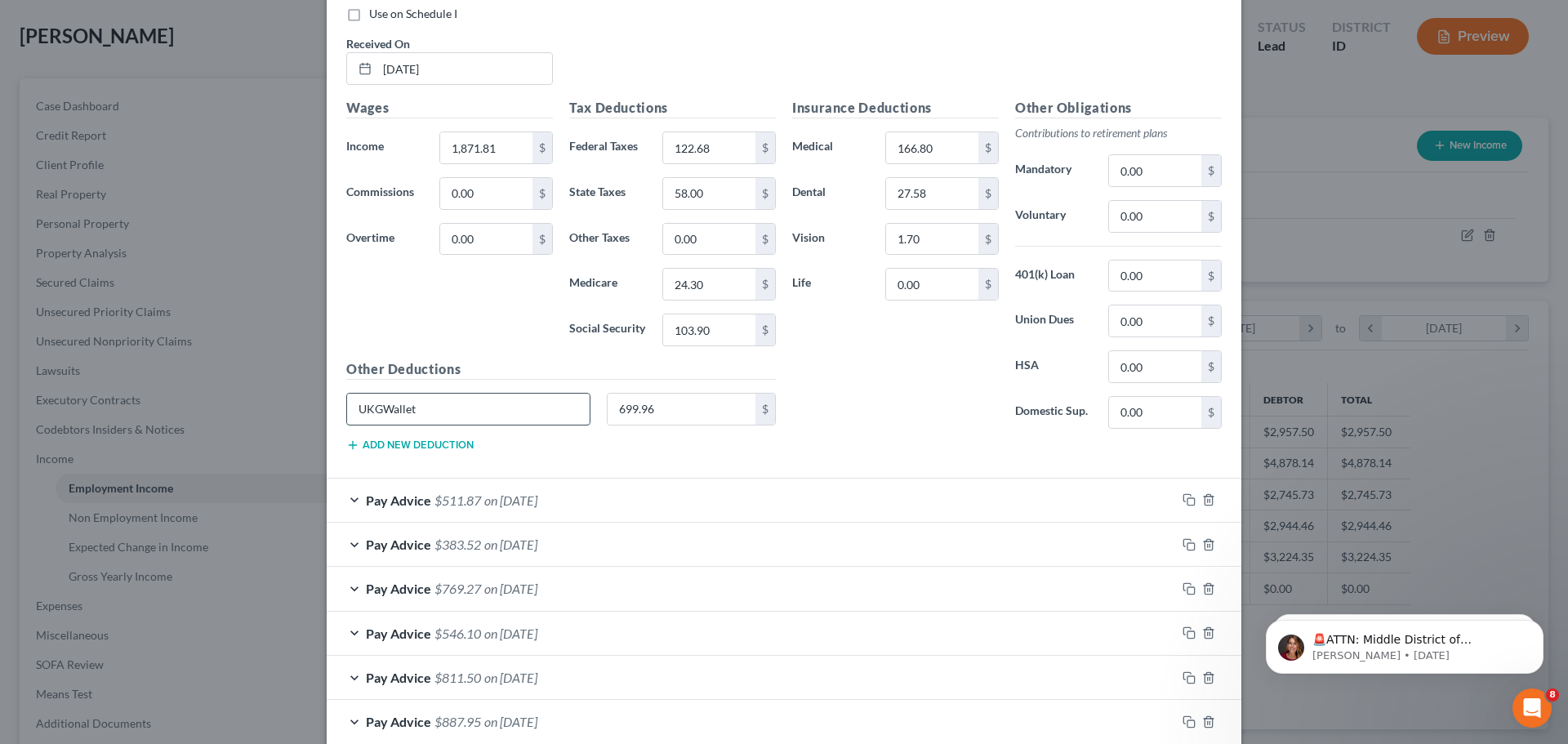
click at [537, 410] on input "UKGWallet" at bounding box center [469, 409] width 243 height 31
type input "U"
click at [663, 407] on input "699.96" at bounding box center [682, 409] width 148 height 31
click at [601, 505] on div "Pay Advice $511.87 on [DATE]" at bounding box center [752, 500] width 850 height 43
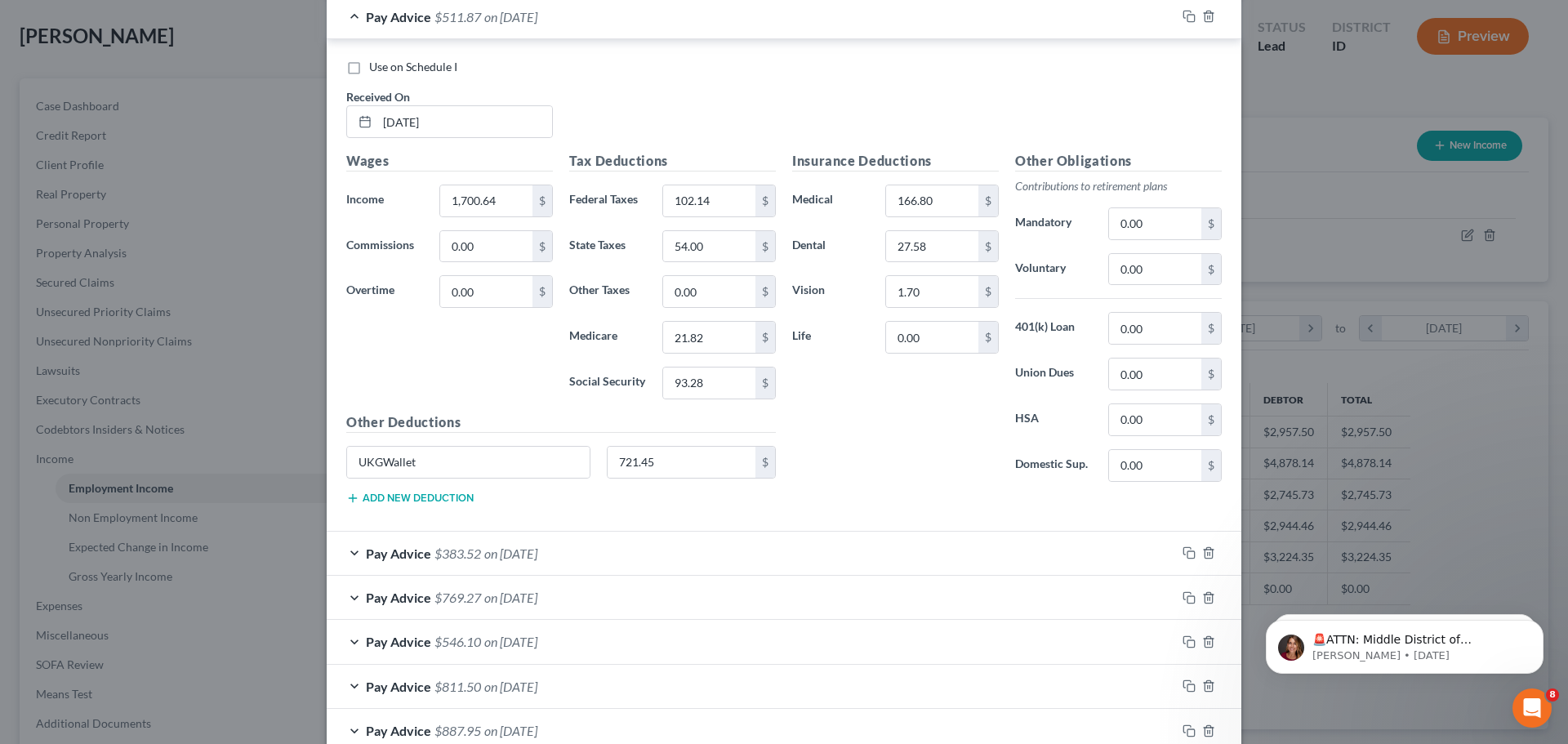
scroll to position [4402, 0]
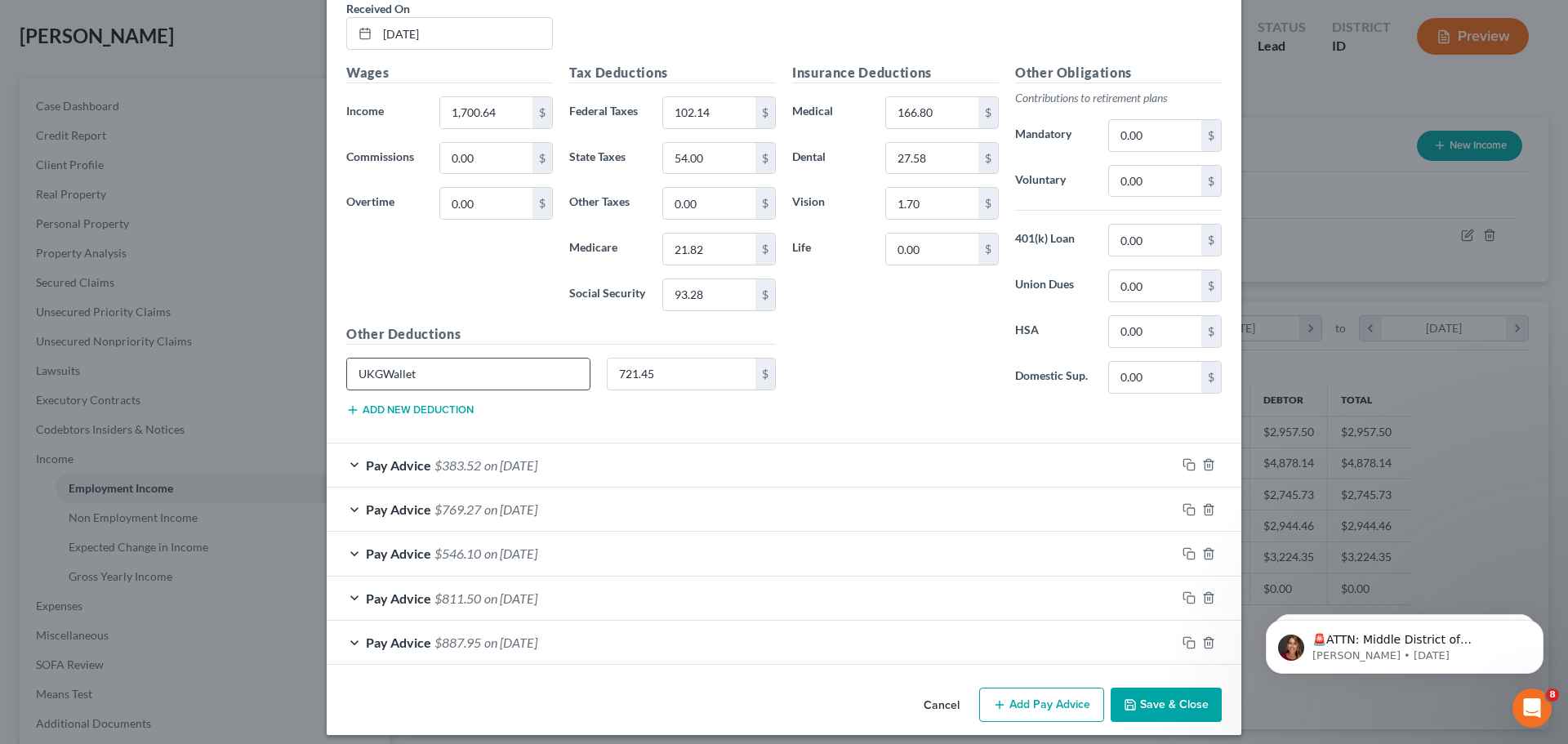
click at [518, 372] on input "UKGWallet" at bounding box center [469, 373] width 243 height 31
type input "U"
click at [658, 373] on input "721.45" at bounding box center [682, 373] width 148 height 31
click at [612, 466] on div "Pay Advice $383.52 on [DATE]" at bounding box center [752, 465] width 850 height 43
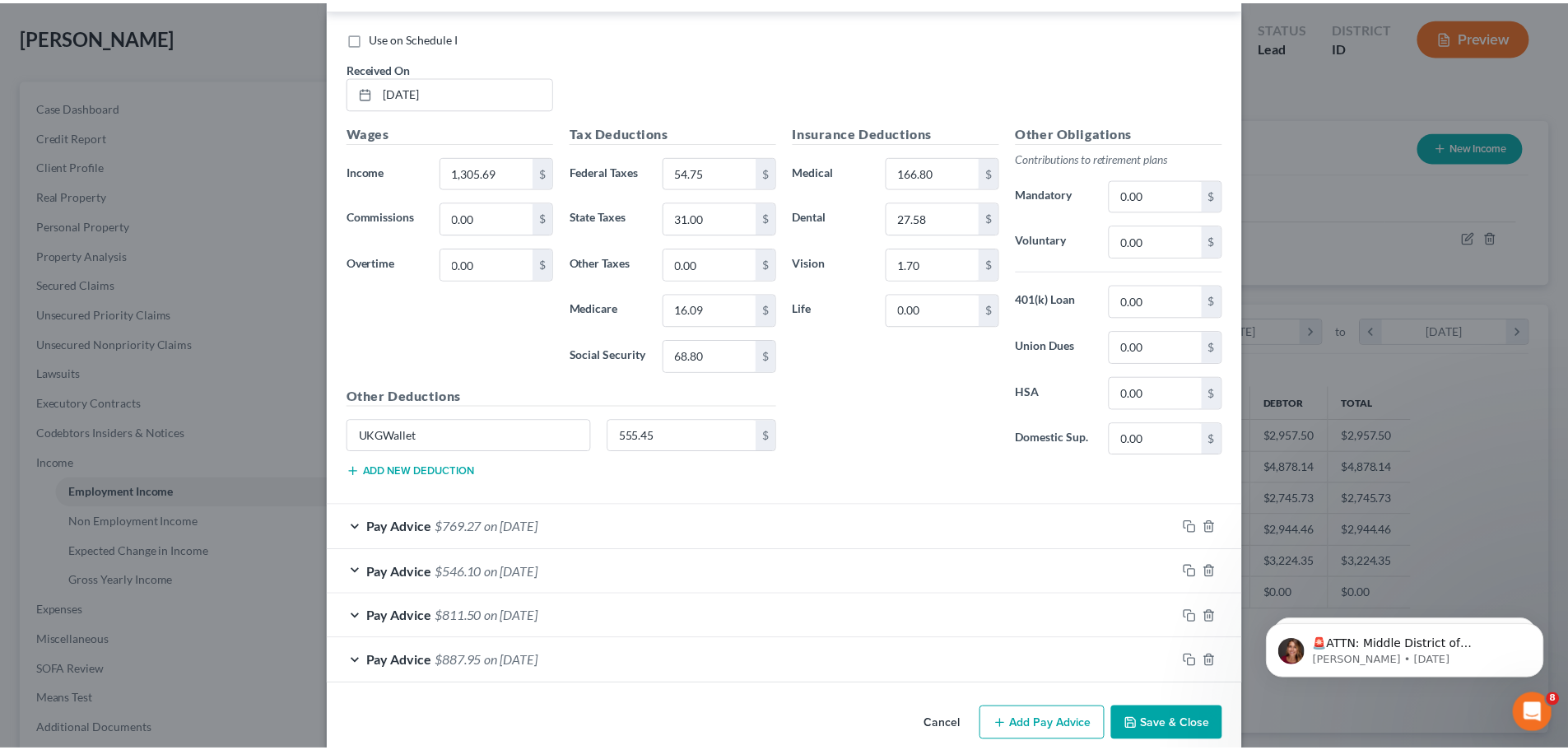
scroll to position [4932, 0]
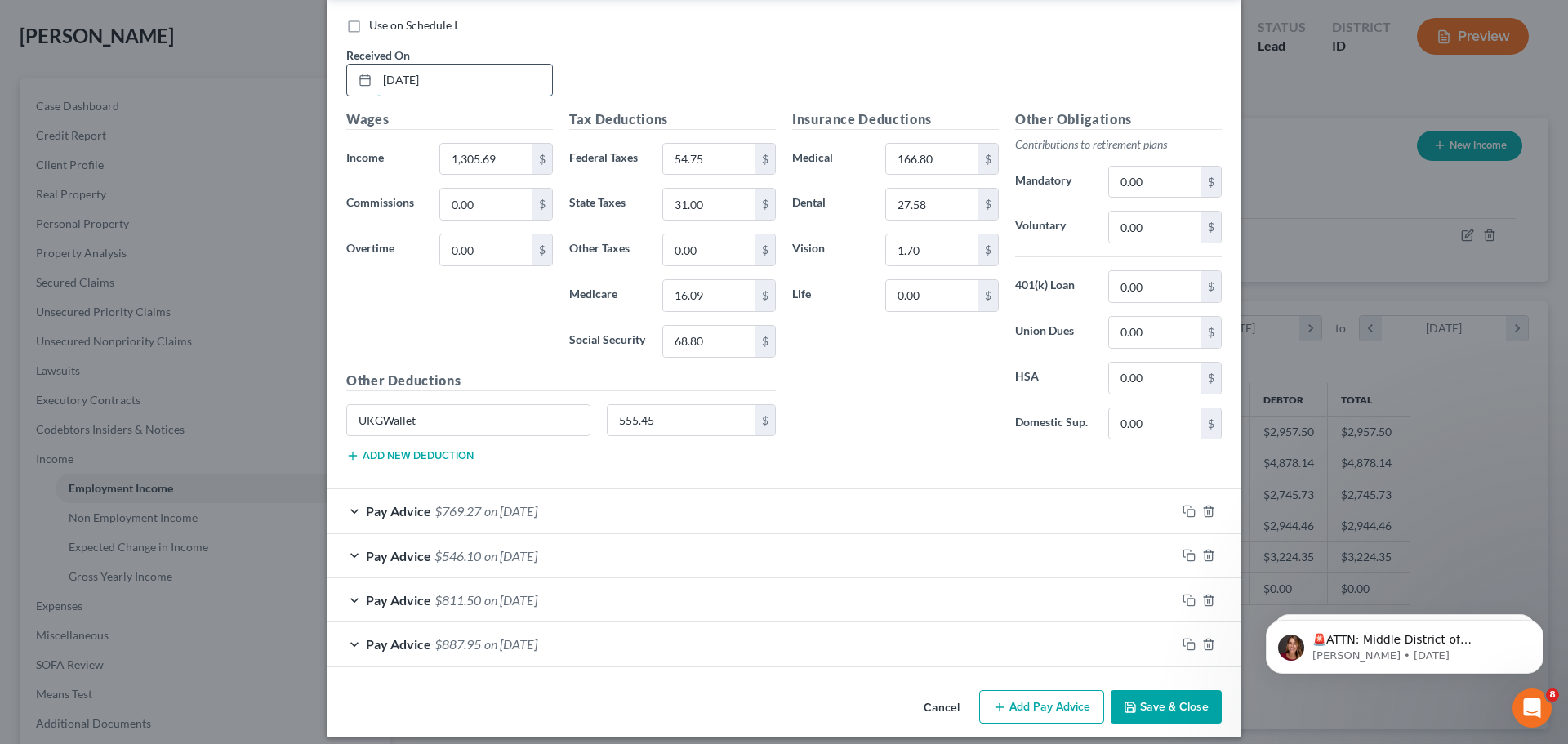
click at [468, 75] on input "[DATE]" at bounding box center [464, 79] width 175 height 31
type input "0"
click at [932, 707] on button "Cancel" at bounding box center [941, 708] width 62 height 33
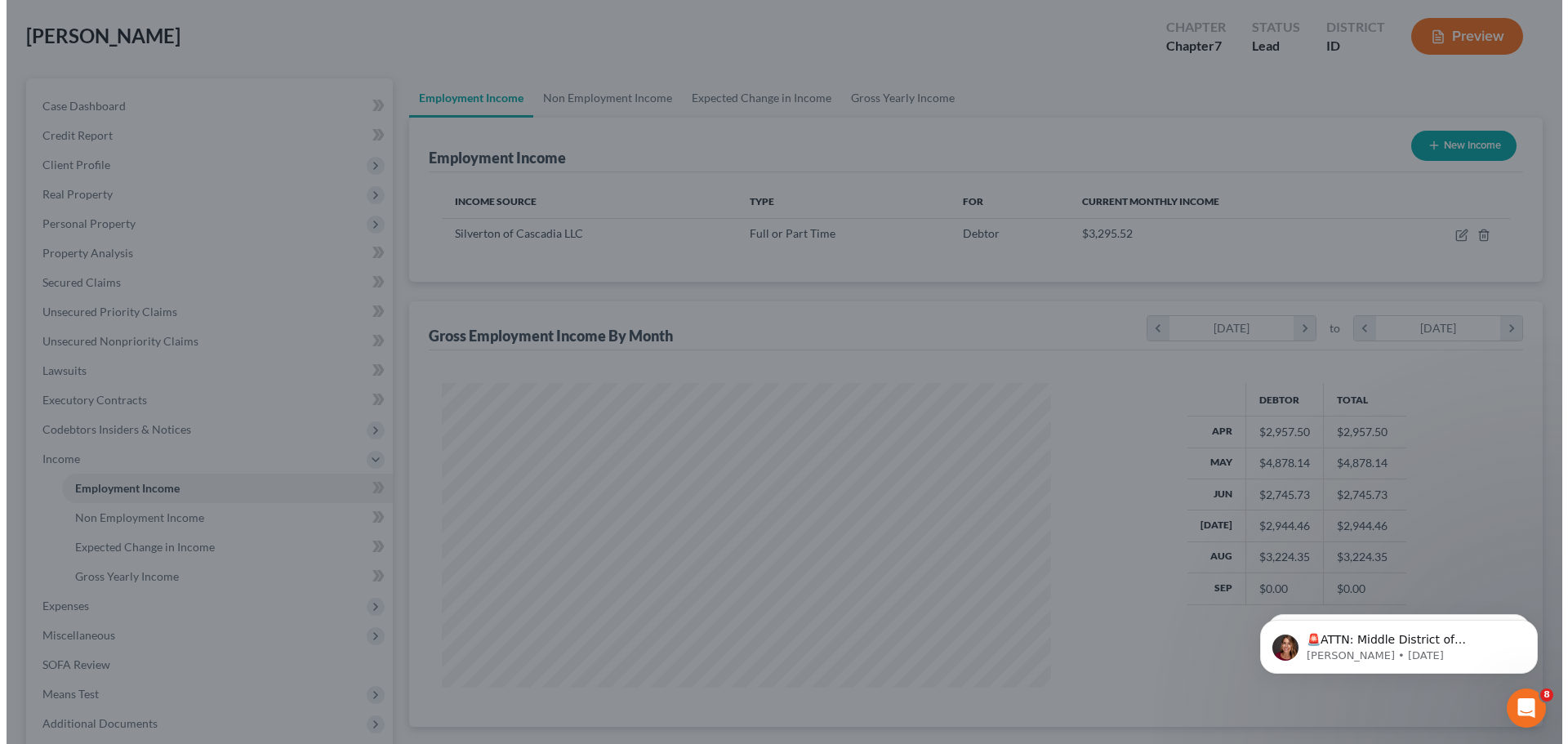
scroll to position [816217, 816219]
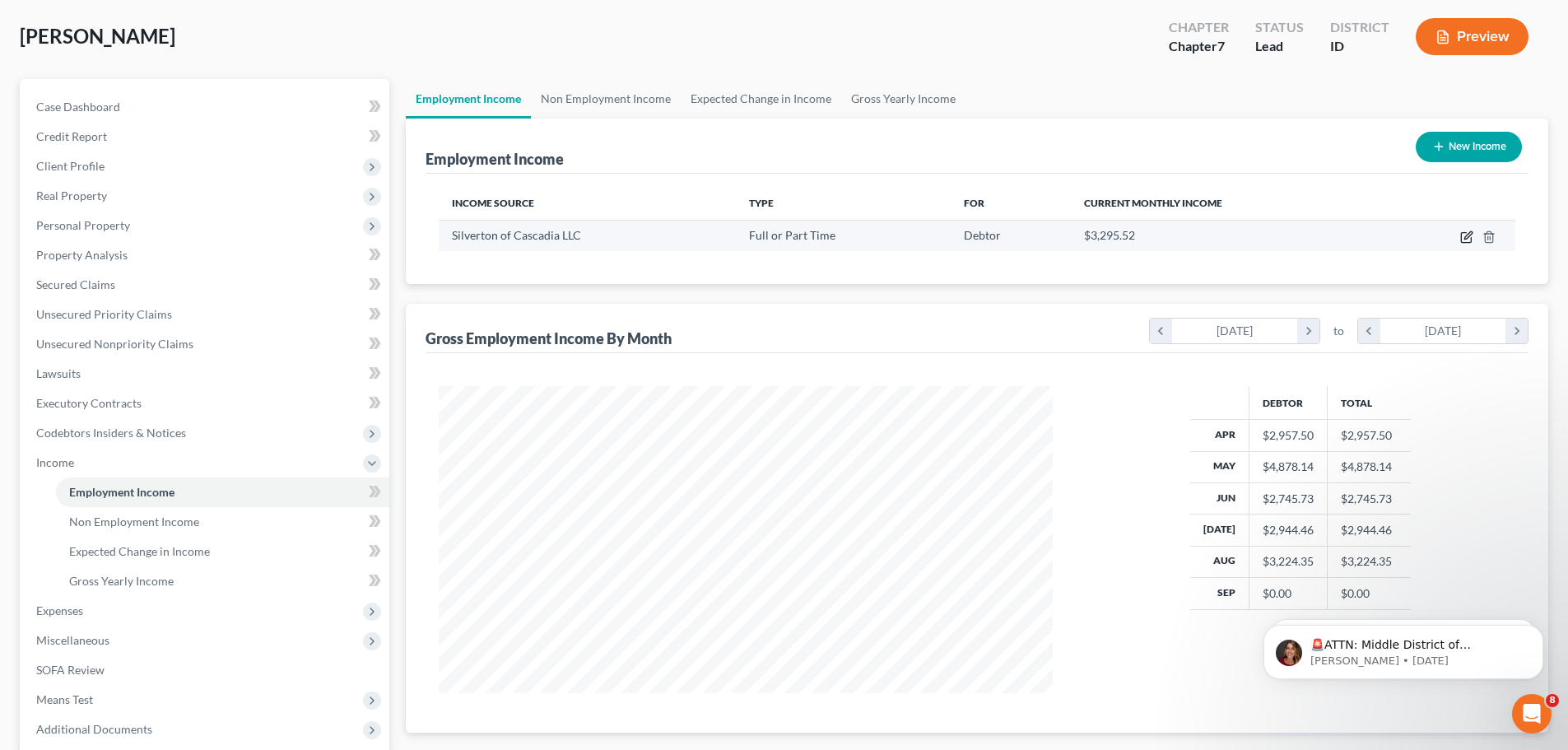
click at [1468, 236] on icon "button" at bounding box center [1467, 237] width 13 height 13
select select "0"
select select "13"
select select "2"
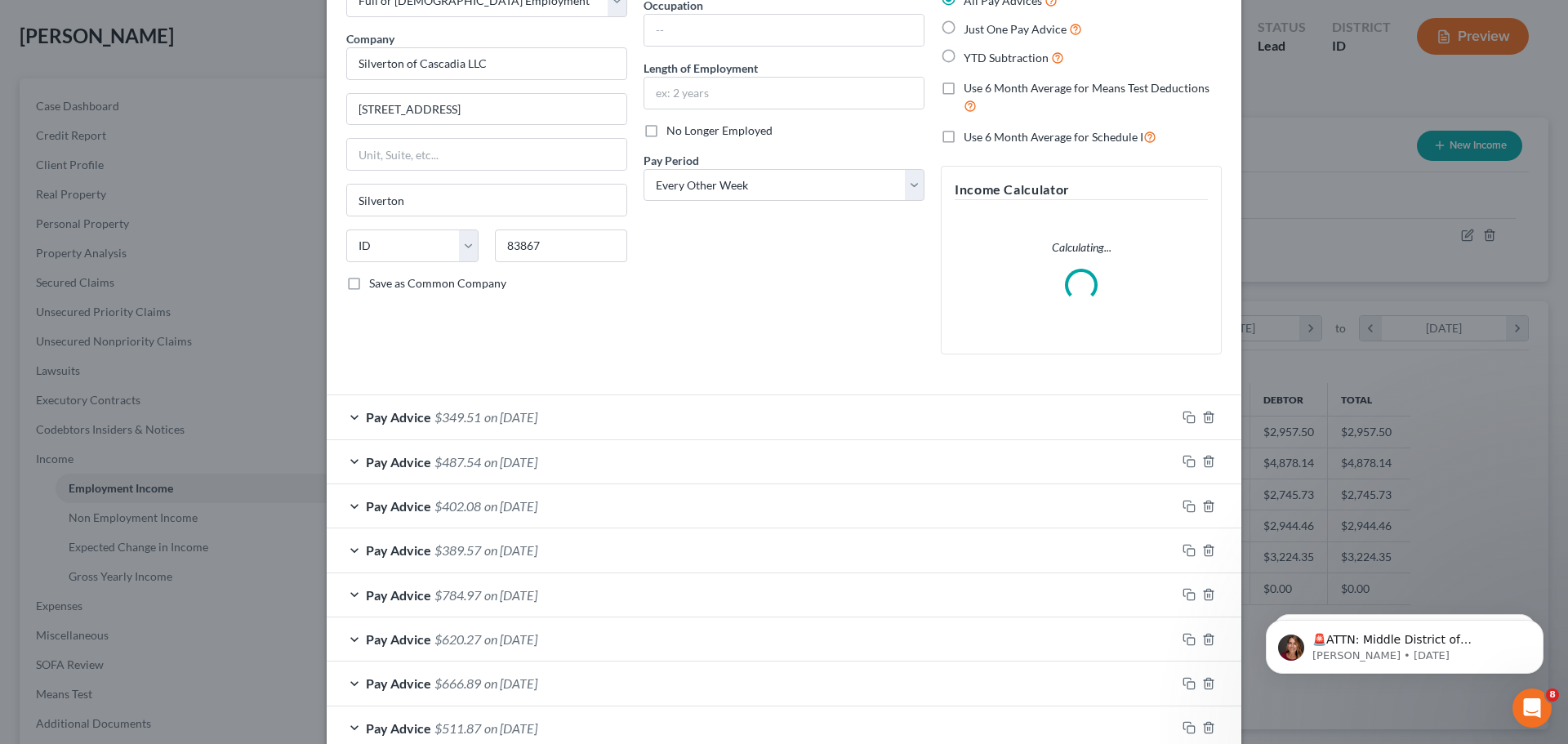
scroll to position [163, 0]
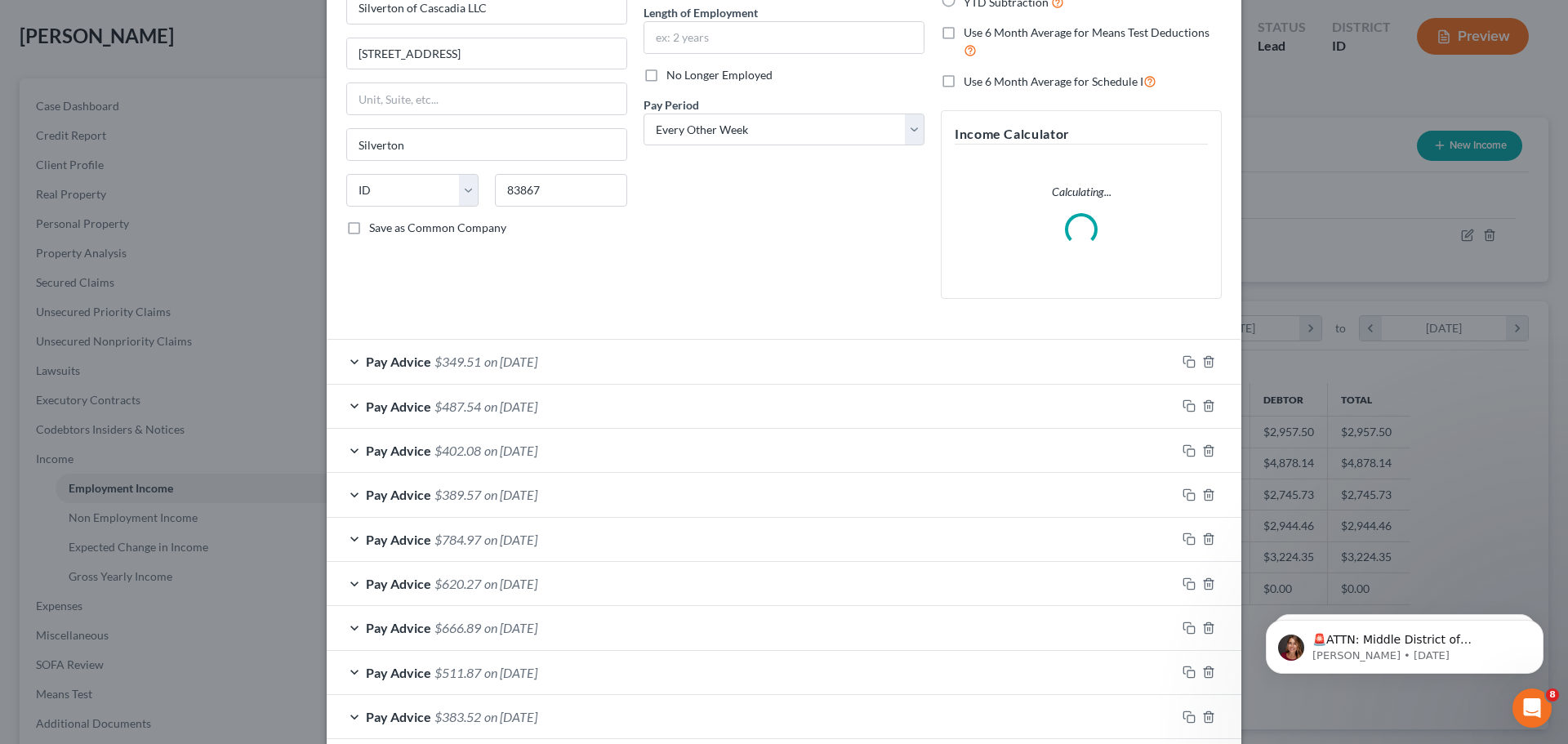
click at [474, 363] on span "$349.51" at bounding box center [458, 361] width 47 height 16
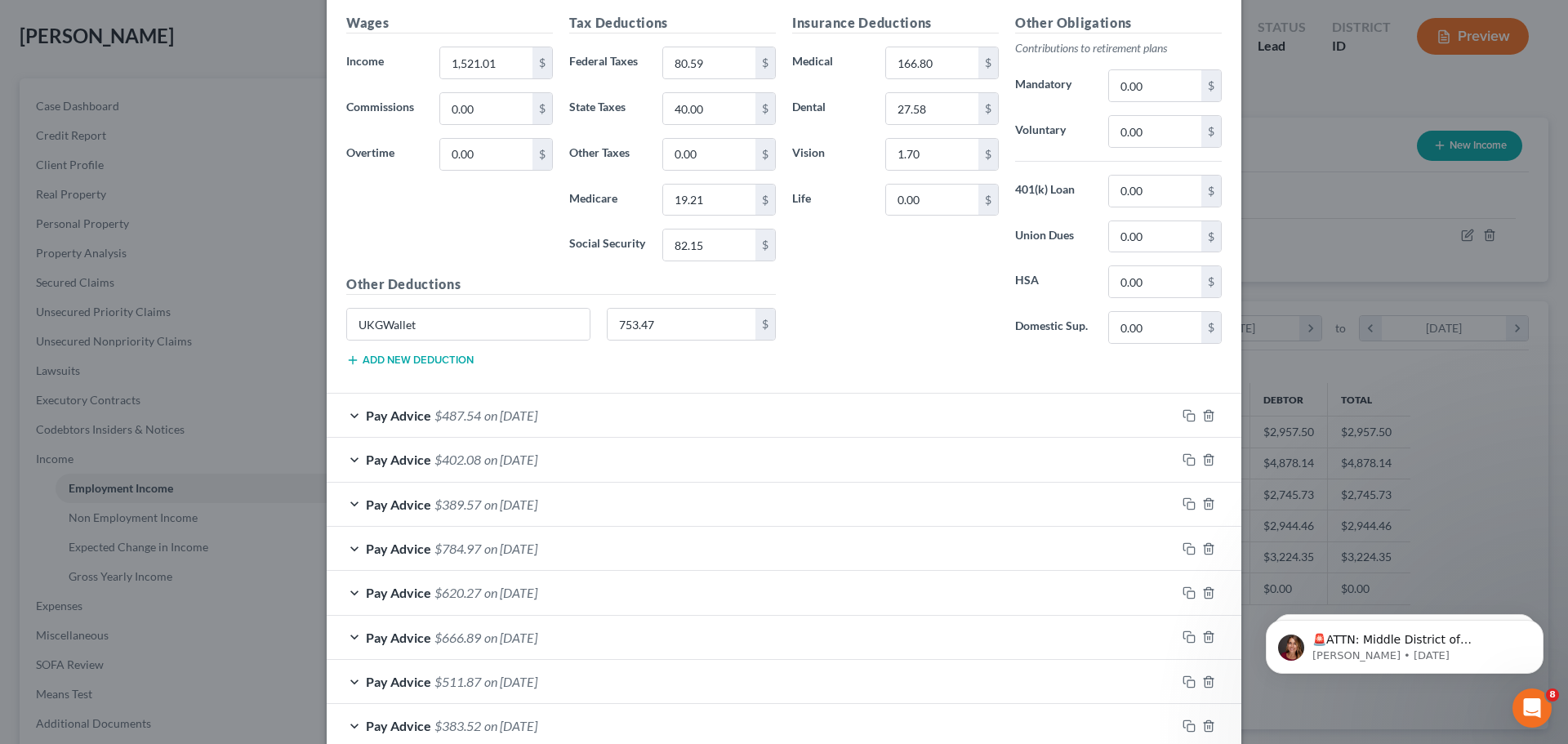
scroll to position [653, 0]
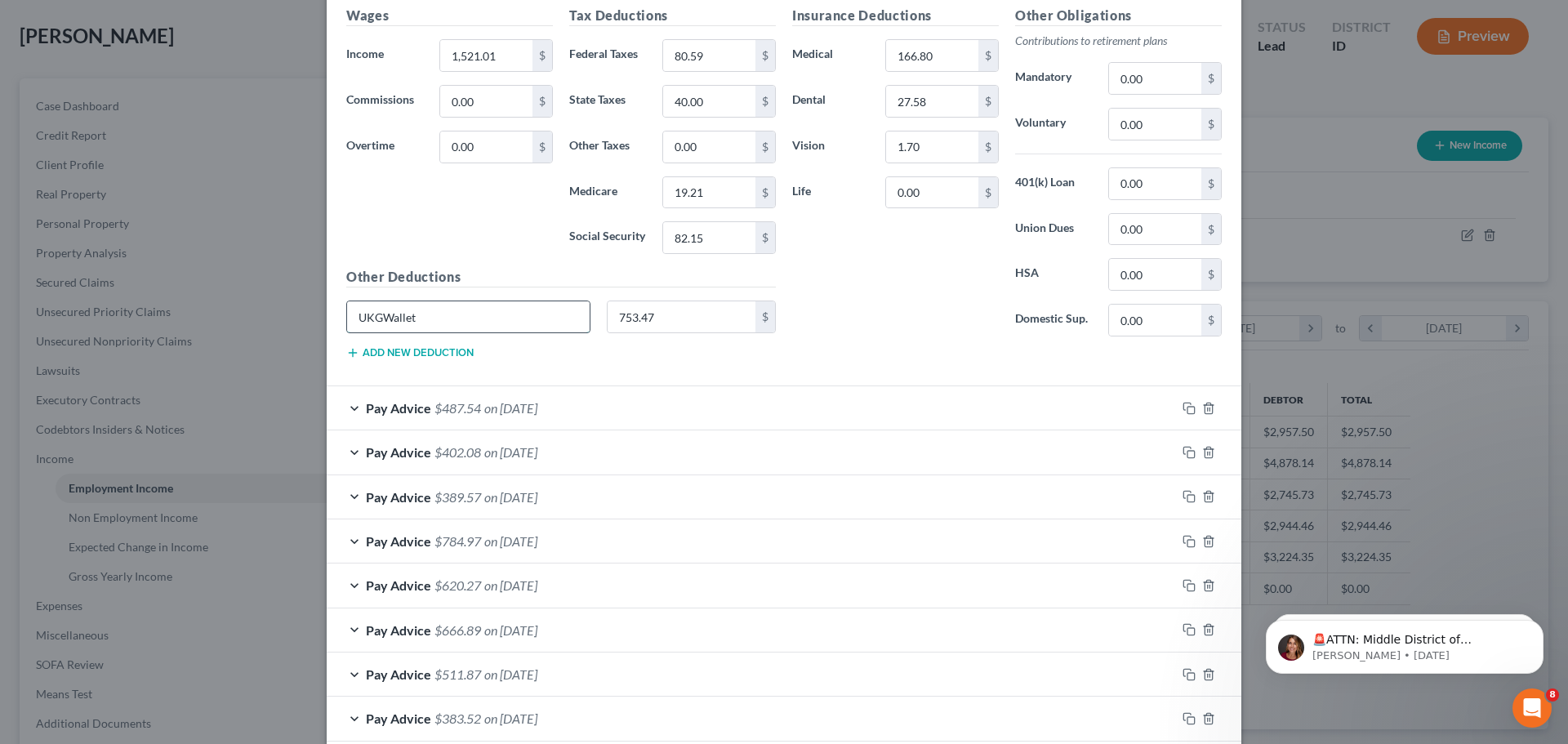
click at [474, 322] on input "UKGWallet" at bounding box center [469, 316] width 243 height 31
type input "U"
click at [698, 322] on input "753.47" at bounding box center [682, 316] width 148 height 31
click at [592, 408] on div "Pay Advice $487.54 on [DATE]" at bounding box center [752, 408] width 850 height 43
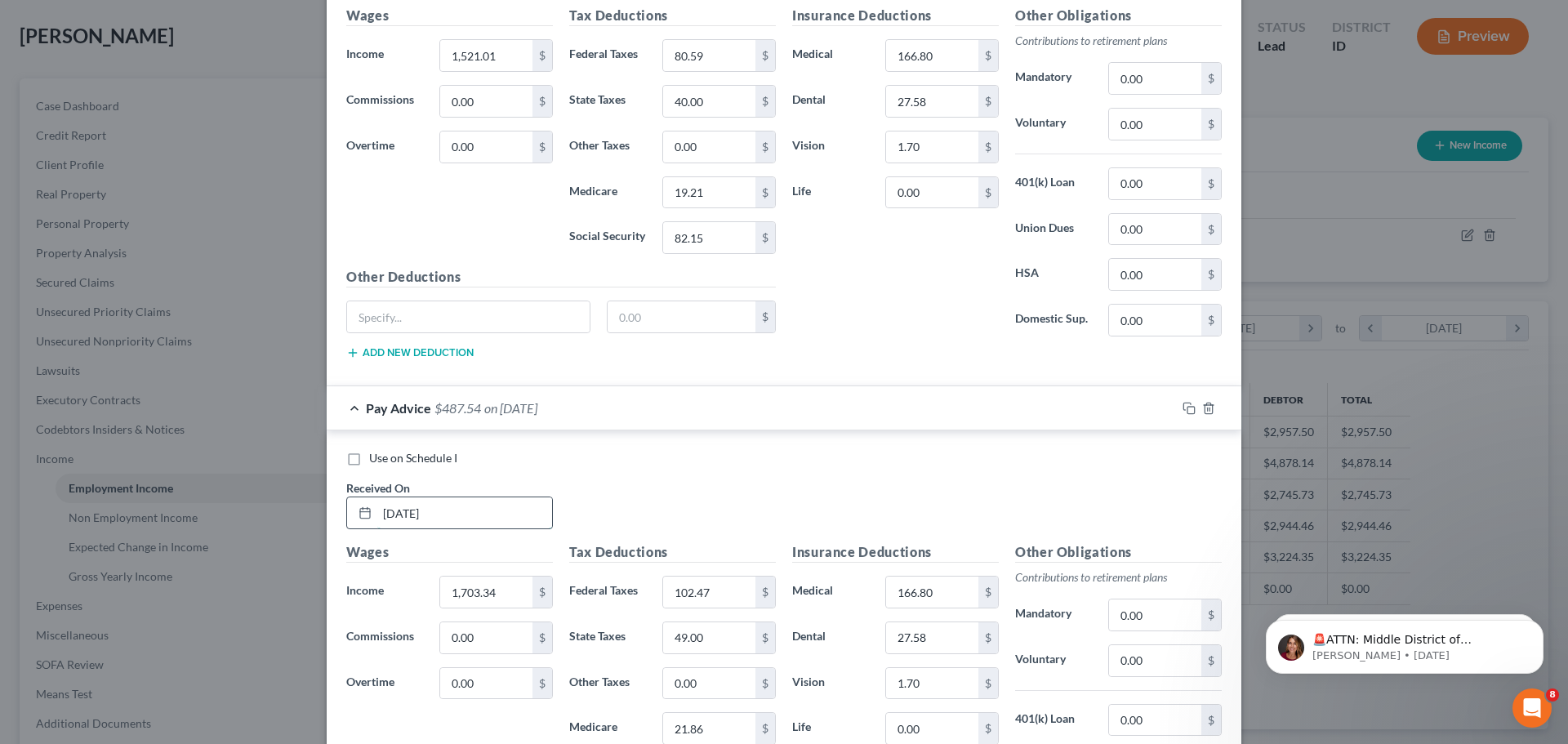
click at [488, 513] on input "[DATE]" at bounding box center [464, 512] width 175 height 31
type input "[DATE]"
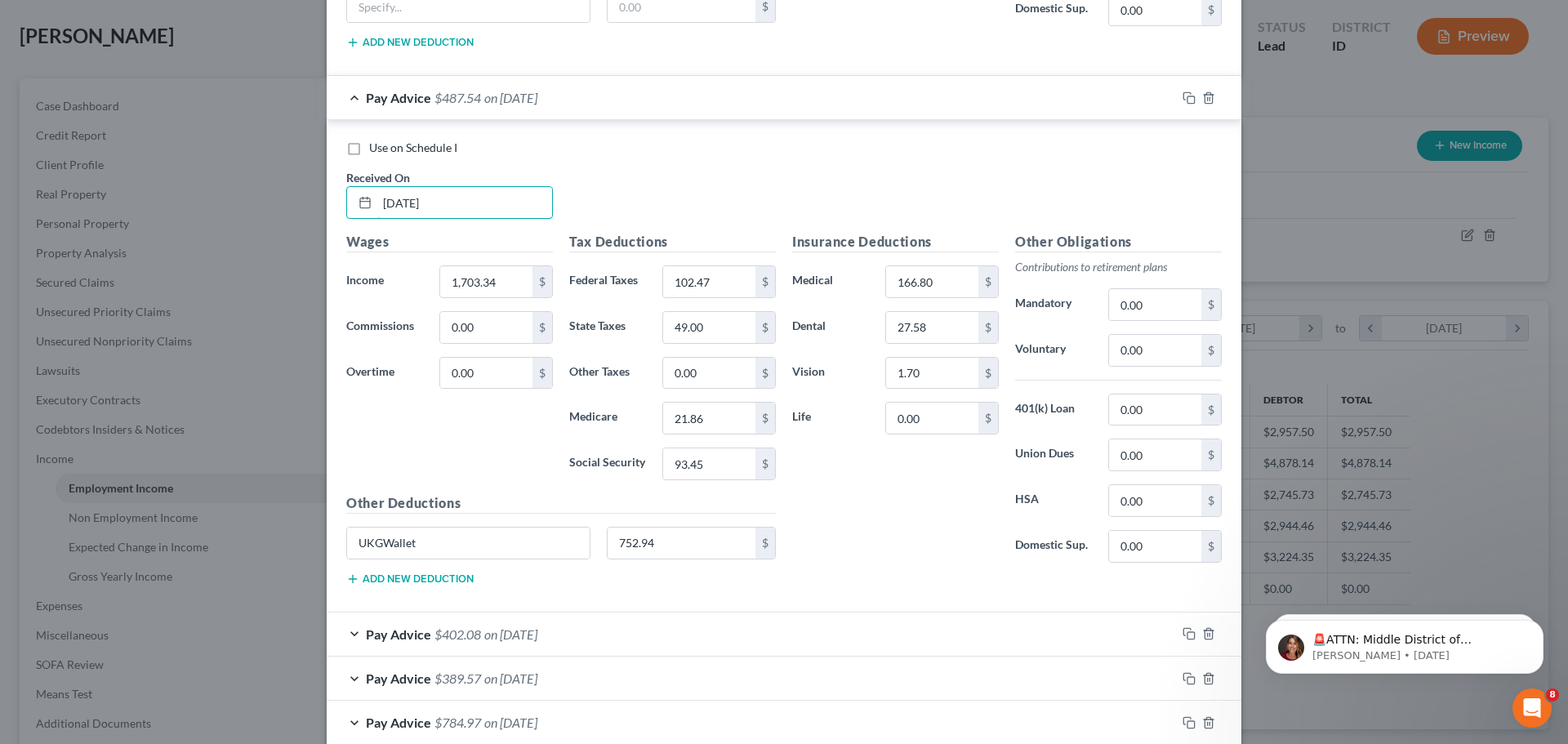
scroll to position [980, 0]
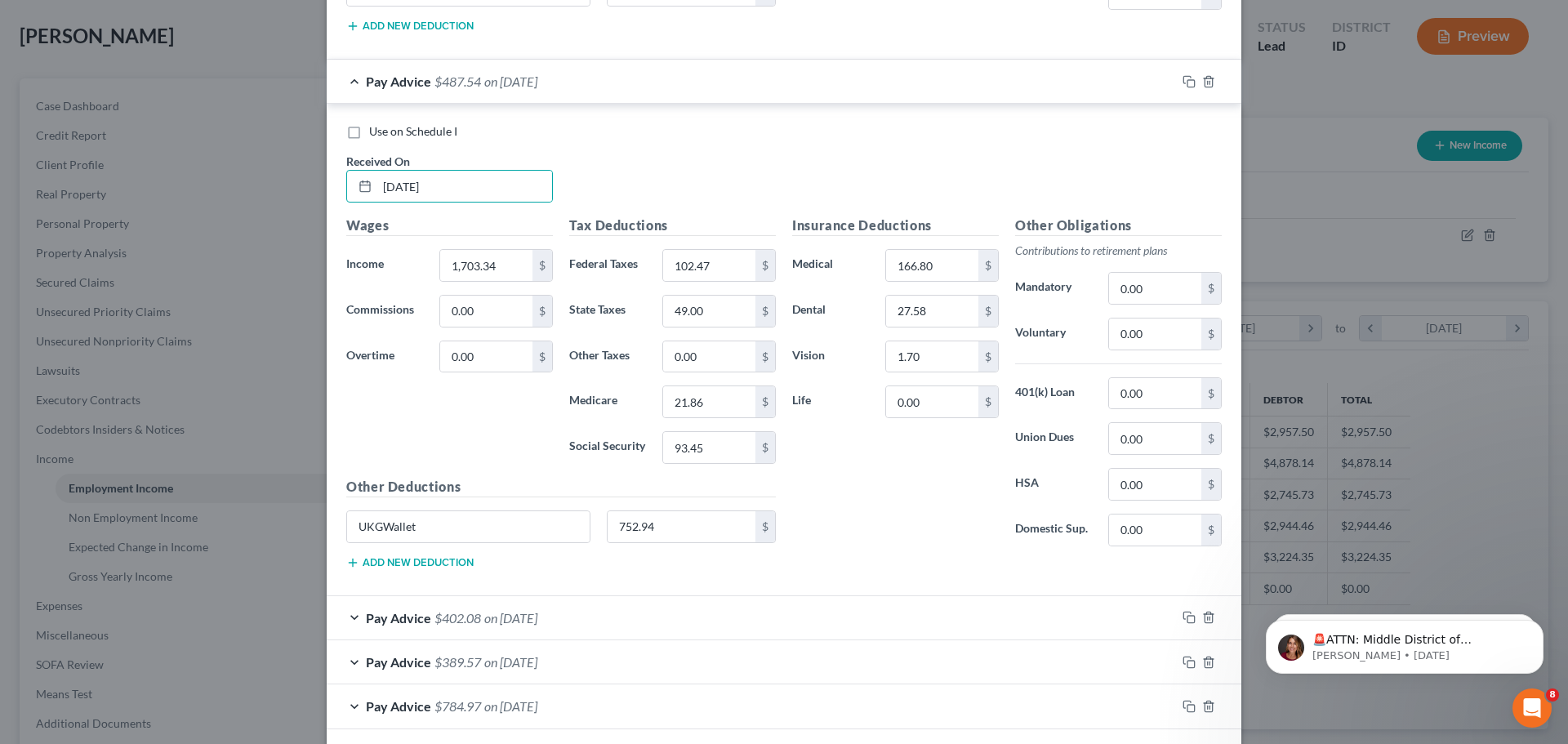
click at [486, 554] on div "UKGWallet 752.94 $" at bounding box center [561, 533] width 446 height 46
click at [490, 535] on input "UKGWallet" at bounding box center [469, 526] width 243 height 31
click at [493, 528] on input "UKGWallet" at bounding box center [469, 526] width 243 height 31
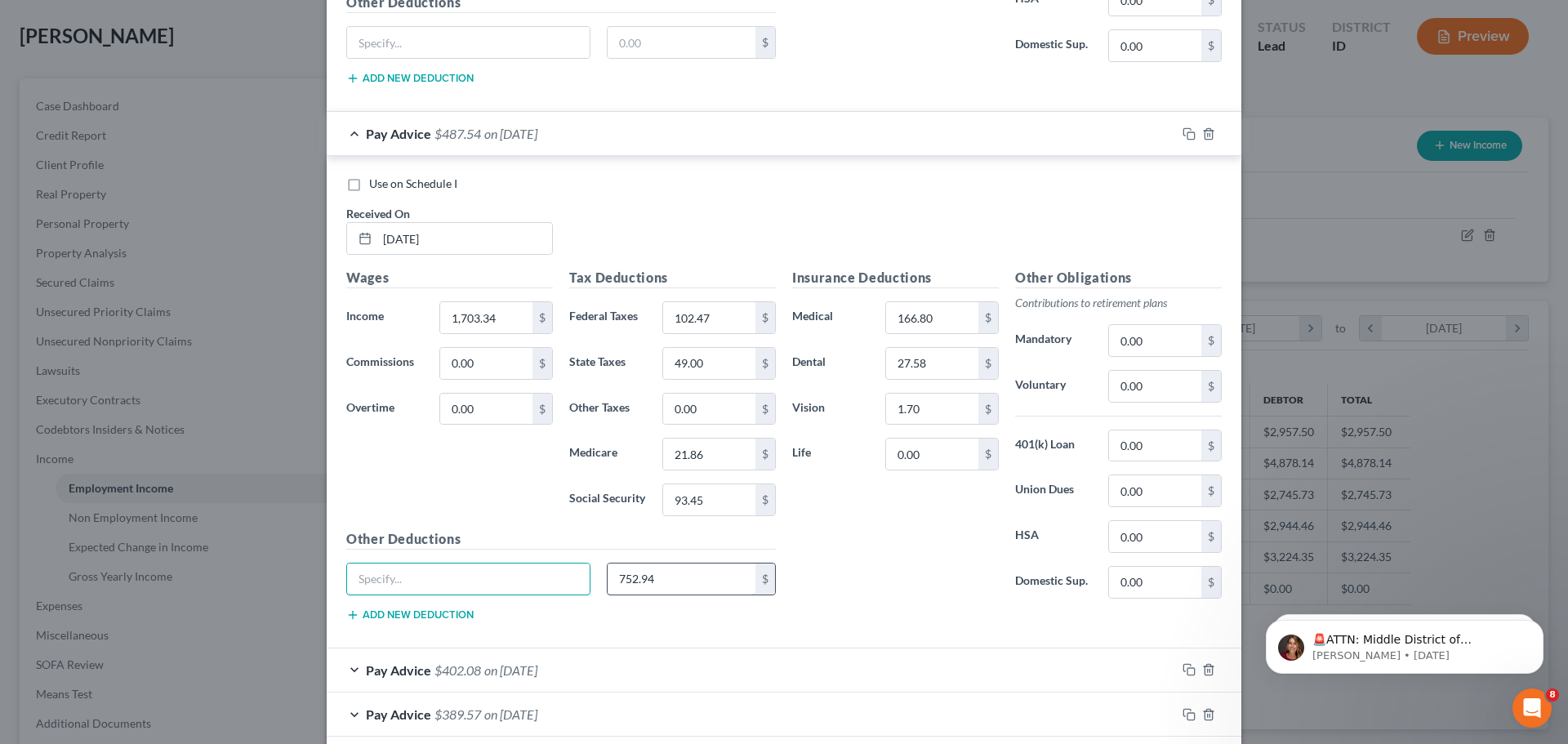
scroll to position [1032, 0]
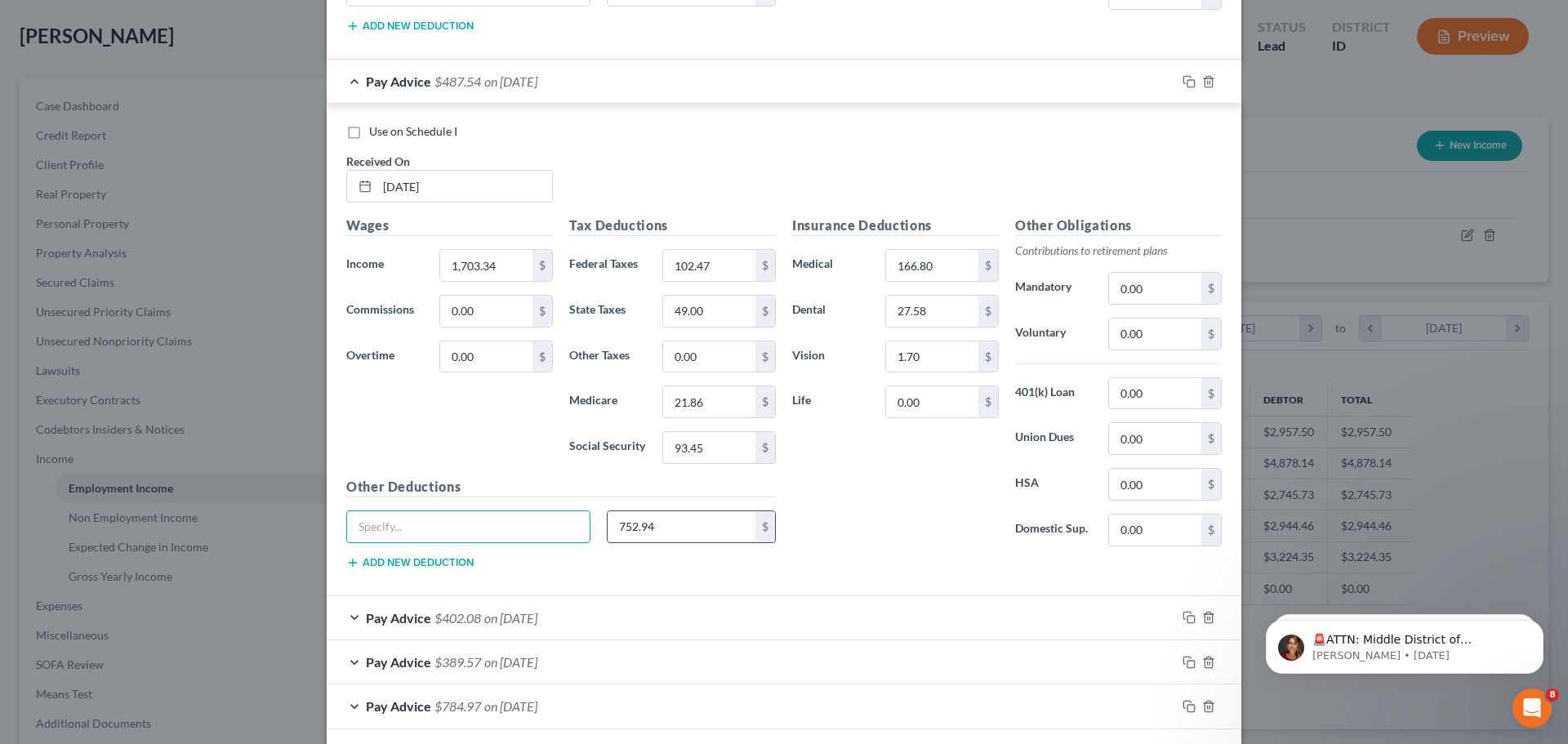
click at [665, 522] on input "752.94" at bounding box center [682, 526] width 148 height 31
click at [560, 609] on div "Pay Advice $402.08 on [DATE]" at bounding box center [752, 618] width 850 height 43
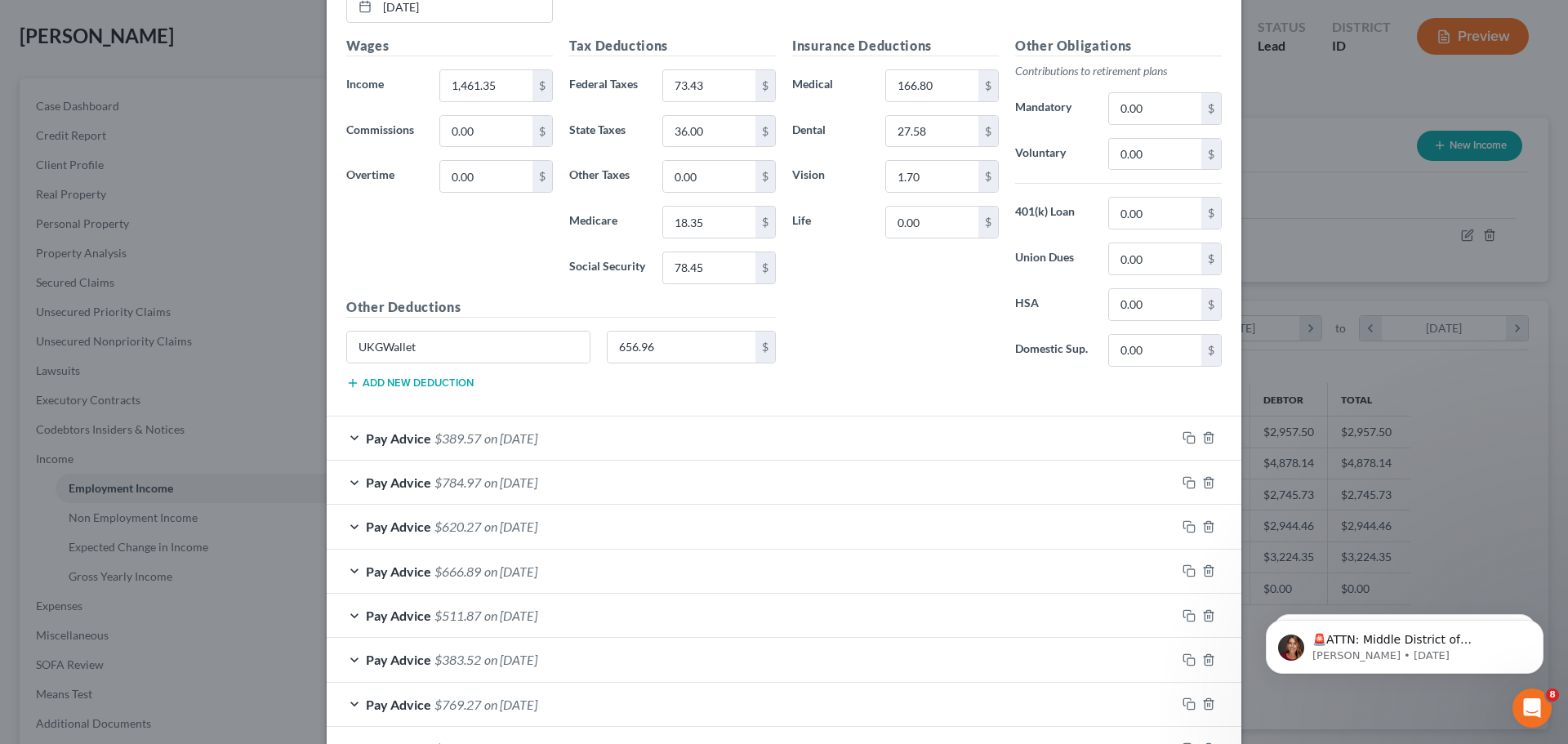
scroll to position [1767, 0]
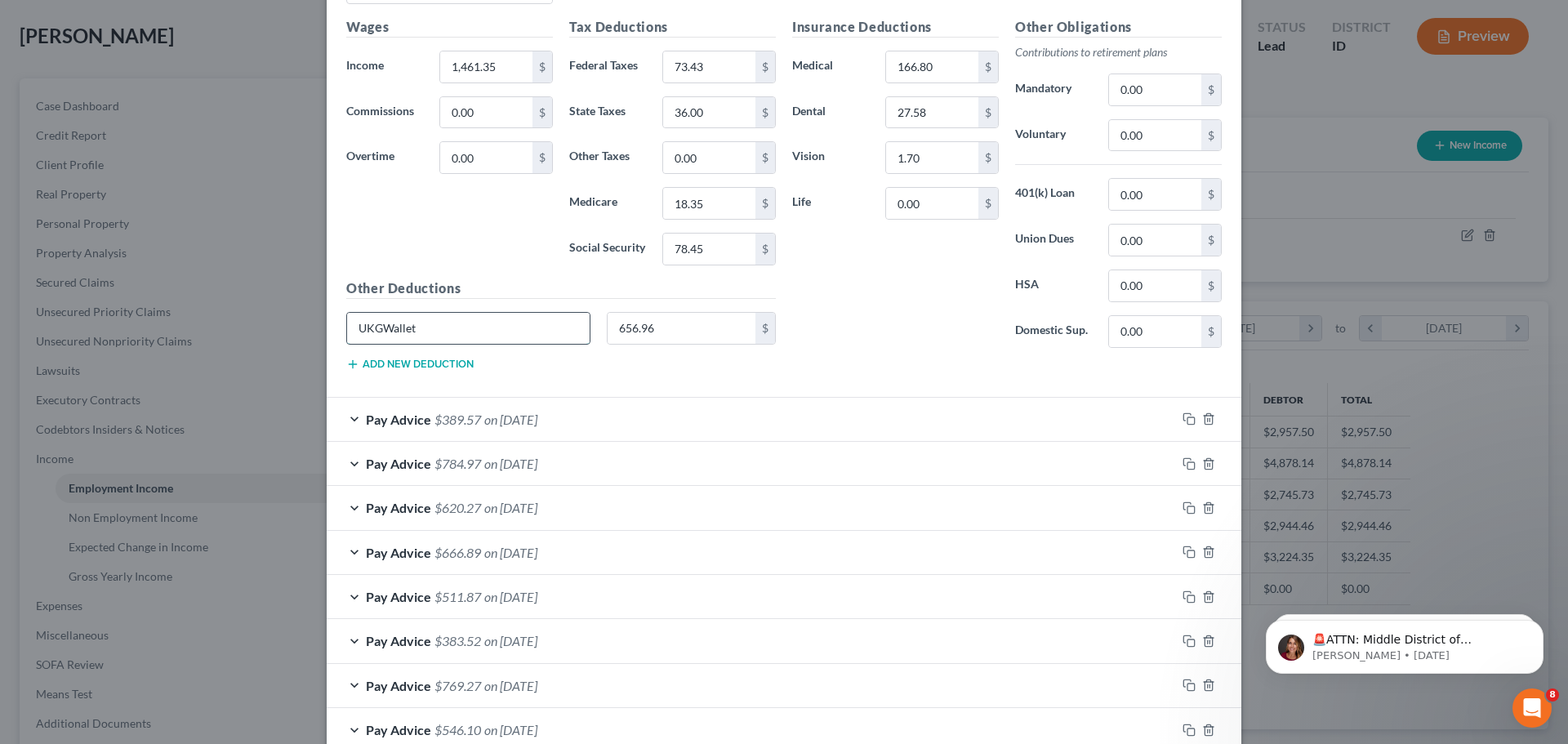
click at [478, 319] on input "UKGWallet" at bounding box center [469, 328] width 243 height 31
click at [671, 329] on input "656.96" at bounding box center [682, 328] width 148 height 31
click at [610, 412] on div "Pay Advice $389.57 on [DATE]" at bounding box center [752, 419] width 850 height 43
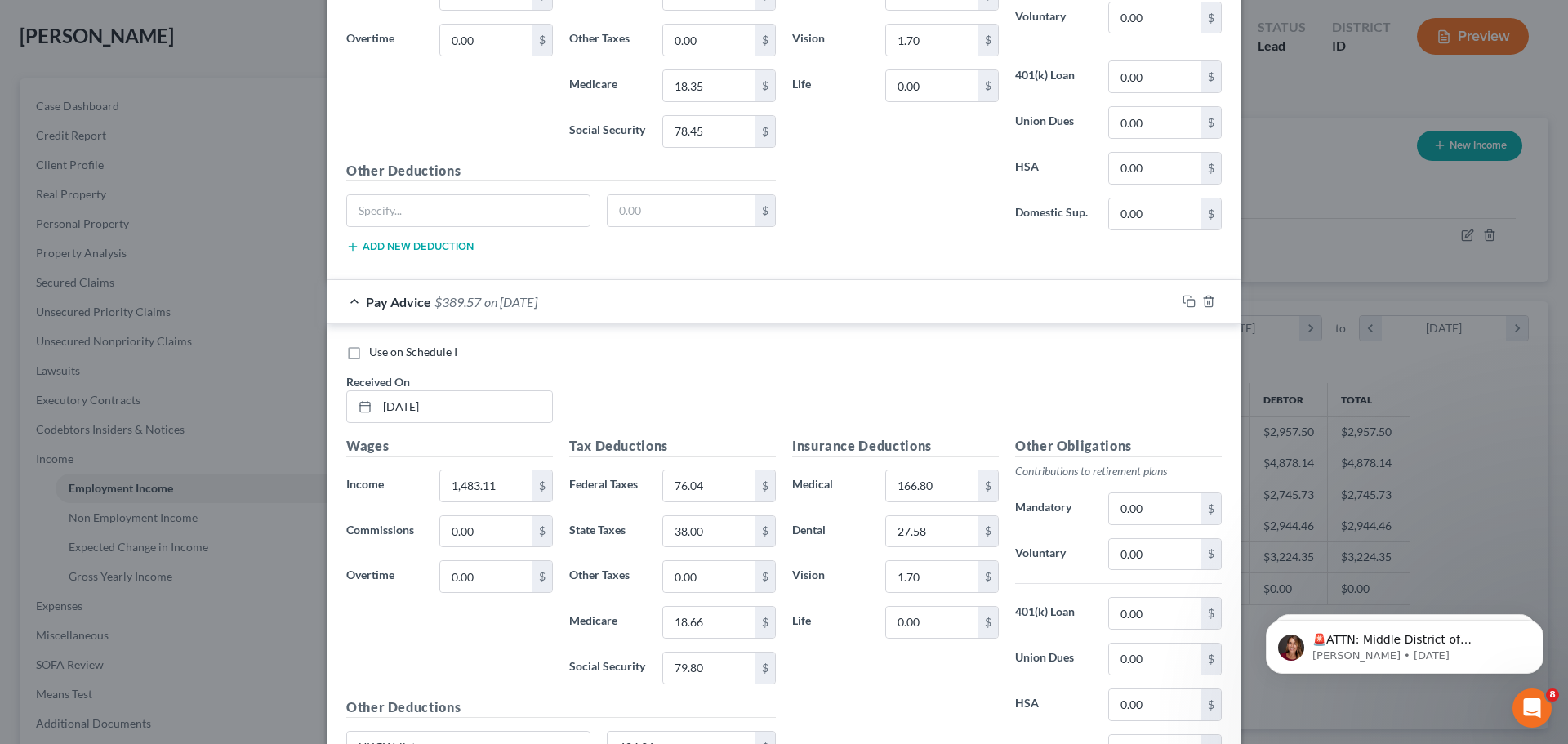
scroll to position [2175, 0]
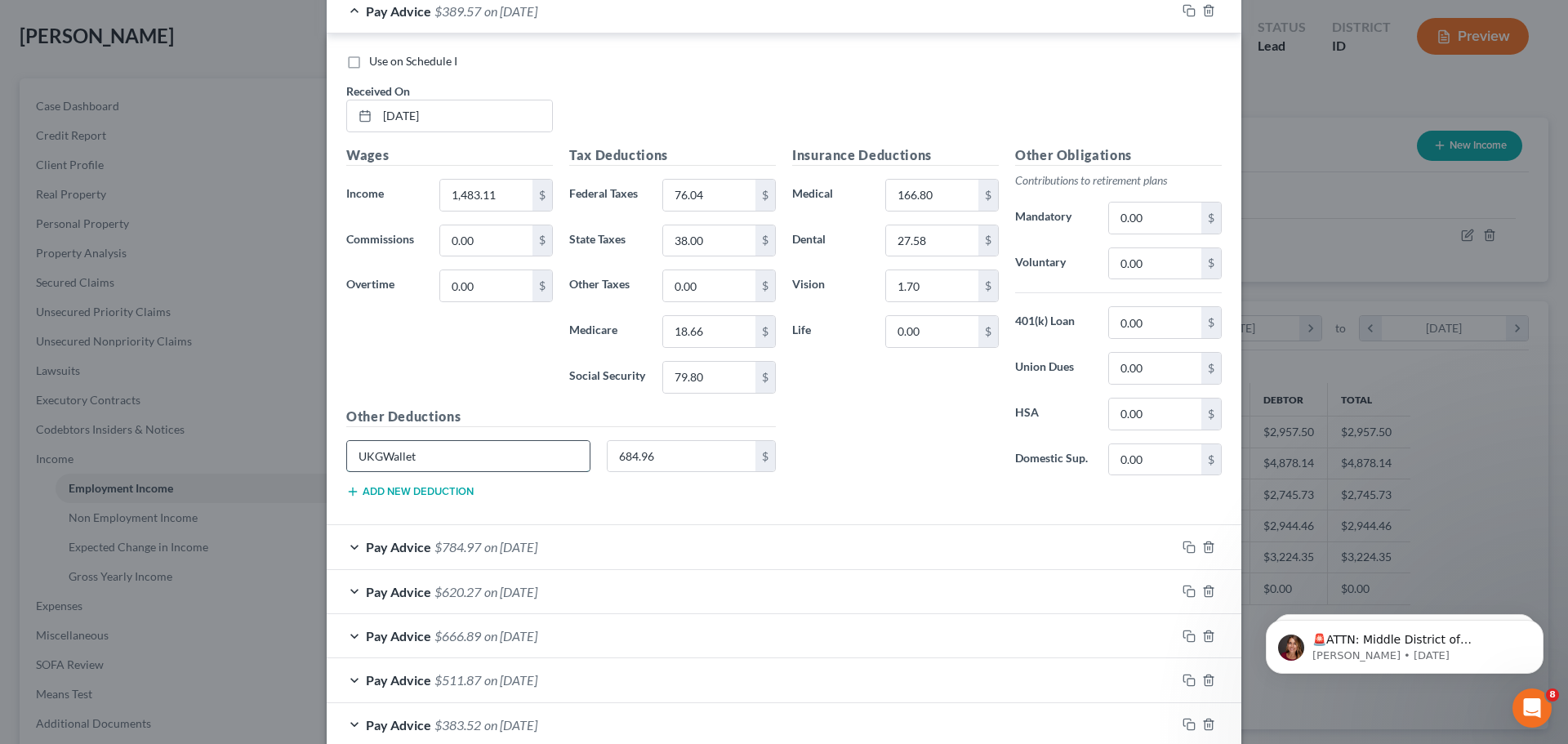
click at [485, 458] on input "UKGWallet" at bounding box center [469, 456] width 243 height 31
click at [485, 457] on input "UKGWallet" at bounding box center [469, 456] width 243 height 31
click at [681, 452] on input "684.96" at bounding box center [682, 456] width 148 height 31
click at [585, 545] on div "Pay Advice $784.97 on [DATE]" at bounding box center [752, 546] width 850 height 43
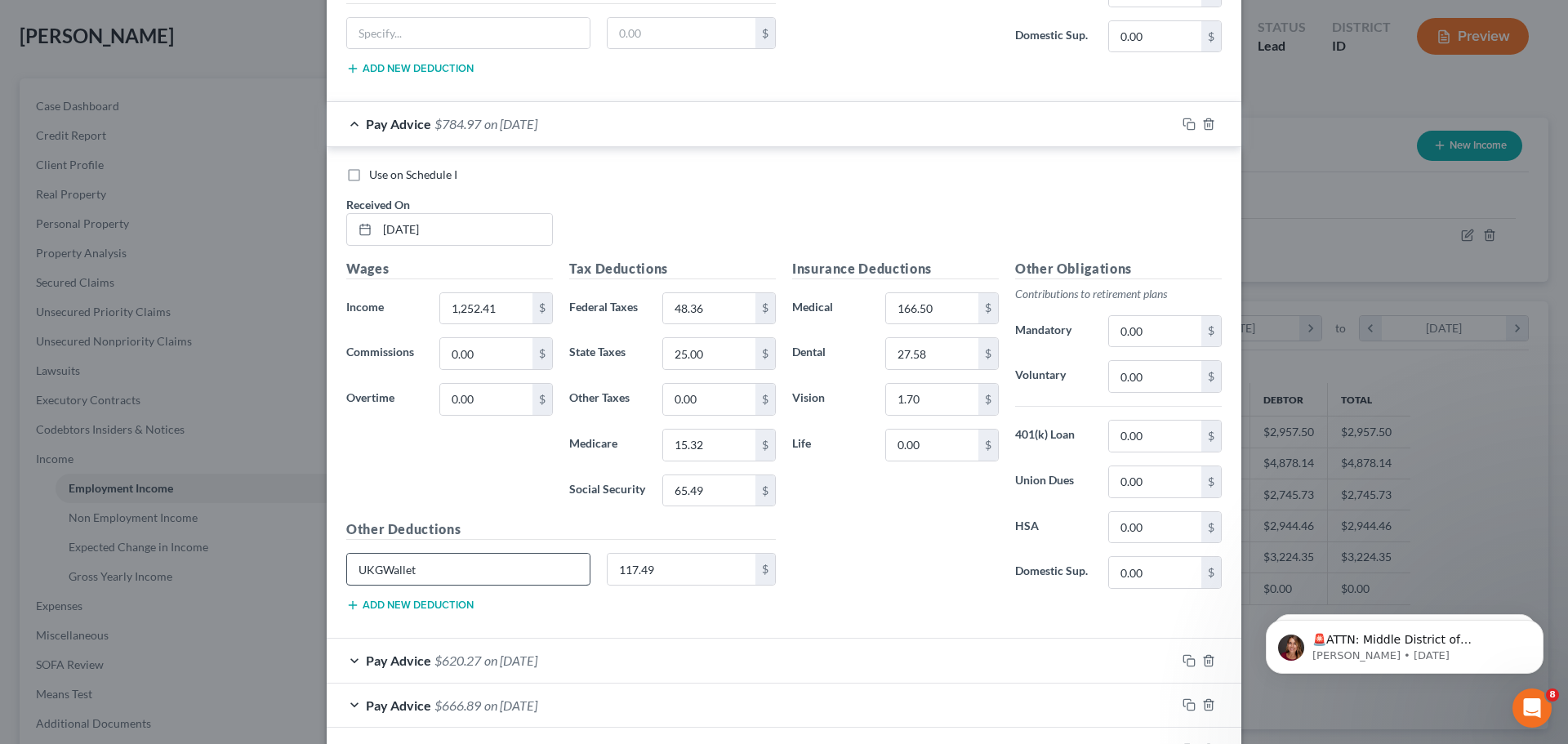
scroll to position [2665, 0]
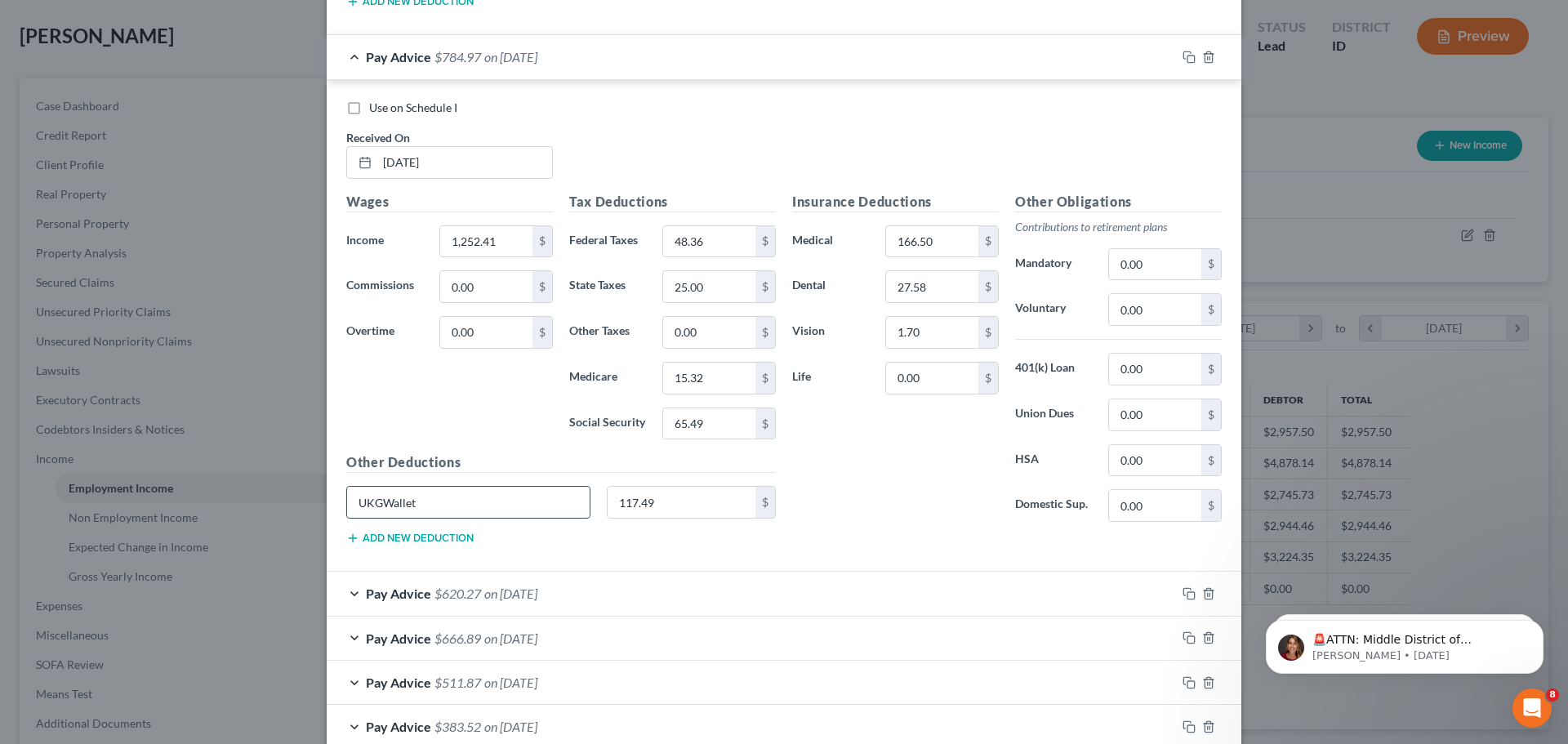
click at [482, 499] on input "UKGWallet" at bounding box center [469, 501] width 243 height 31
click at [674, 505] on input "117.49" at bounding box center [682, 501] width 148 height 31
click at [566, 581] on div "Pay Advice $620.27 on [DATE]" at bounding box center [752, 593] width 850 height 43
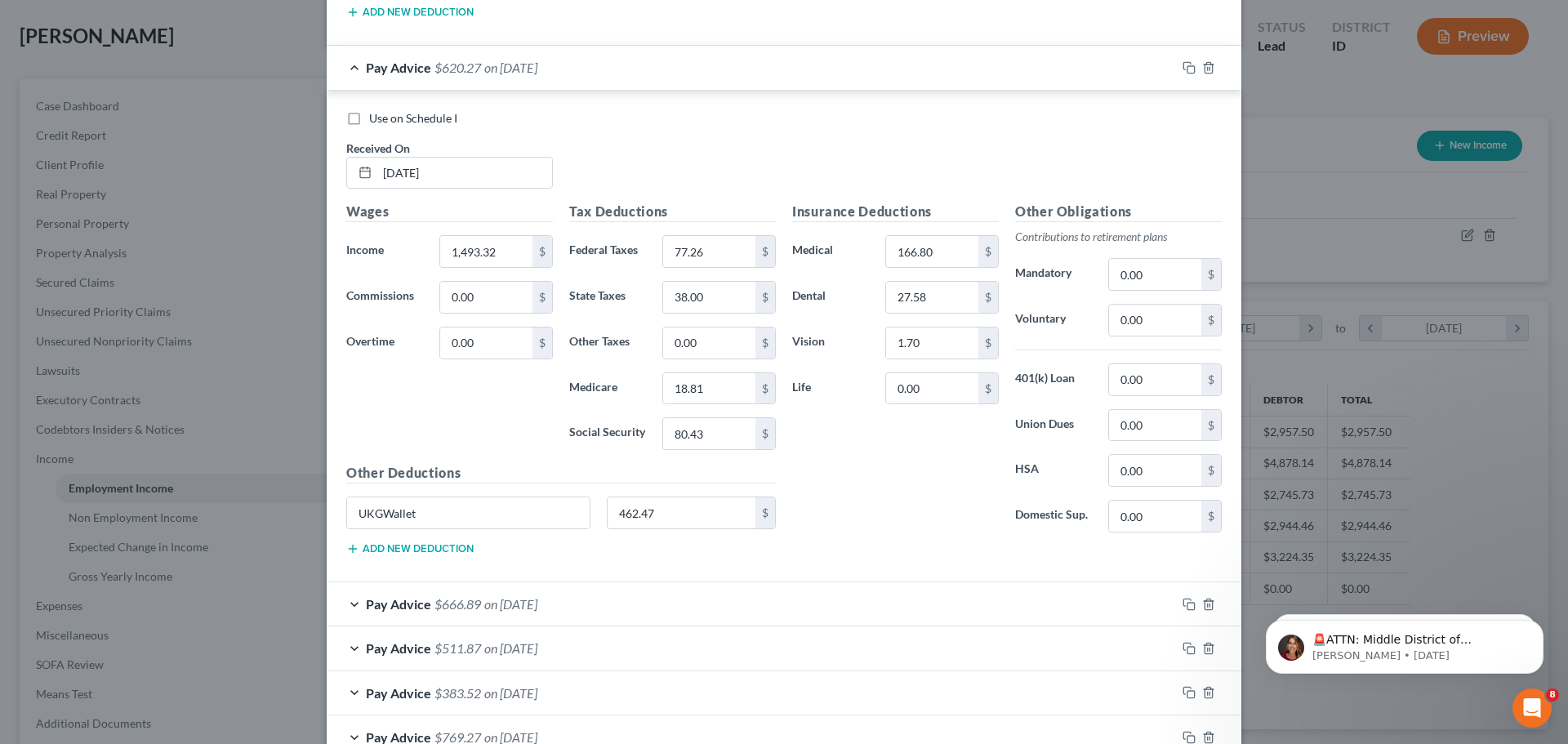
scroll to position [3236, 0]
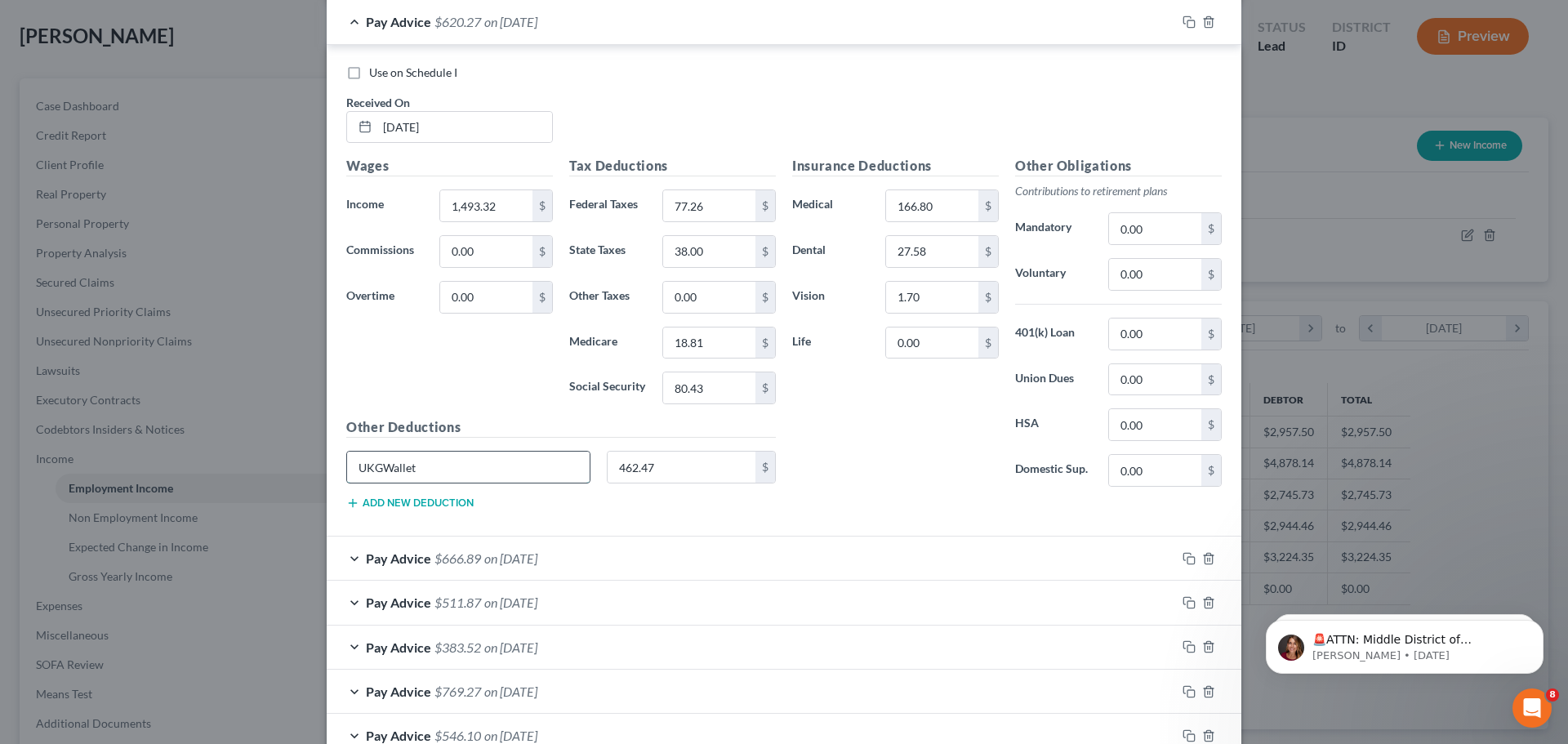
click at [467, 470] on input "UKGWallet" at bounding box center [469, 467] width 243 height 31
click at [645, 470] on input "462.47" at bounding box center [682, 467] width 148 height 31
click at [538, 557] on span "on [DATE]" at bounding box center [511, 558] width 53 height 16
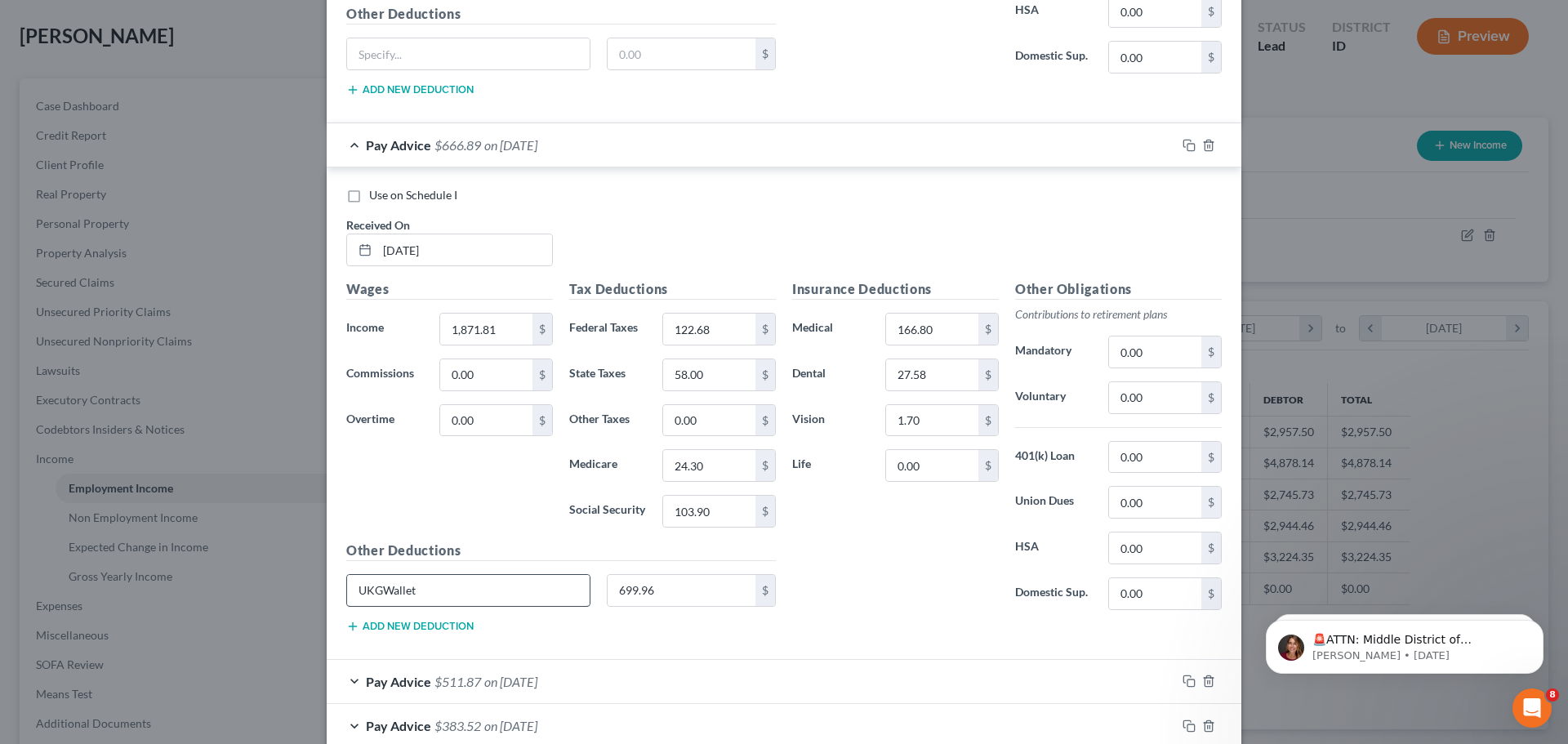
scroll to position [3727, 0]
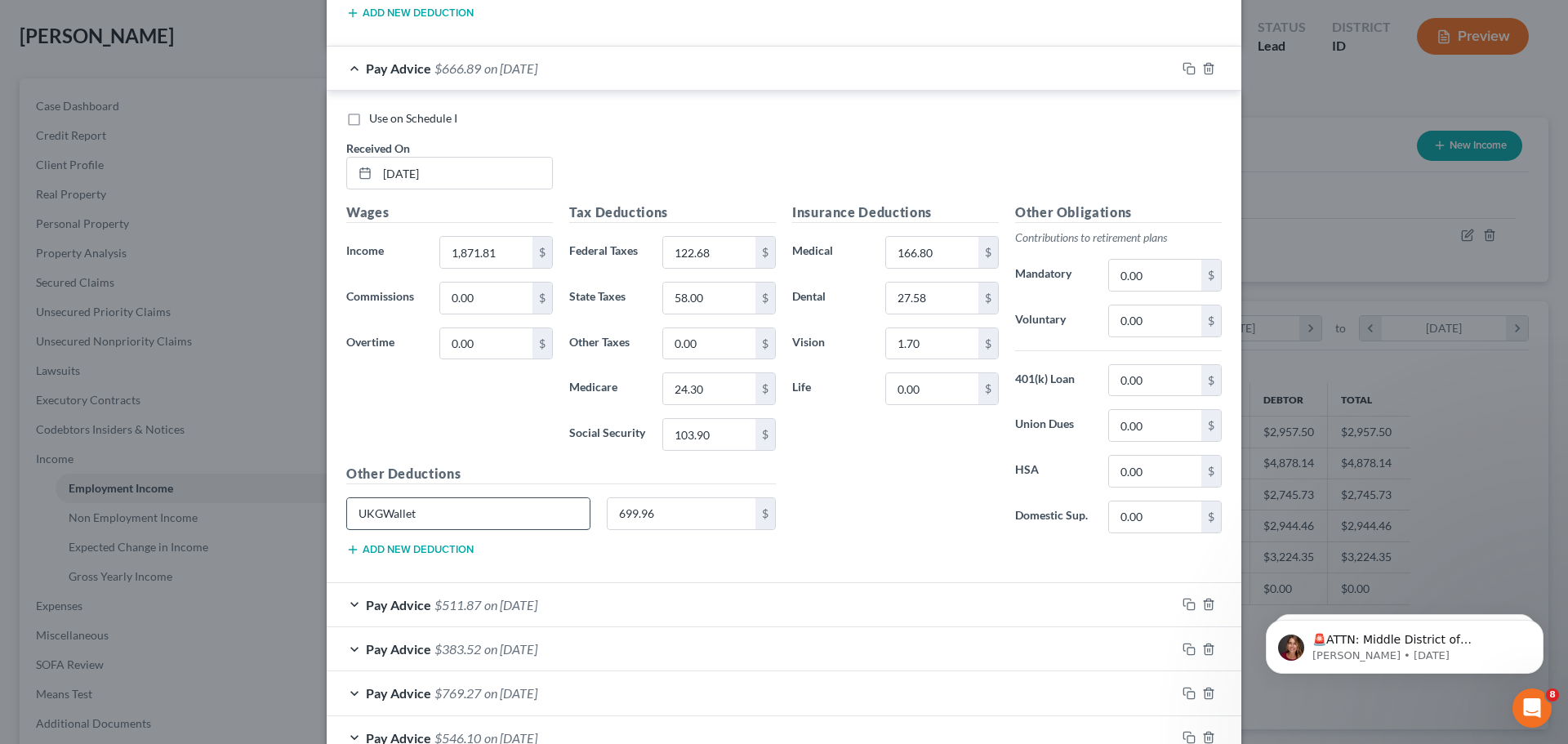
click at [541, 517] on input "UKGWallet" at bounding box center [469, 513] width 243 height 31
click at [702, 522] on input "699.96" at bounding box center [682, 513] width 148 height 31
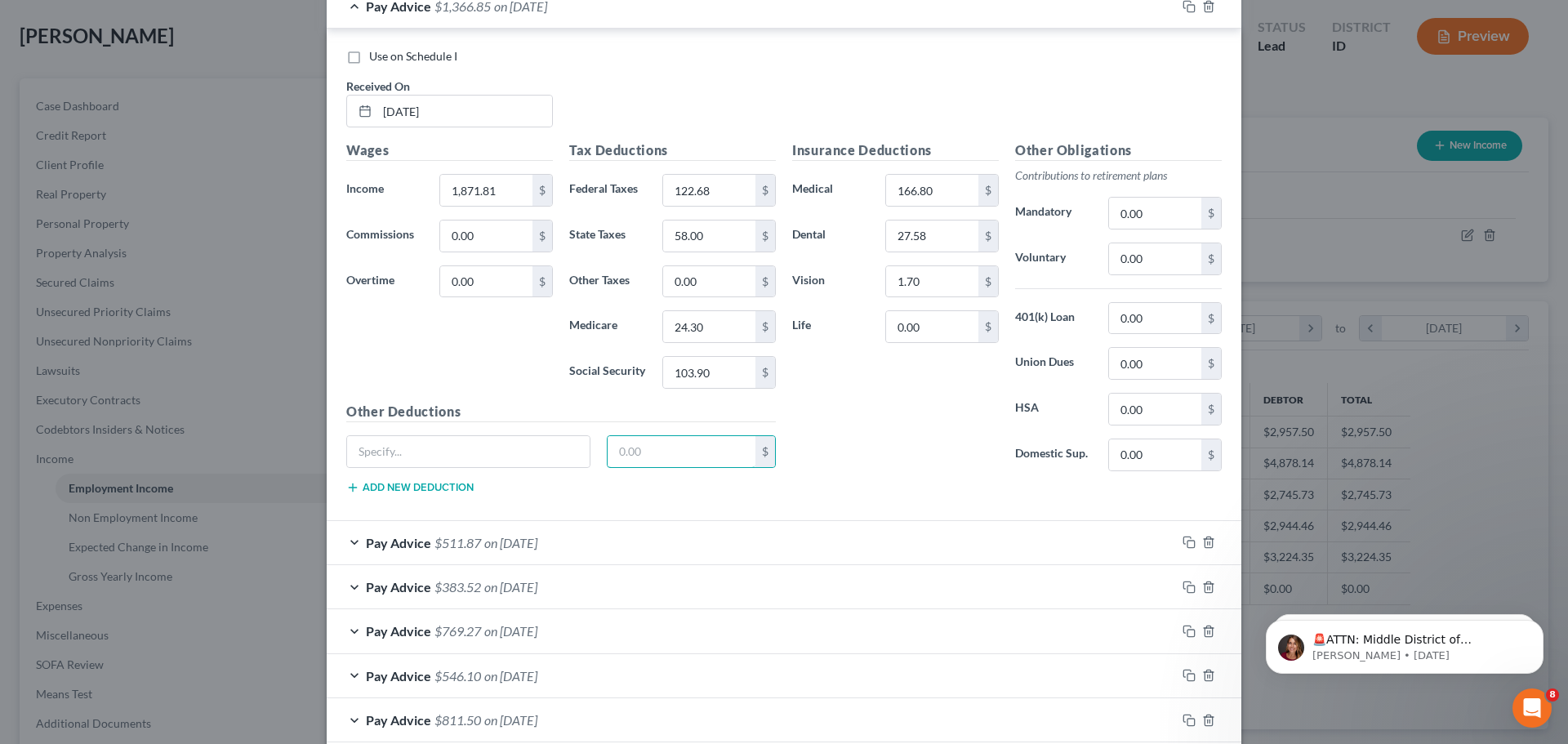
scroll to position [3921, 0]
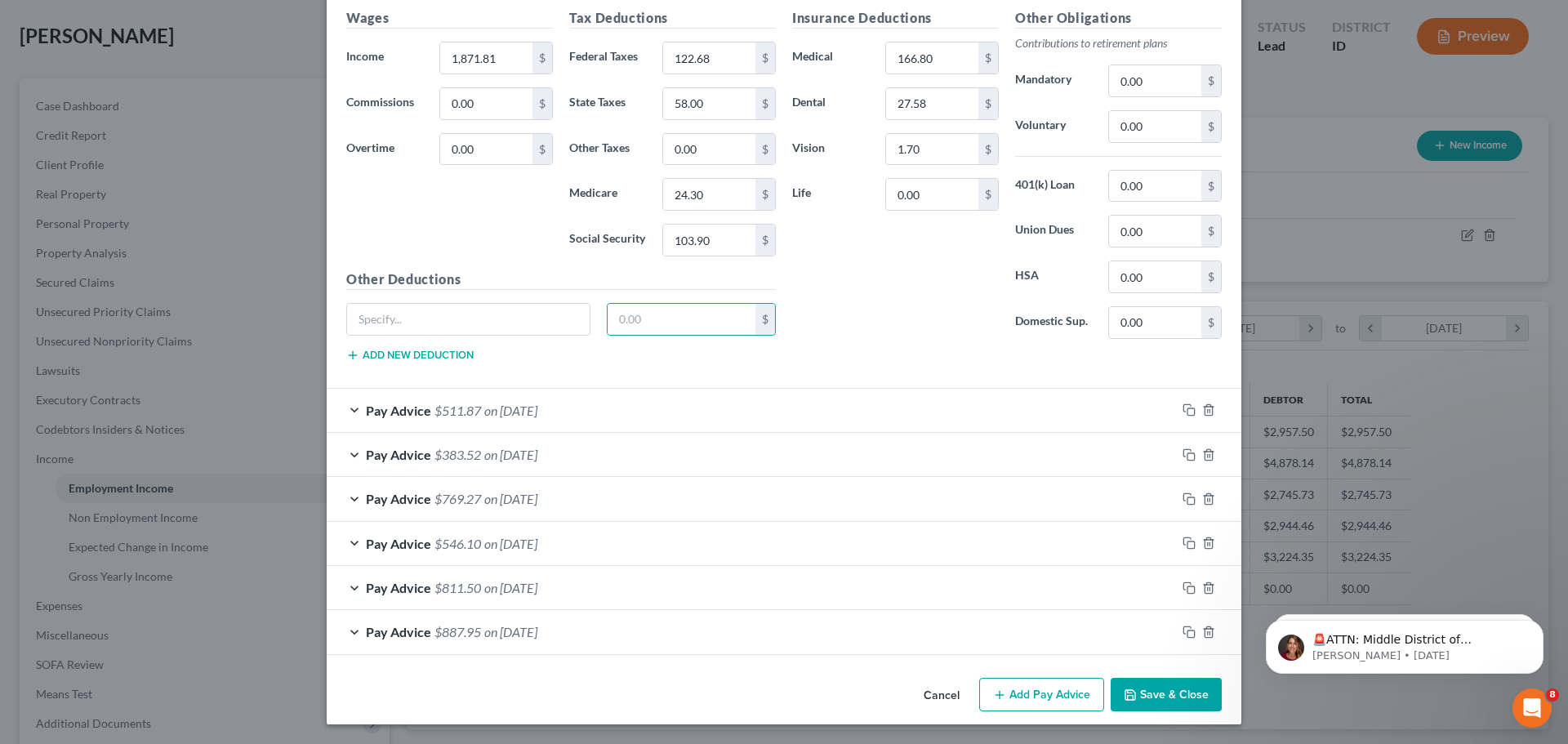
click at [505, 413] on span "on [DATE]" at bounding box center [511, 410] width 53 height 16
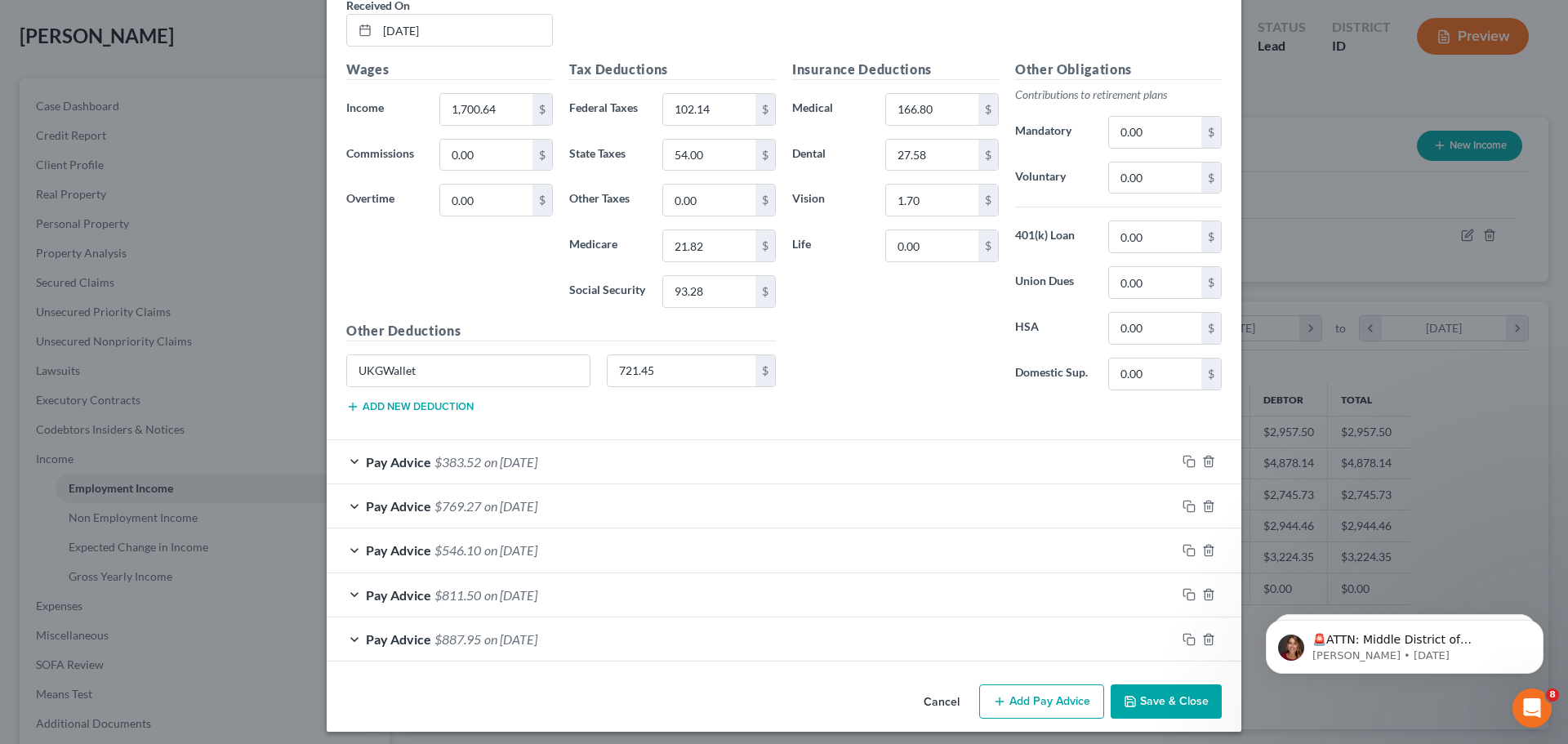
scroll to position [4411, 0]
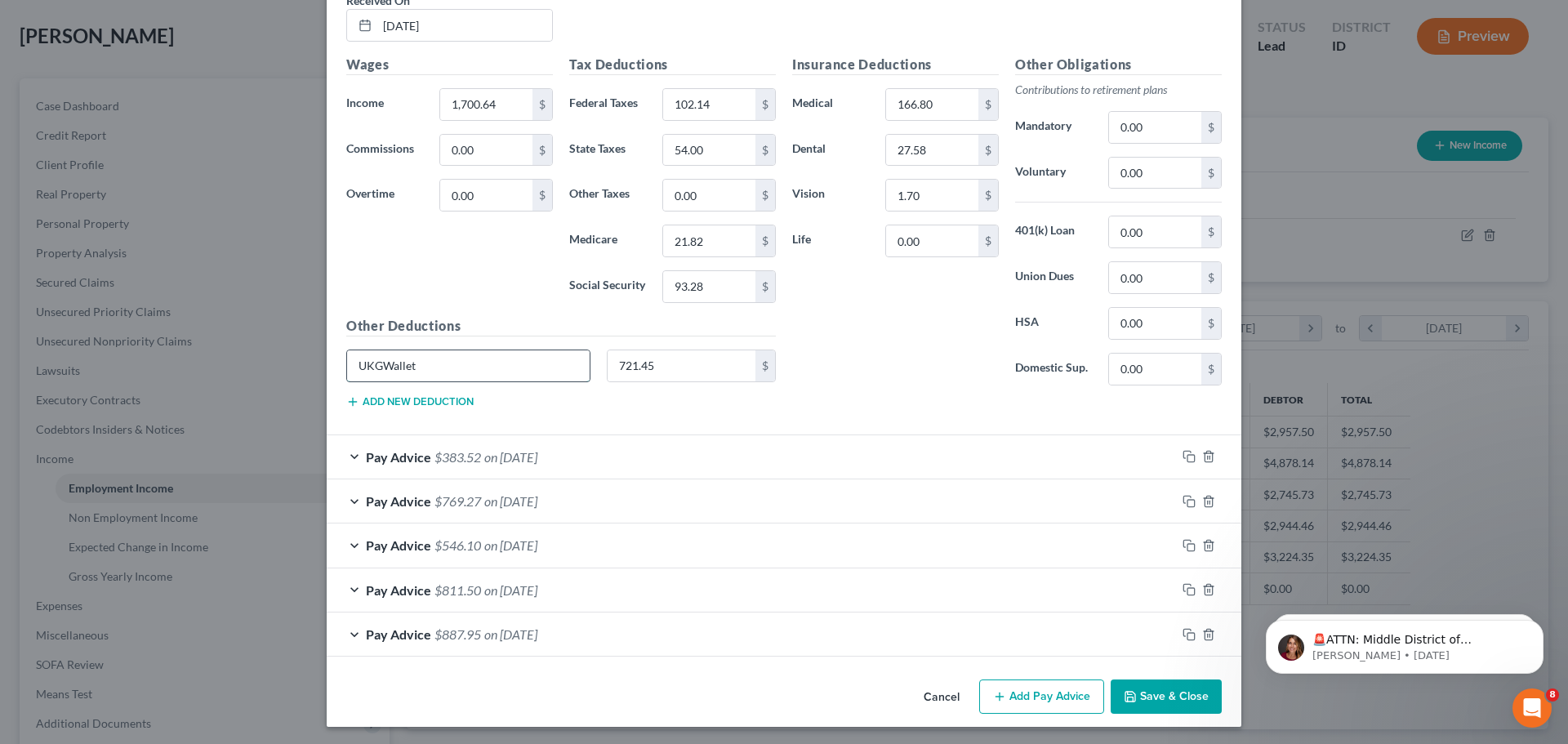
click at [483, 370] on input "UKGWallet" at bounding box center [469, 365] width 243 height 31
click at [667, 364] on input "721.45" at bounding box center [682, 365] width 148 height 31
click at [590, 463] on div "Pay Advice $383.52 on [DATE]" at bounding box center [752, 456] width 850 height 43
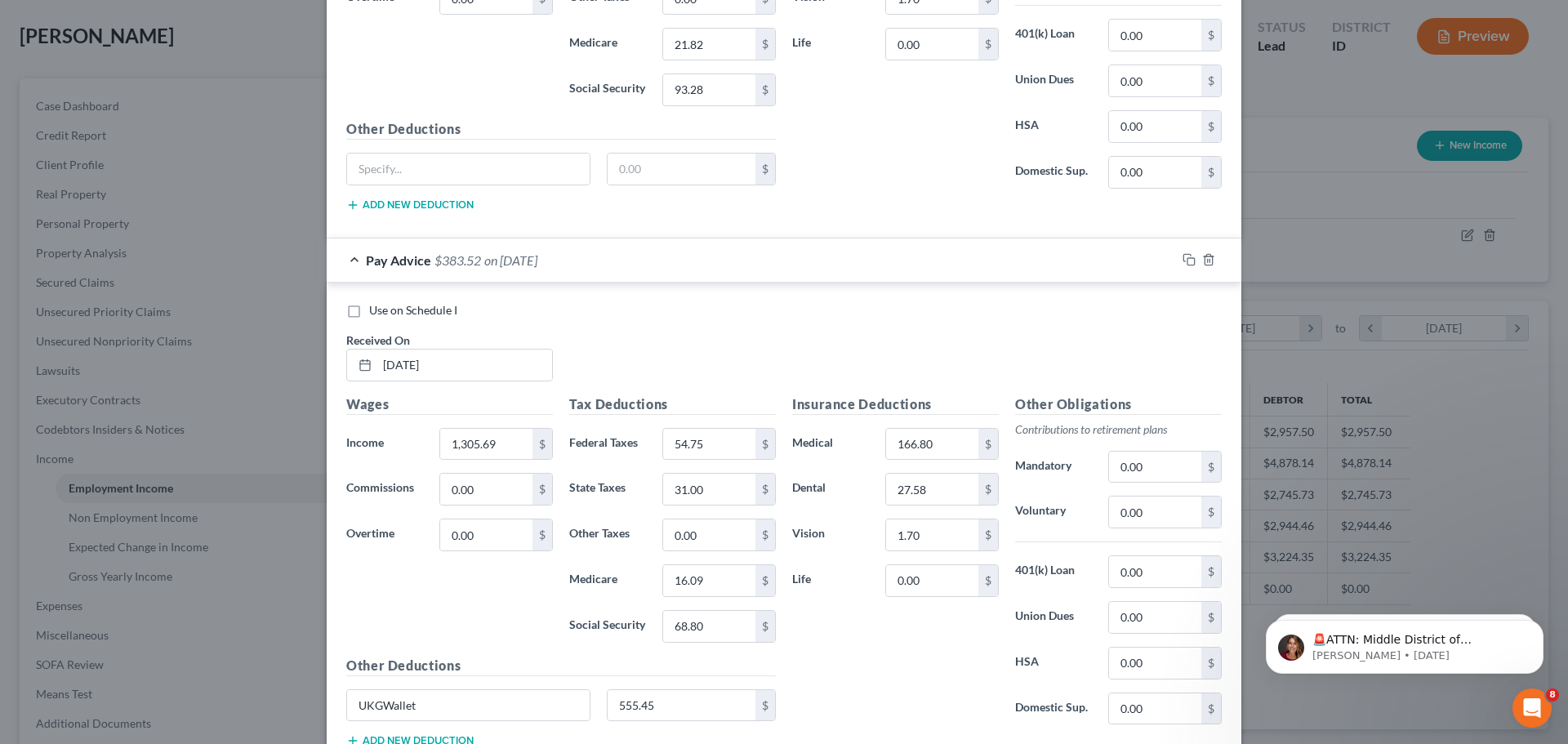
scroll to position [4901, 0]
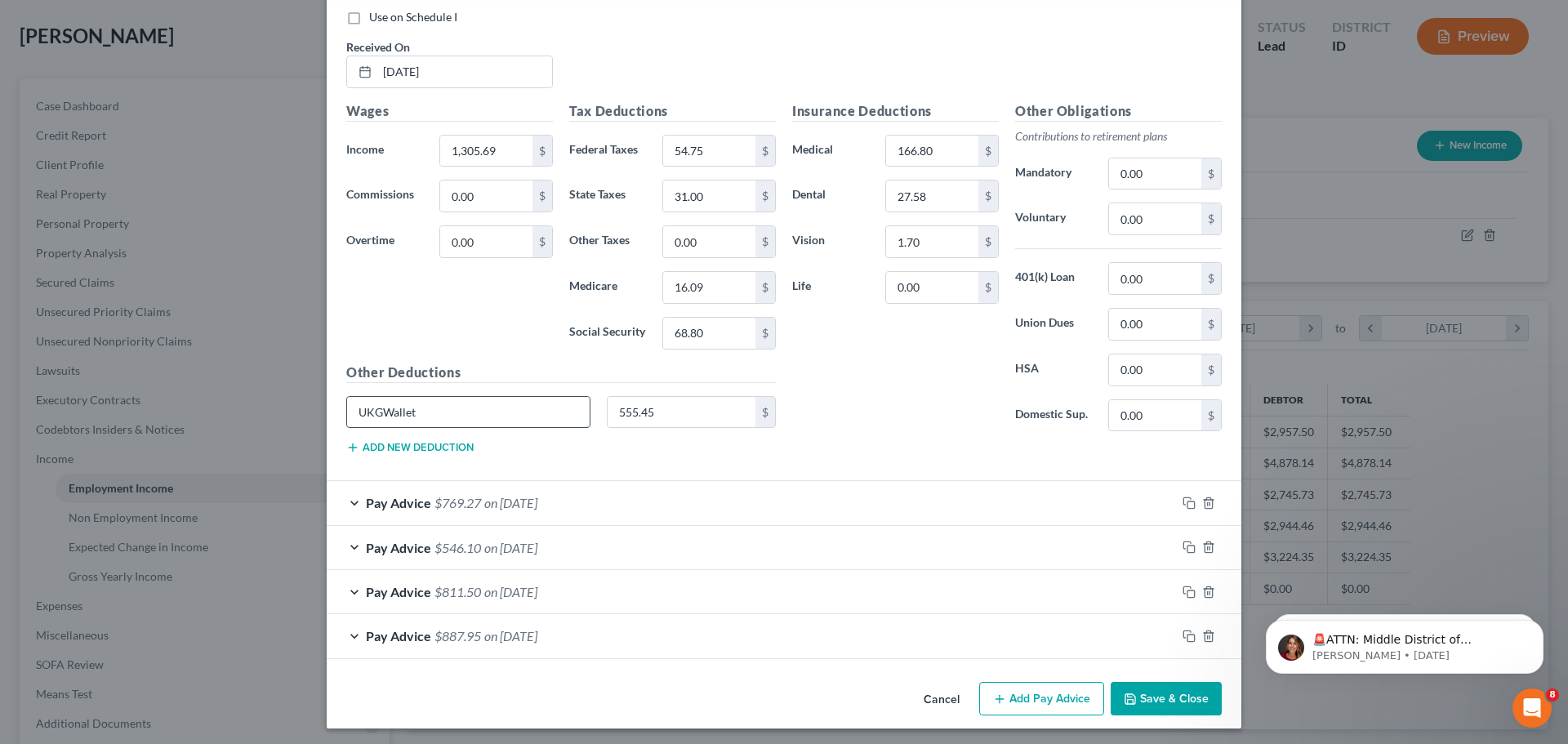
click at [500, 423] on input "UKGWallet" at bounding box center [469, 412] width 243 height 31
click at [661, 414] on input "555.45" at bounding box center [682, 412] width 148 height 31
click at [569, 504] on div "Pay Advice $769.27 on [DATE]" at bounding box center [752, 502] width 850 height 43
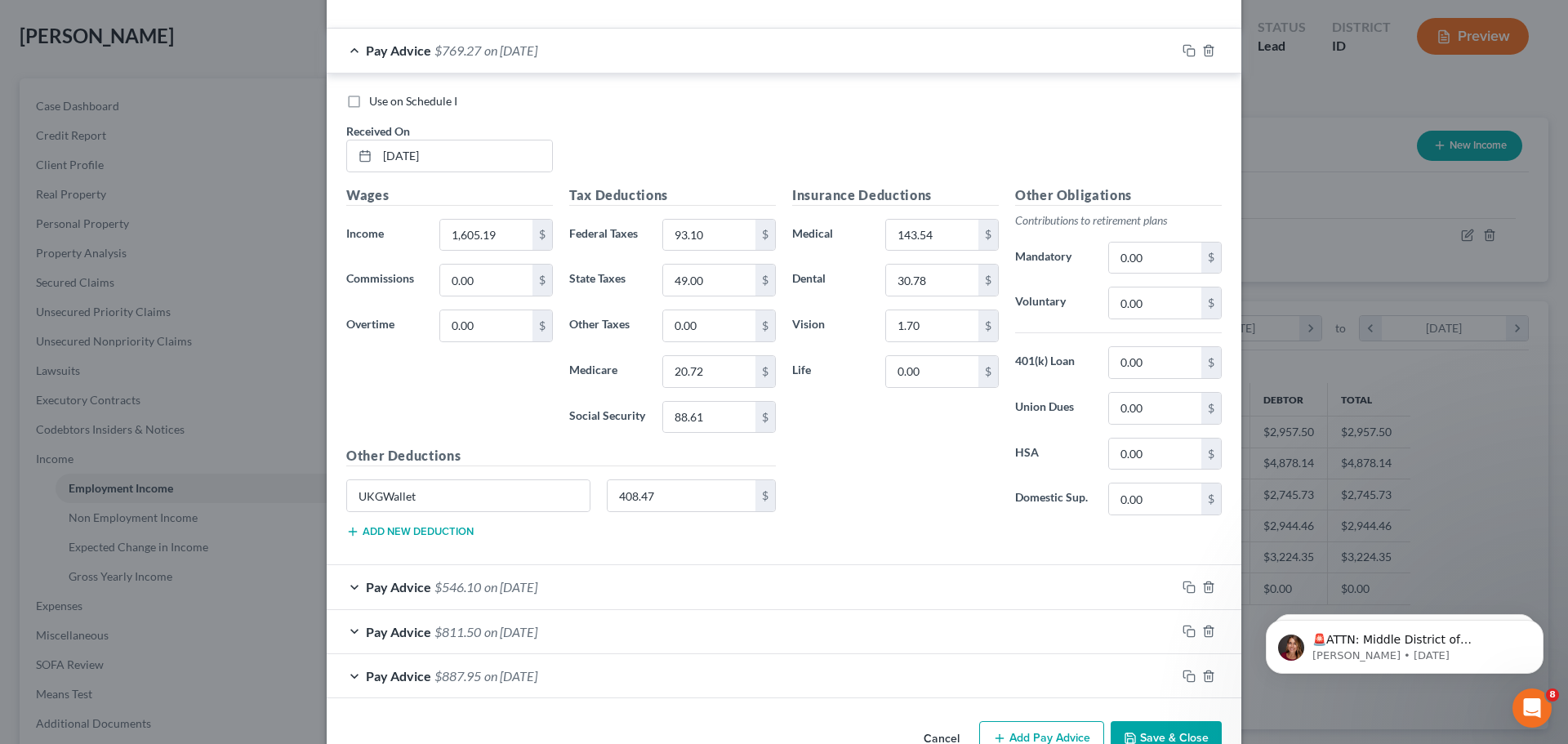
scroll to position [5391, 0]
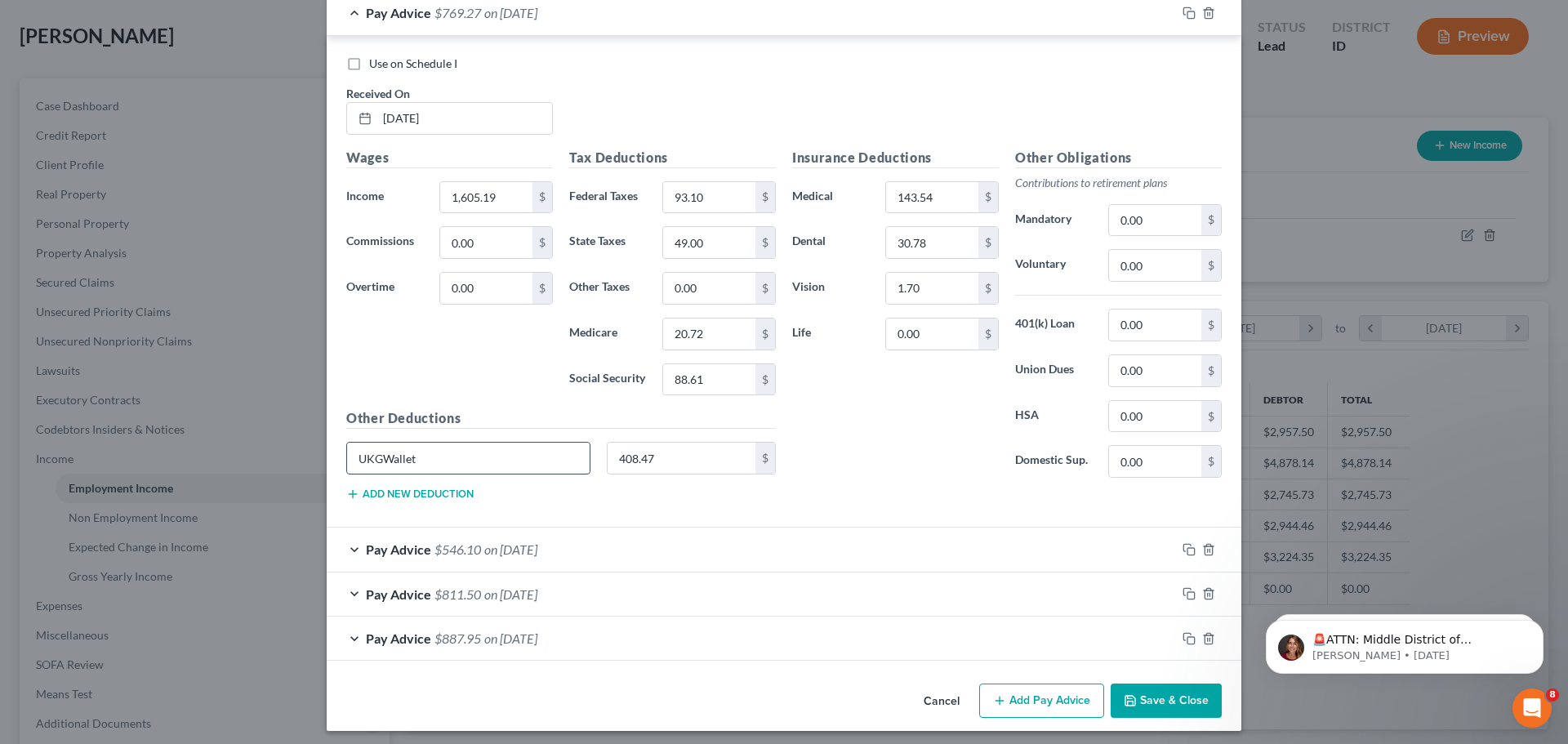
click at [501, 458] on input "UKGWallet" at bounding box center [469, 457] width 243 height 31
click at [658, 453] on input "408.47" at bounding box center [682, 457] width 148 height 31
click at [598, 532] on div "Pay Advice $546.10 on [DATE]" at bounding box center [752, 549] width 850 height 43
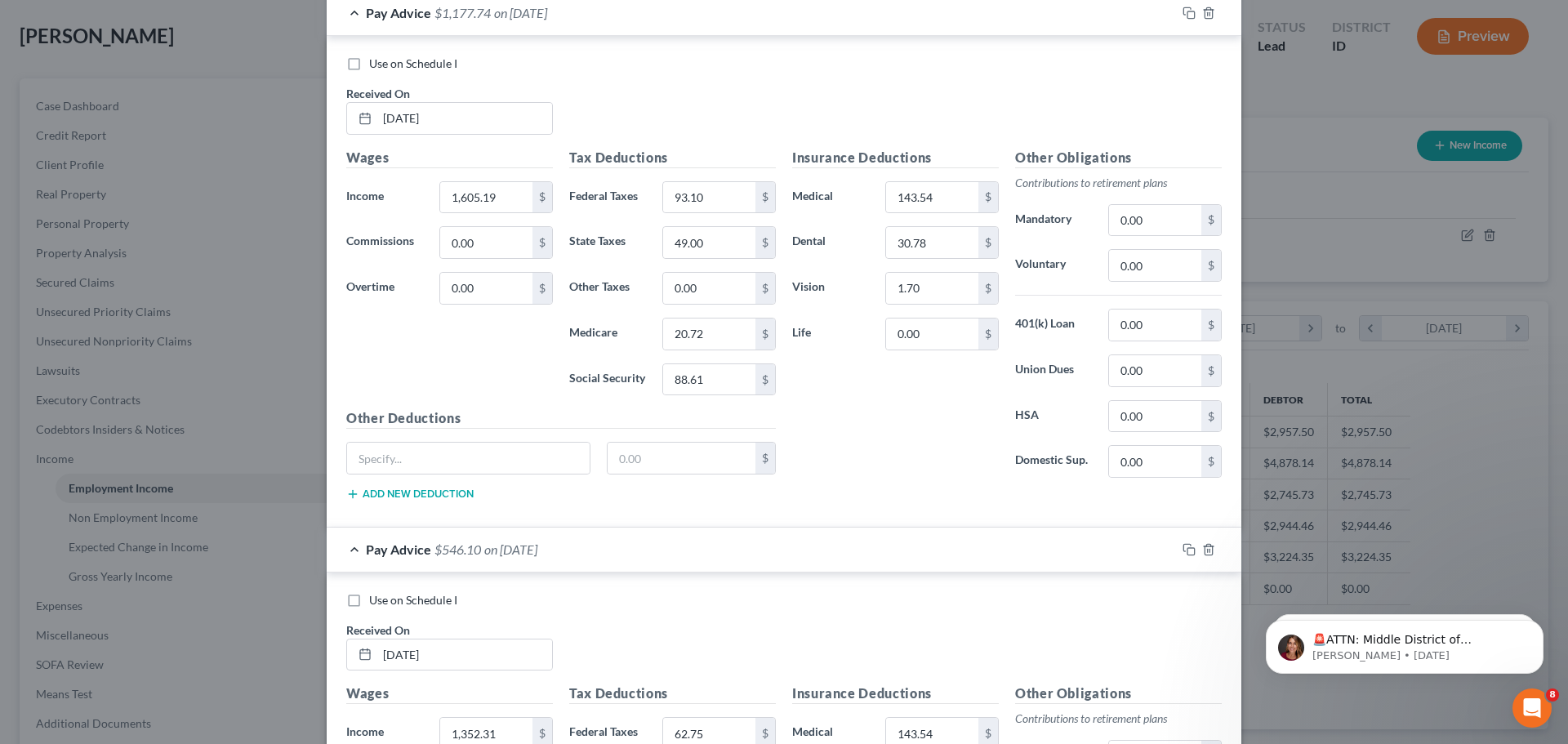
scroll to position [5799, 0]
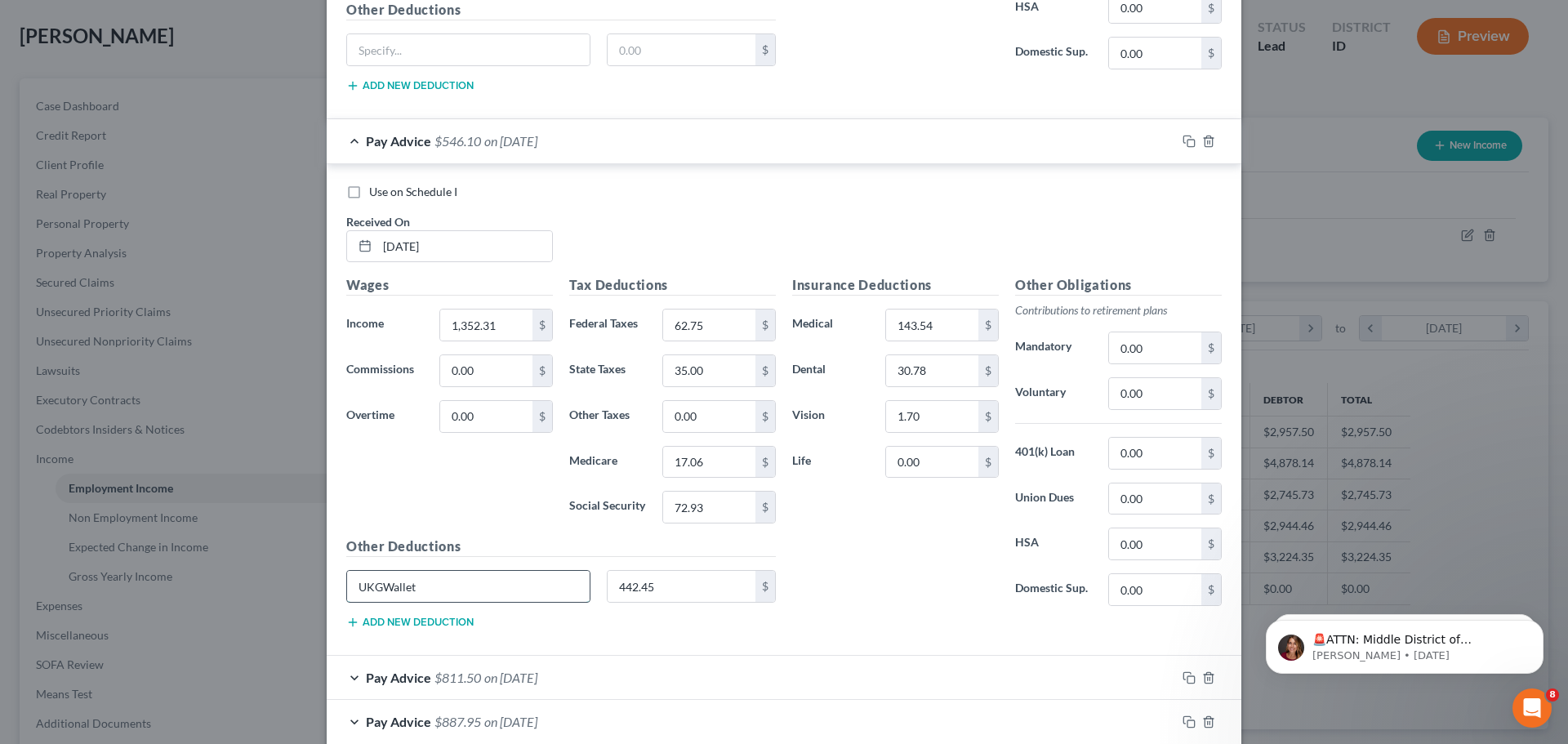
click at [510, 582] on input "UKGWallet" at bounding box center [469, 585] width 243 height 31
click at [652, 585] on input "442.45" at bounding box center [682, 585] width 148 height 31
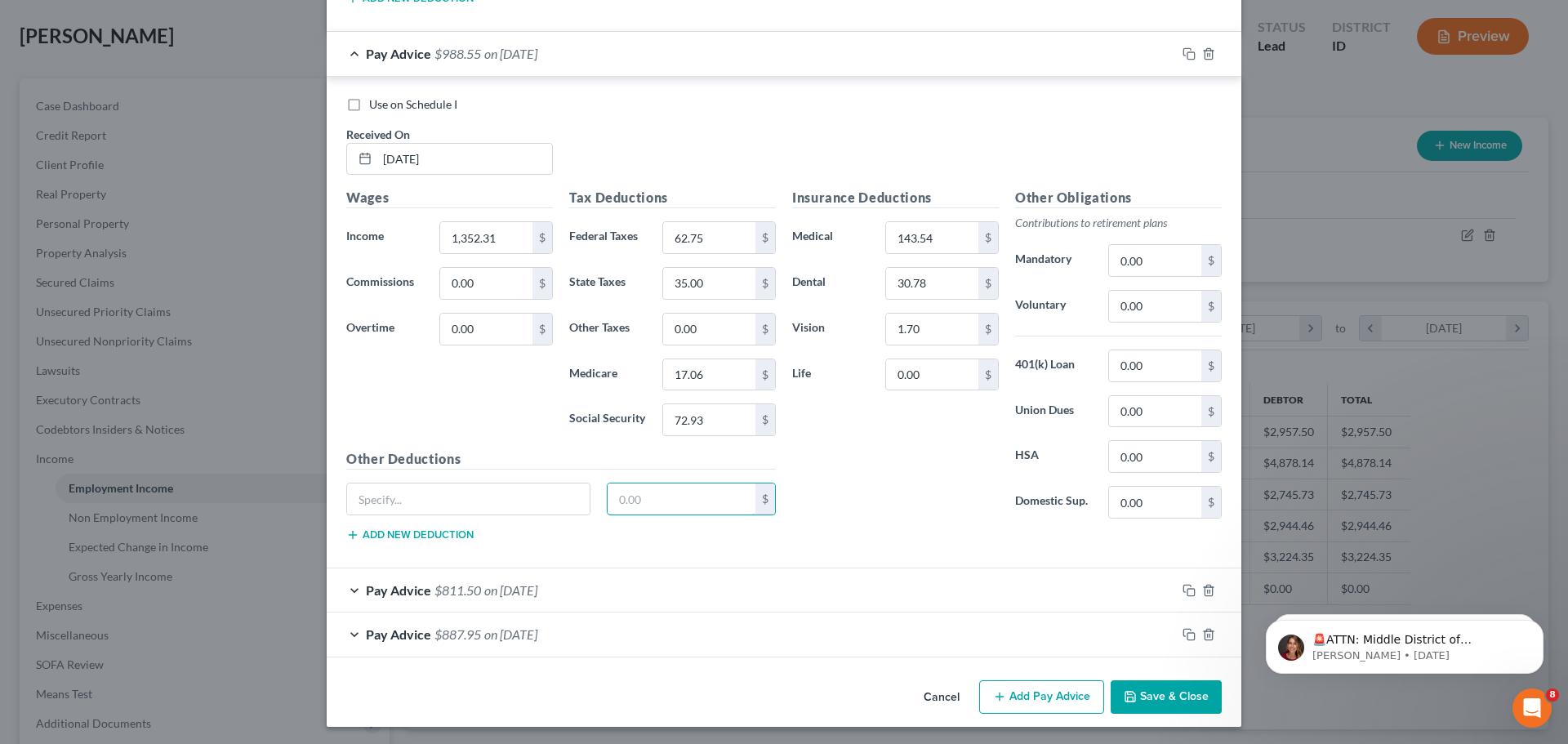
scroll to position [5889, 0]
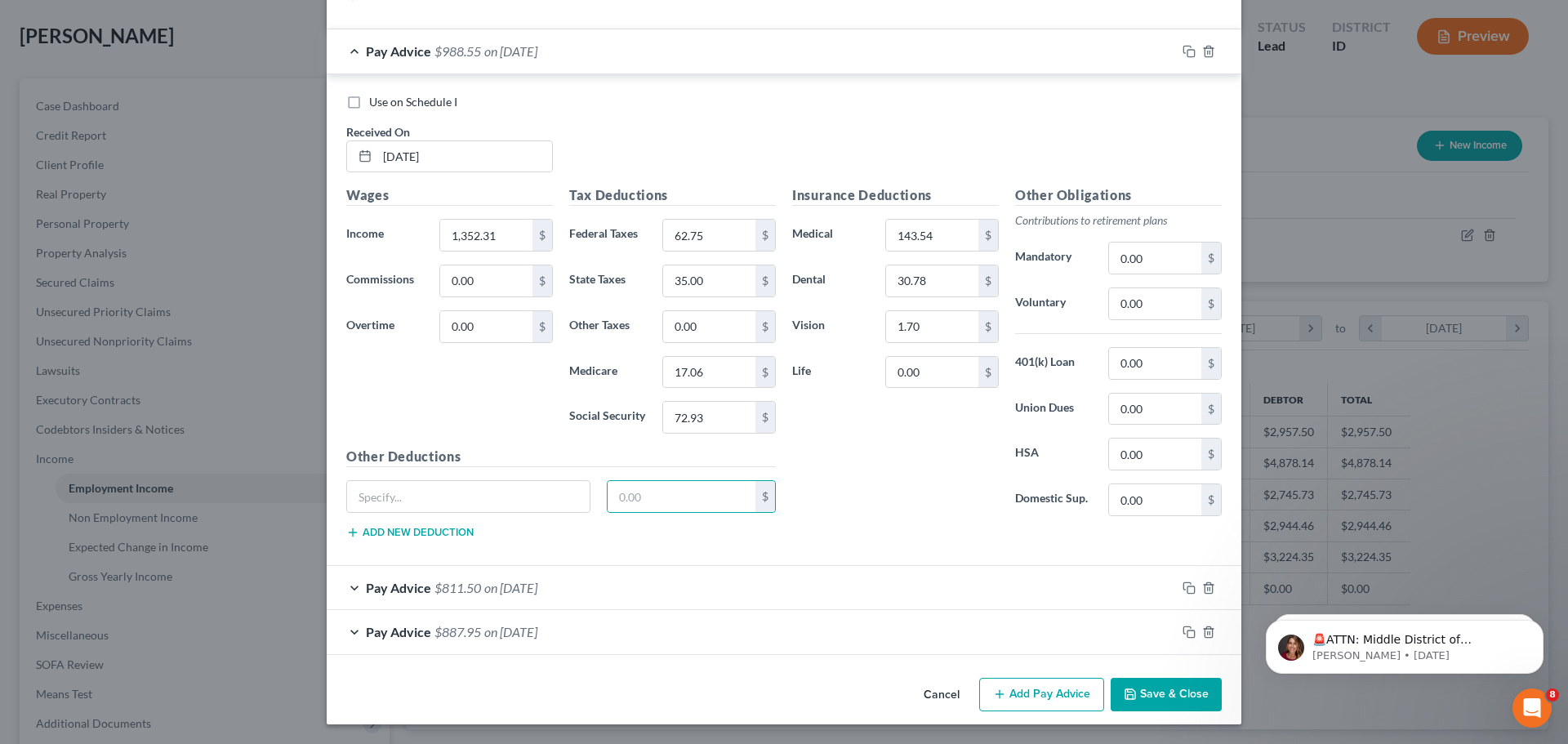
click at [508, 589] on span "on [DATE]" at bounding box center [511, 587] width 53 height 16
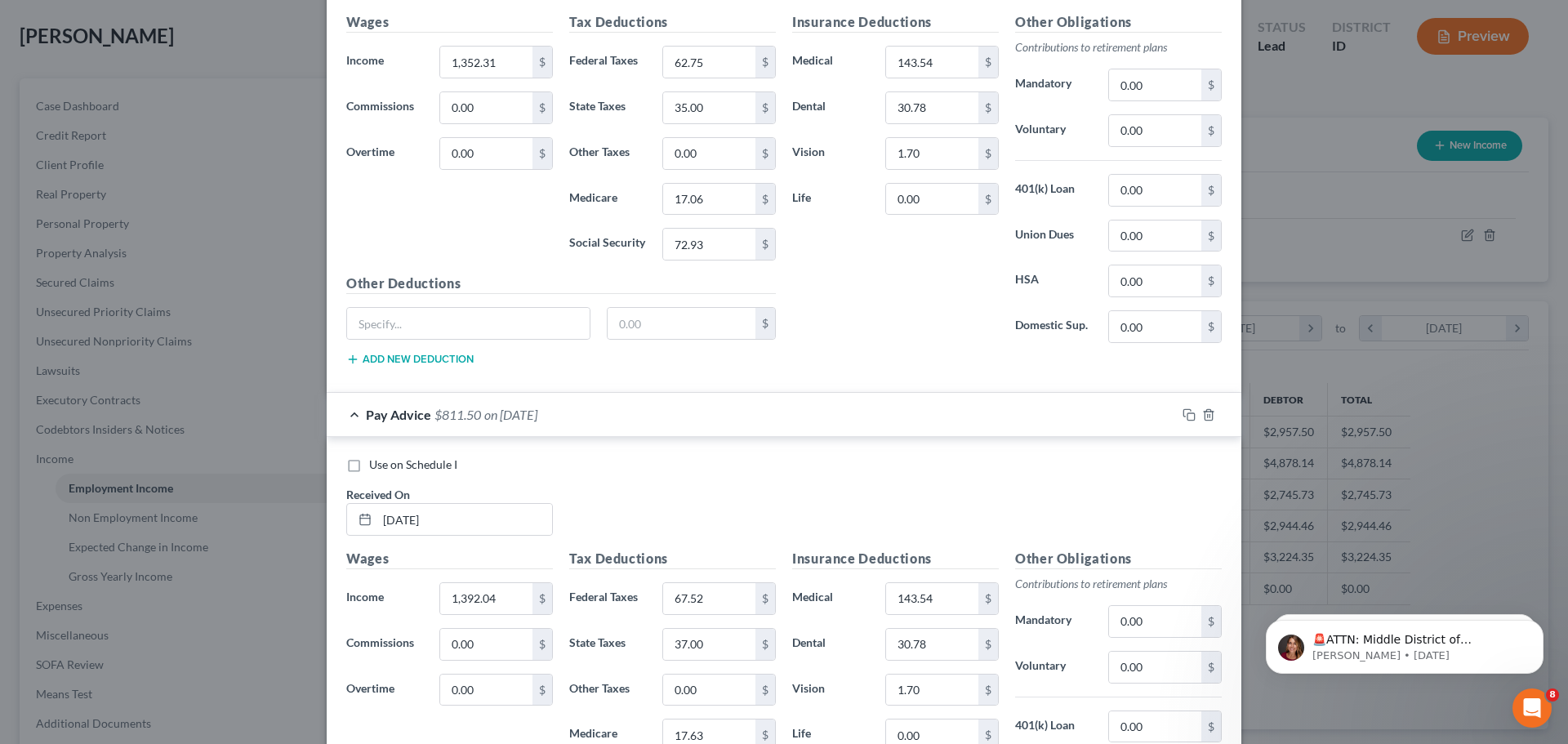
scroll to position [6381, 0]
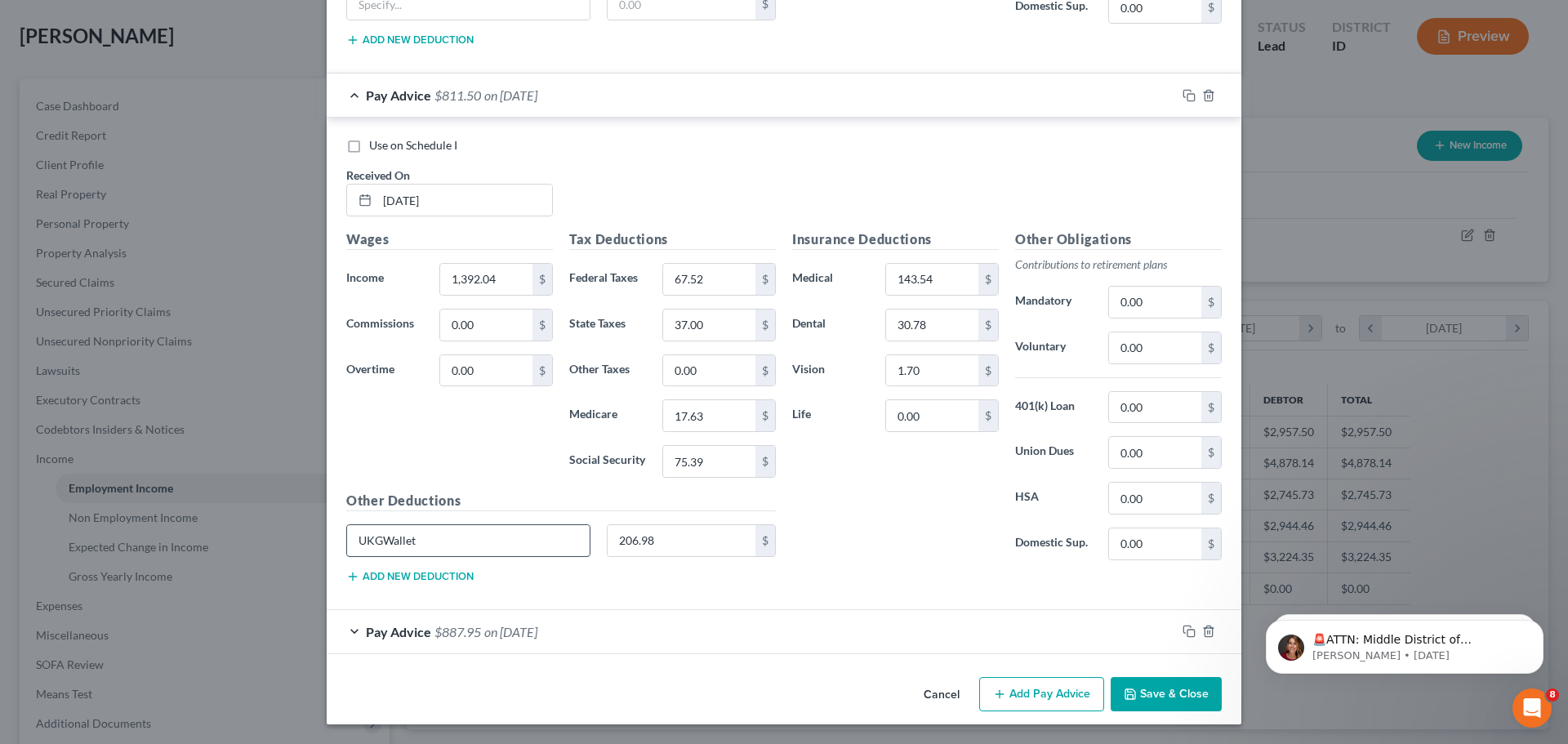
click at [480, 542] on input "UKGWallet" at bounding box center [469, 540] width 243 height 31
click at [684, 540] on input "206.98" at bounding box center [682, 540] width 148 height 31
click at [609, 639] on div "Pay Advice $887.95 on [DATE]" at bounding box center [752, 631] width 850 height 43
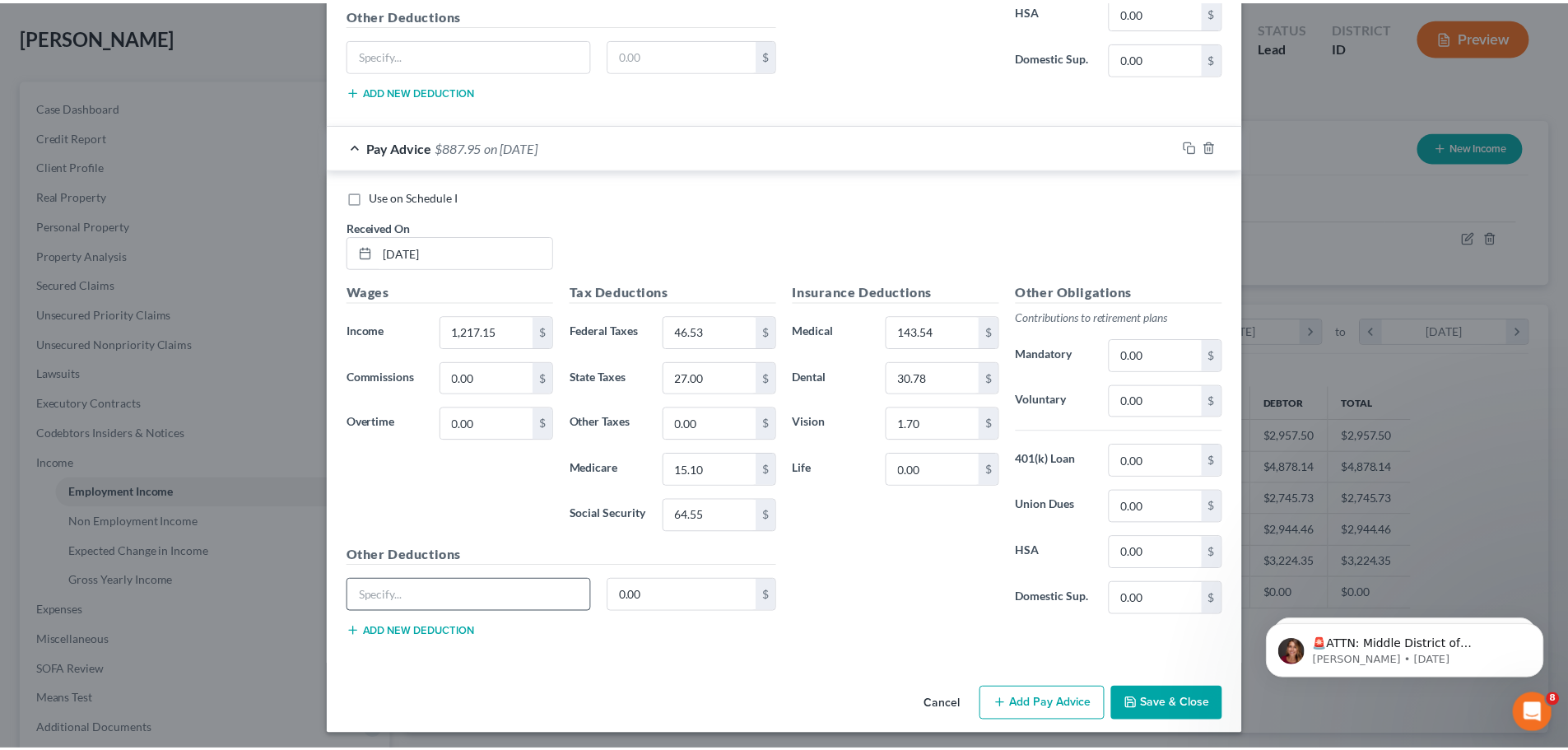
scroll to position [6927, 0]
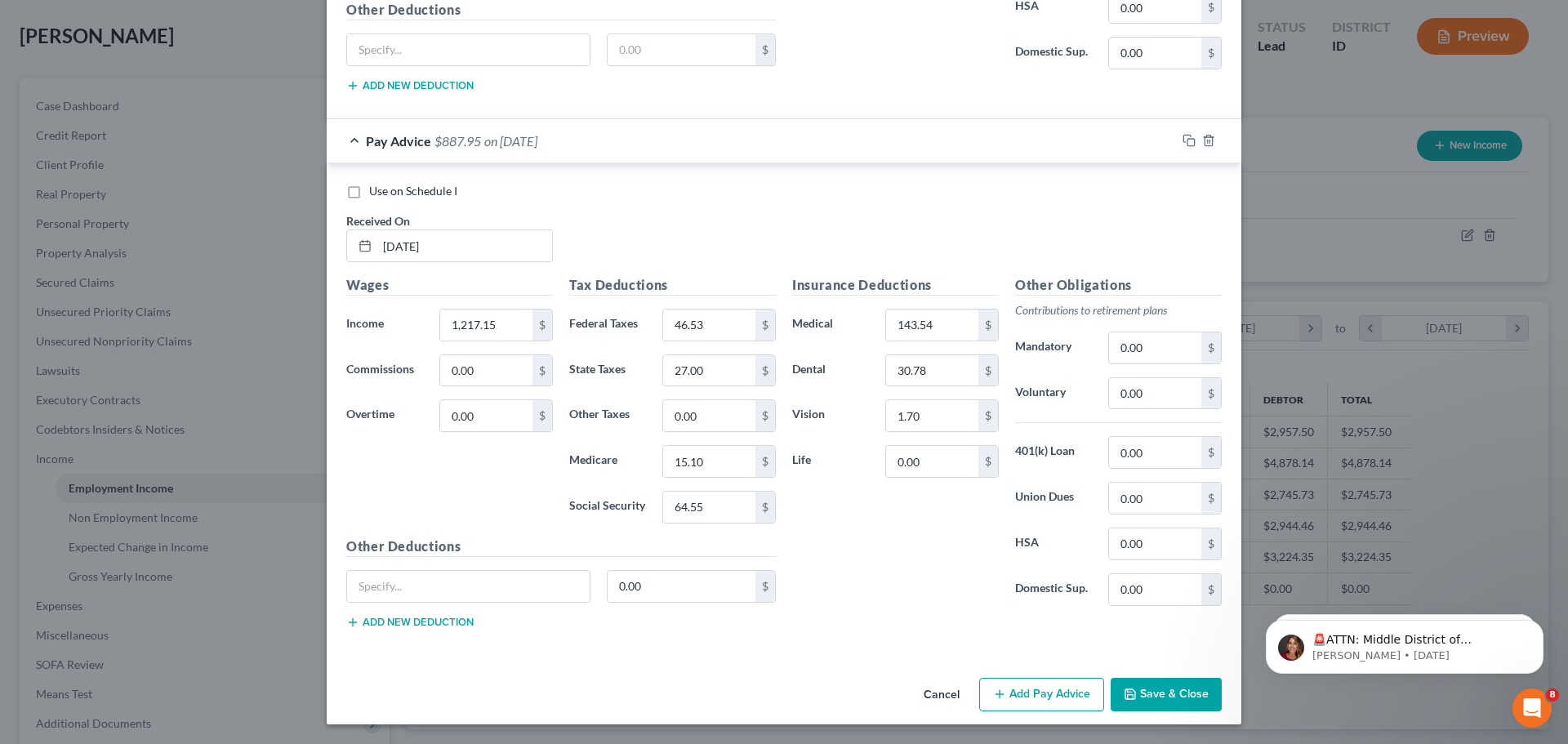
click at [1112, 692] on button "Save & Close" at bounding box center [1166, 695] width 111 height 35
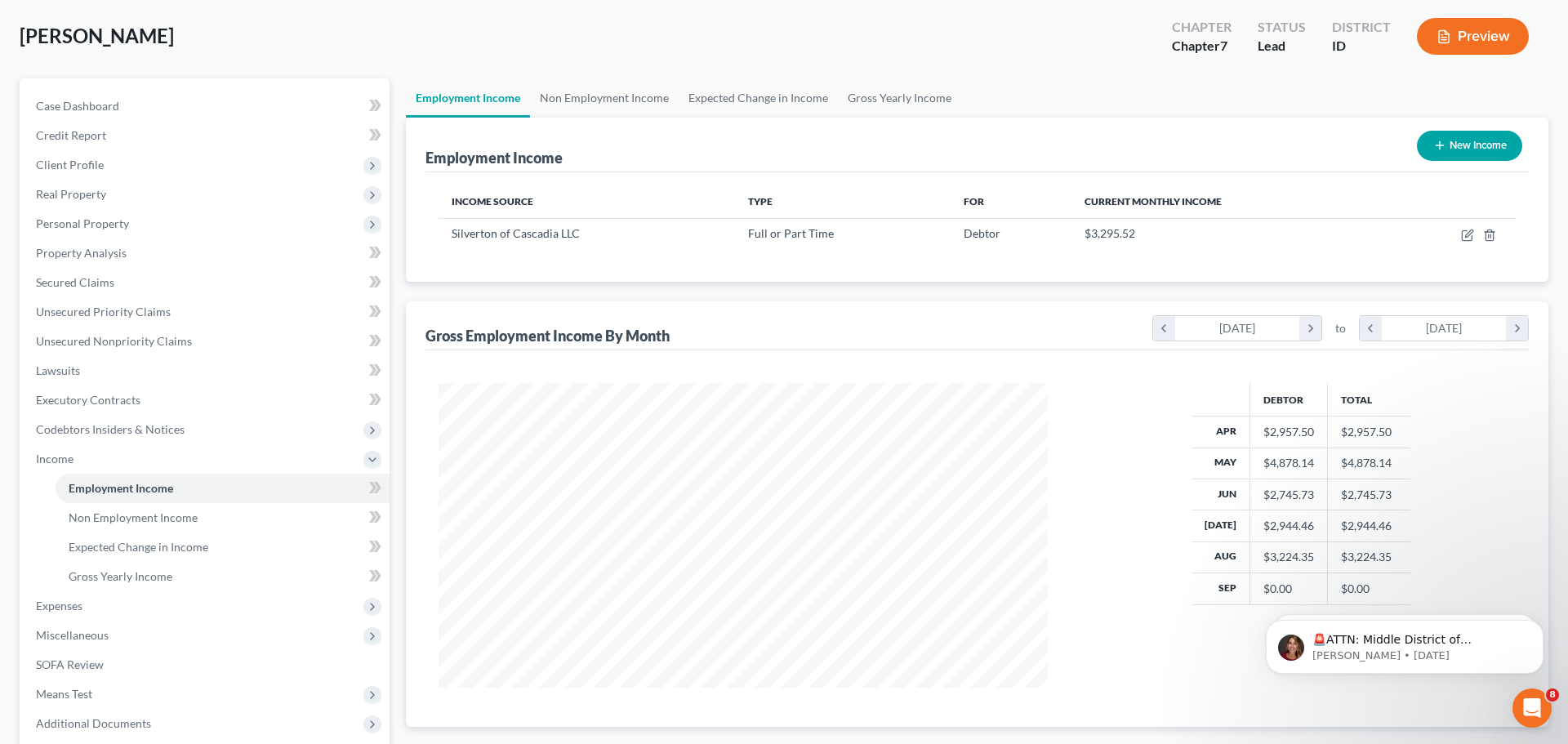
scroll to position [816217, 816219]
click at [1450, 241] on icon "button" at bounding box center [1455, 236] width 9 height 9
select select "0"
select select "13"
select select "2"
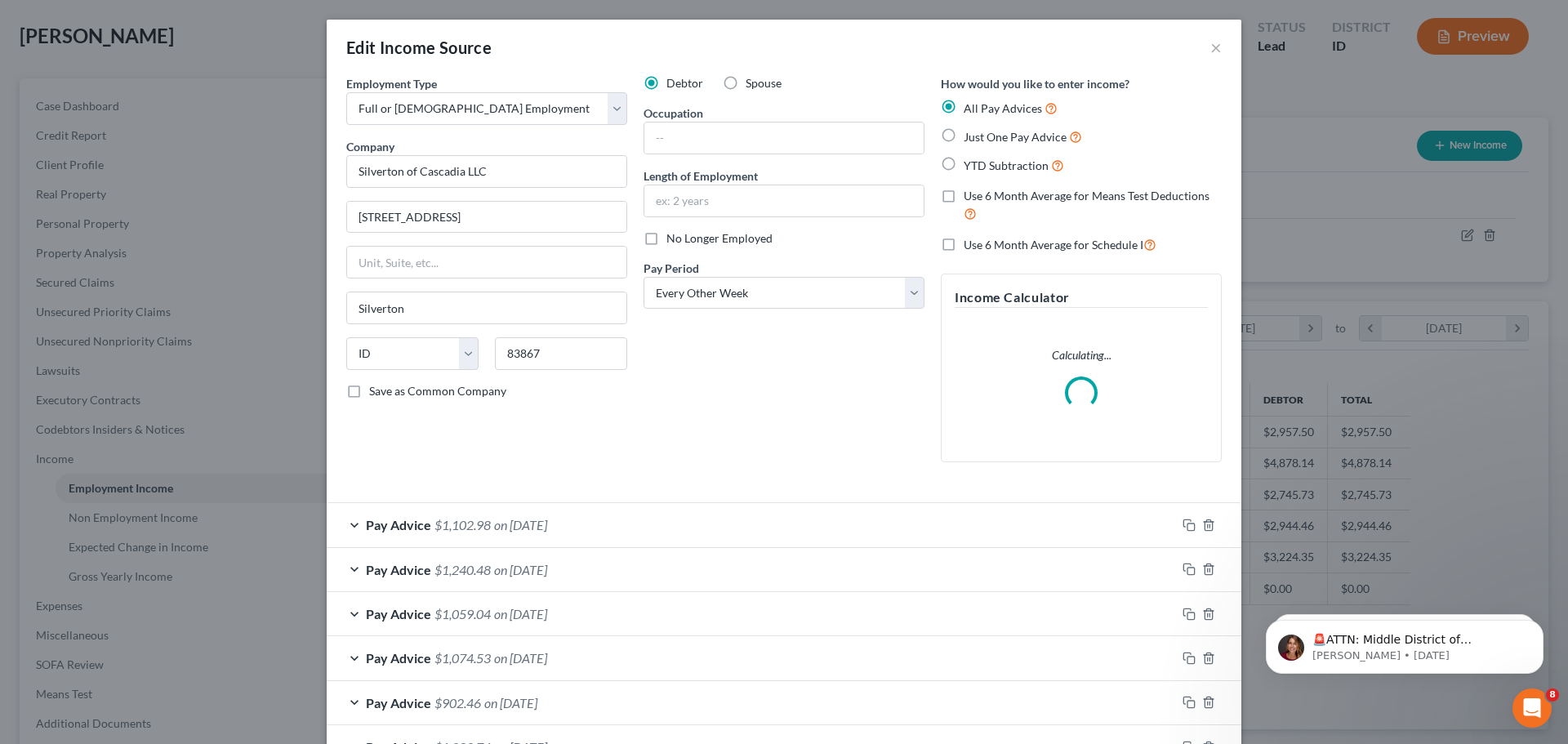
scroll to position [426, 0]
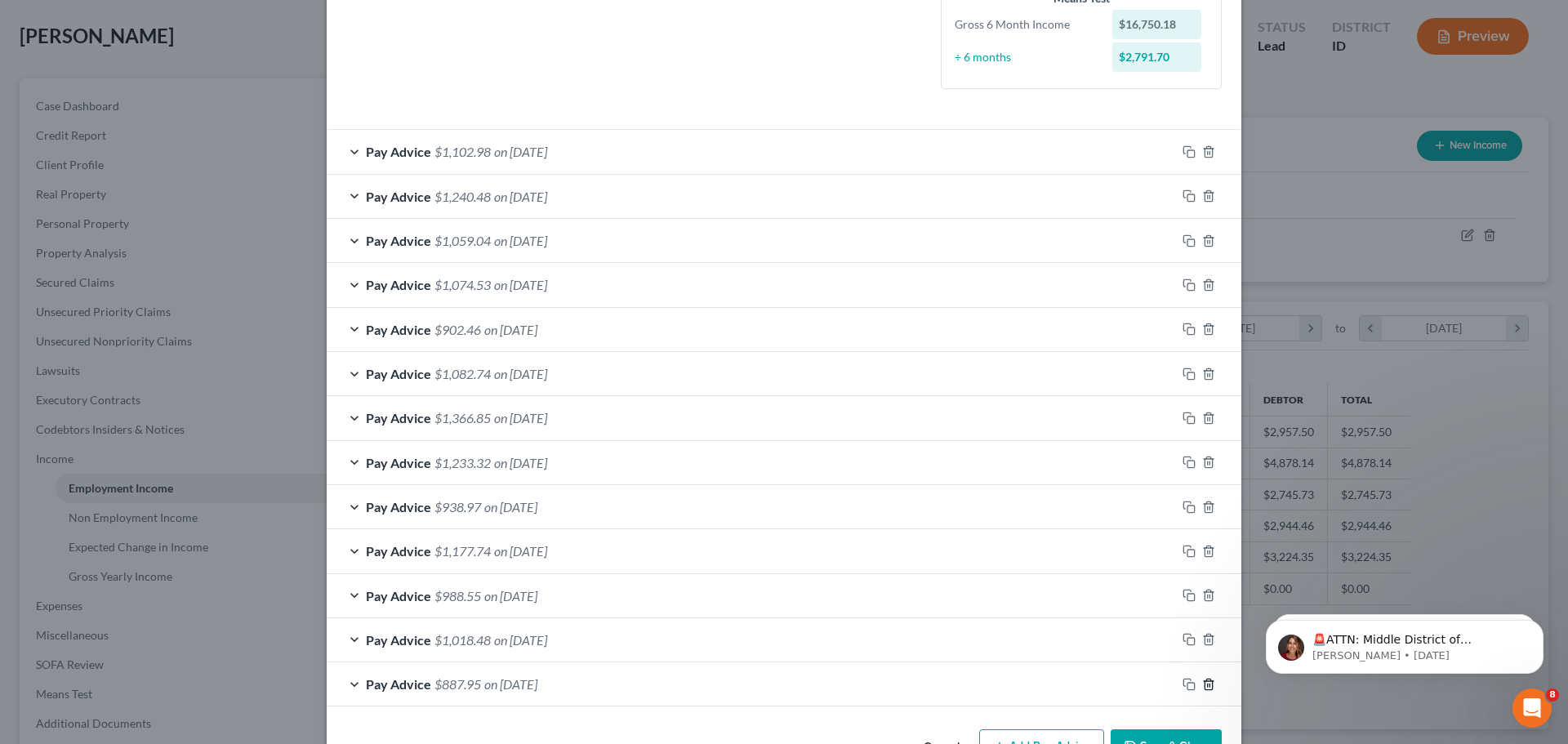
click at [1203, 681] on icon "button" at bounding box center [1209, 684] width 13 height 13
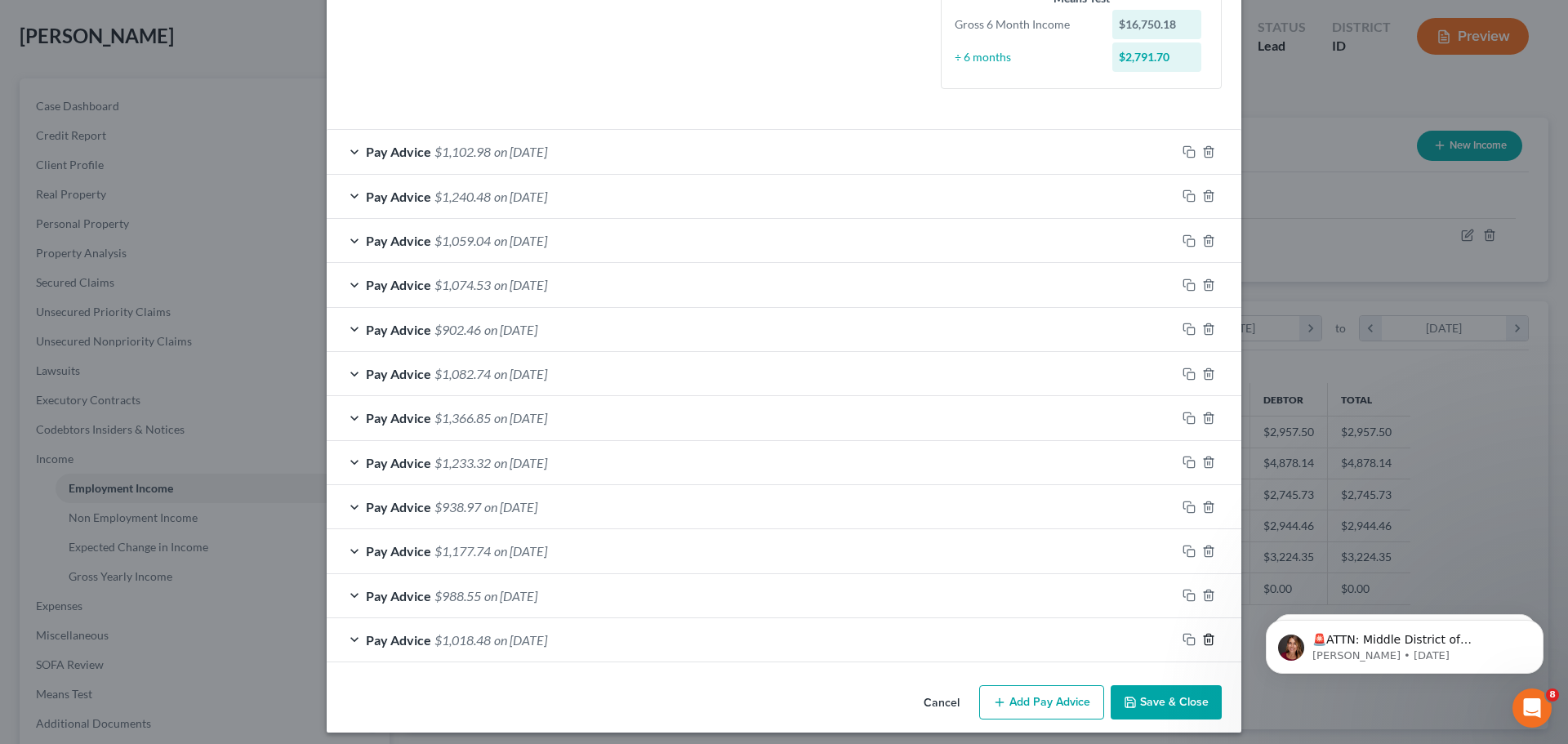
click at [1203, 638] on icon "button" at bounding box center [1209, 639] width 13 height 13
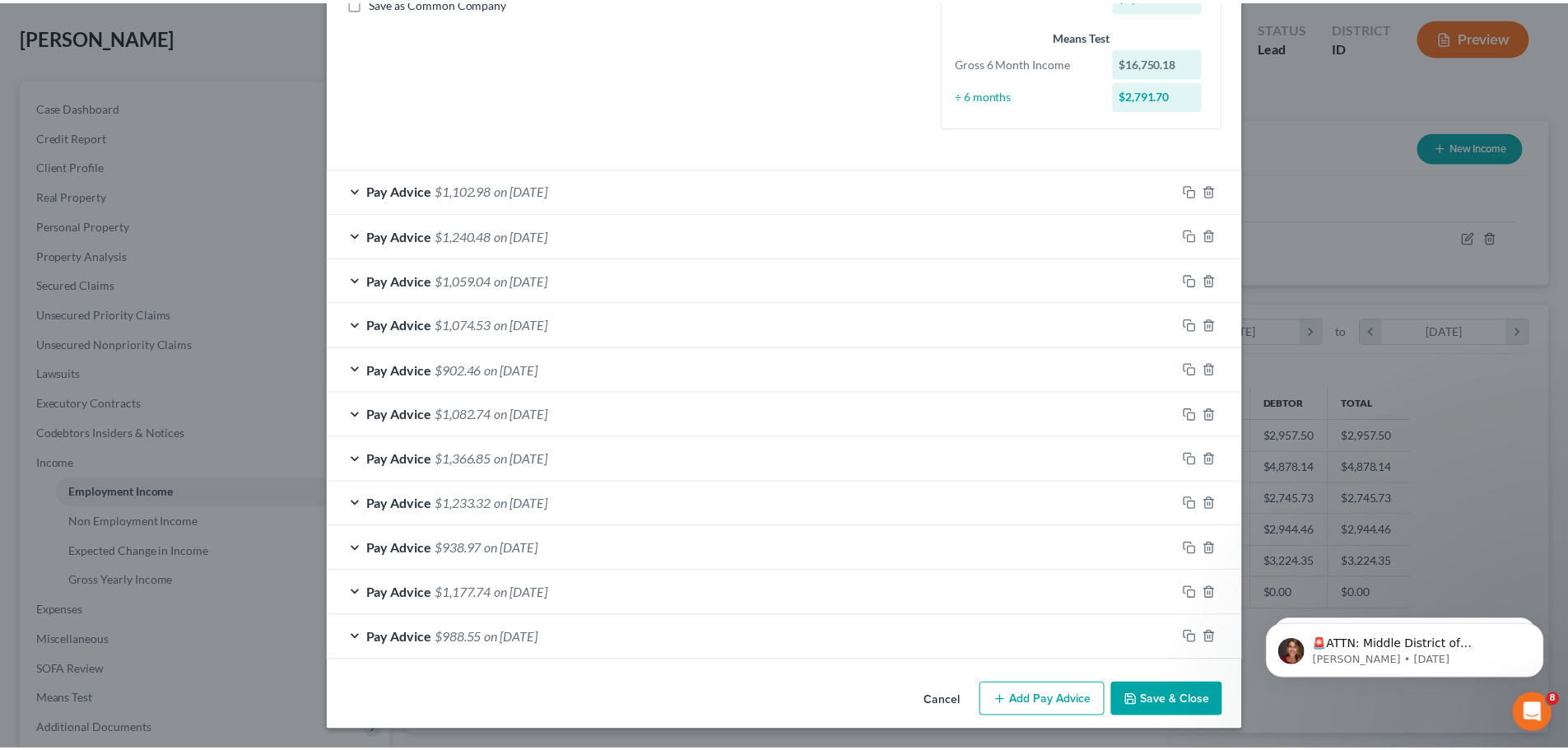
scroll to position [391, 0]
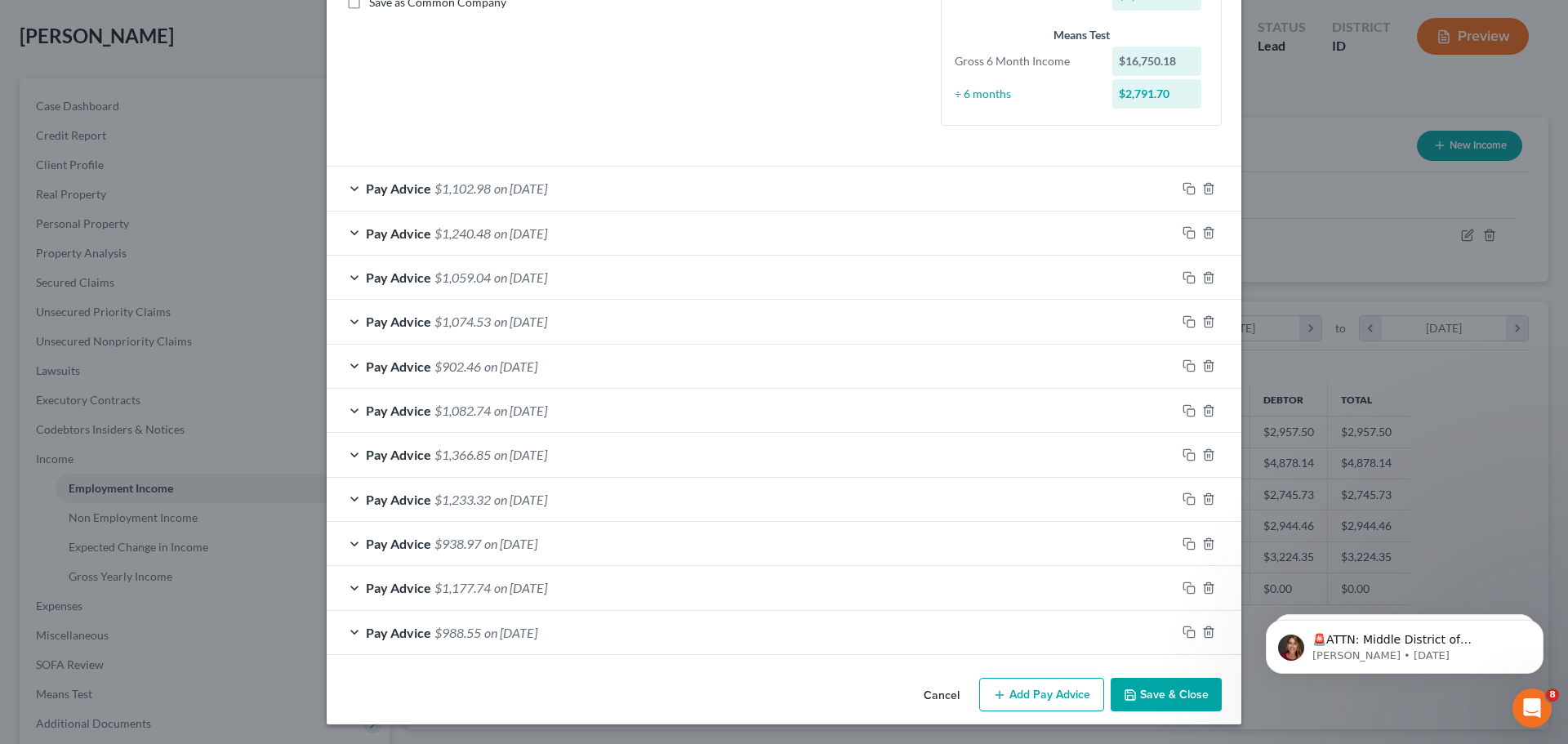
click at [1169, 690] on button "Save & Close" at bounding box center [1166, 695] width 111 height 35
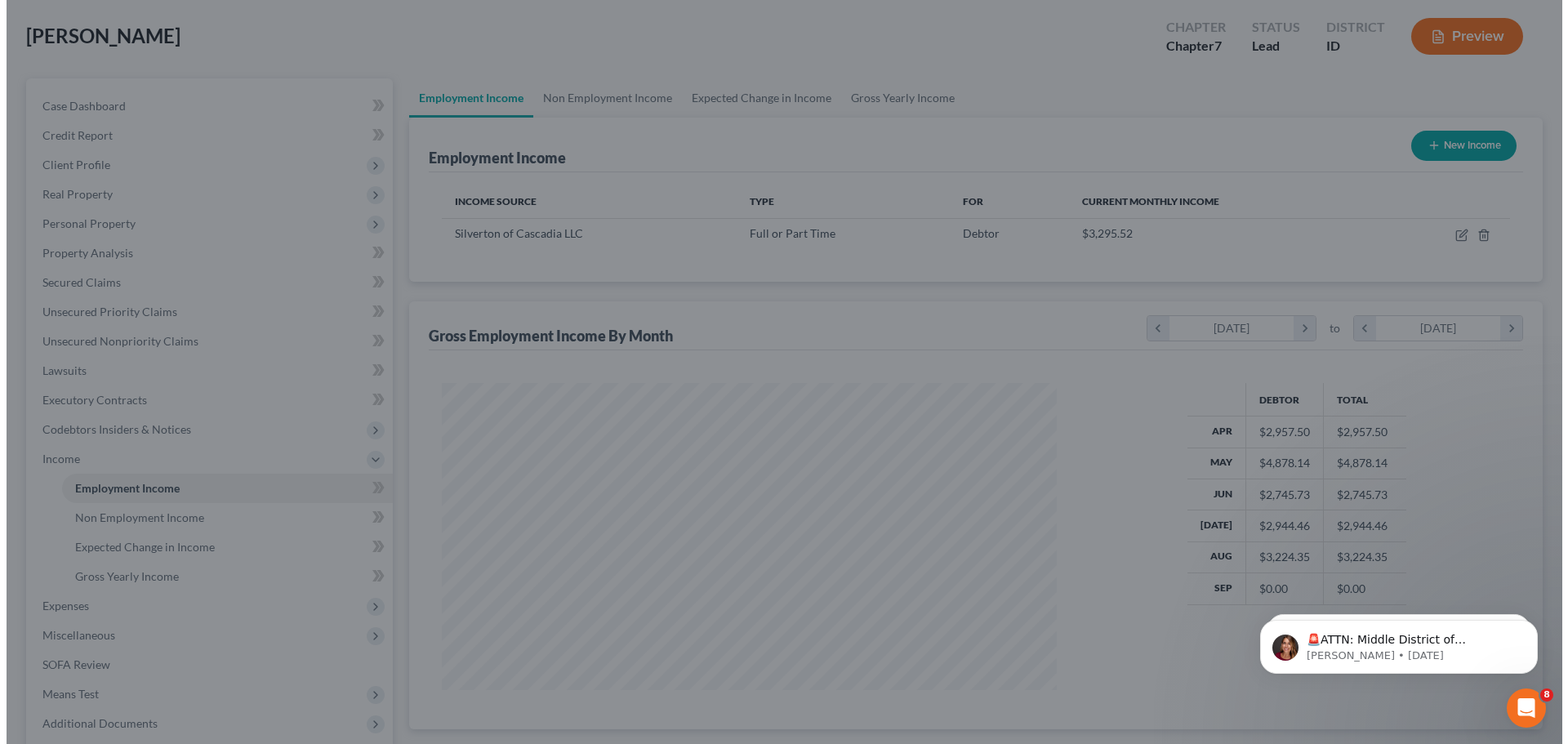
scroll to position [816217, 816219]
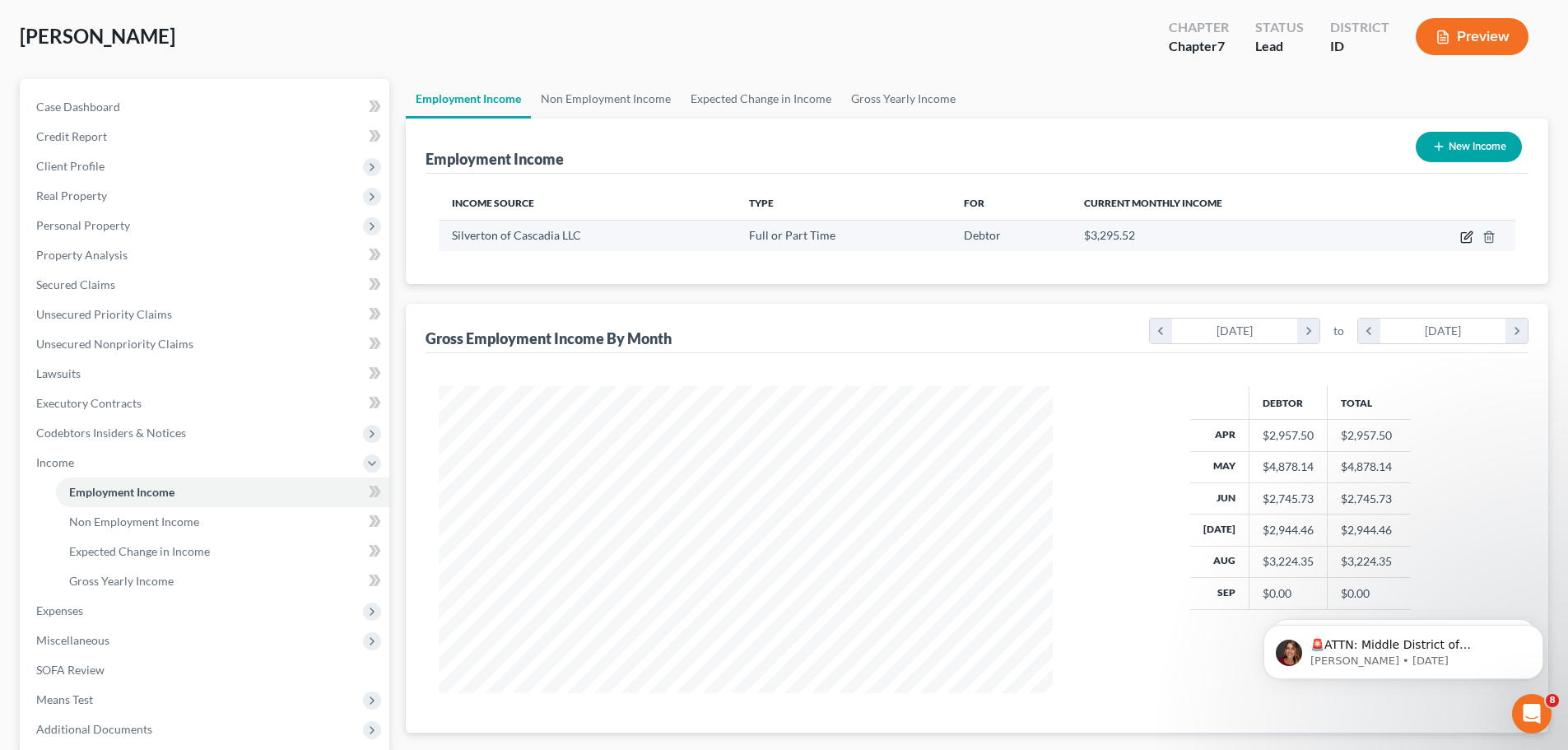
click at [1464, 240] on icon "button" at bounding box center [1467, 237] width 13 height 13
select select "0"
select select "13"
select select "2"
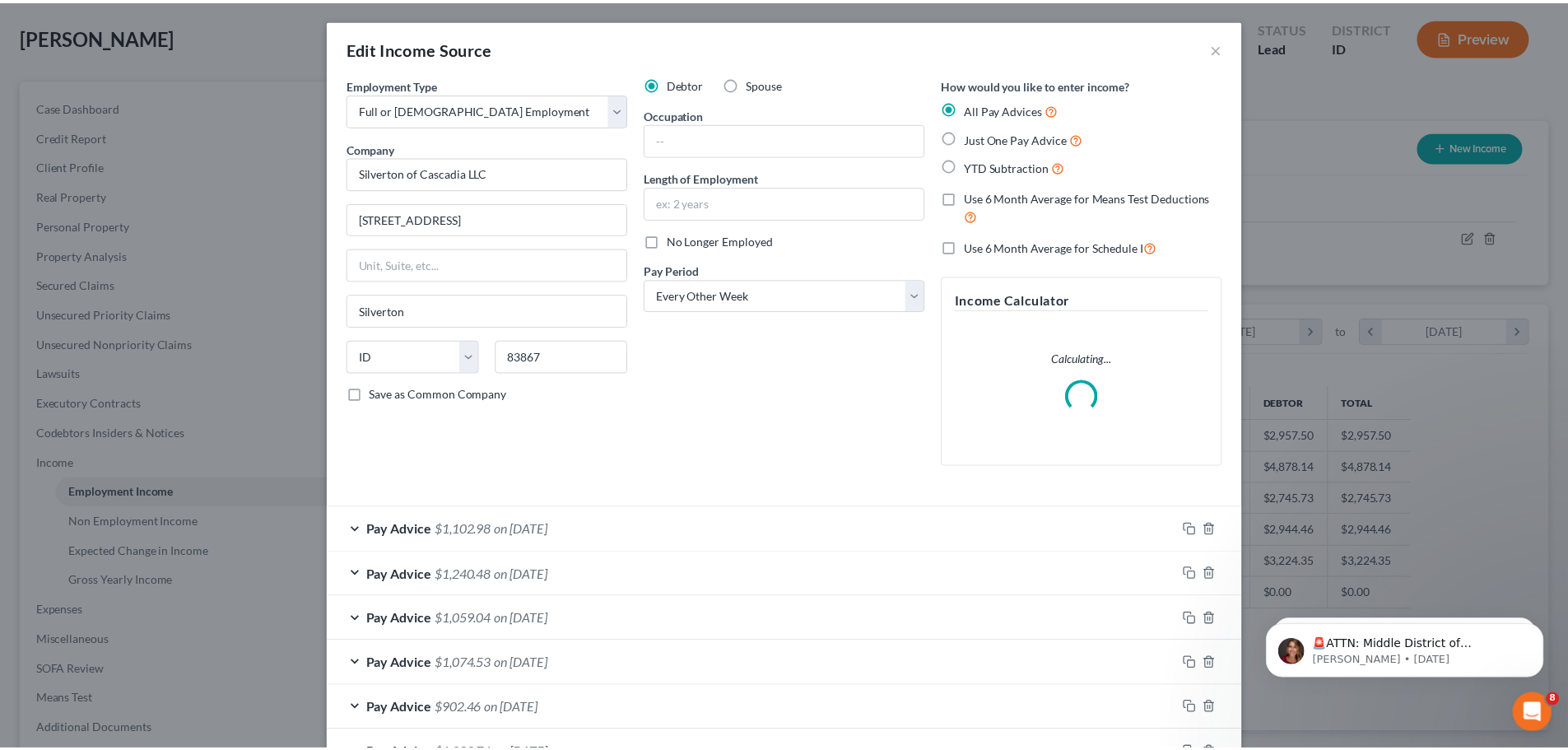
scroll to position [310, 653]
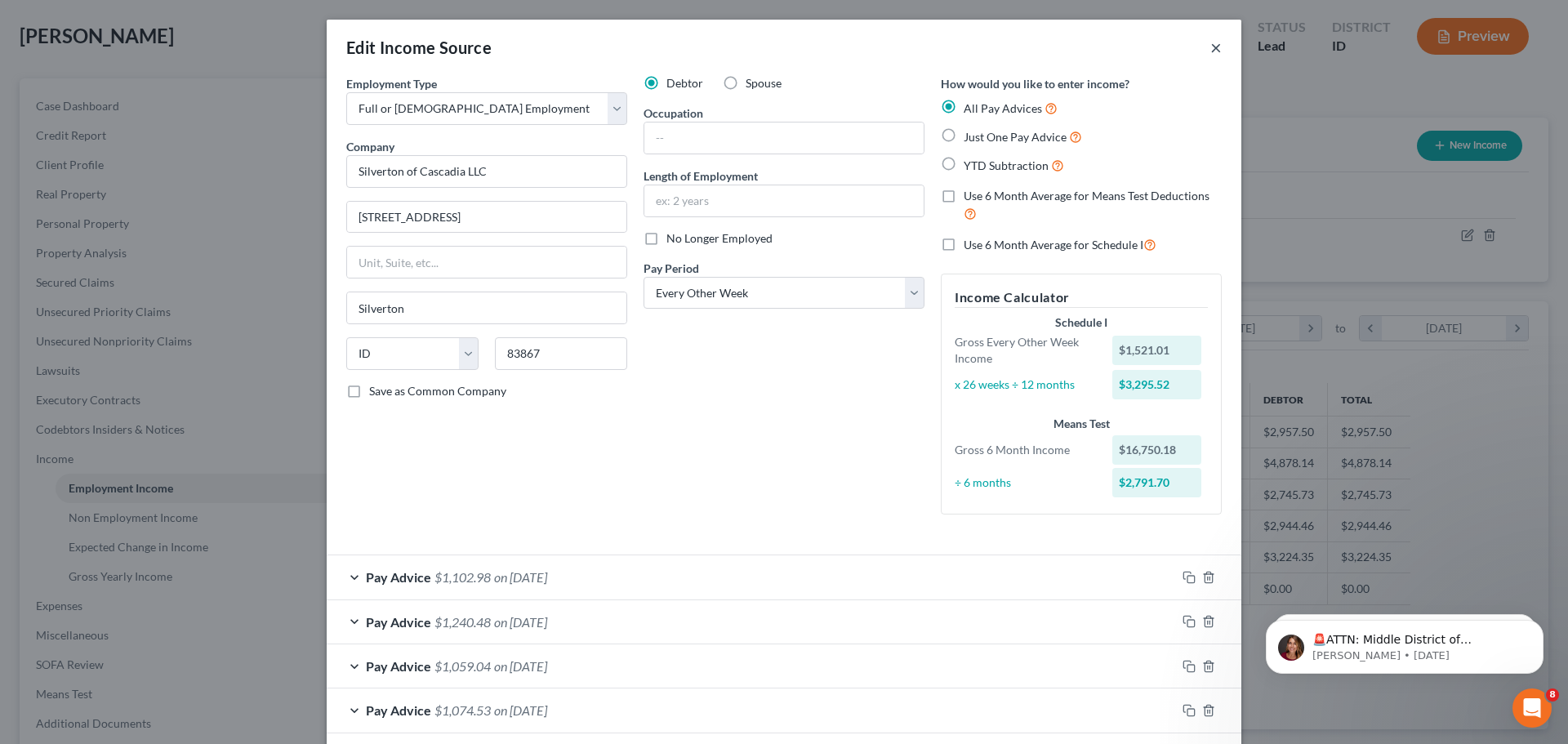
click at [1216, 49] on button "×" at bounding box center [1216, 47] width 11 height 20
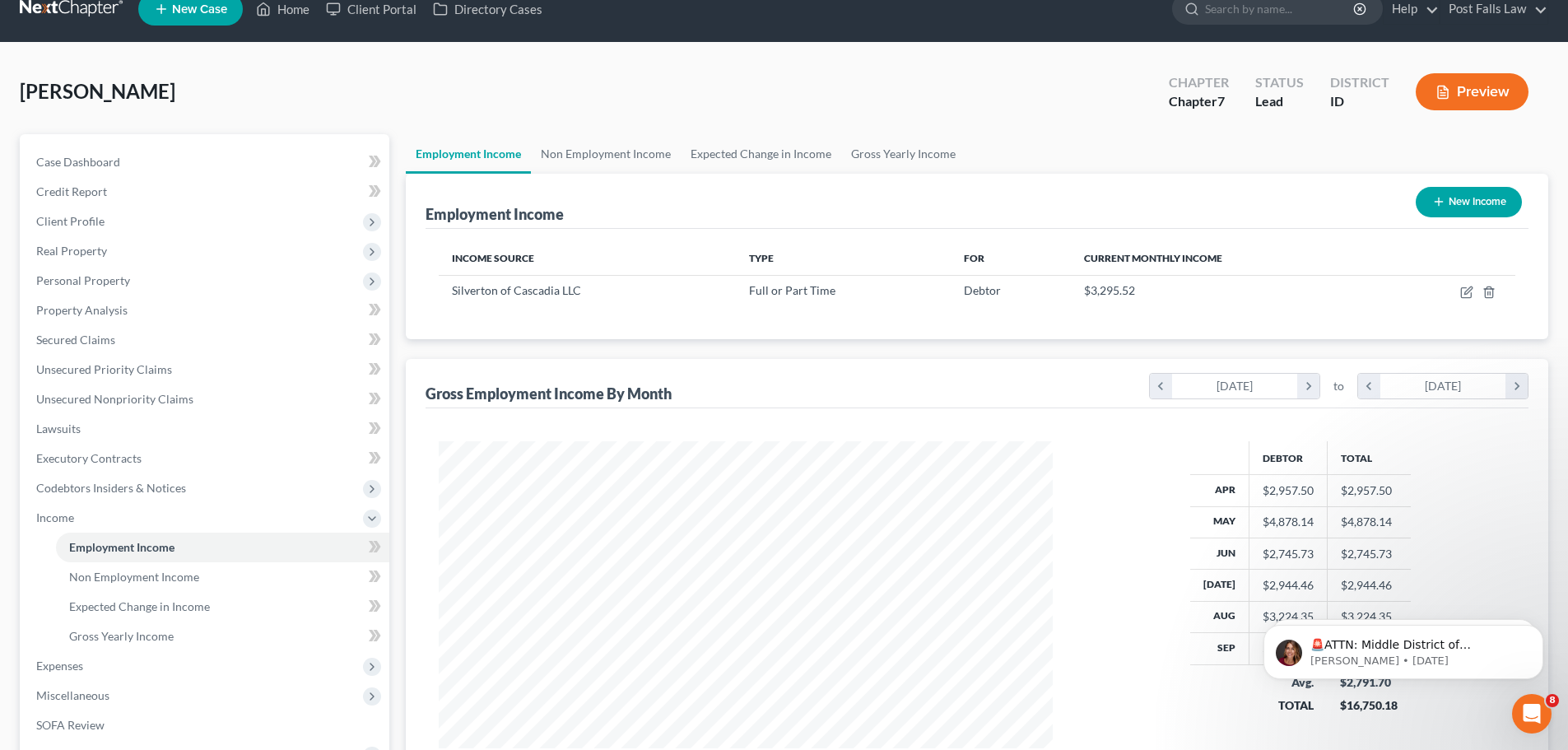
scroll to position [0, 0]
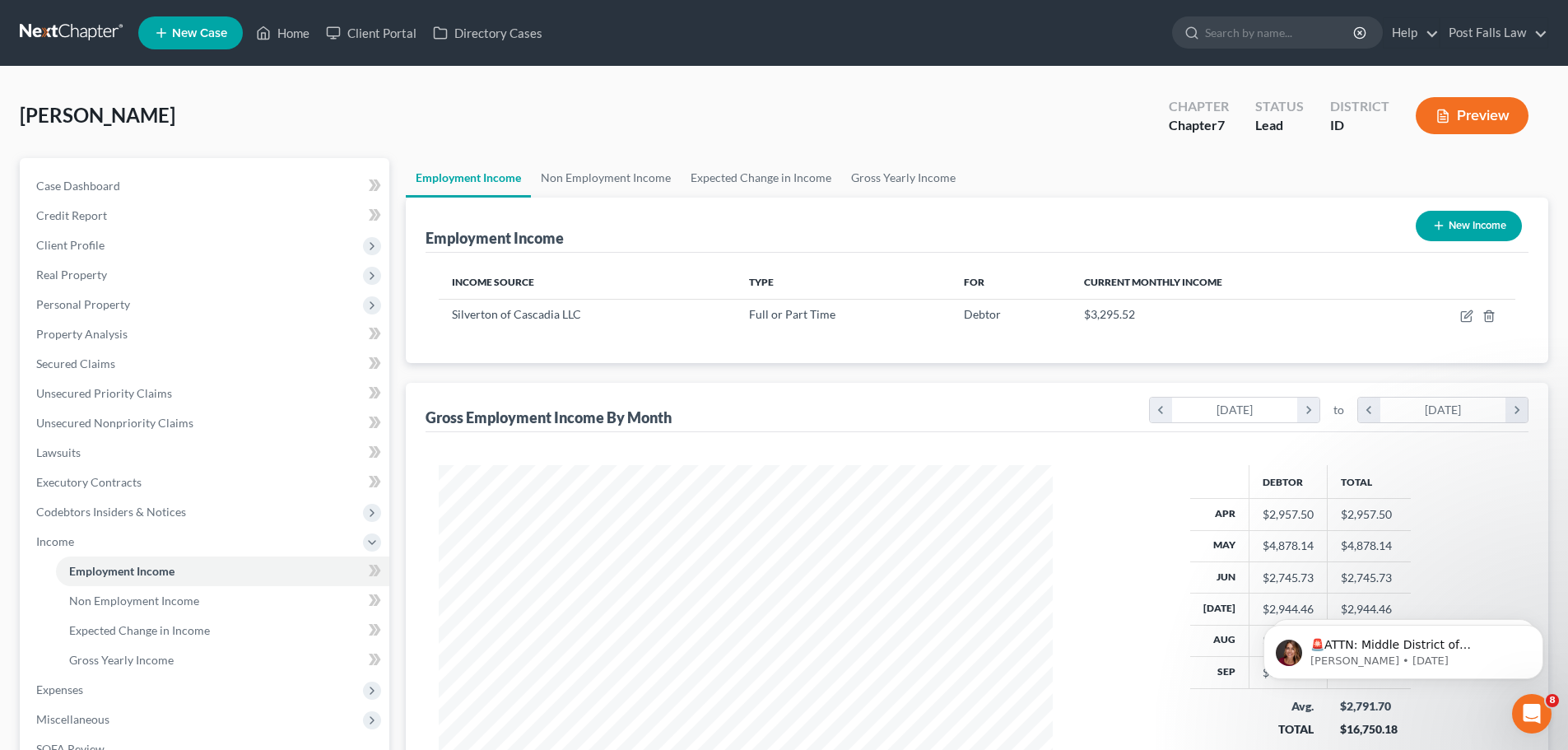
click at [81, 38] on link at bounding box center [72, 32] width 105 height 29
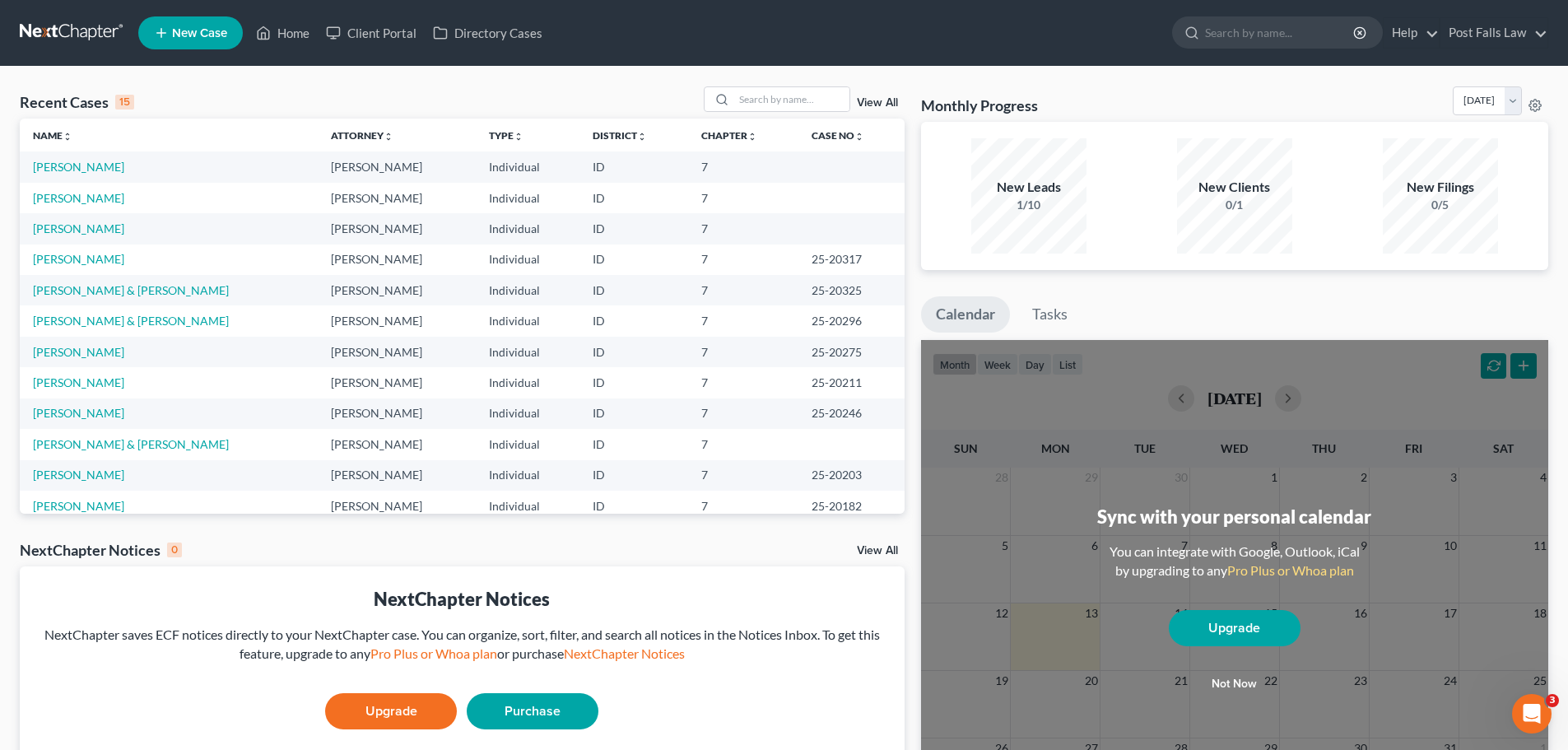
click at [72, 205] on td "[PERSON_NAME]" at bounding box center [168, 198] width 298 height 30
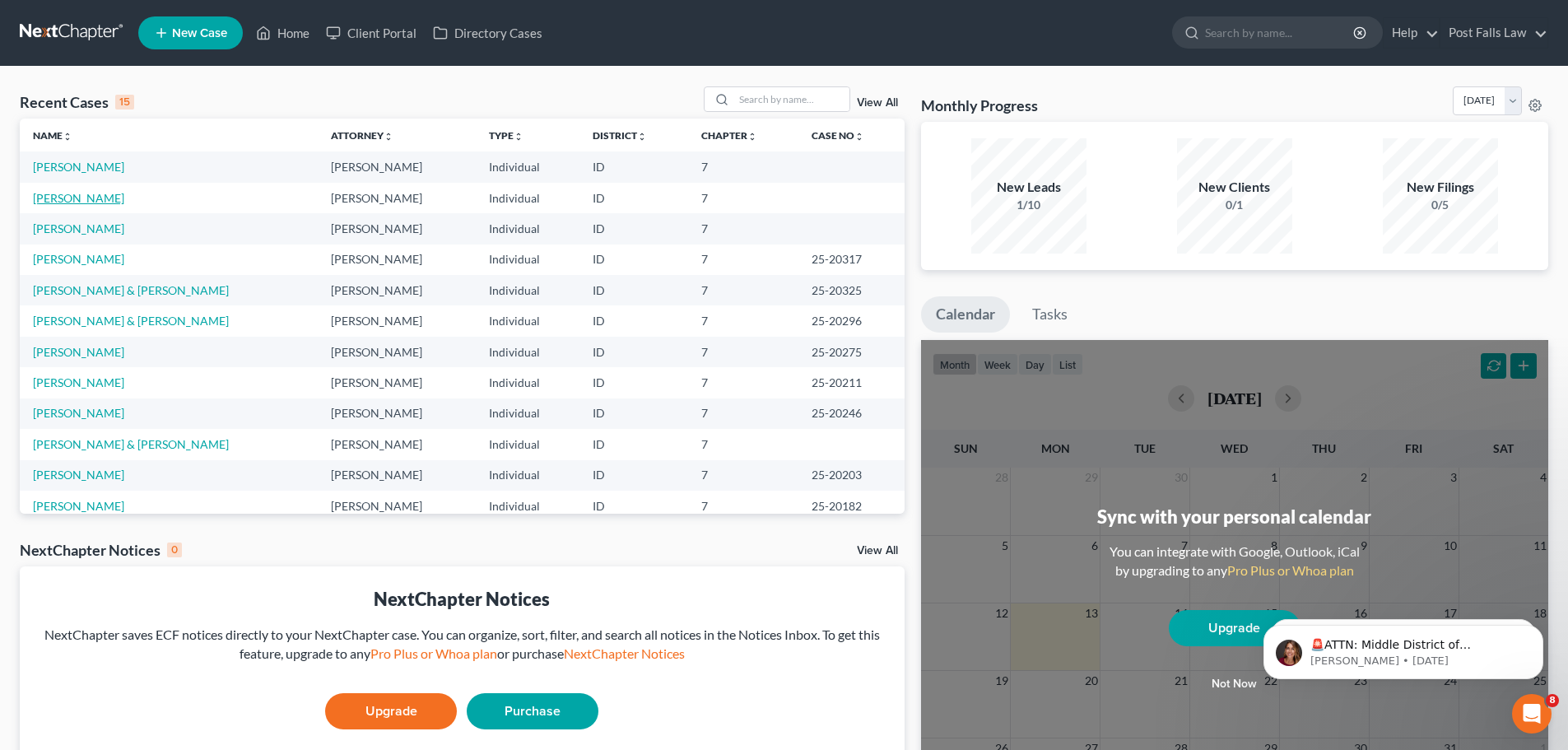
click at [82, 200] on link "[PERSON_NAME]" at bounding box center [78, 198] width 91 height 14
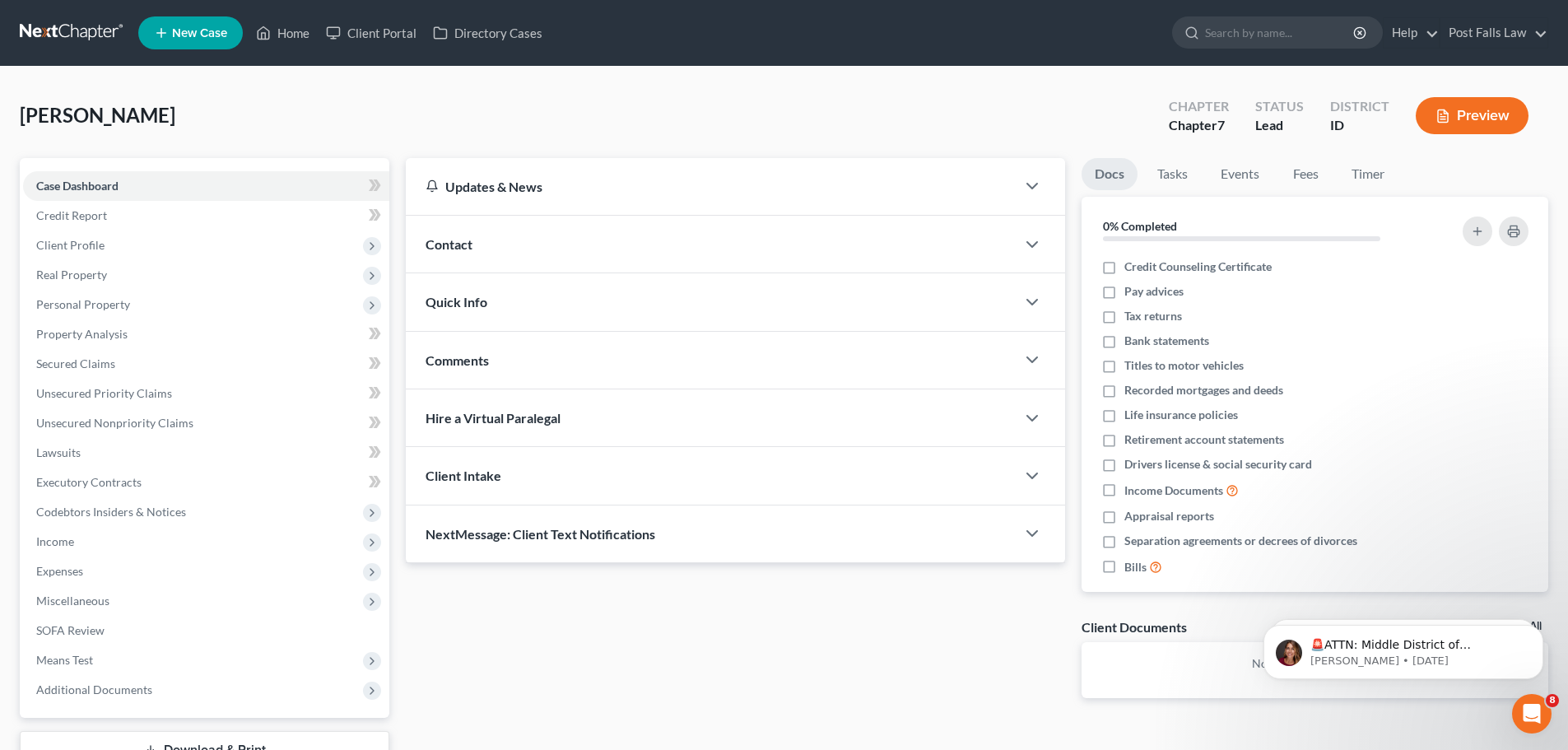
scroll to position [82, 0]
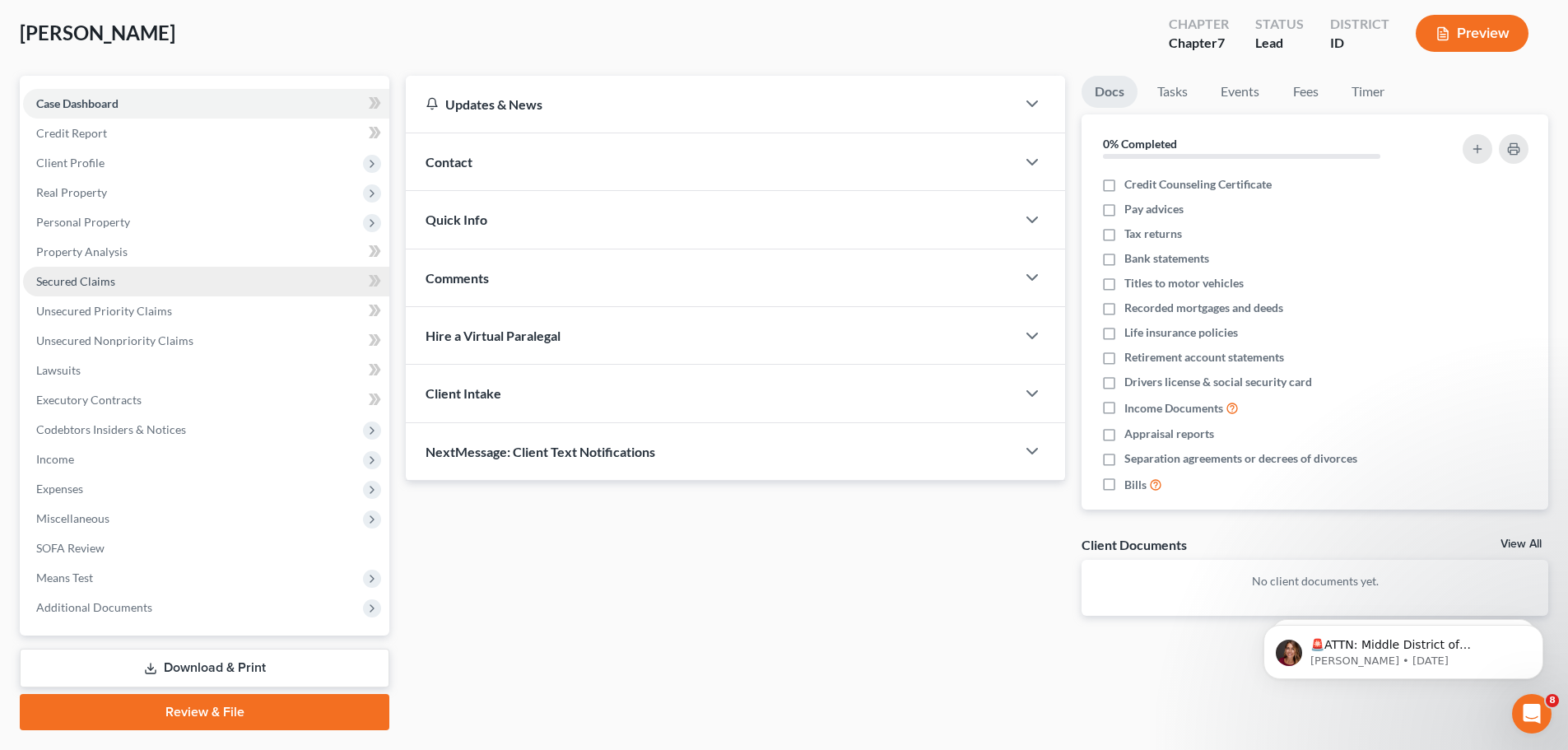
click at [83, 286] on span "Secured Claims" at bounding box center [75, 280] width 79 height 14
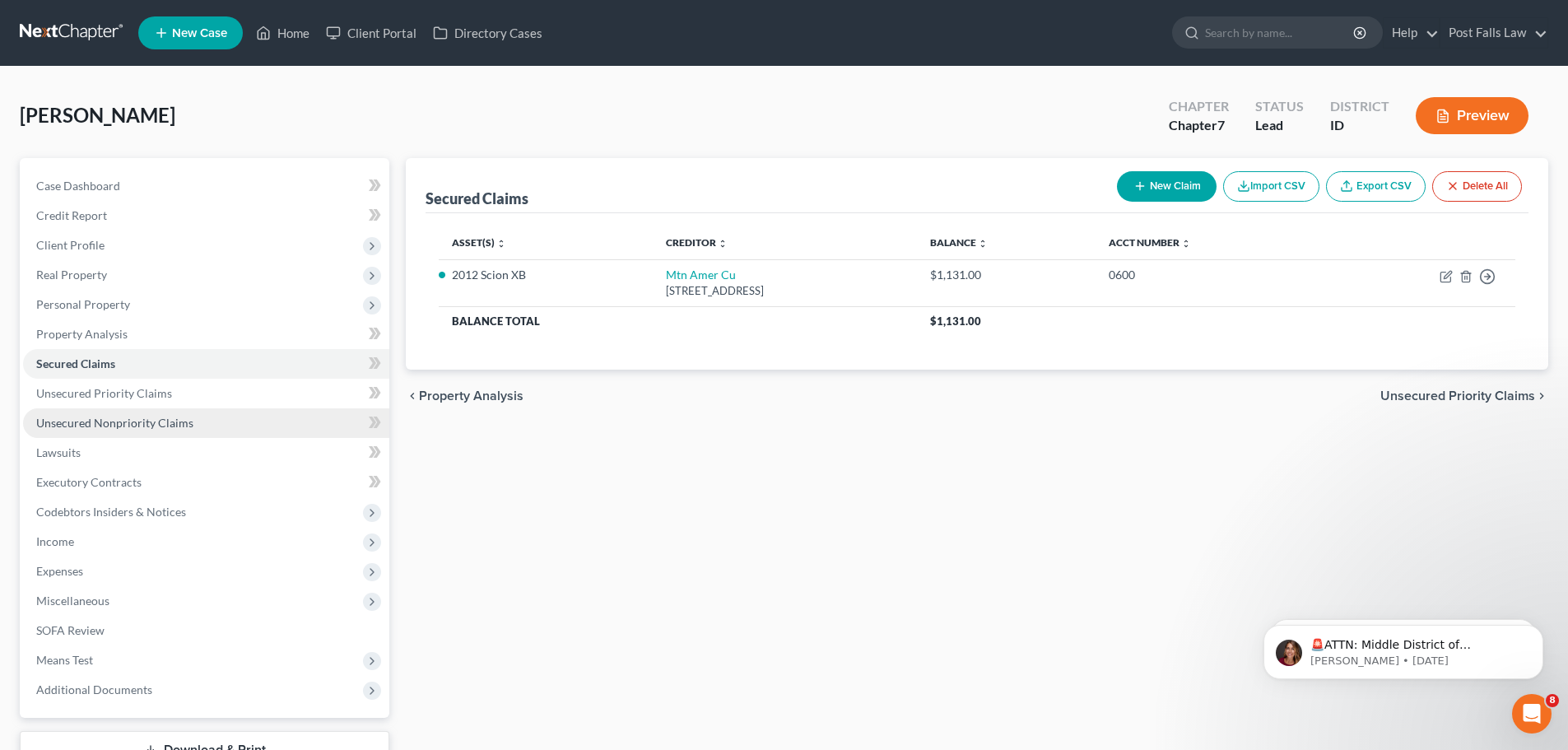
click at [75, 417] on span "Unsecured Nonpriority Claims" at bounding box center [114, 423] width 157 height 14
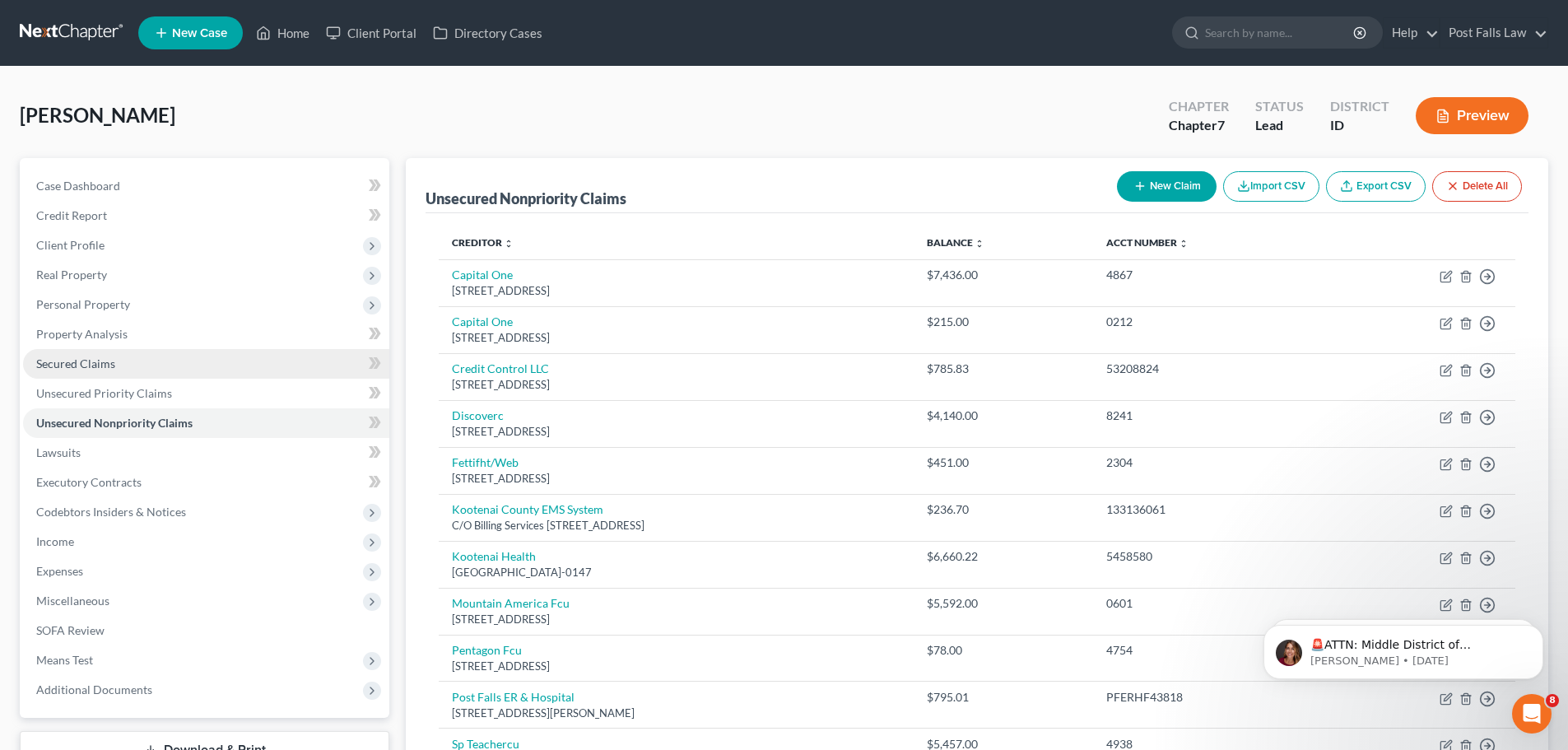
click at [59, 357] on span "Secured Claims" at bounding box center [75, 363] width 79 height 14
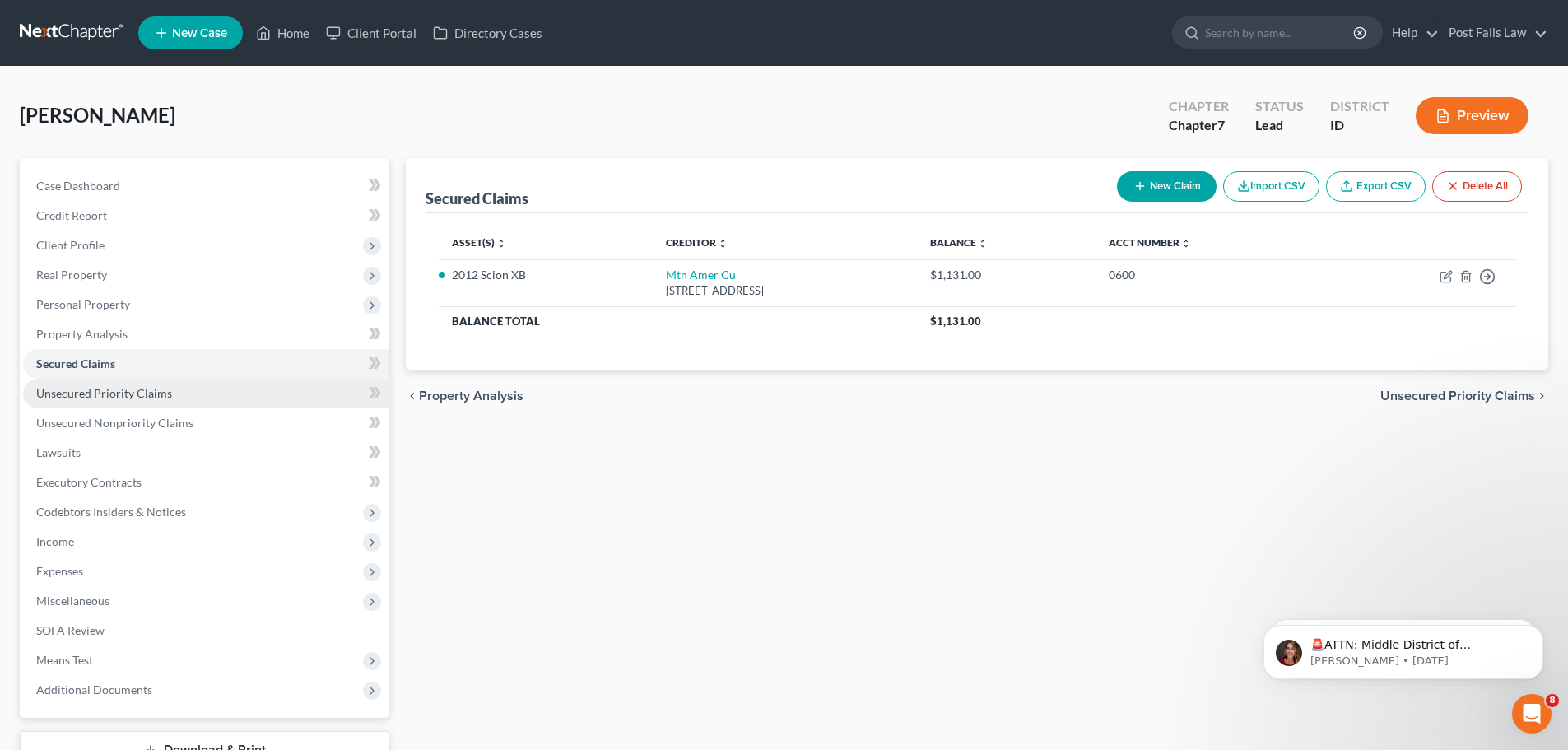
click at [95, 391] on span "Unsecured Priority Claims" at bounding box center [104, 392] width 136 height 14
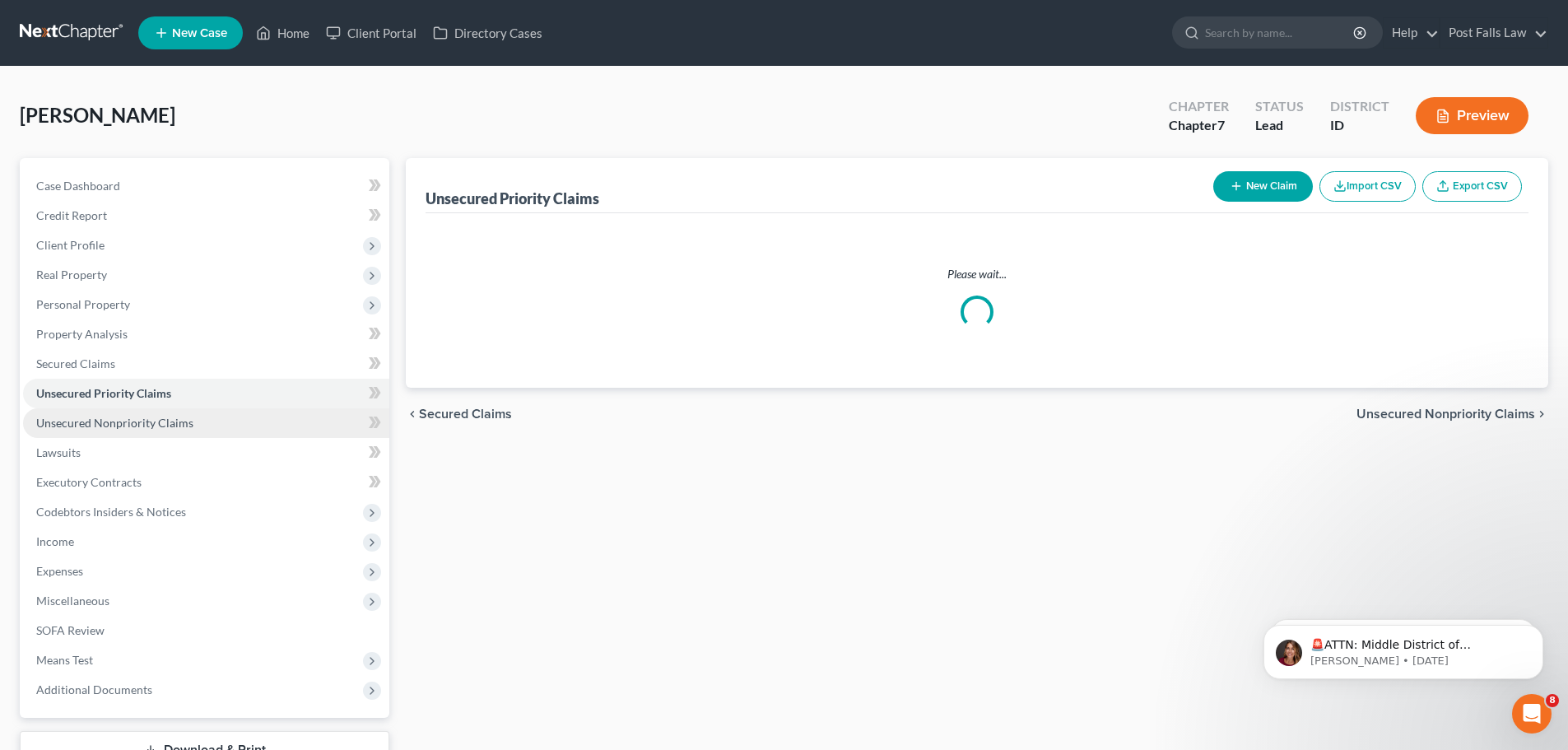
click at [88, 416] on span "Unsecured Nonpriority Claims" at bounding box center [114, 423] width 157 height 14
